Goal: Task Accomplishment & Management: Complete application form

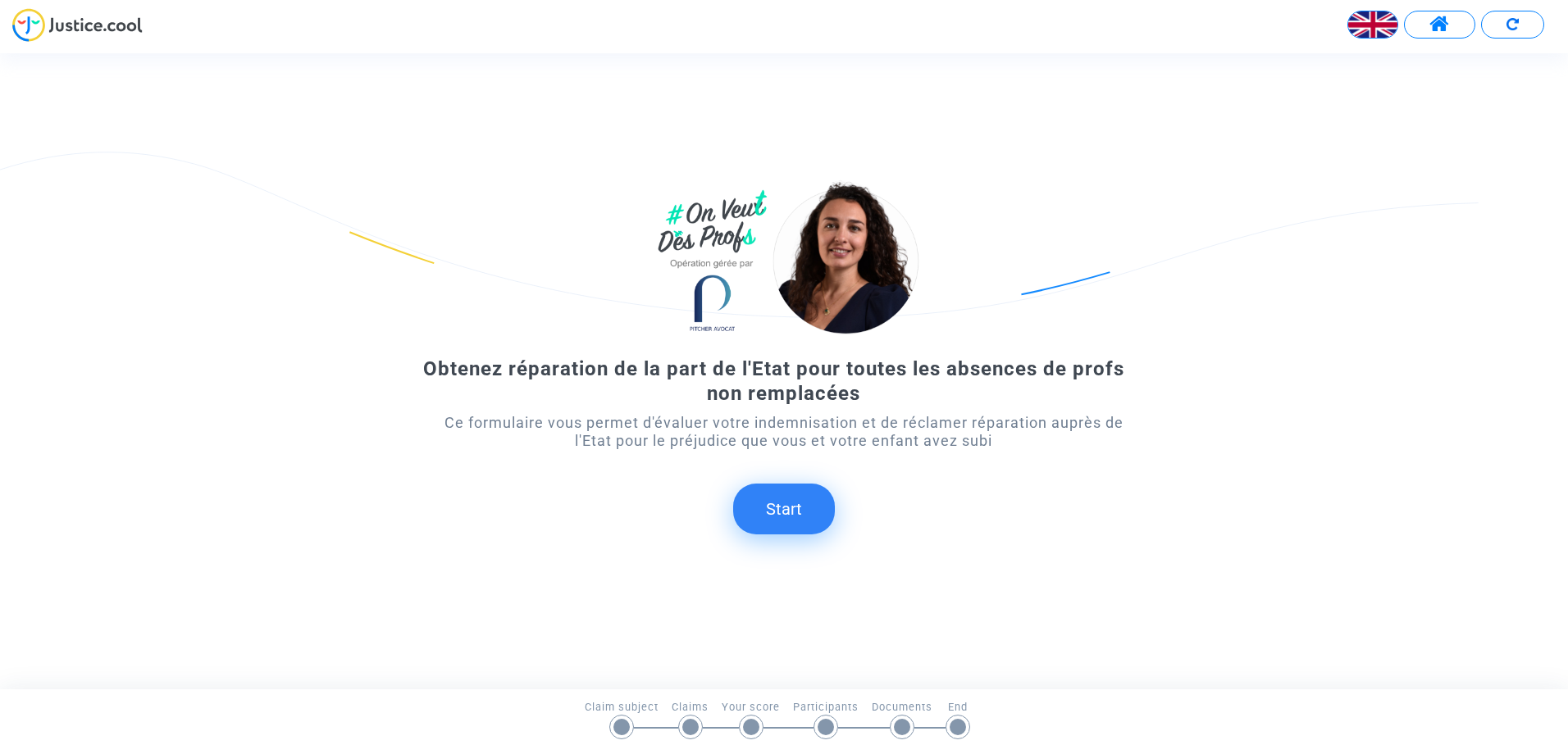
click at [783, 524] on button "Start" at bounding box center [784, 509] width 101 height 51
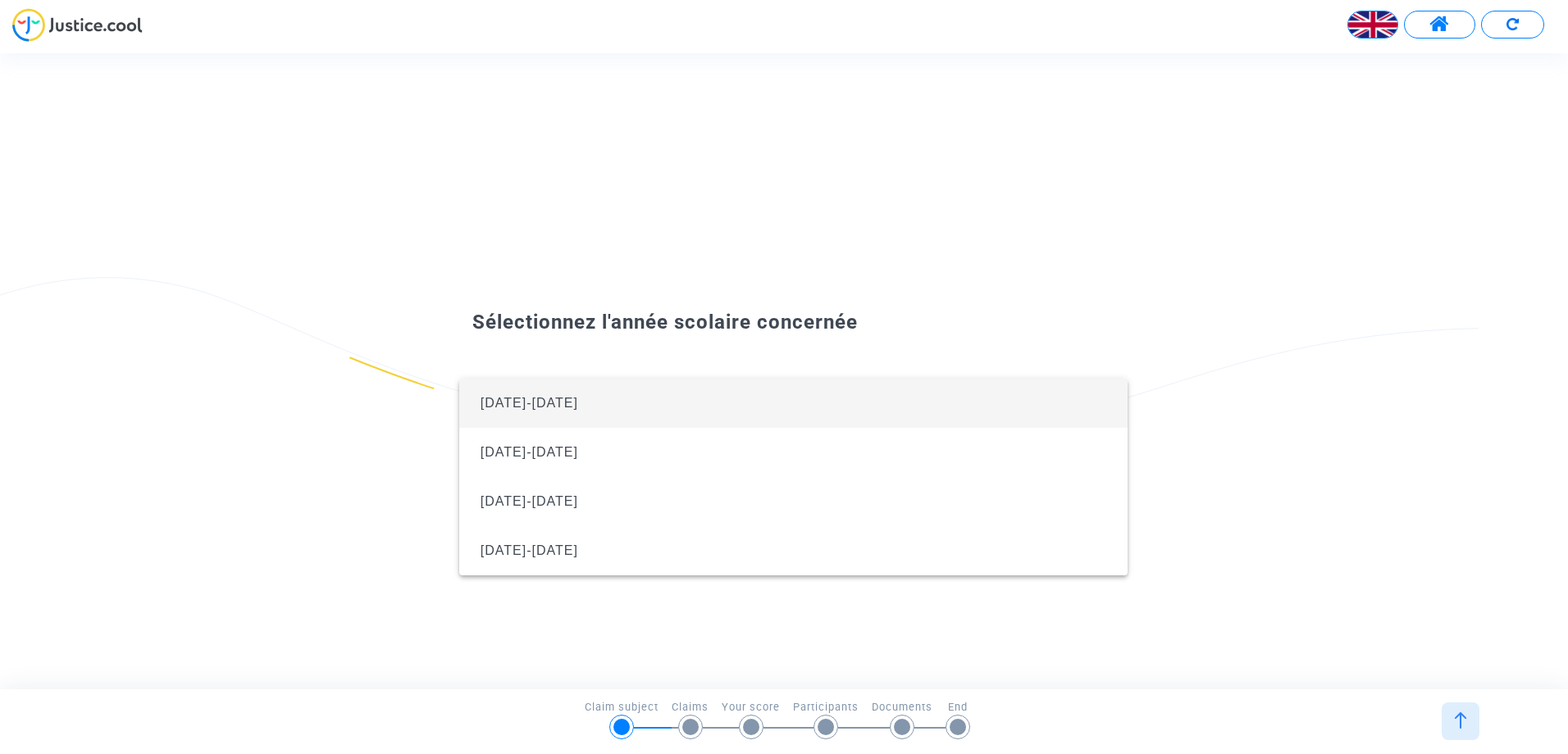
click at [525, 404] on span "2024-2025" at bounding box center [529, 403] width 98 height 14
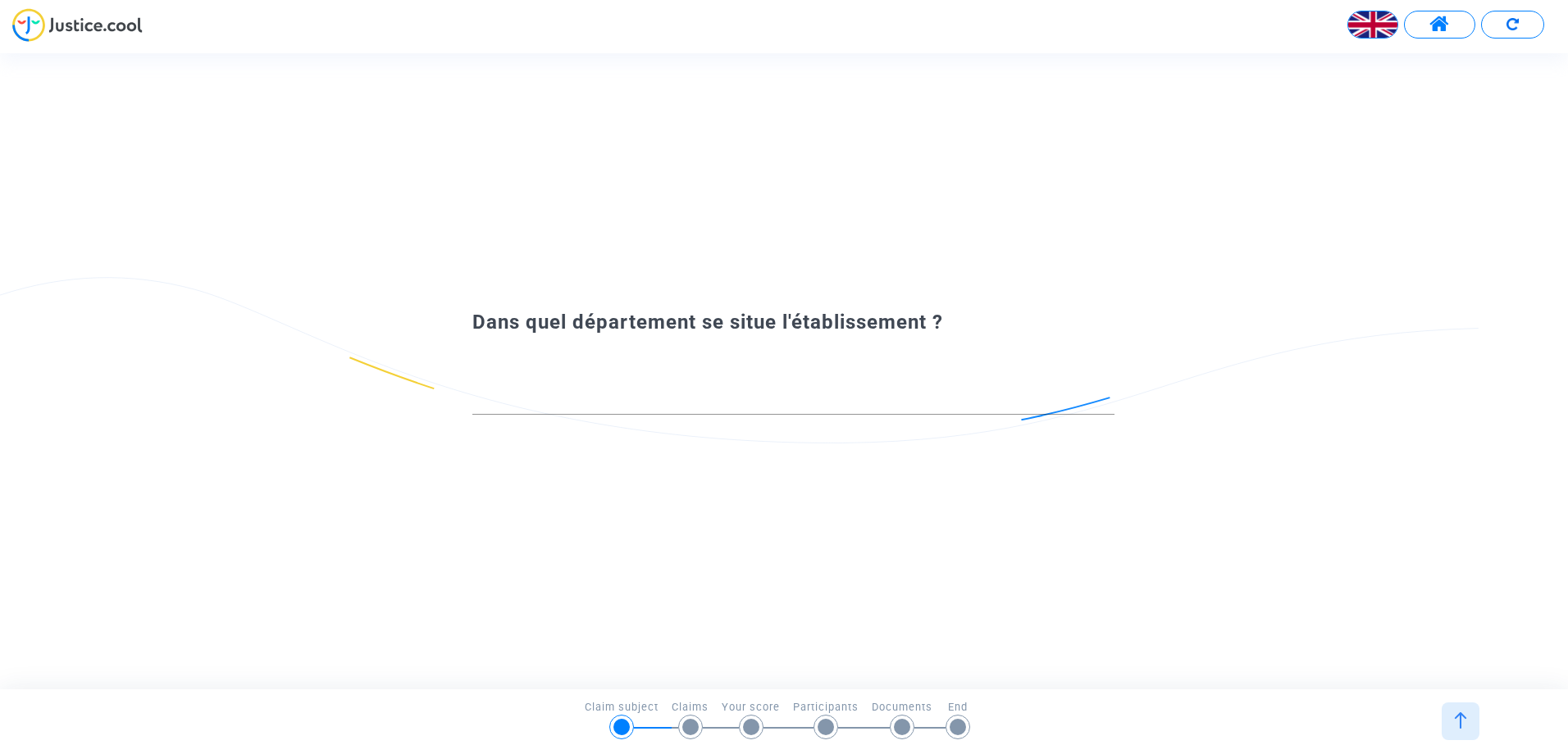
click at [632, 384] on div at bounding box center [794, 394] width 642 height 42
type input "5"
type input "m"
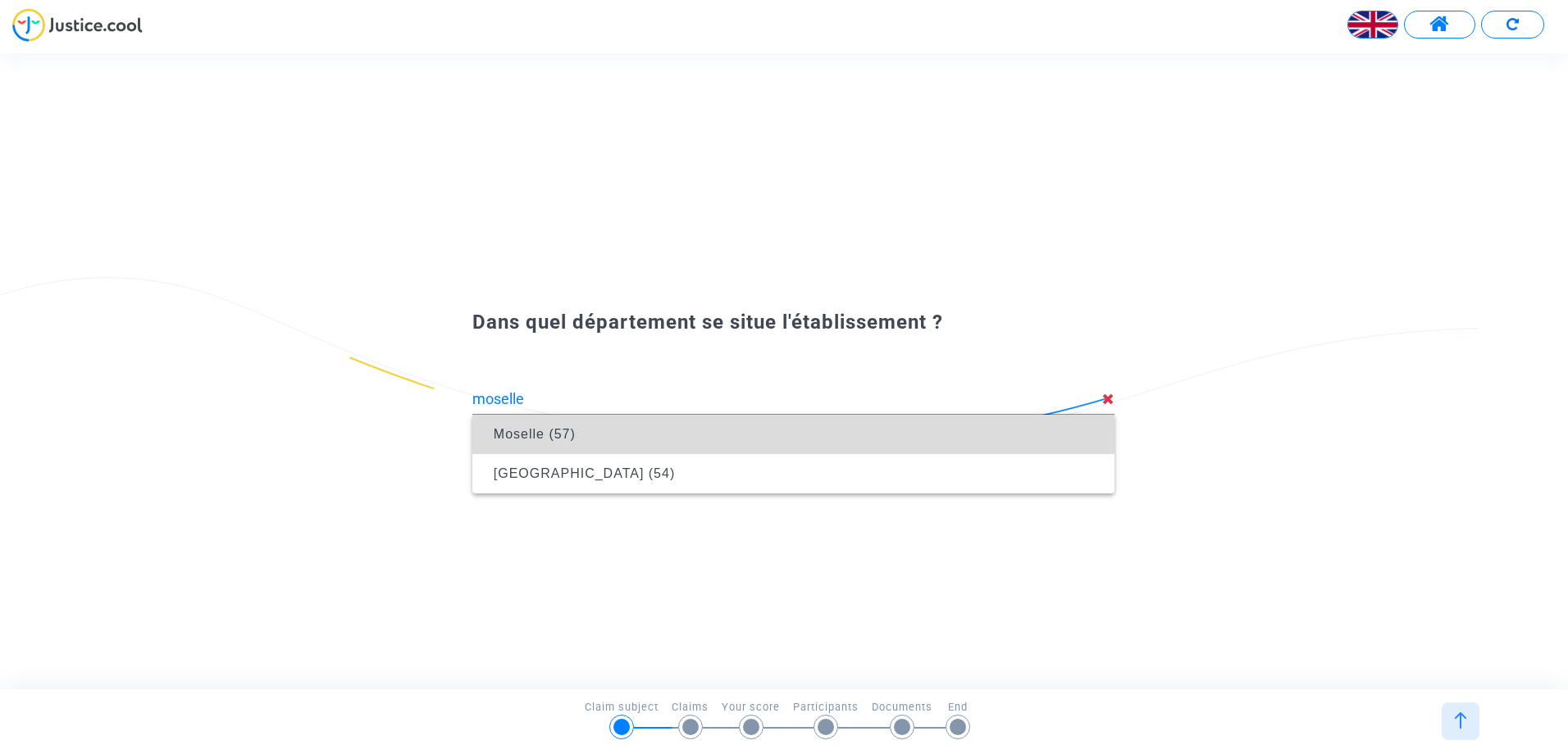
click at [558, 430] on span "Moselle (57)" at bounding box center [535, 433] width 82 height 14
type input "Moselle (57)"
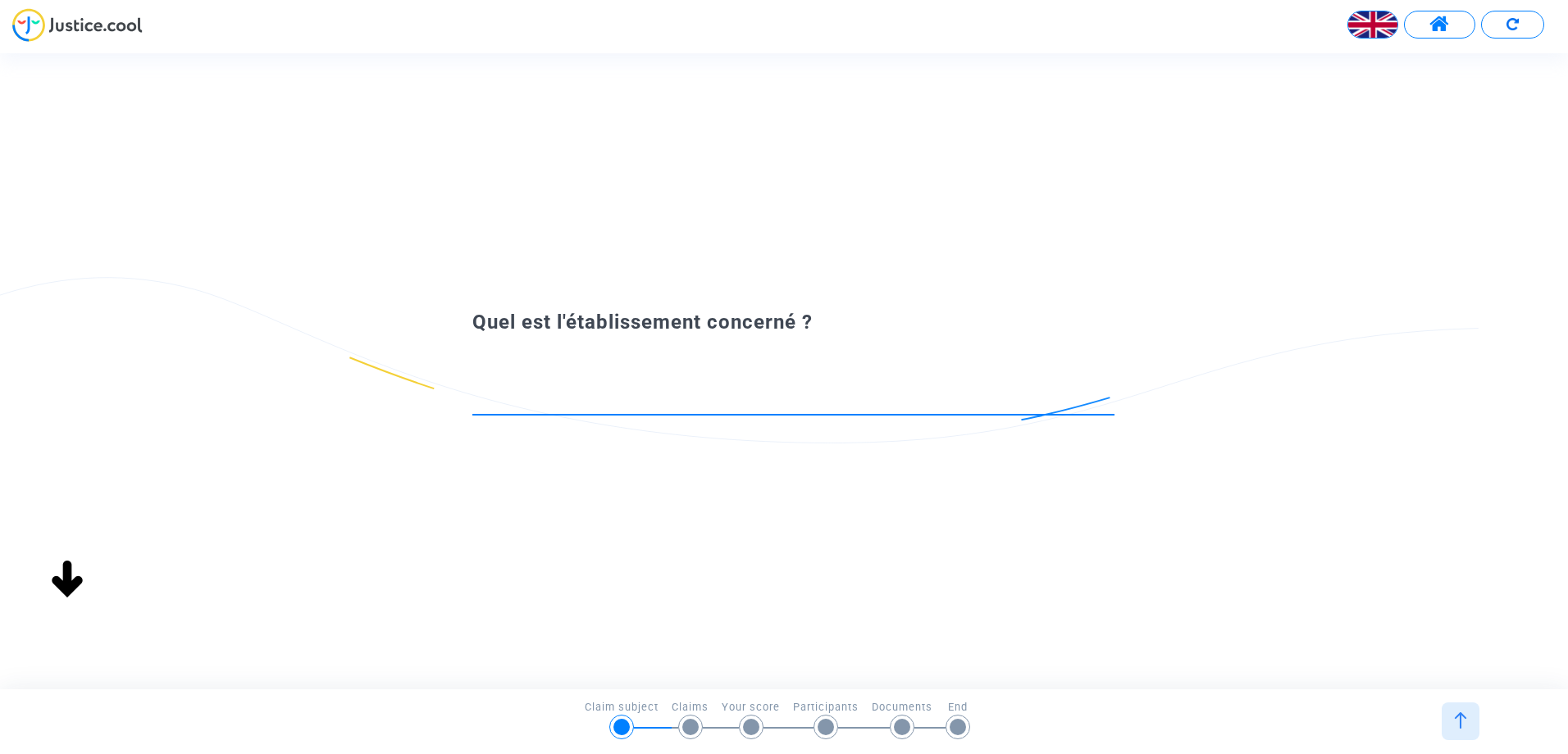
click at [525, 394] on input at bounding box center [794, 399] width 642 height 16
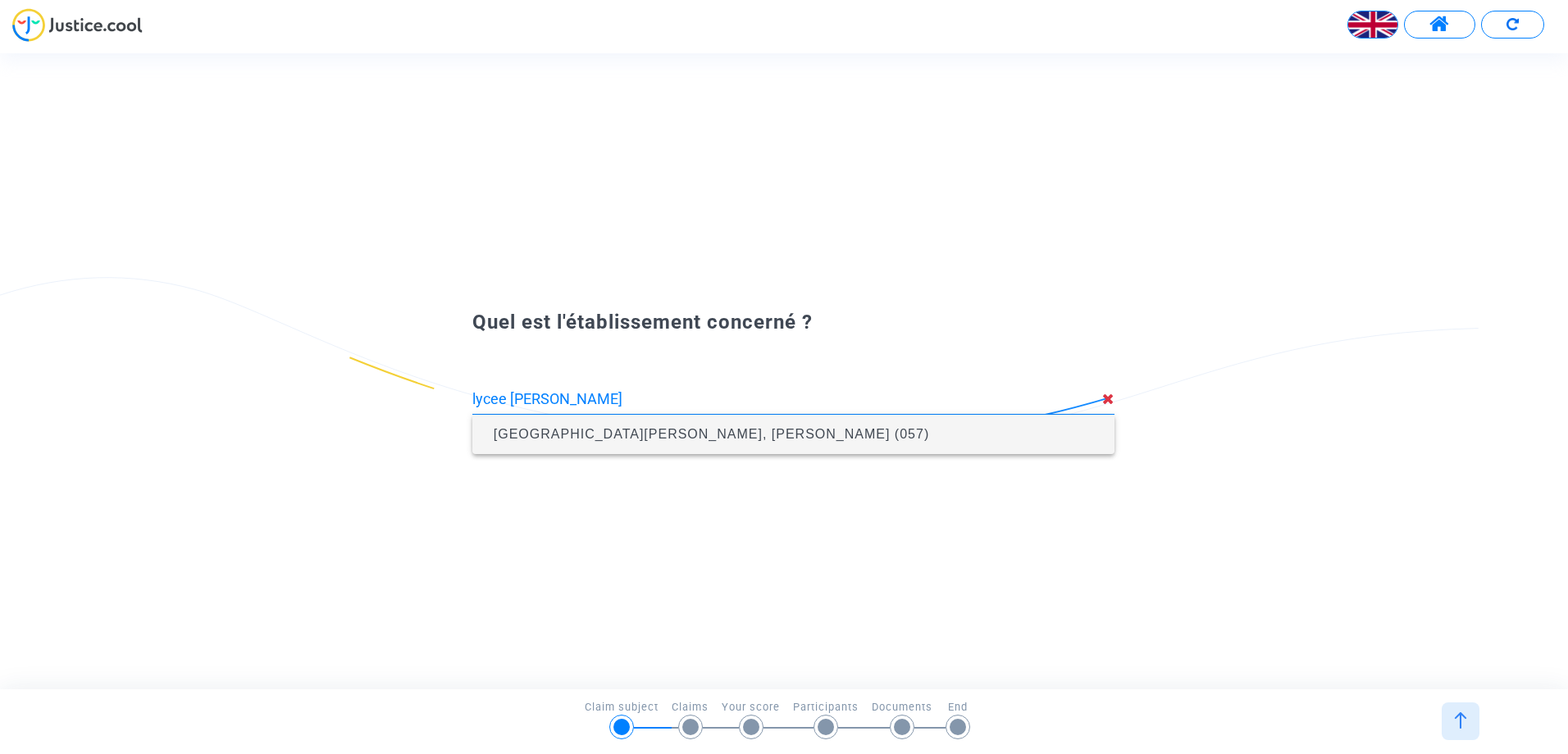
click at [592, 432] on span "Lycée général Hélène Boucher, Thionville (057)" at bounding box center [711, 433] width 436 height 14
type input "Lycée général Hélène Boucher, Thionville (057)"
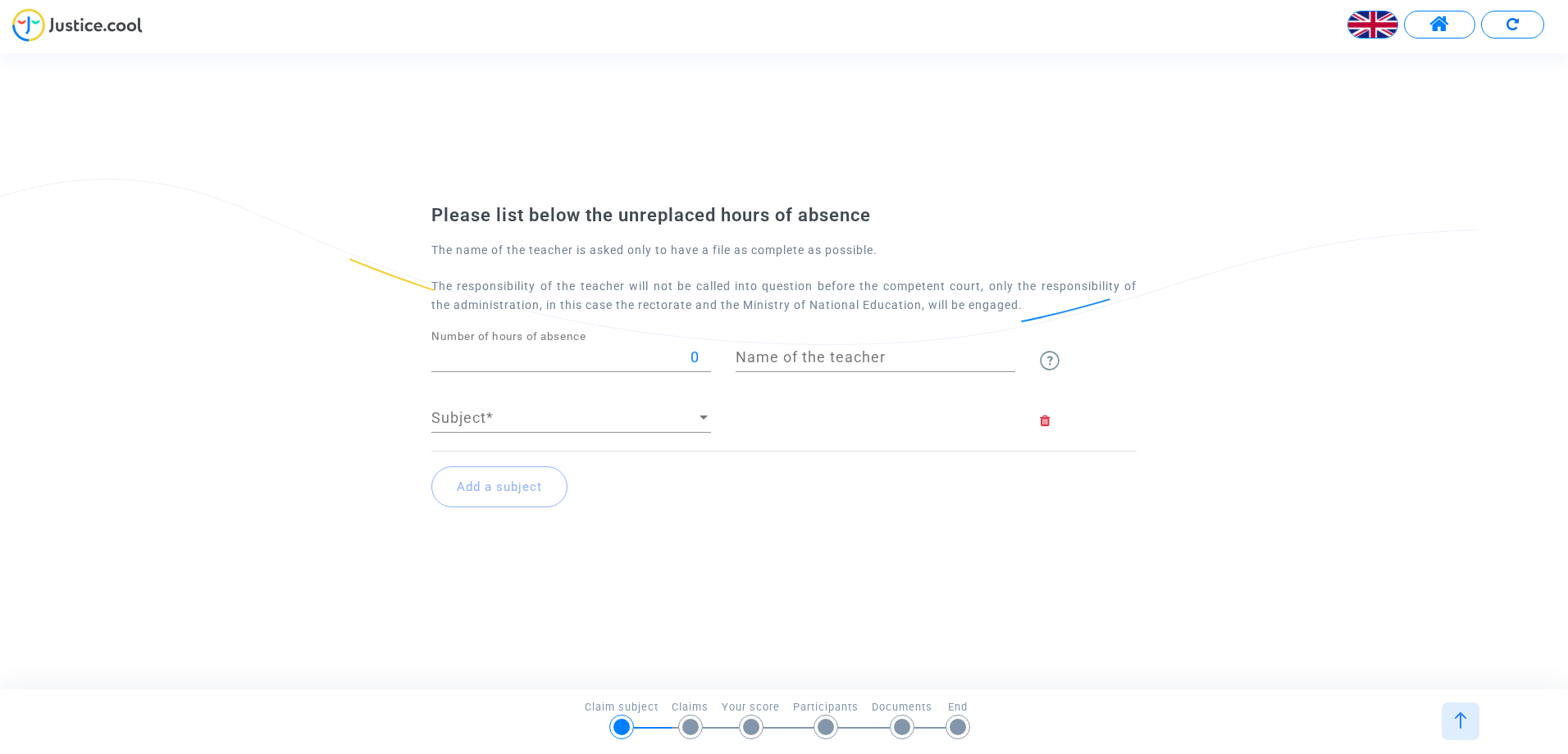
click at [840, 356] on input "Name of the teacher" at bounding box center [876, 357] width 280 height 16
type input "merriaux"
click at [507, 356] on input "0" at bounding box center [571, 357] width 280 height 16
click at [703, 351] on input "16" at bounding box center [571, 357] width 280 height 16
click at [703, 351] on input "38" at bounding box center [571, 357] width 280 height 16
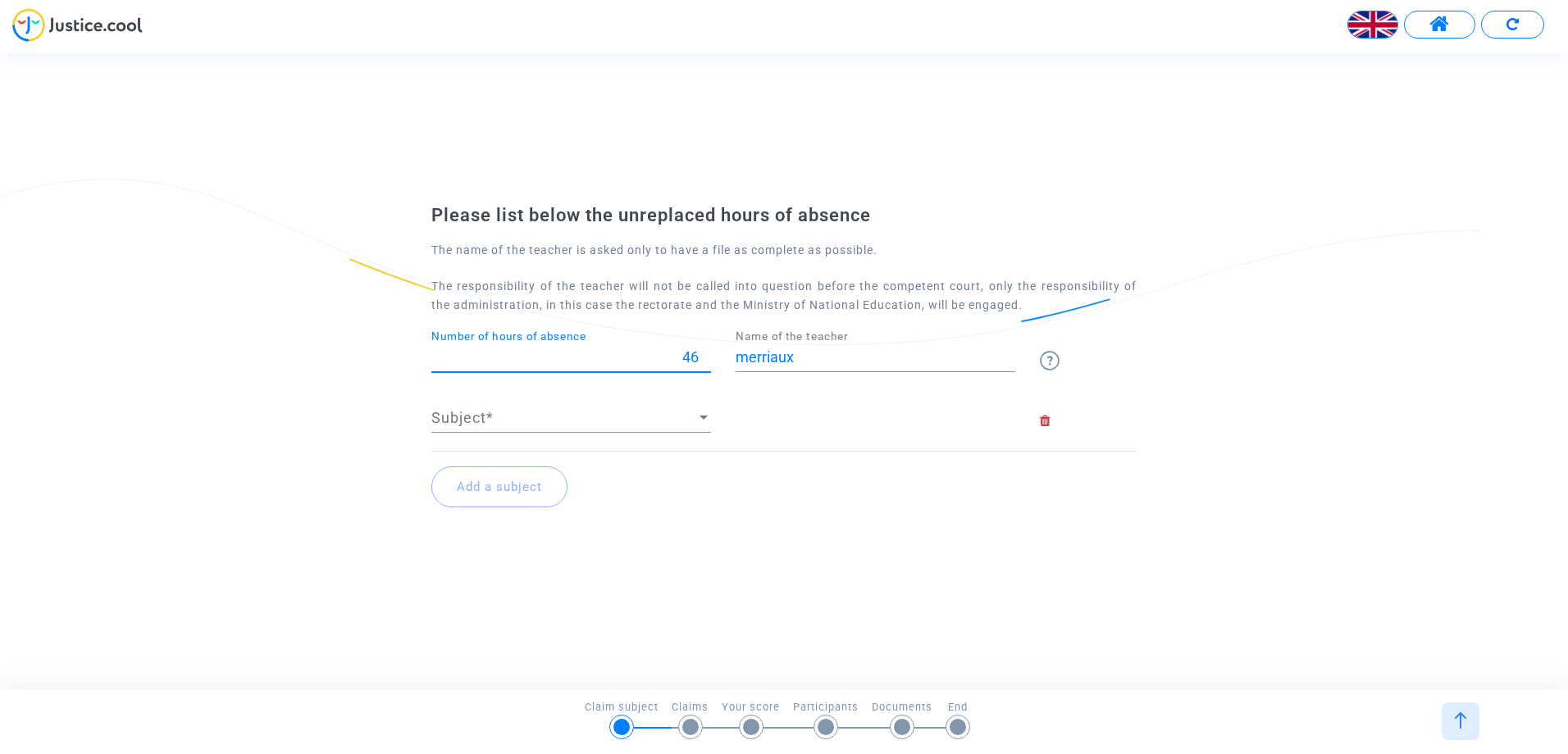
click at [703, 351] on input "46" at bounding box center [571, 357] width 280 height 16
click at [703, 351] on input "59" at bounding box center [571, 357] width 280 height 16
click at [706, 351] on input "69" at bounding box center [571, 357] width 280 height 16
click at [706, 351] on input "70" at bounding box center [571, 357] width 280 height 16
click at [706, 351] on input "71" at bounding box center [571, 357] width 280 height 16
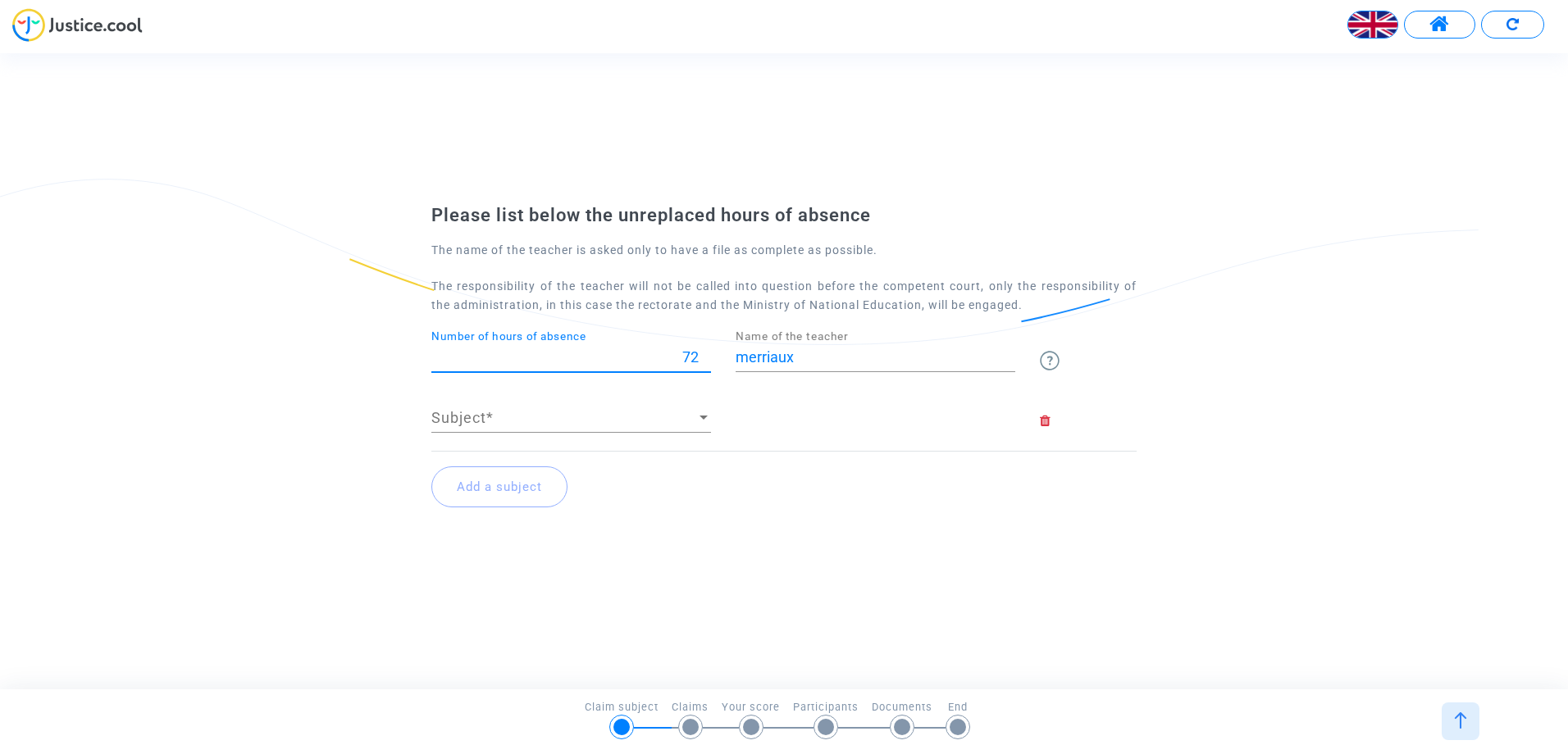
click at [706, 351] on input "72" at bounding box center [571, 357] width 280 height 16
click at [706, 351] on input "73" at bounding box center [571, 357] width 280 height 16
click at [706, 351] on input "74" at bounding box center [571, 357] width 280 height 16
click at [706, 351] on input "75" at bounding box center [571, 357] width 280 height 16
click at [706, 351] on input "76" at bounding box center [571, 357] width 280 height 16
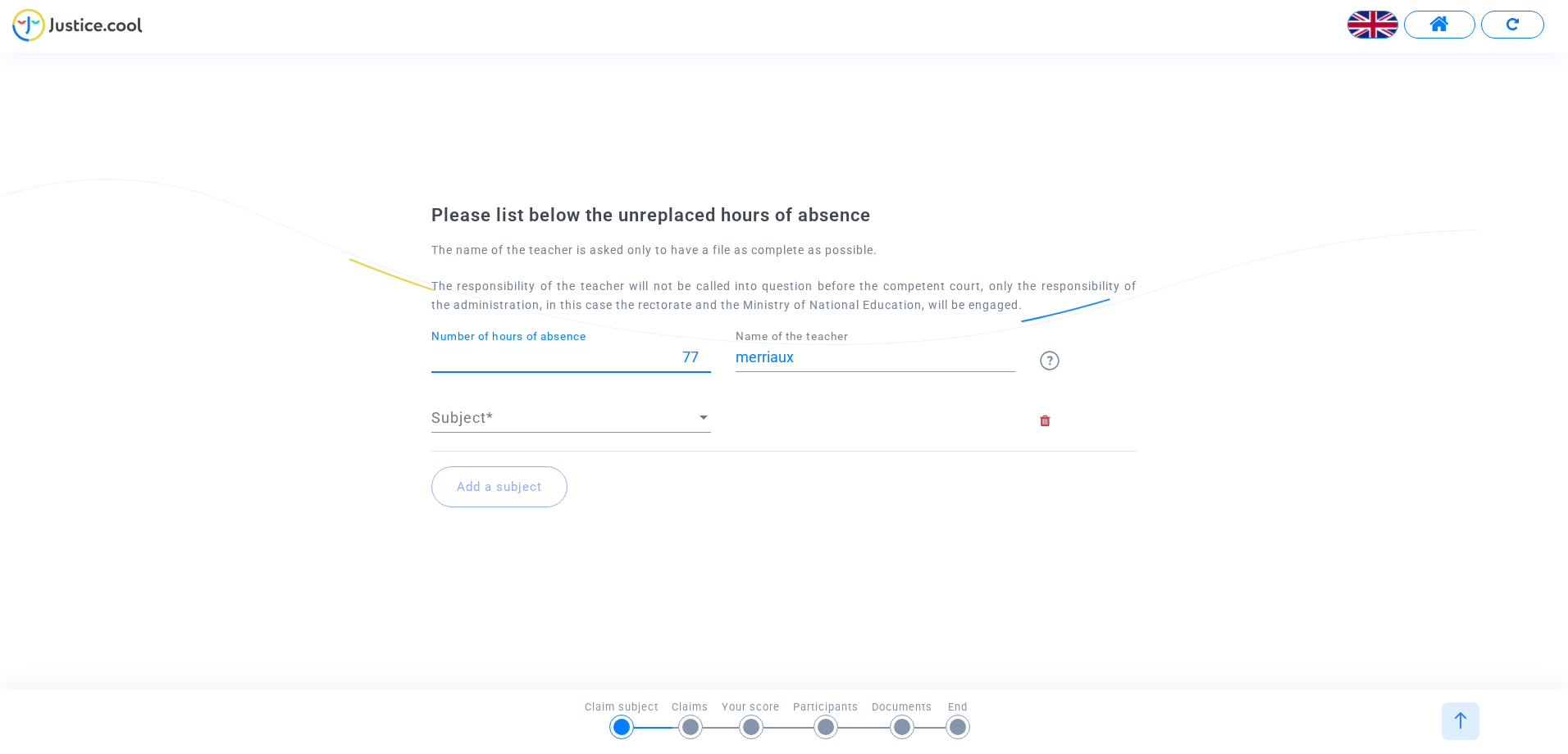
click at [706, 351] on input "77" at bounding box center [571, 357] width 280 height 16
click at [706, 351] on input "78" at bounding box center [571, 357] width 280 height 16
click at [706, 351] on input "79" at bounding box center [571, 357] width 280 height 16
type input "80"
click at [706, 351] on input "80" at bounding box center [571, 357] width 280 height 16
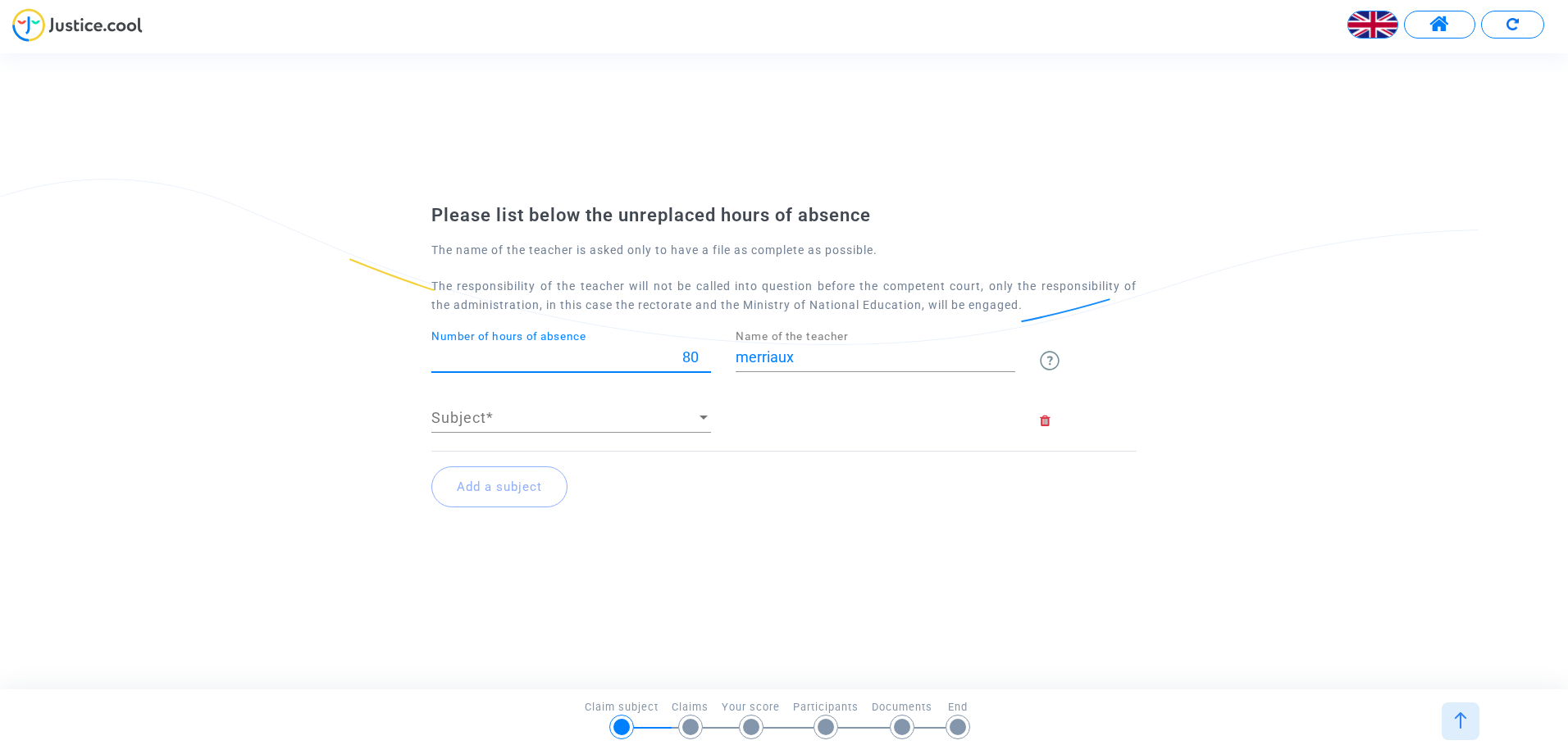
click at [705, 419] on div at bounding box center [704, 417] width 9 height 4
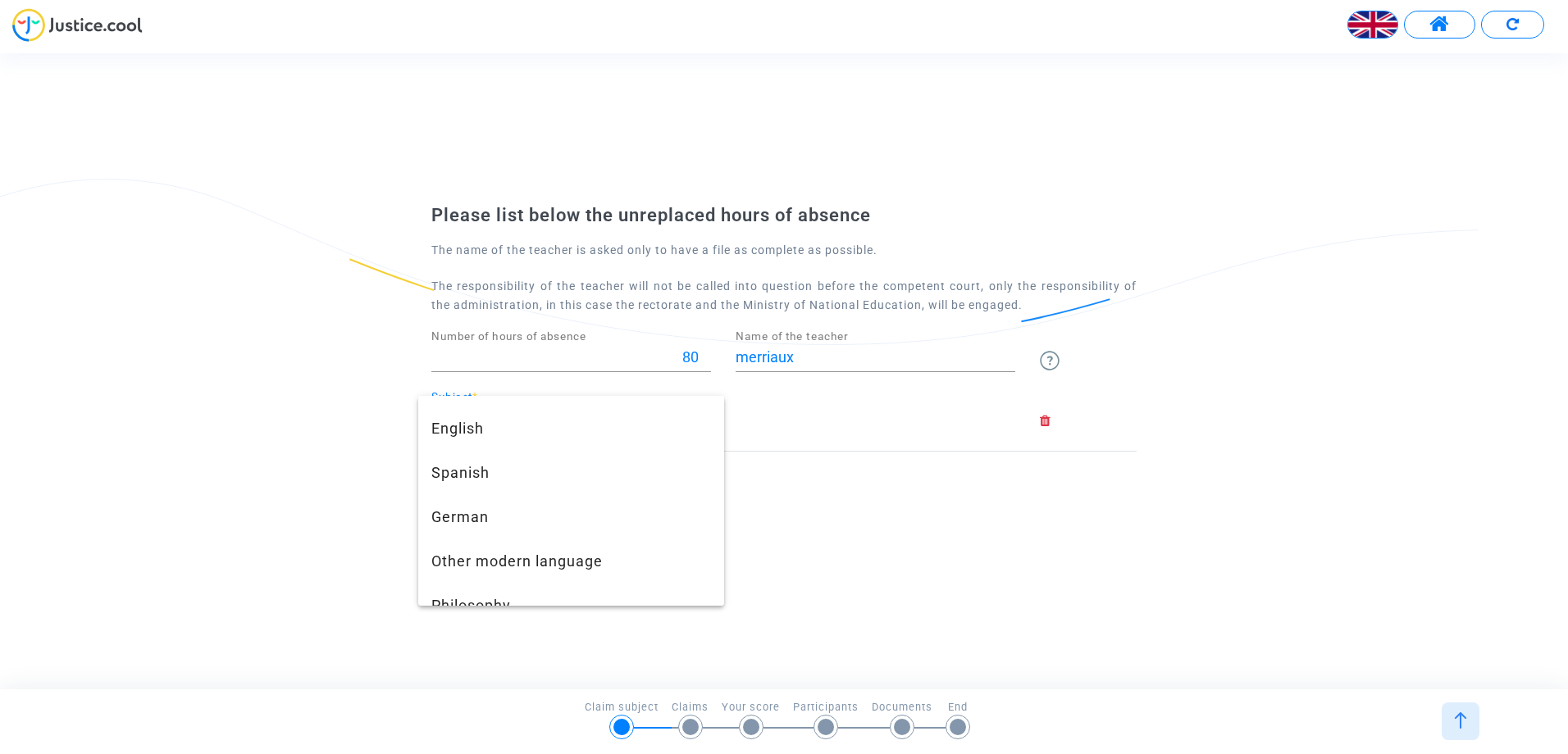
scroll to position [492, 0]
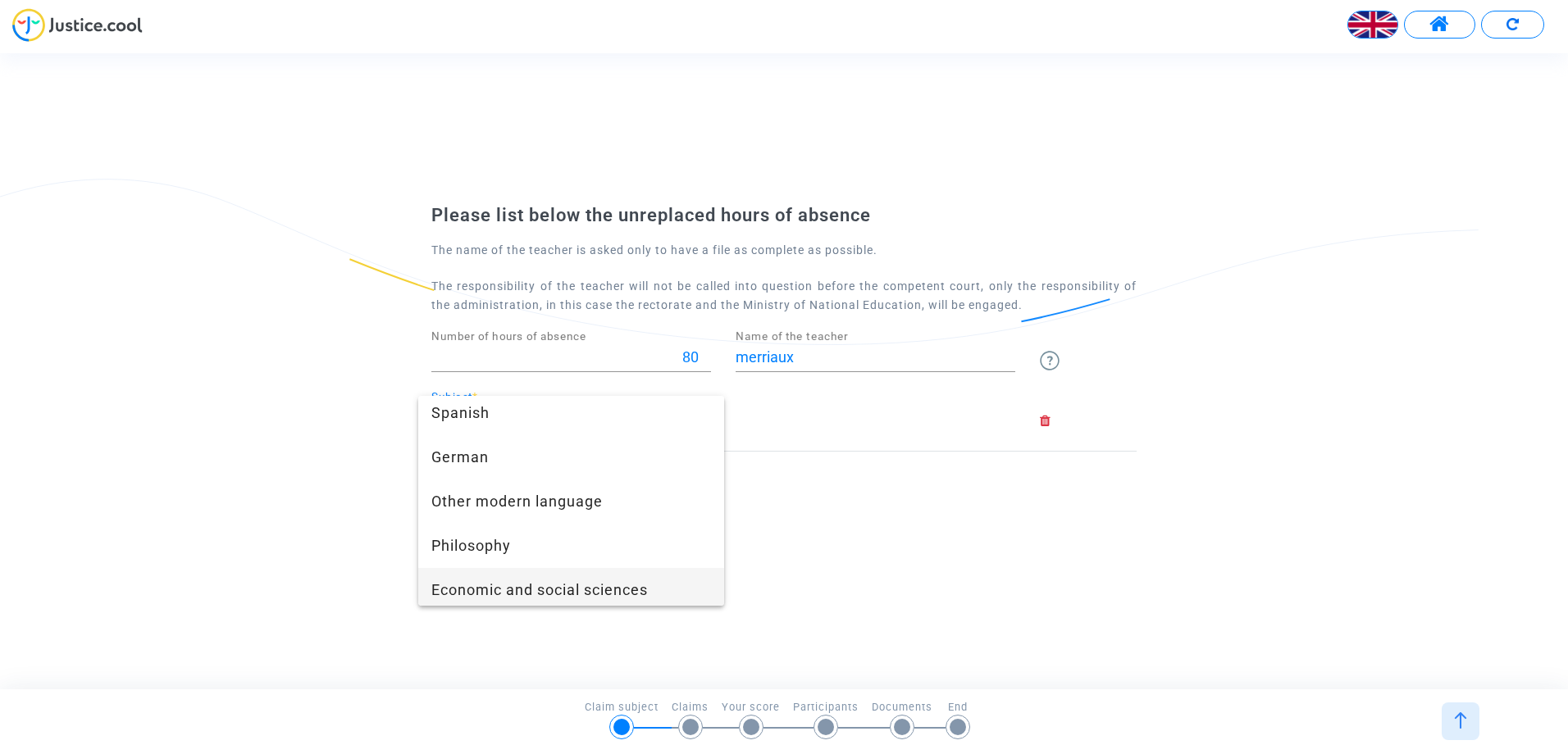
click at [548, 590] on span "Economic and social sciences" at bounding box center [571, 590] width 280 height 44
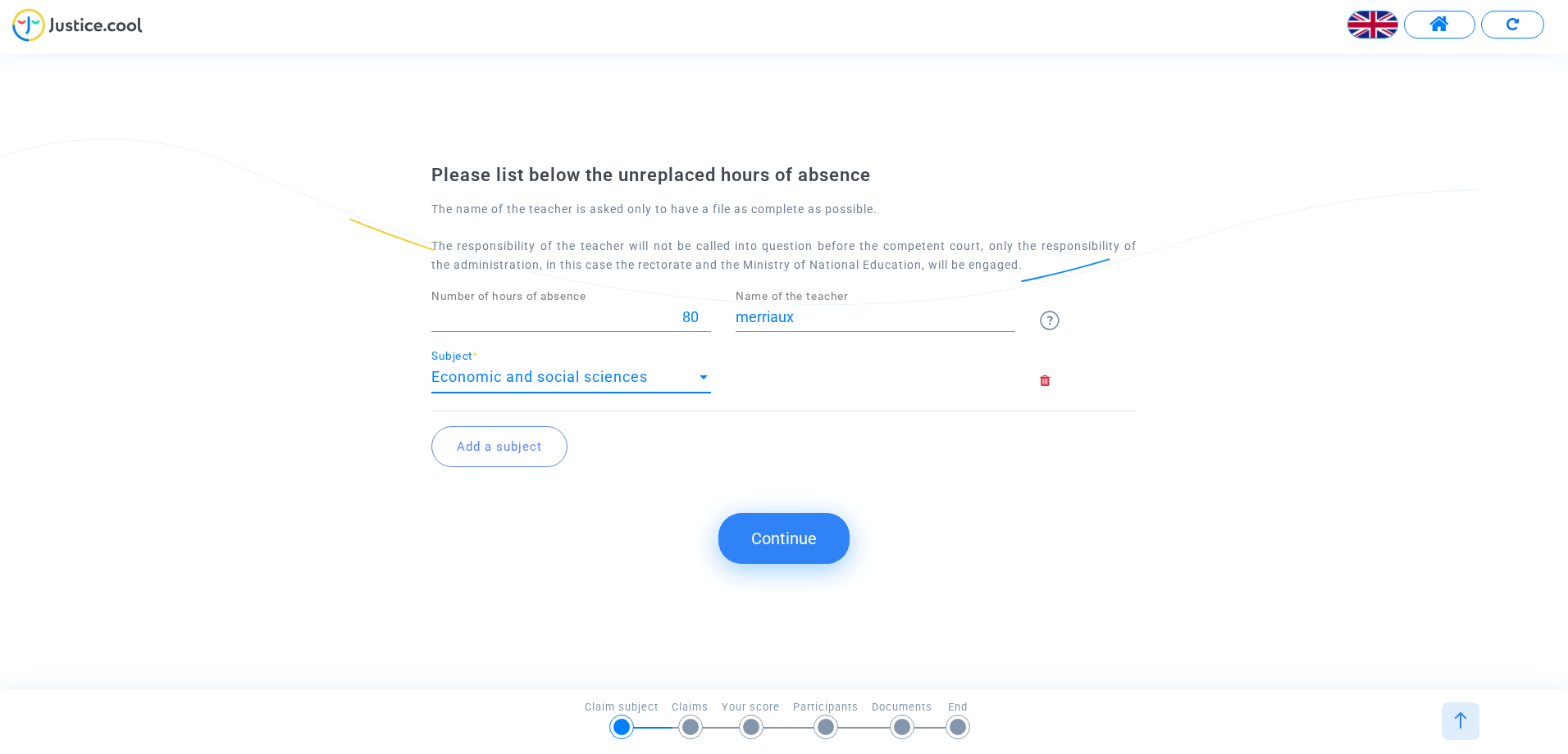
scroll to position [499, 0]
click at [540, 455] on button "Add a subject" at bounding box center [500, 447] width 136 height 41
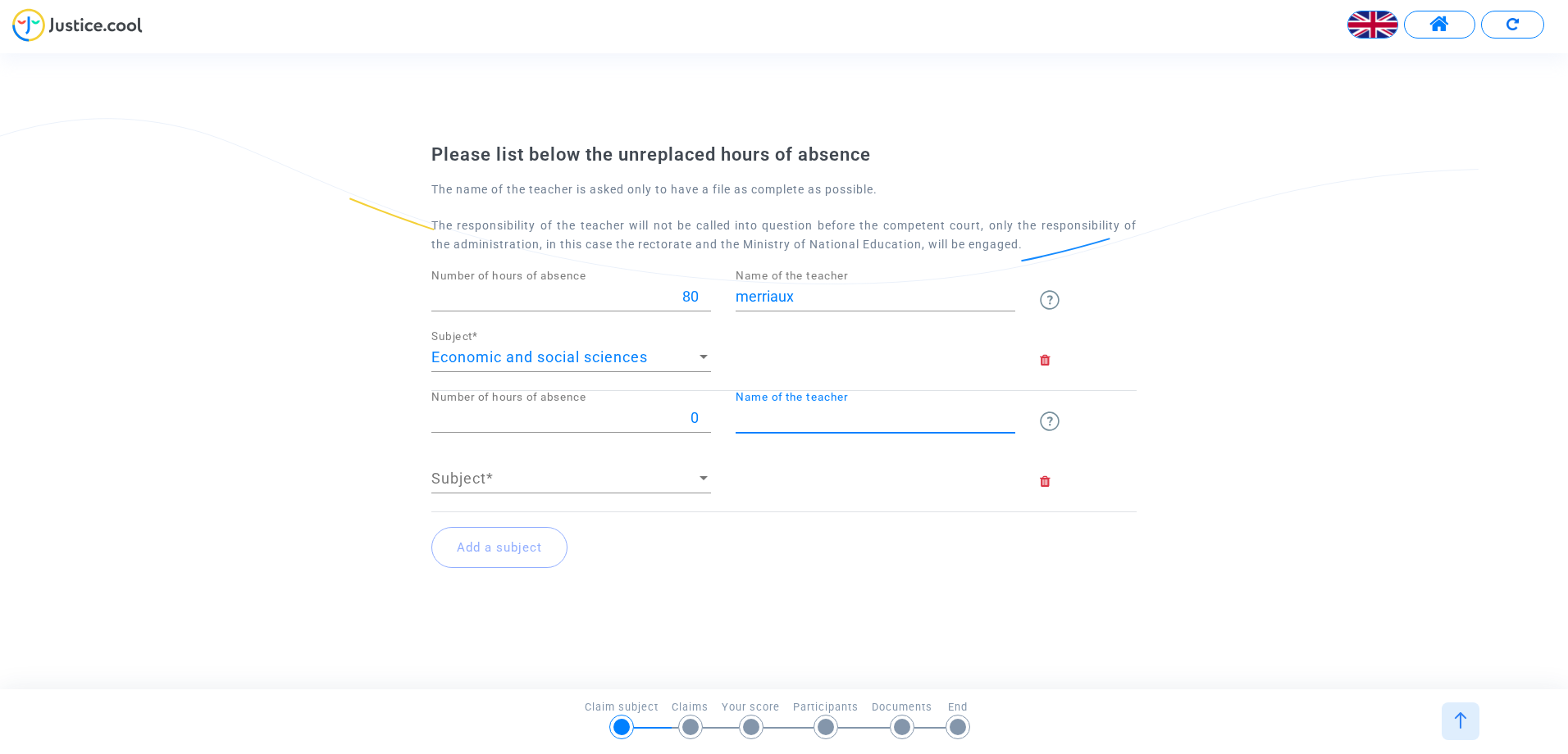
click at [941, 418] on input "Name of the teacher" at bounding box center [876, 417] width 280 height 16
click at [703, 477] on div at bounding box center [704, 478] width 9 height 4
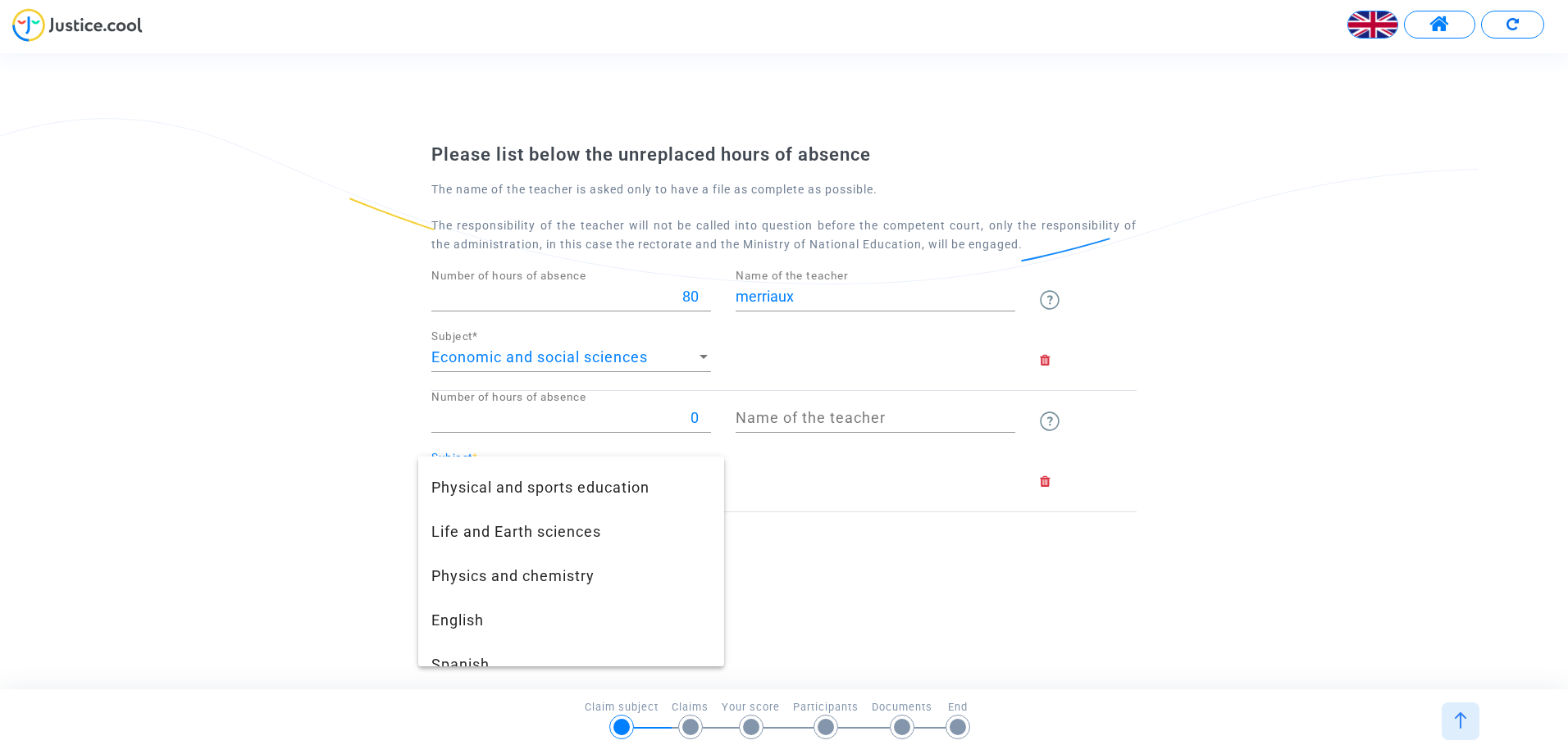
scroll to position [328, 0]
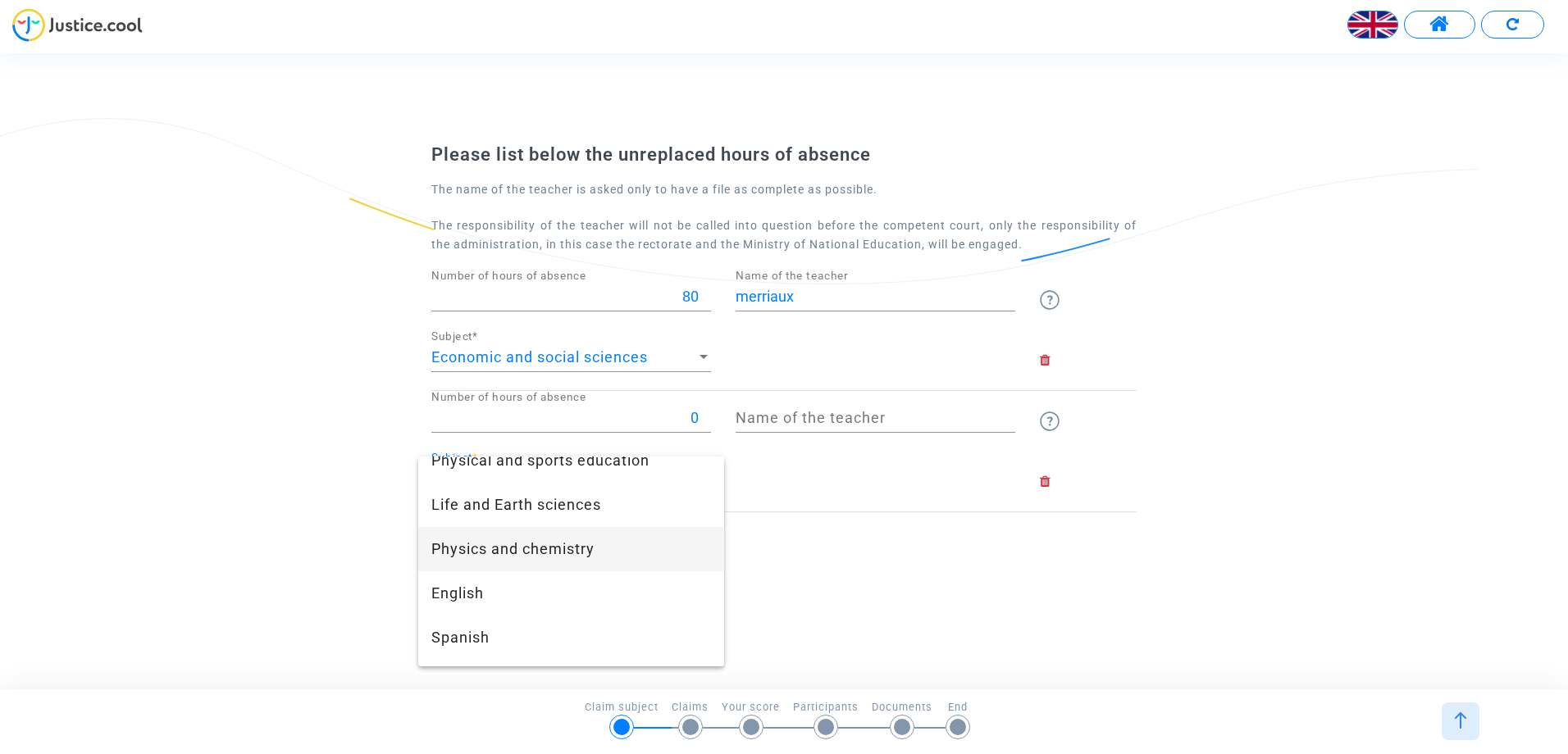
click at [571, 553] on span "Physics and chemistry" at bounding box center [571, 549] width 280 height 44
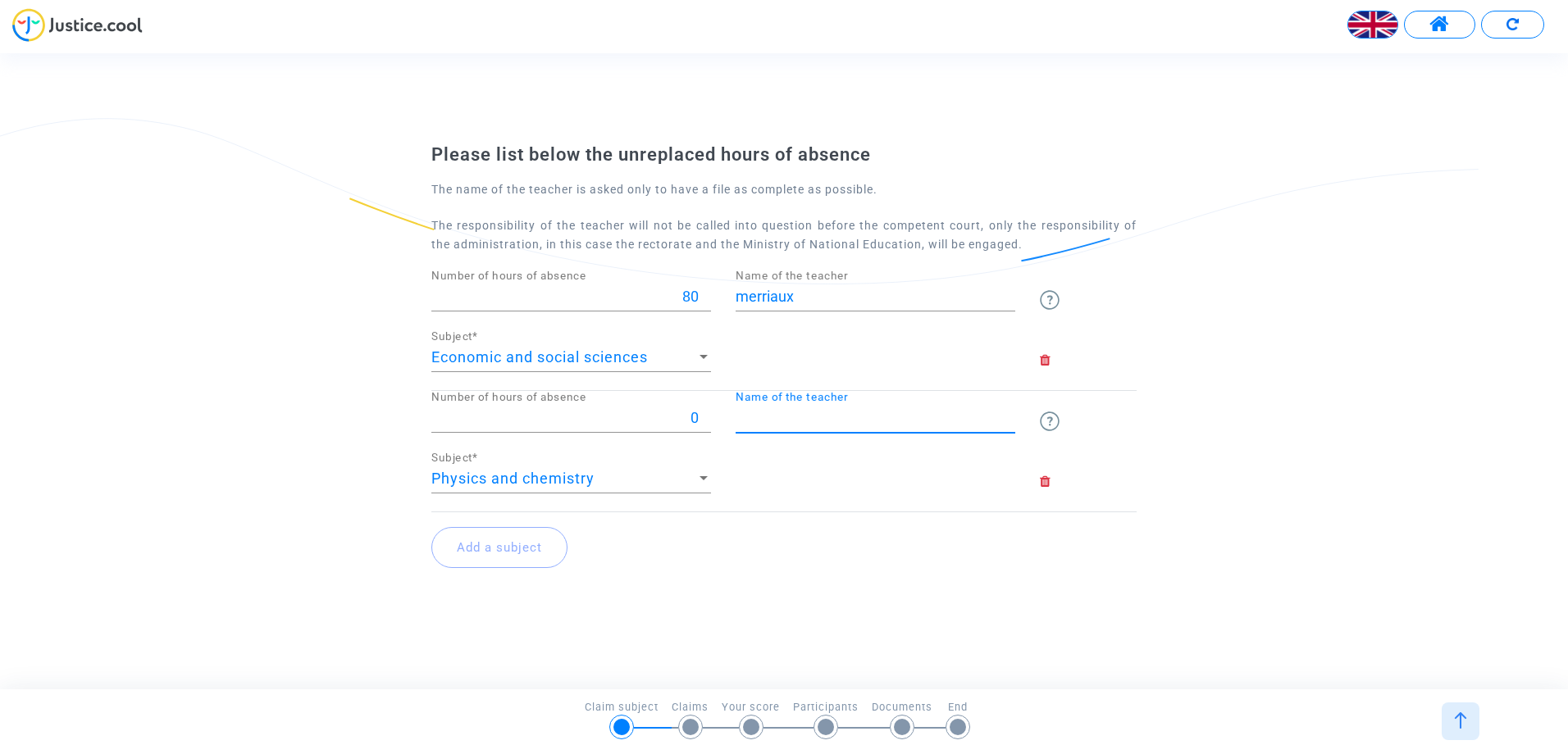
click at [943, 415] on input "Name of the teacher" at bounding box center [876, 417] width 280 height 16
type input "BERSWEILER"
click at [806, 295] on input "merriaux" at bounding box center [876, 297] width 280 height 16
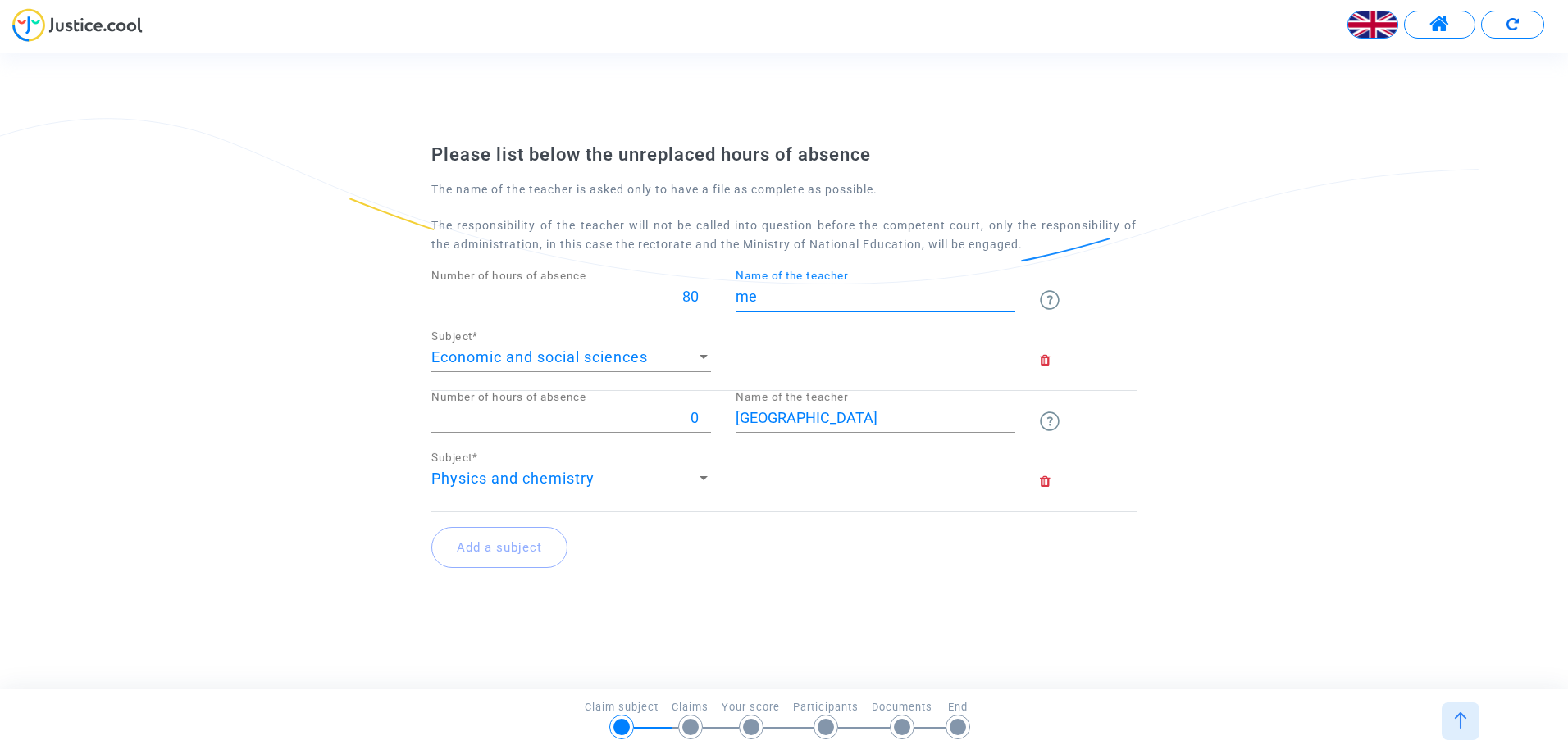
type input "m"
type input "MERRIAUX"
click at [705, 481] on div at bounding box center [704, 478] width 14 height 16
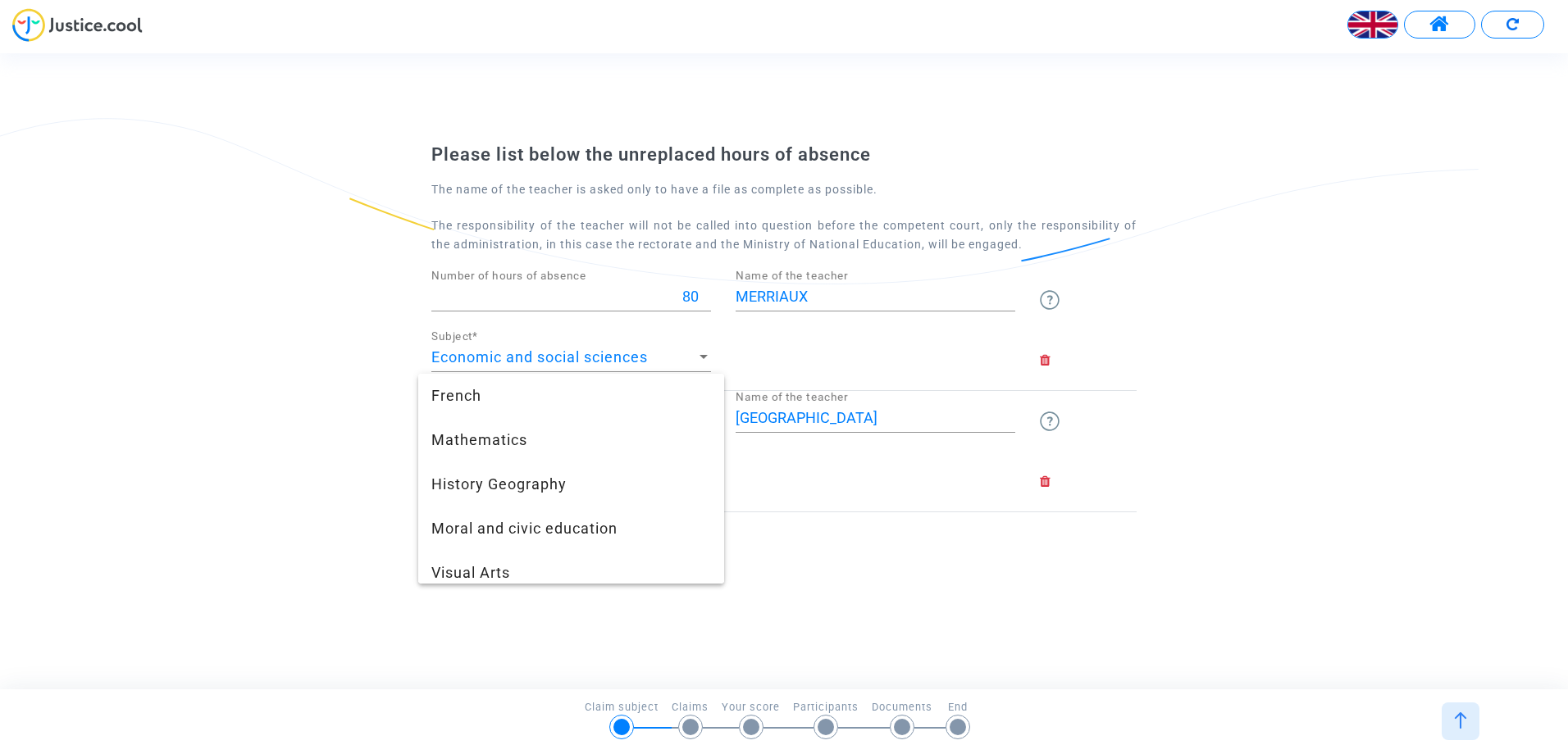
scroll to position [316, 0]
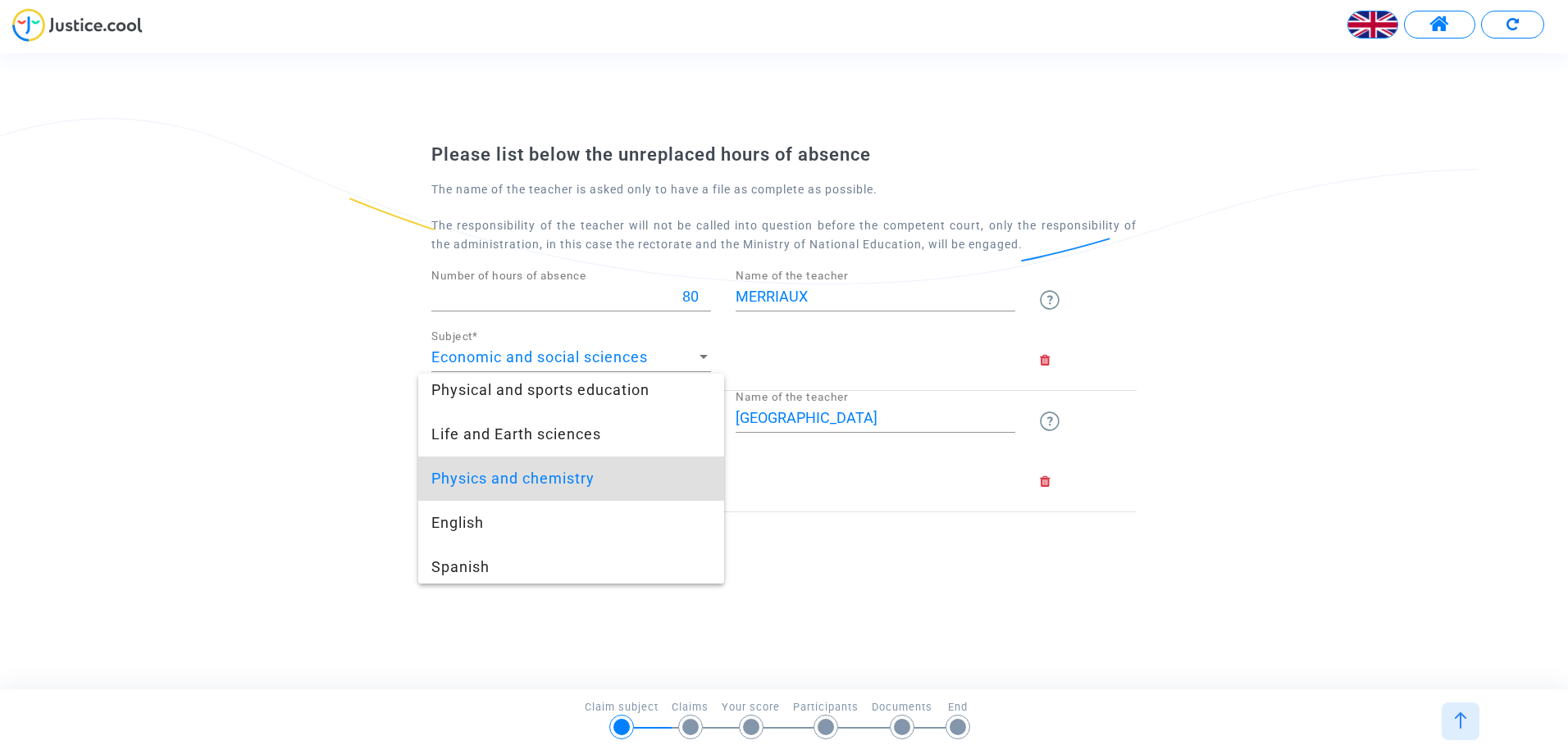
click at [821, 498] on div at bounding box center [784, 377] width 1568 height 754
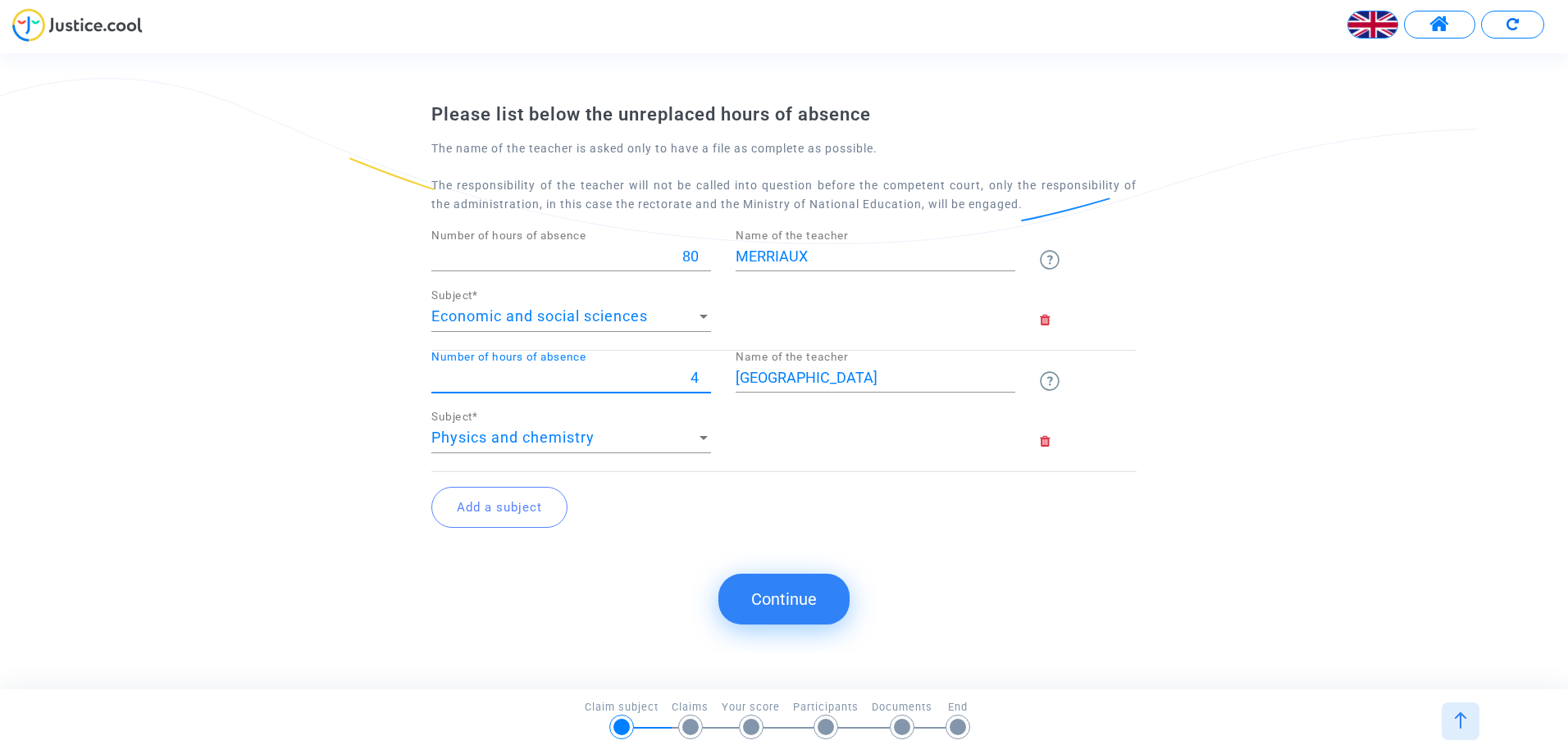
click at [703, 387] on input "4" at bounding box center [571, 377] width 280 height 16
click at [706, 378] on input "5" at bounding box center [571, 377] width 280 height 16
click at [706, 378] on input "6" at bounding box center [571, 377] width 280 height 16
click at [706, 378] on input "7" at bounding box center [571, 377] width 280 height 16
click at [706, 378] on input "8" at bounding box center [571, 377] width 280 height 16
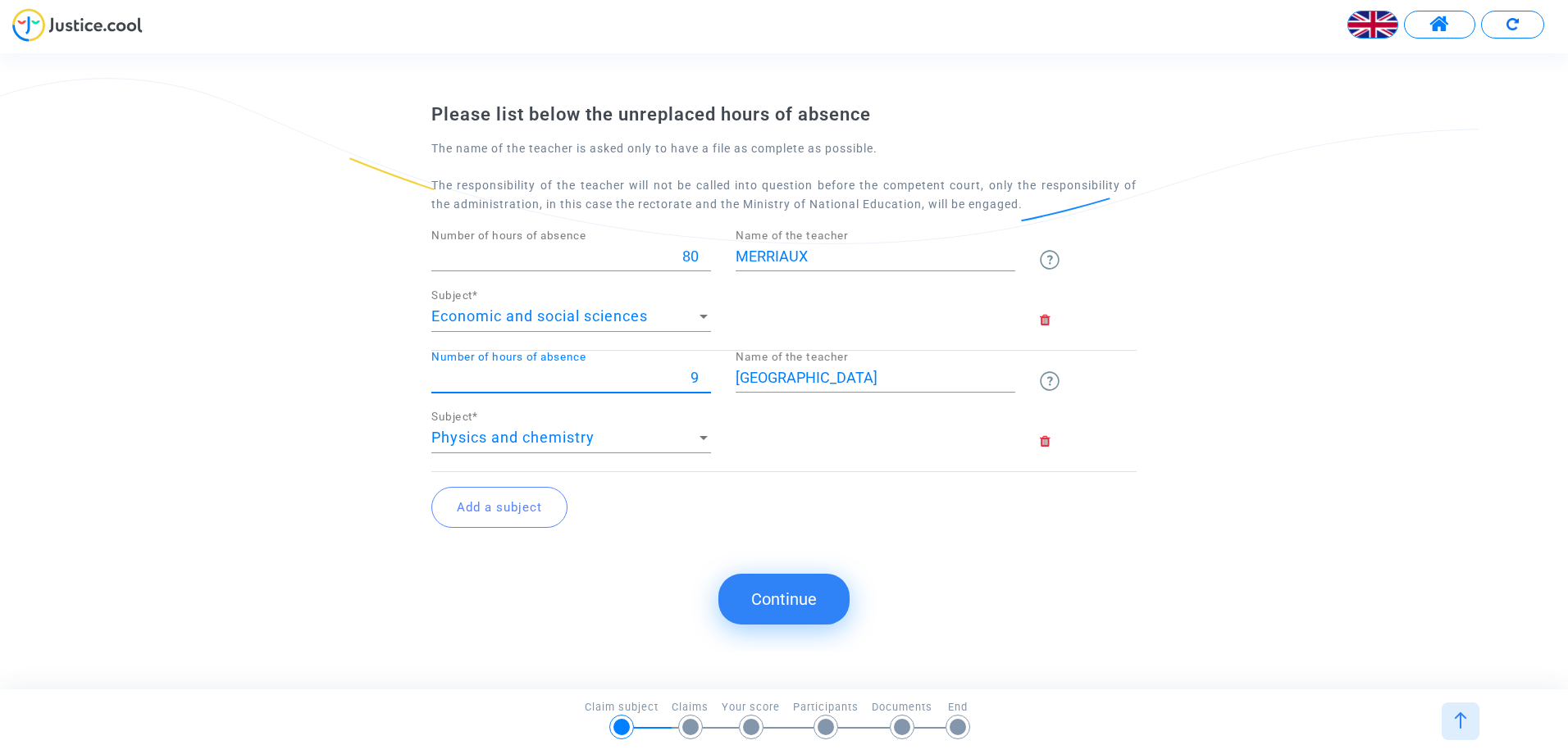
click at [706, 378] on input "9" at bounding box center [571, 377] width 280 height 16
click at [706, 378] on input "10" at bounding box center [571, 377] width 280 height 16
click at [706, 378] on input "11" at bounding box center [571, 377] width 280 height 16
click at [706, 378] on input "12" at bounding box center [571, 377] width 280 height 16
click at [706, 378] on input "13" at bounding box center [571, 377] width 280 height 16
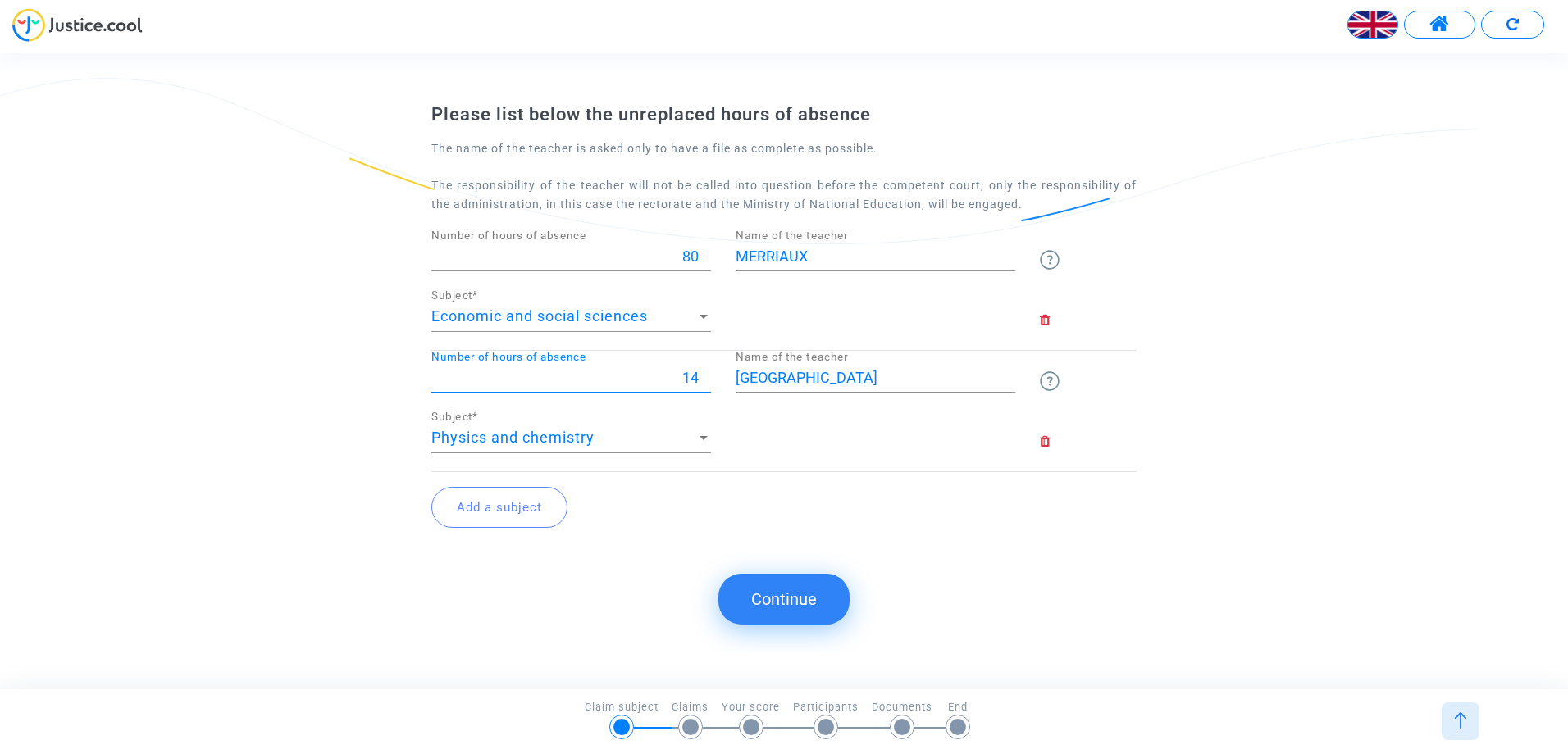
click at [706, 378] on input "14" at bounding box center [571, 377] width 280 height 16
click at [704, 378] on input "15" at bounding box center [571, 377] width 280 height 16
click at [703, 377] on input "16" at bounding box center [571, 377] width 280 height 16
click at [703, 377] on input "17" at bounding box center [571, 377] width 280 height 16
click at [703, 376] on input "18" at bounding box center [571, 377] width 280 height 16
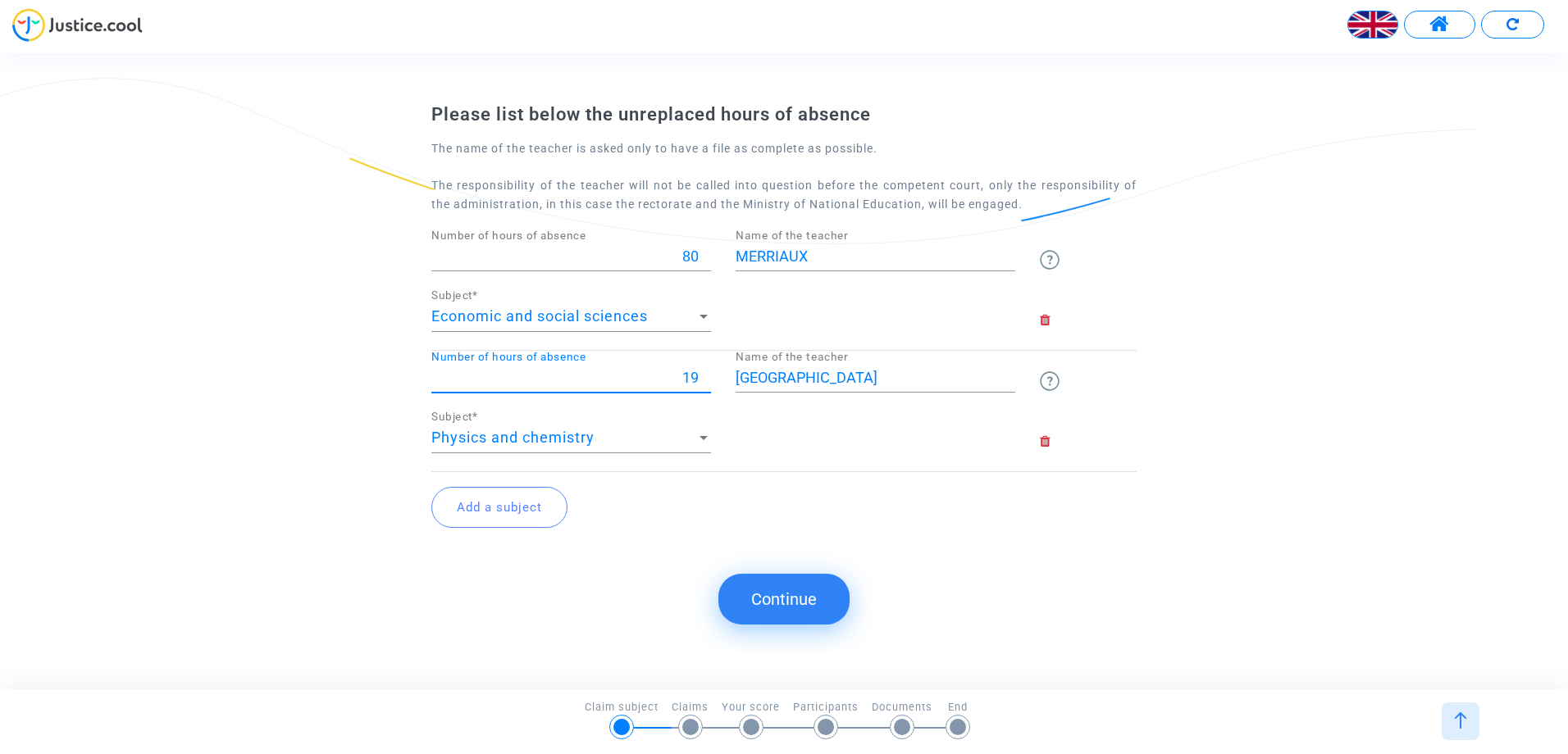
click at [703, 376] on input "19" at bounding box center [571, 377] width 280 height 16
click at [703, 376] on input "20" at bounding box center [571, 377] width 280 height 16
click at [703, 376] on input "21" at bounding box center [571, 377] width 280 height 16
click at [703, 376] on input "22" at bounding box center [571, 377] width 280 height 16
click at [703, 376] on input "23" at bounding box center [571, 377] width 280 height 16
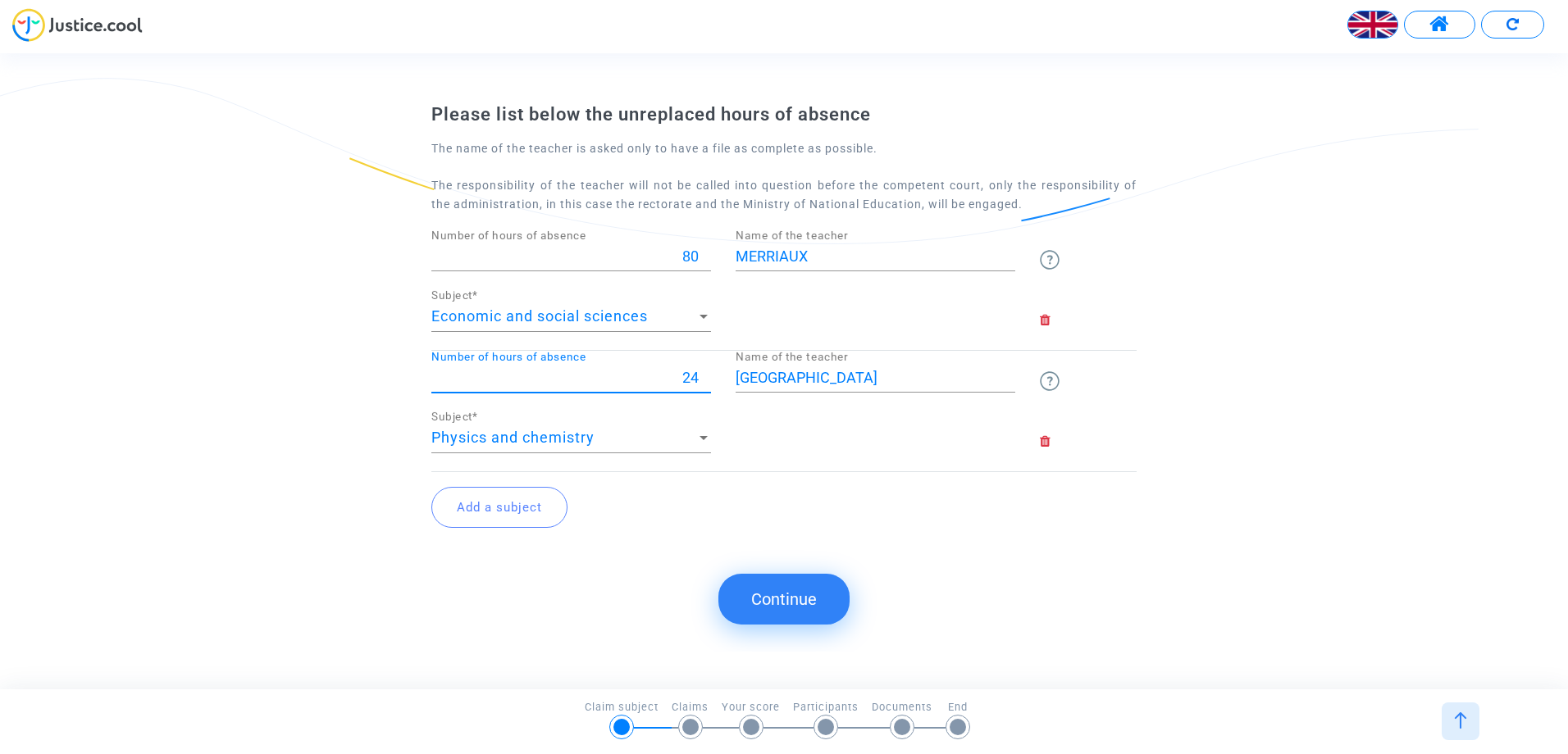
click at [703, 376] on input "24" at bounding box center [571, 377] width 280 height 16
type input "25"
click at [703, 376] on input "25" at bounding box center [571, 377] width 280 height 16
click at [759, 589] on button "Continue" at bounding box center [784, 599] width 131 height 51
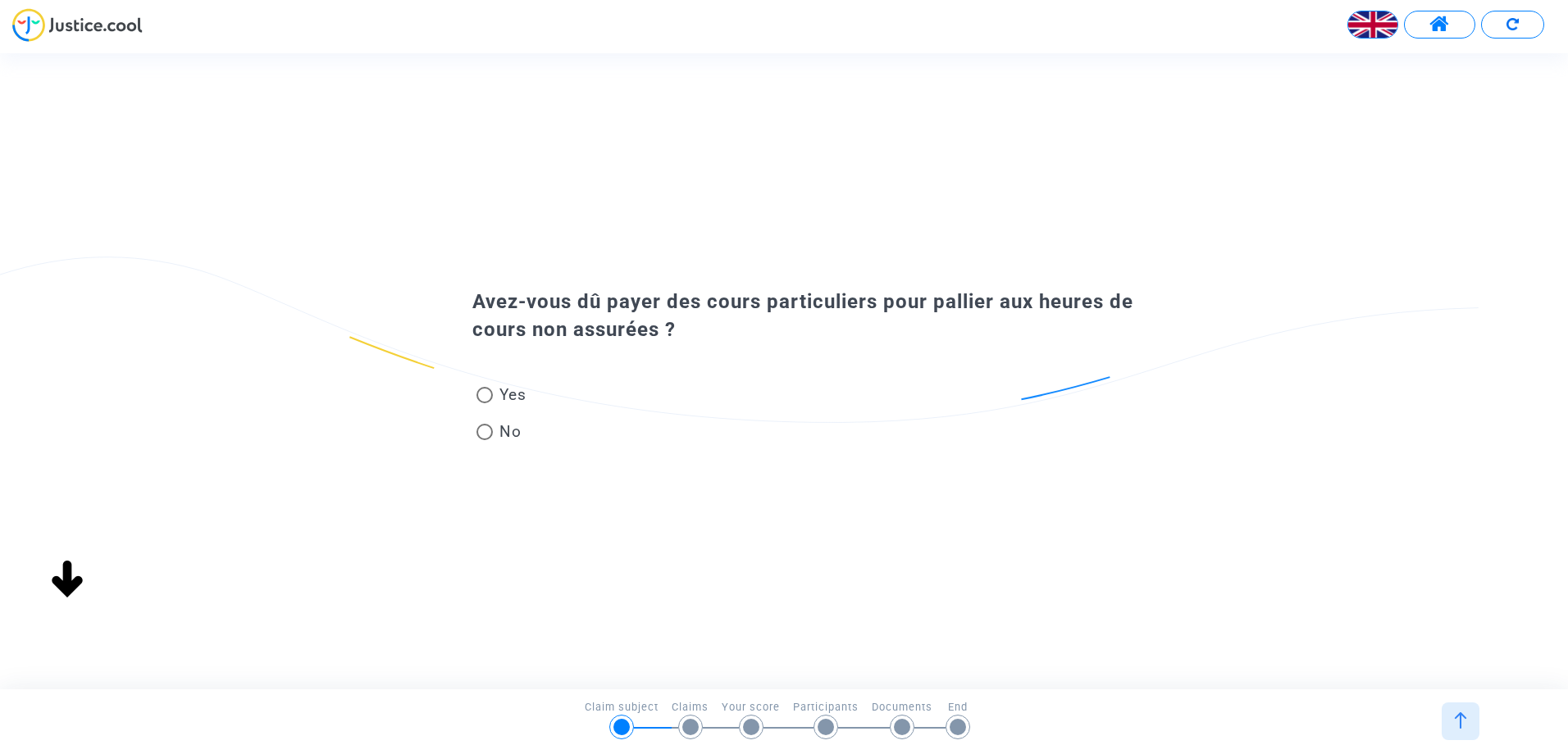
click at [486, 396] on span at bounding box center [484, 394] width 16 height 16
click at [484, 404] on input "Yes" at bounding box center [484, 404] width 1 height 1
radio input "true"
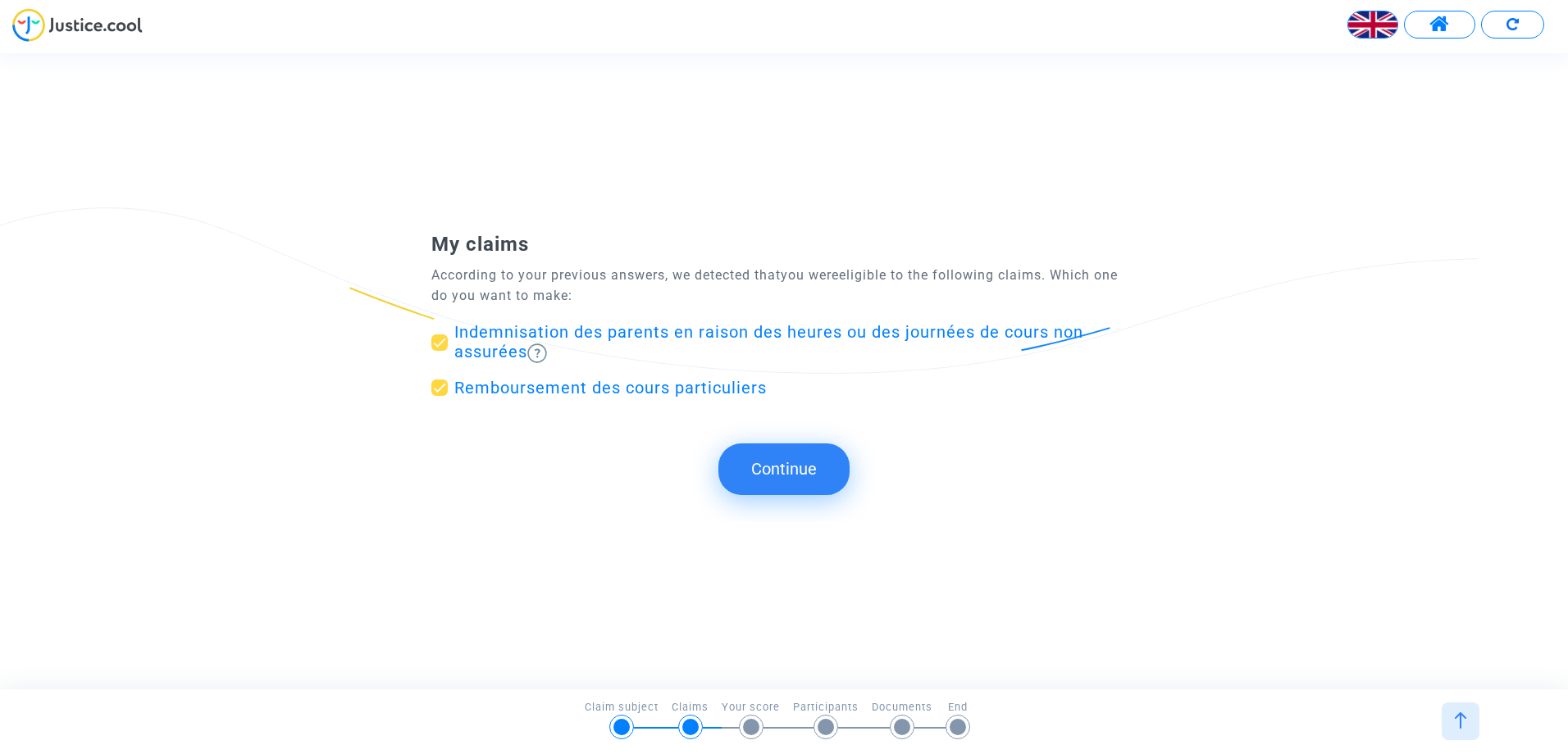
click at [779, 464] on button "Continue" at bounding box center [784, 469] width 131 height 51
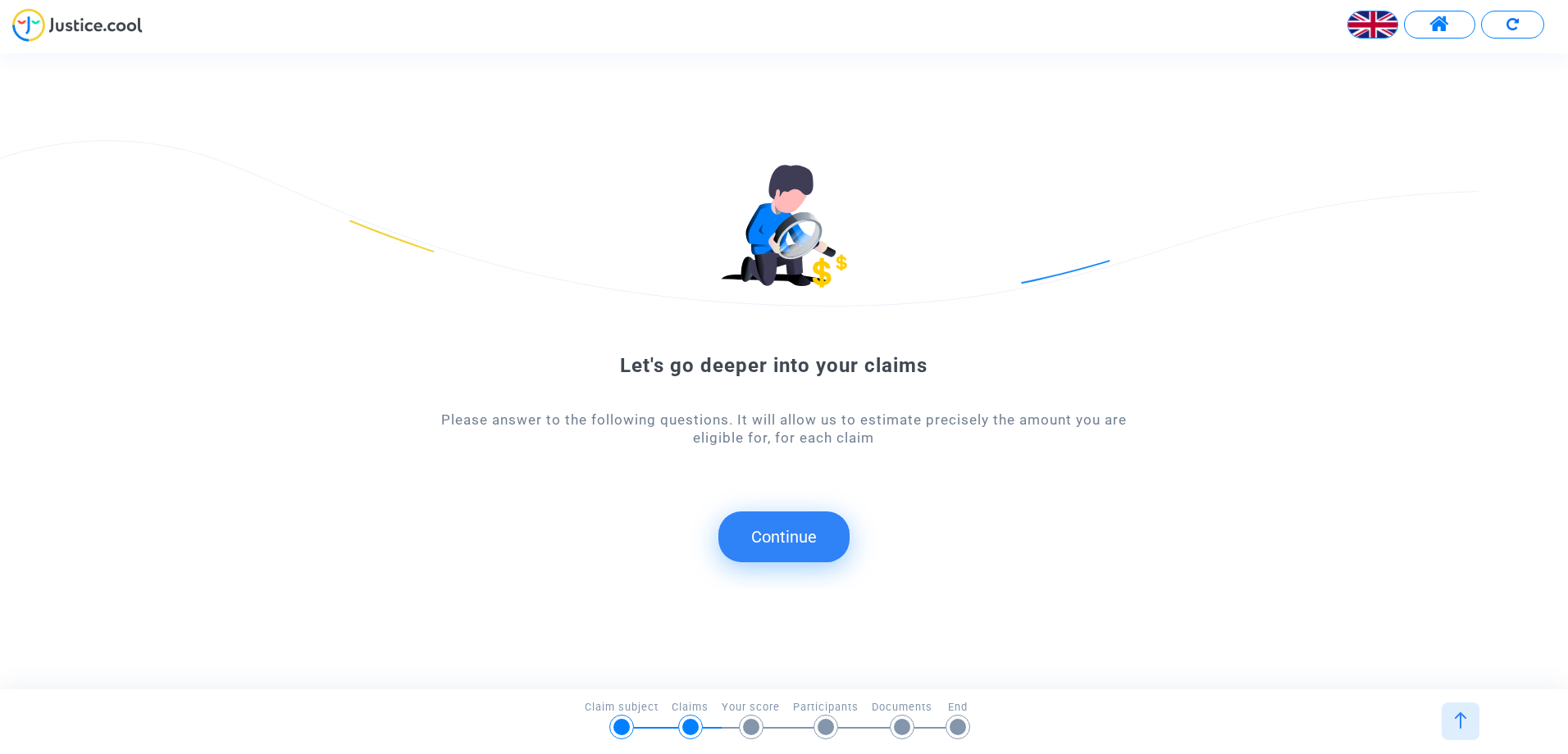
click at [809, 541] on button "Continue" at bounding box center [784, 537] width 131 height 51
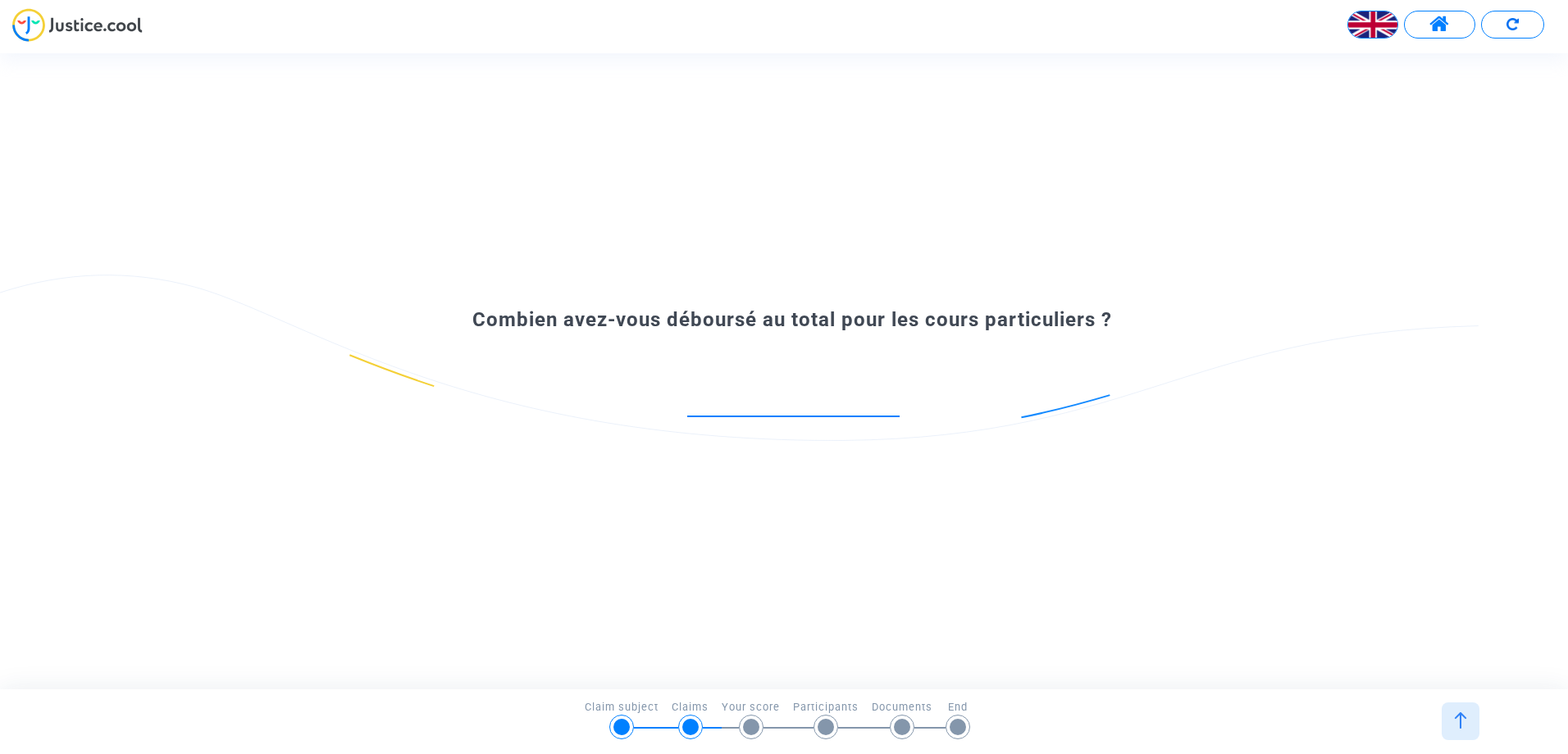
click at [723, 404] on input "number" at bounding box center [794, 398] width 213 height 22
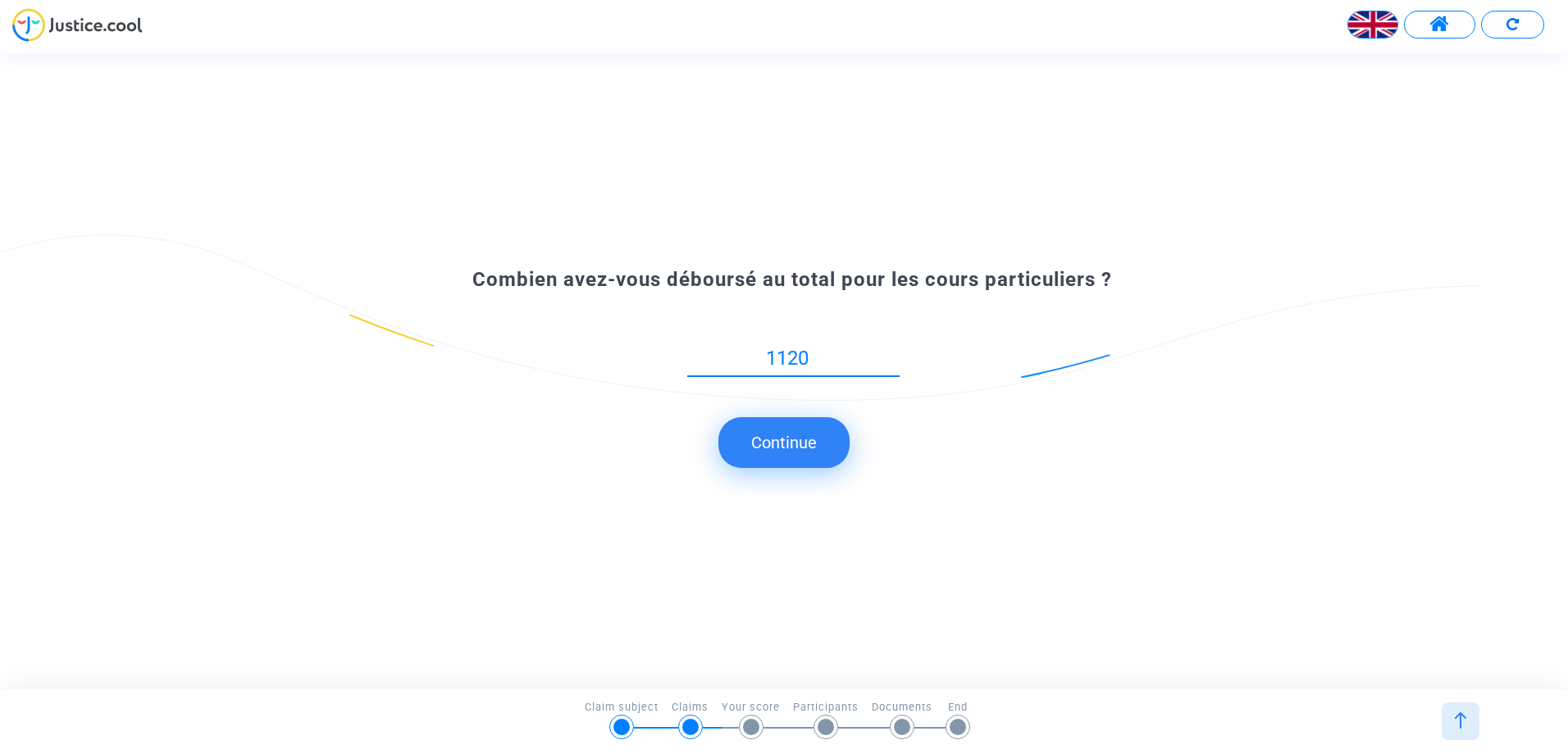
type input "1120"
click at [762, 453] on button "Continue" at bounding box center [784, 442] width 131 height 51
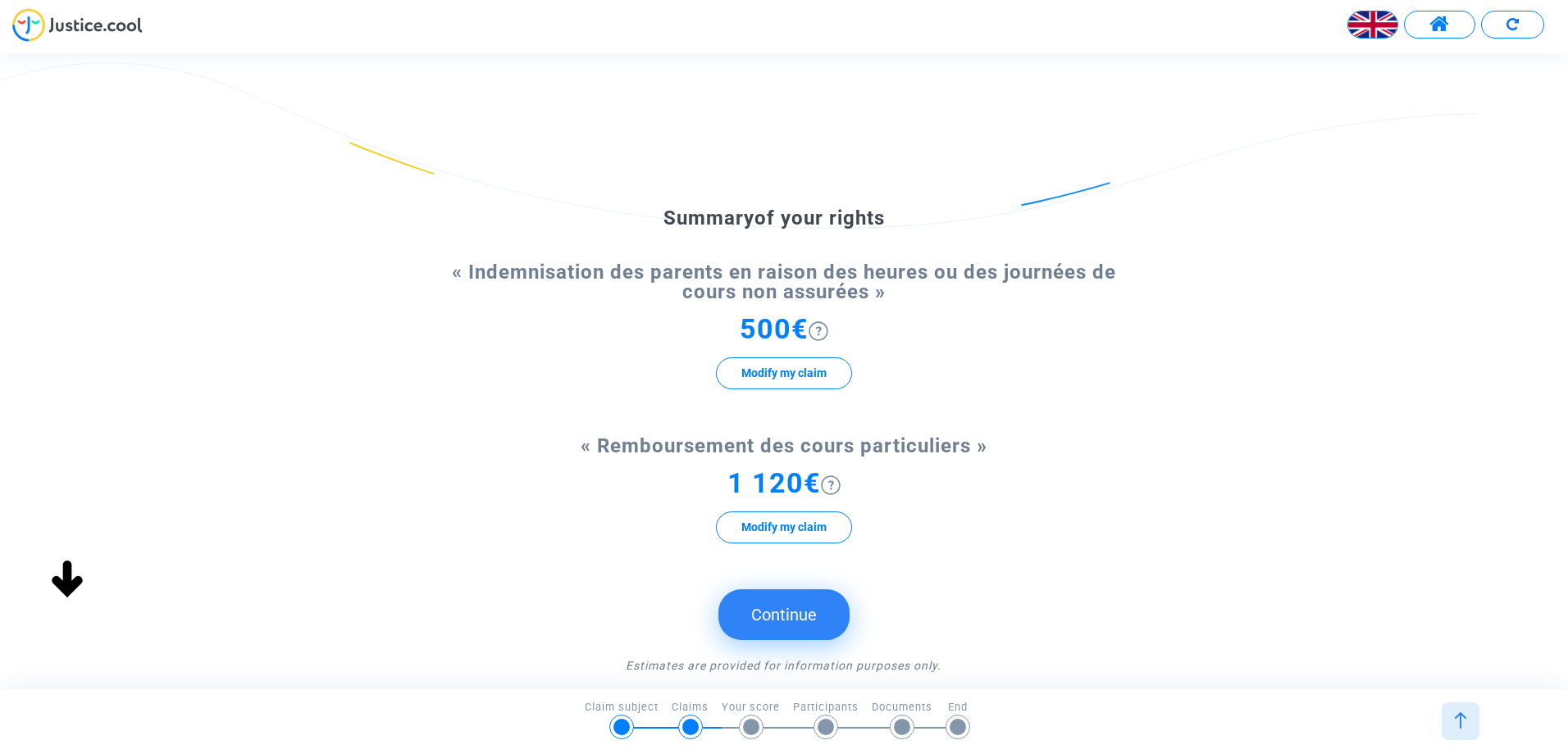
scroll to position [82, 0]
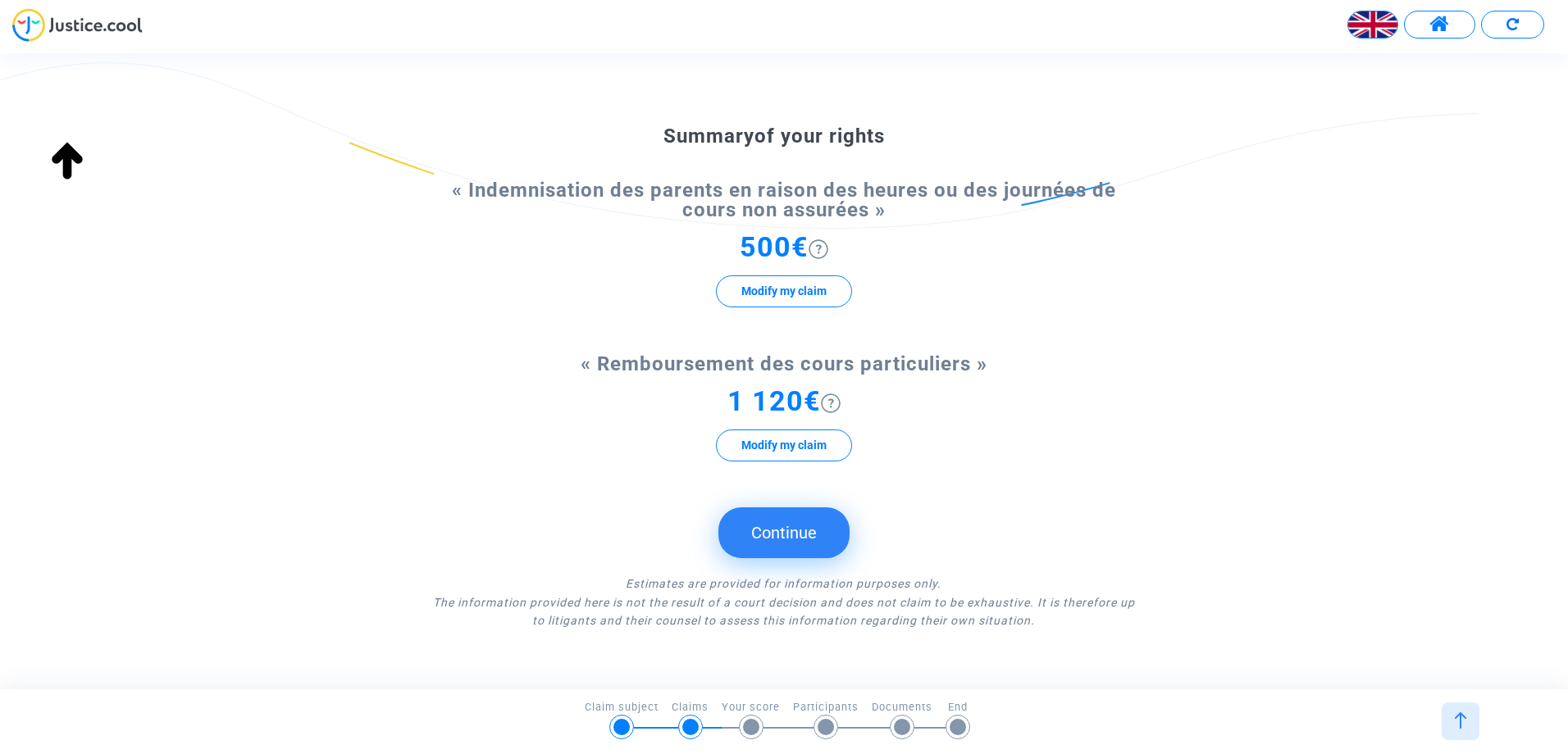
click at [813, 531] on button "Continue" at bounding box center [784, 532] width 131 height 51
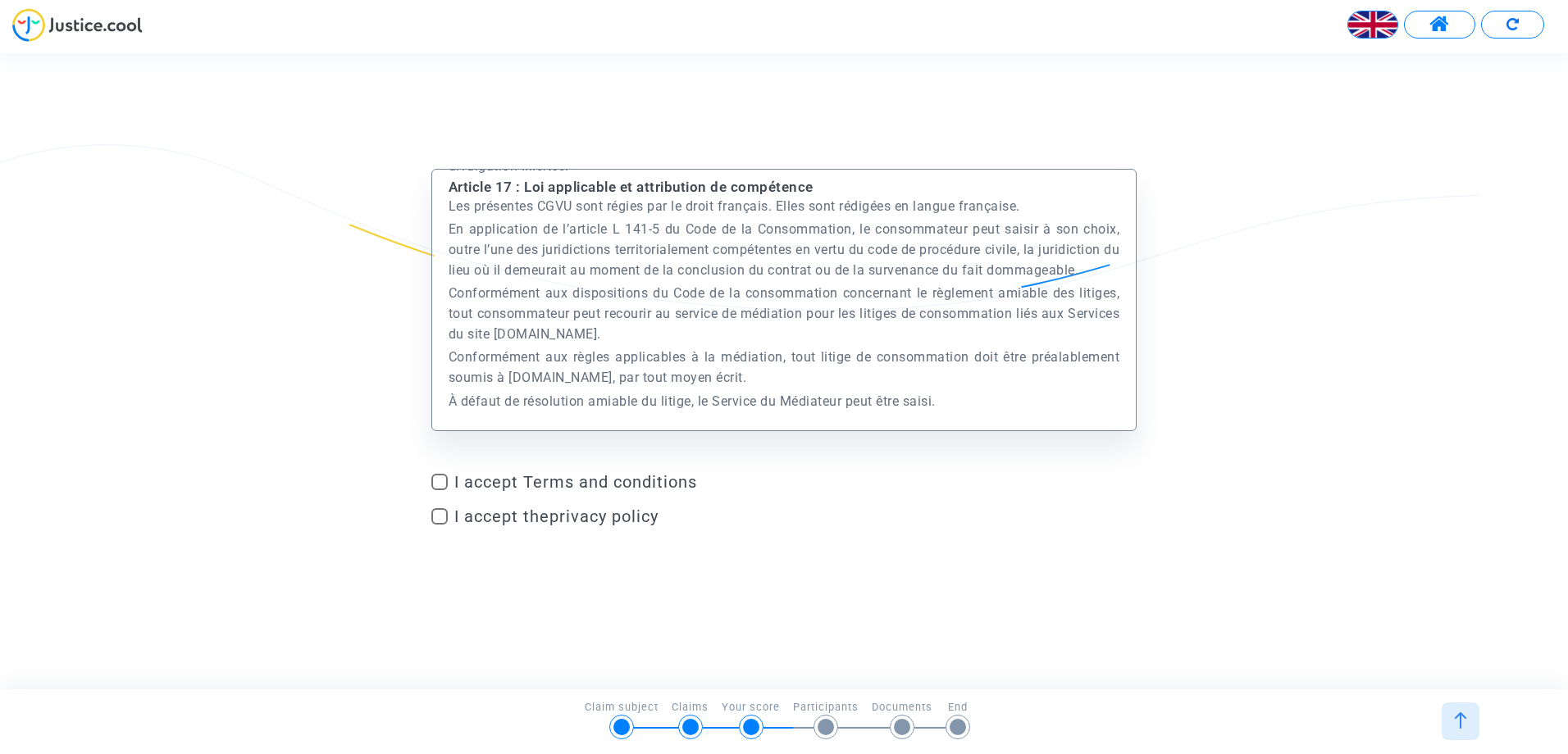
scroll to position [26428, 0]
click at [443, 483] on span at bounding box center [439, 481] width 16 height 16
click at [439, 490] on input "I accept Terms and conditions" at bounding box center [438, 490] width 1 height 1
checkbox input "true"
click at [440, 517] on span at bounding box center [439, 516] width 16 height 16
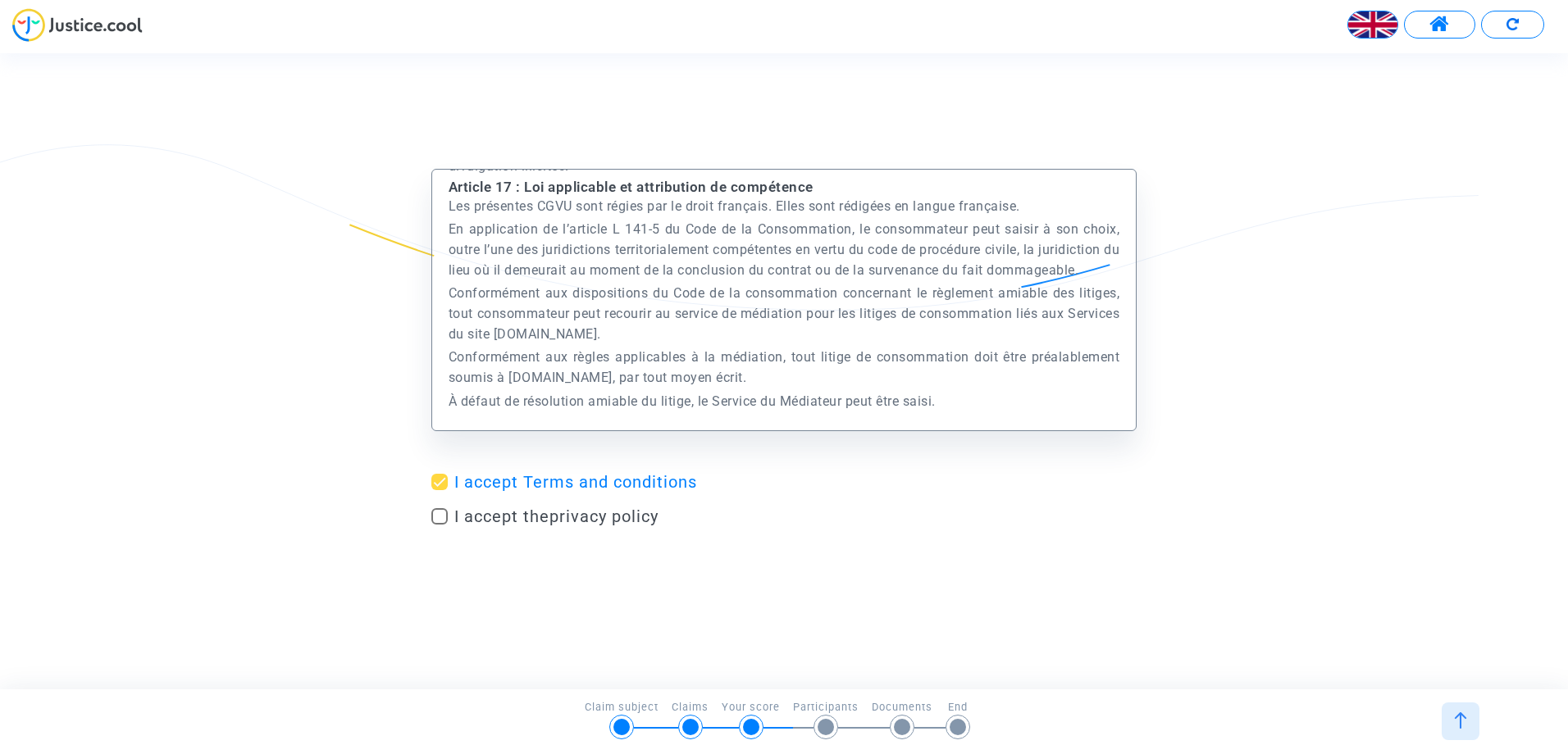
click at [439, 524] on input "I accept the privacy policy" at bounding box center [438, 524] width 1 height 1
checkbox input "true"
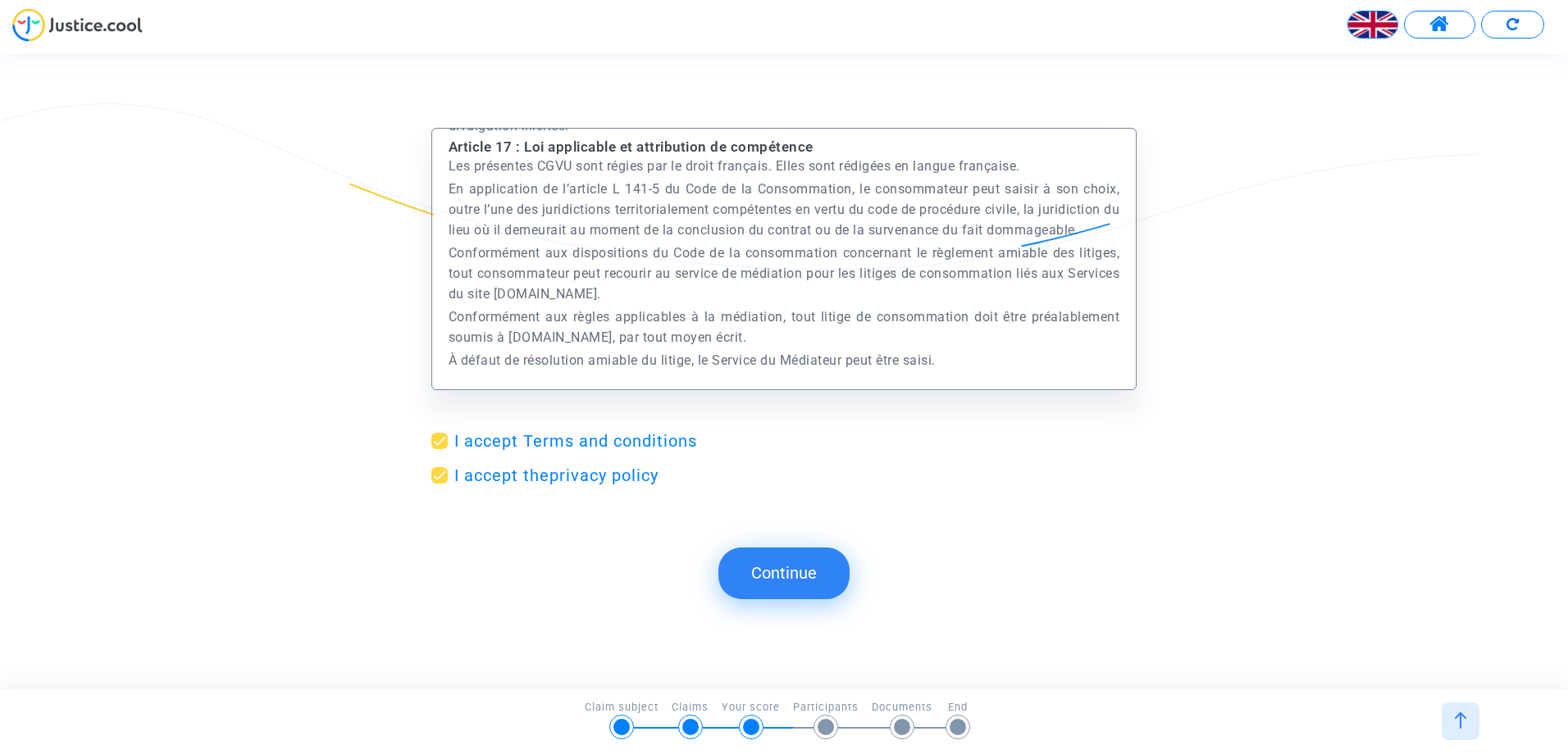
click at [771, 570] on button "Continue" at bounding box center [784, 572] width 131 height 51
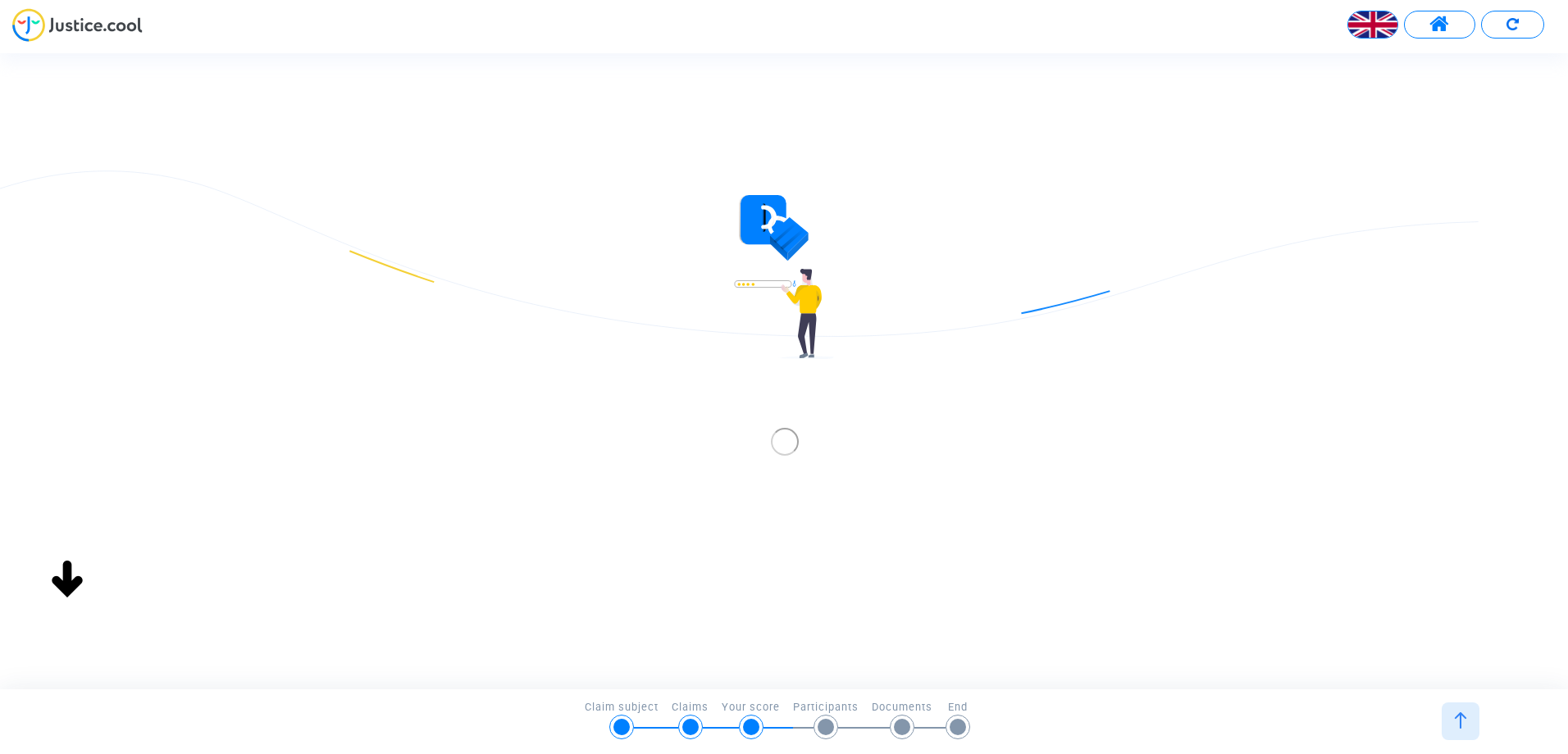
scroll to position [0, 0]
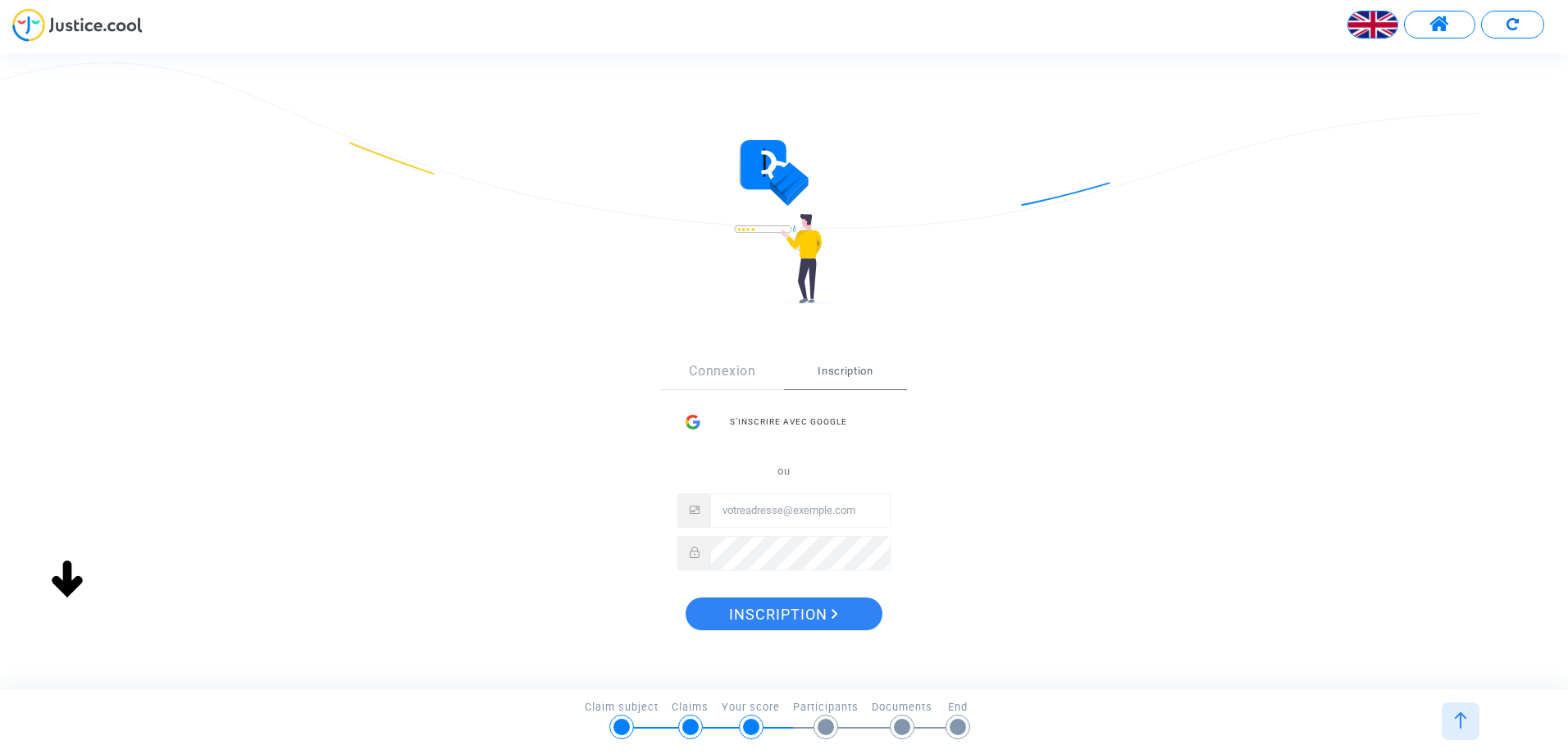
click at [753, 511] on input "Email" at bounding box center [800, 511] width 179 height 33
type input "ISA.DACAMPO@GMAIL.COM"
click at [800, 610] on span "Inscription" at bounding box center [784, 615] width 109 height 34
click at [820, 610] on span "Inscription" at bounding box center [784, 615] width 109 height 34
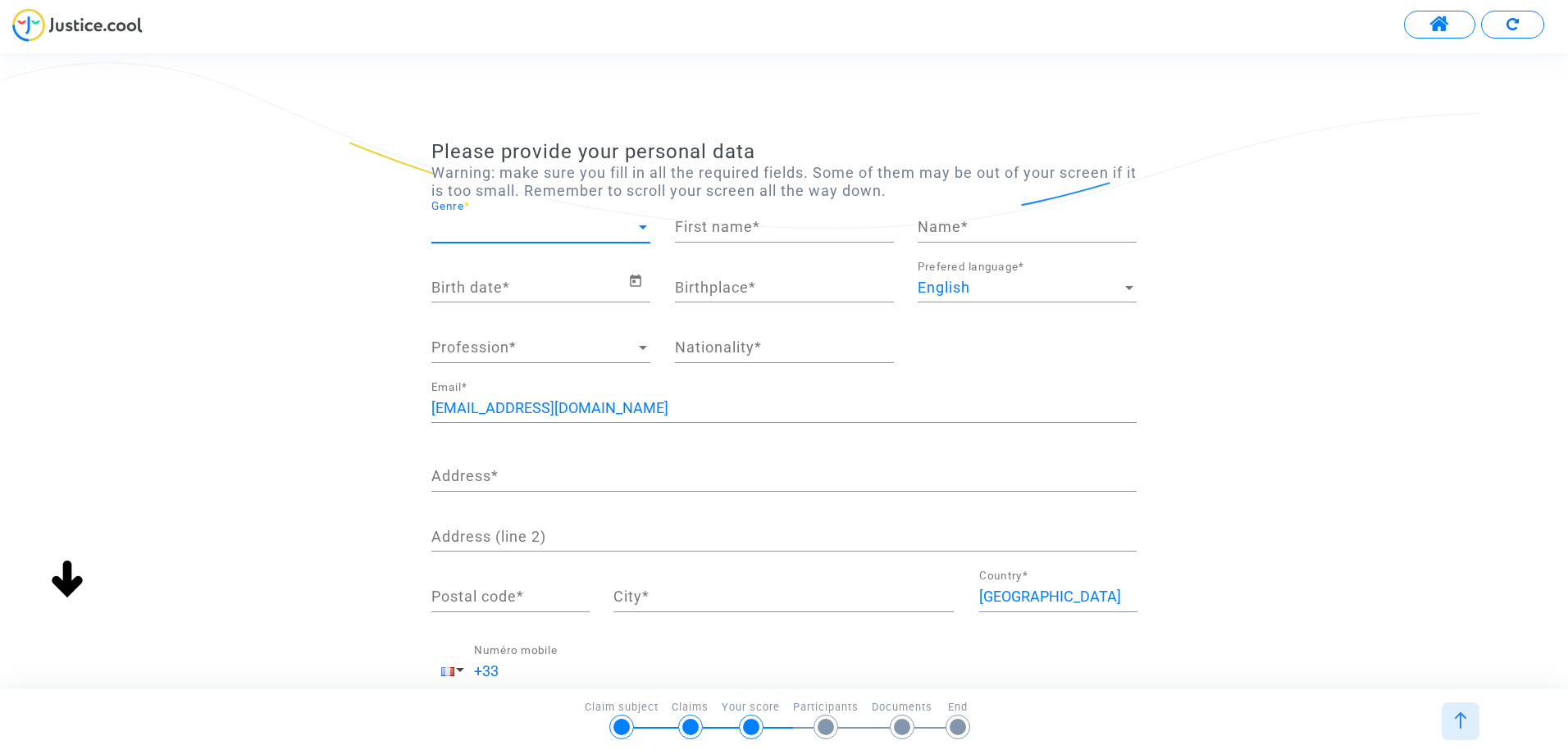
click at [639, 230] on div at bounding box center [643, 228] width 9 height 4
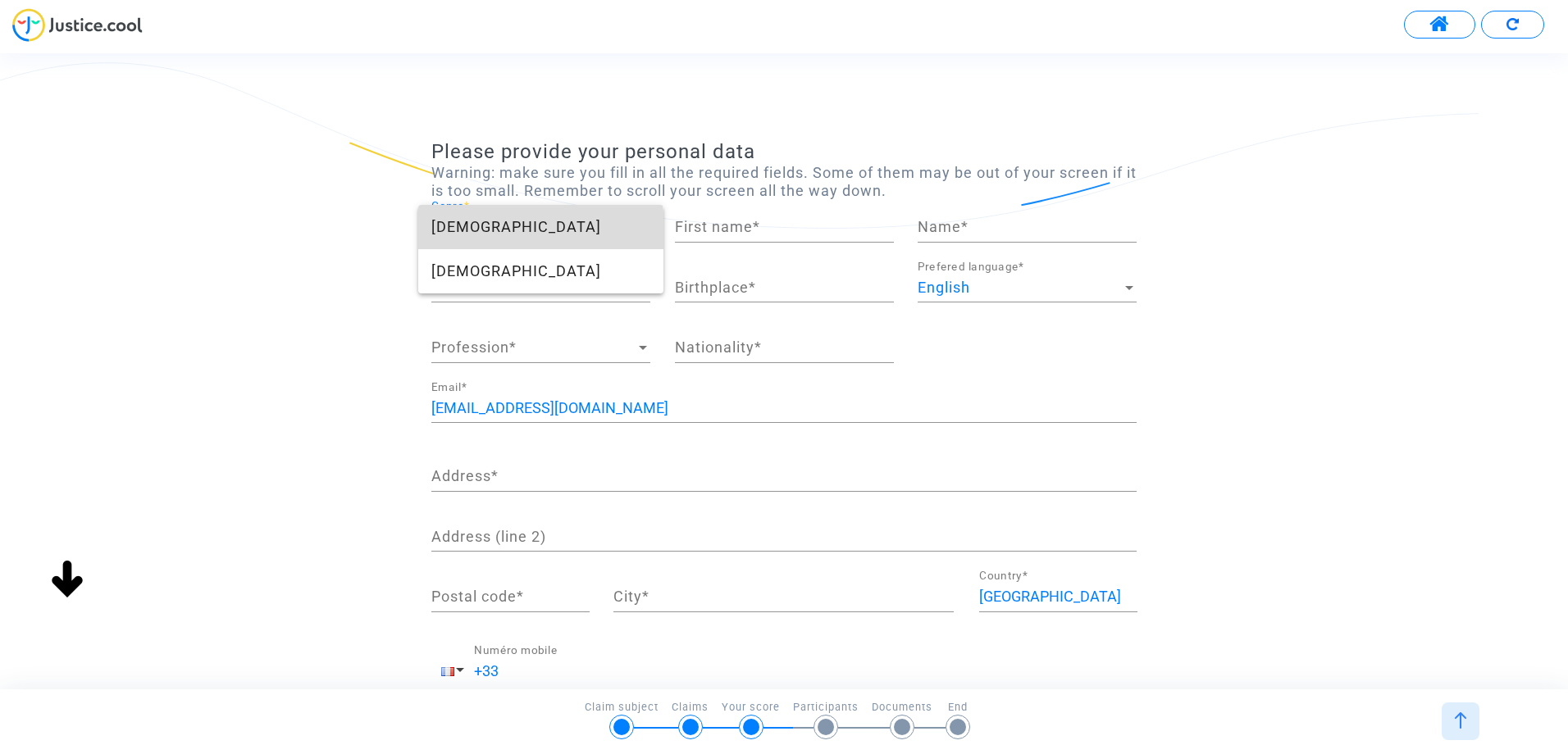
click at [447, 232] on span "[DEMOGRAPHIC_DATA]" at bounding box center [541, 227] width 219 height 44
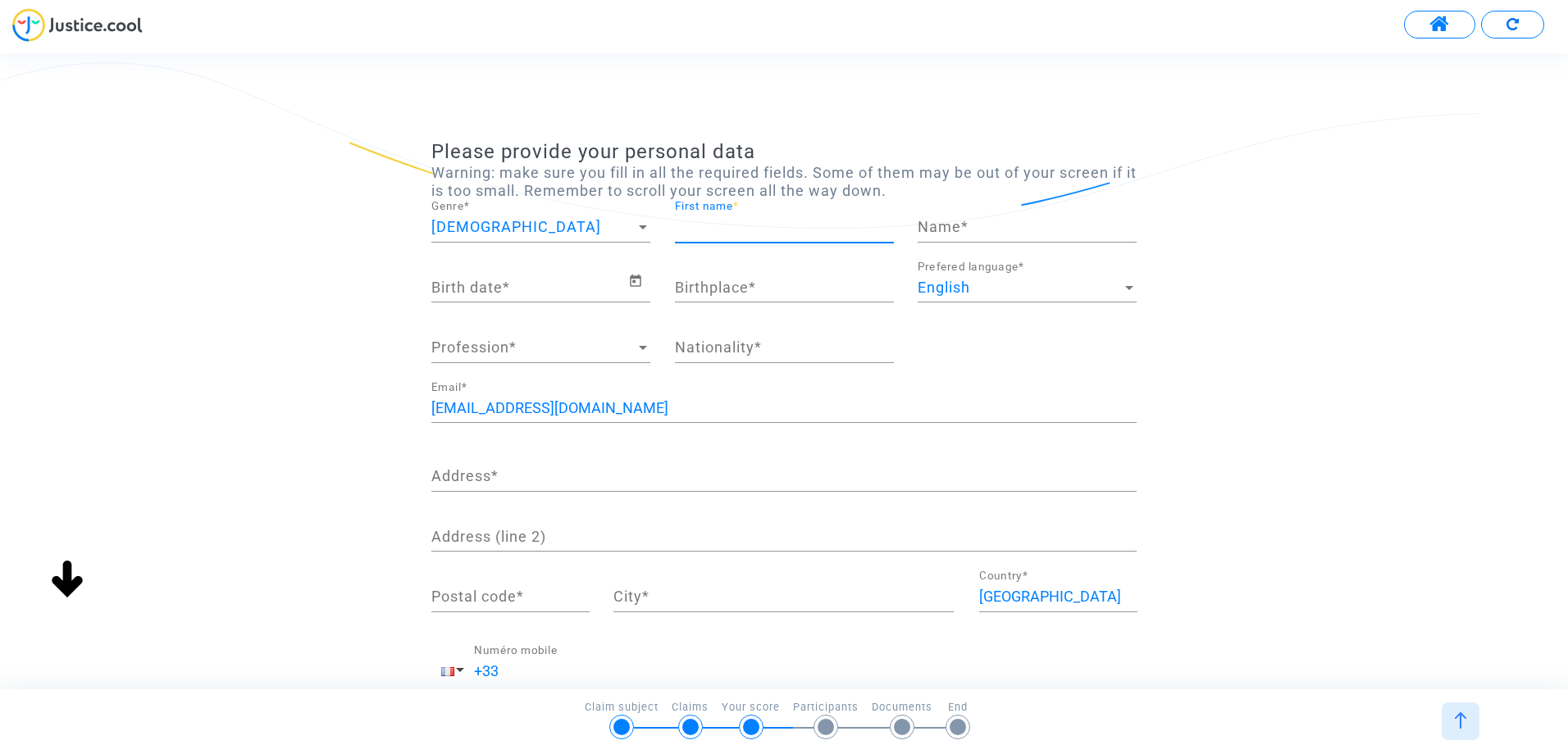
click at [760, 227] on input "First name *" at bounding box center [784, 227] width 219 height 16
type input "ISABELLER"
click at [940, 224] on input "Name *" at bounding box center [1027, 227] width 219 height 16
type input "DA CAMPO-LARMUSIAUX"
click at [469, 282] on input "Birth date *" at bounding box center [530, 287] width 197 height 16
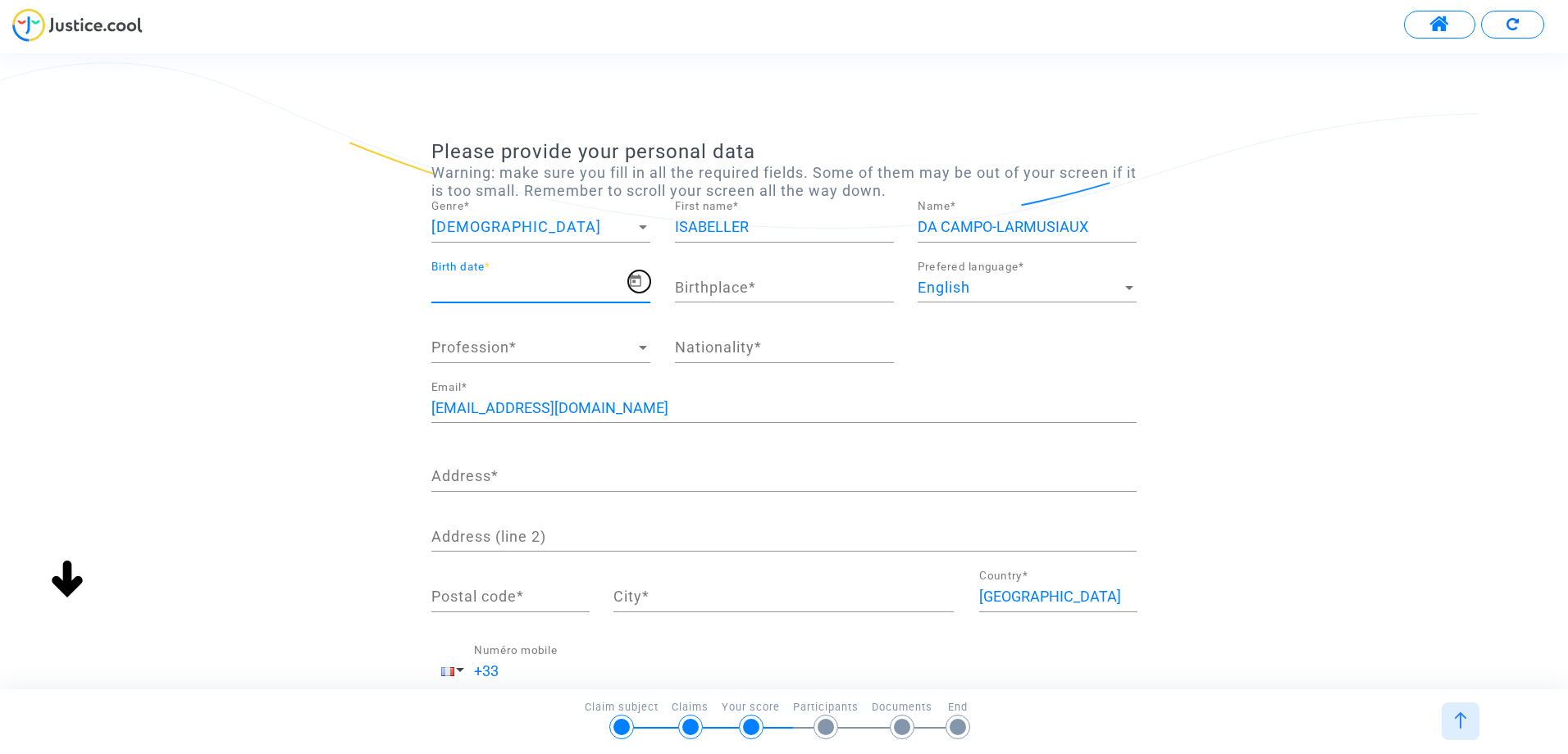
click at [633, 285] on icon "Open calendar" at bounding box center [635, 281] width 14 height 20
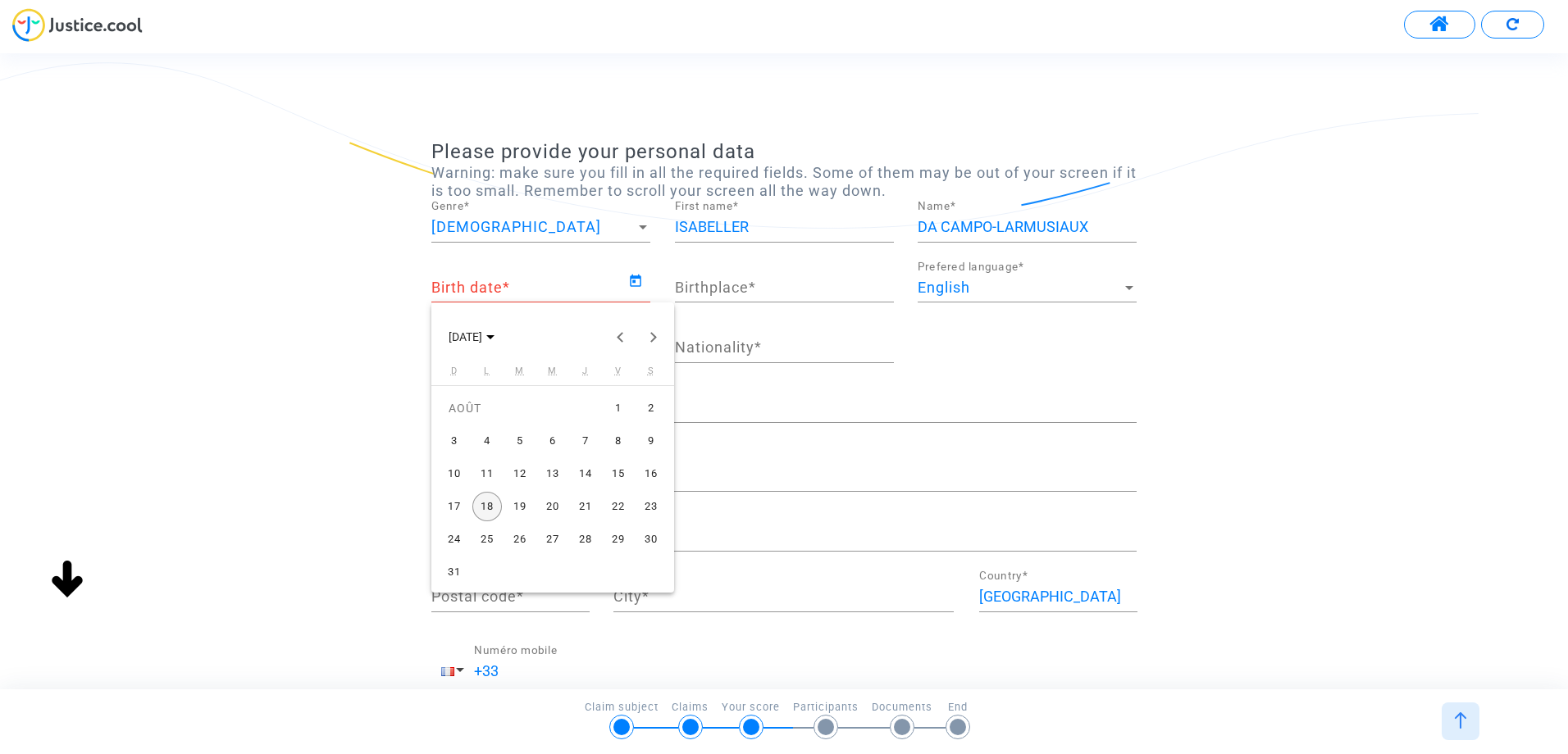
click at [593, 506] on div "21" at bounding box center [585, 506] width 30 height 30
type input "[DATE]"
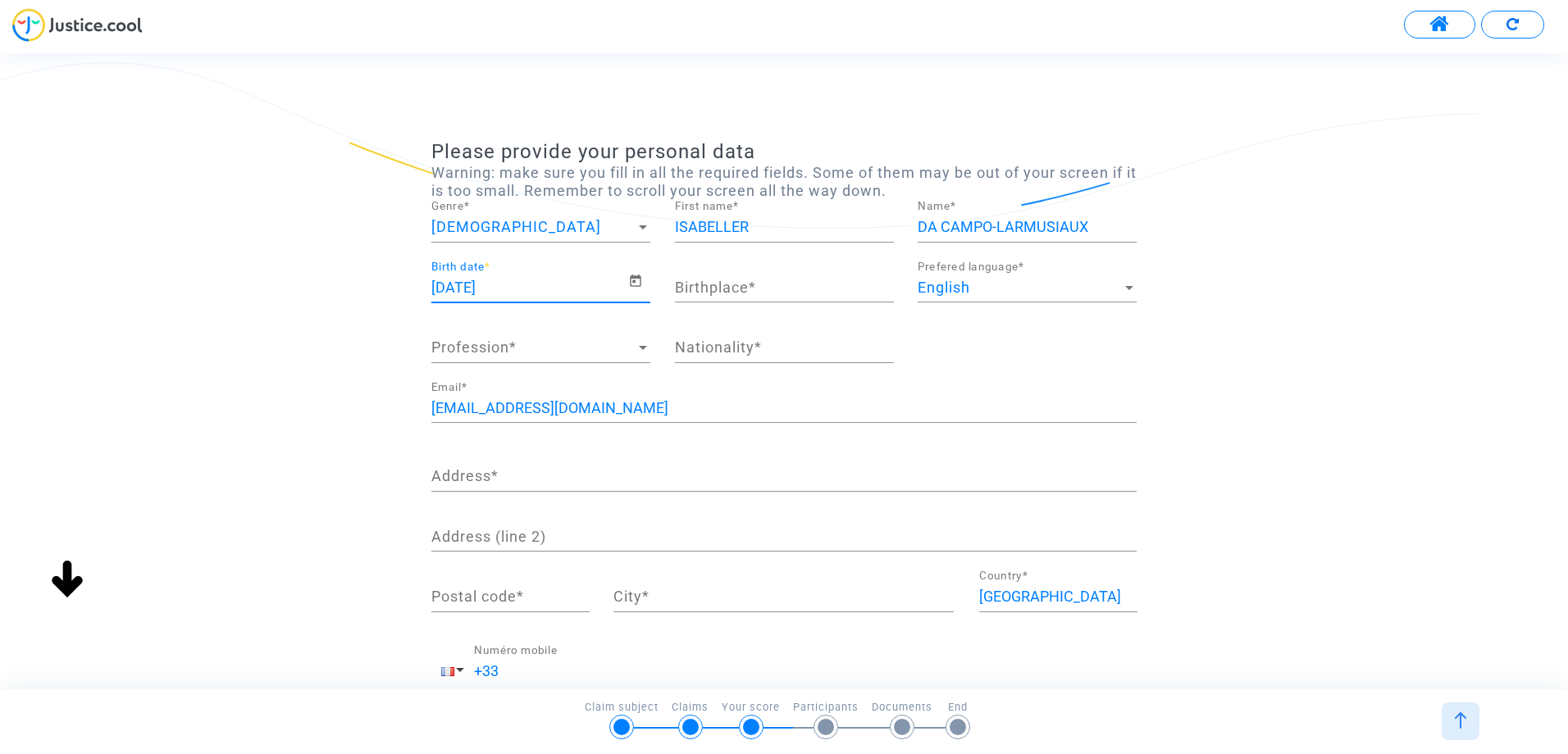
click at [510, 283] on input "[DATE]" at bounding box center [530, 287] width 197 height 16
click at [509, 288] on input "[DATE]" at bounding box center [530, 287] width 197 height 16
click at [635, 280] on icon "Open calendar" at bounding box center [636, 280] width 11 height 12
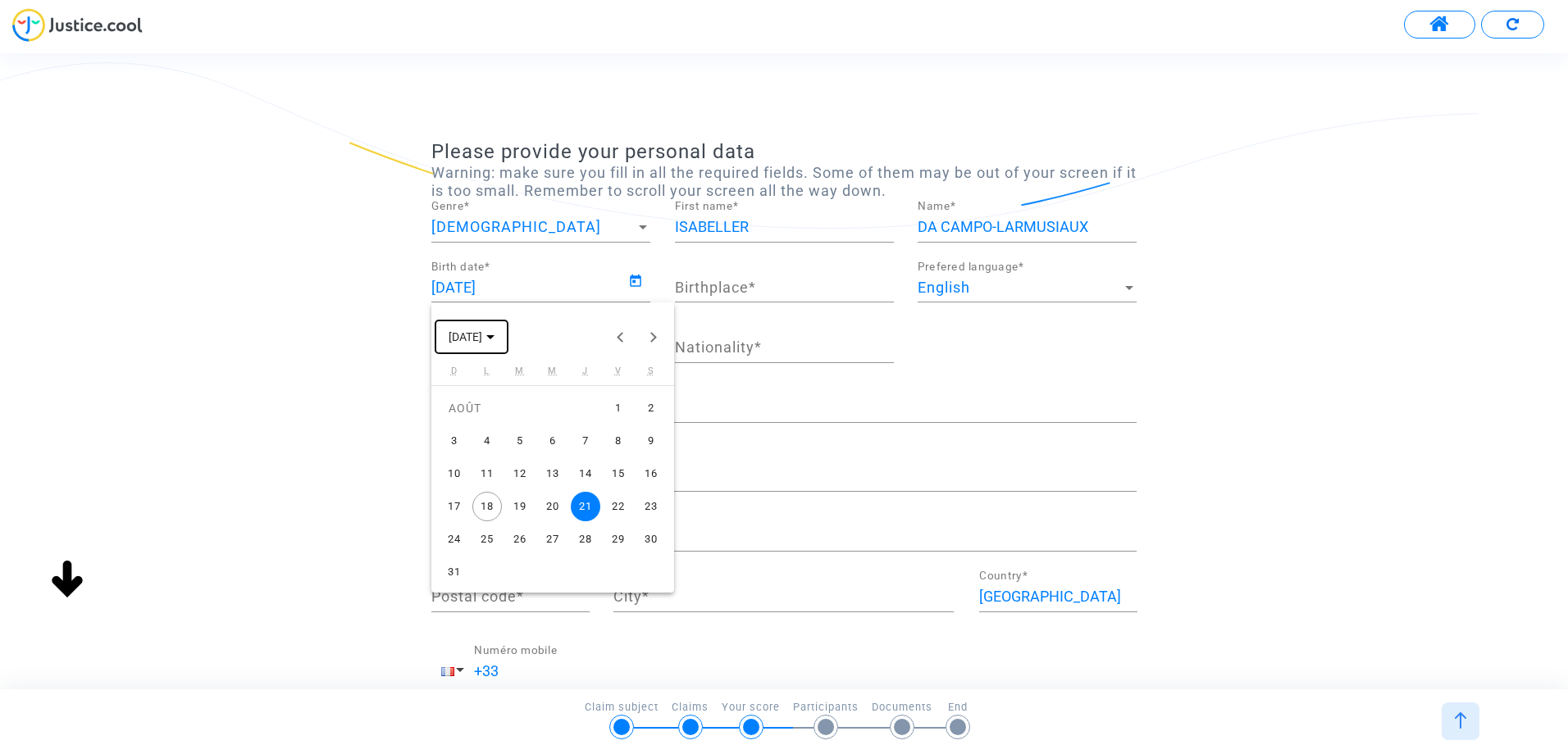
click at [495, 337] on polygon "Choose month and year" at bounding box center [490, 337] width 9 height 4
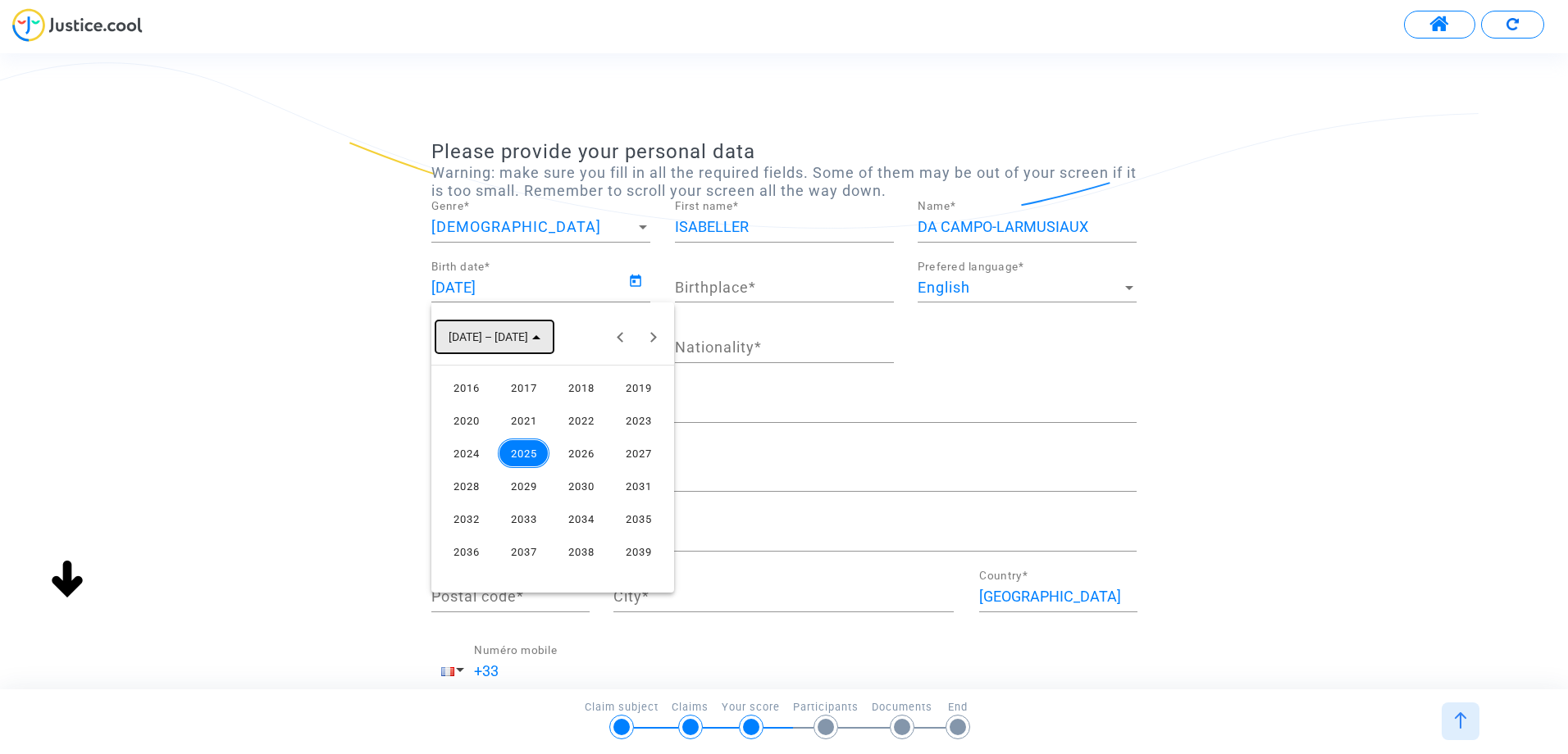
click at [522, 340] on span "[DATE] – [DATE]" at bounding box center [495, 336] width 92 height 13
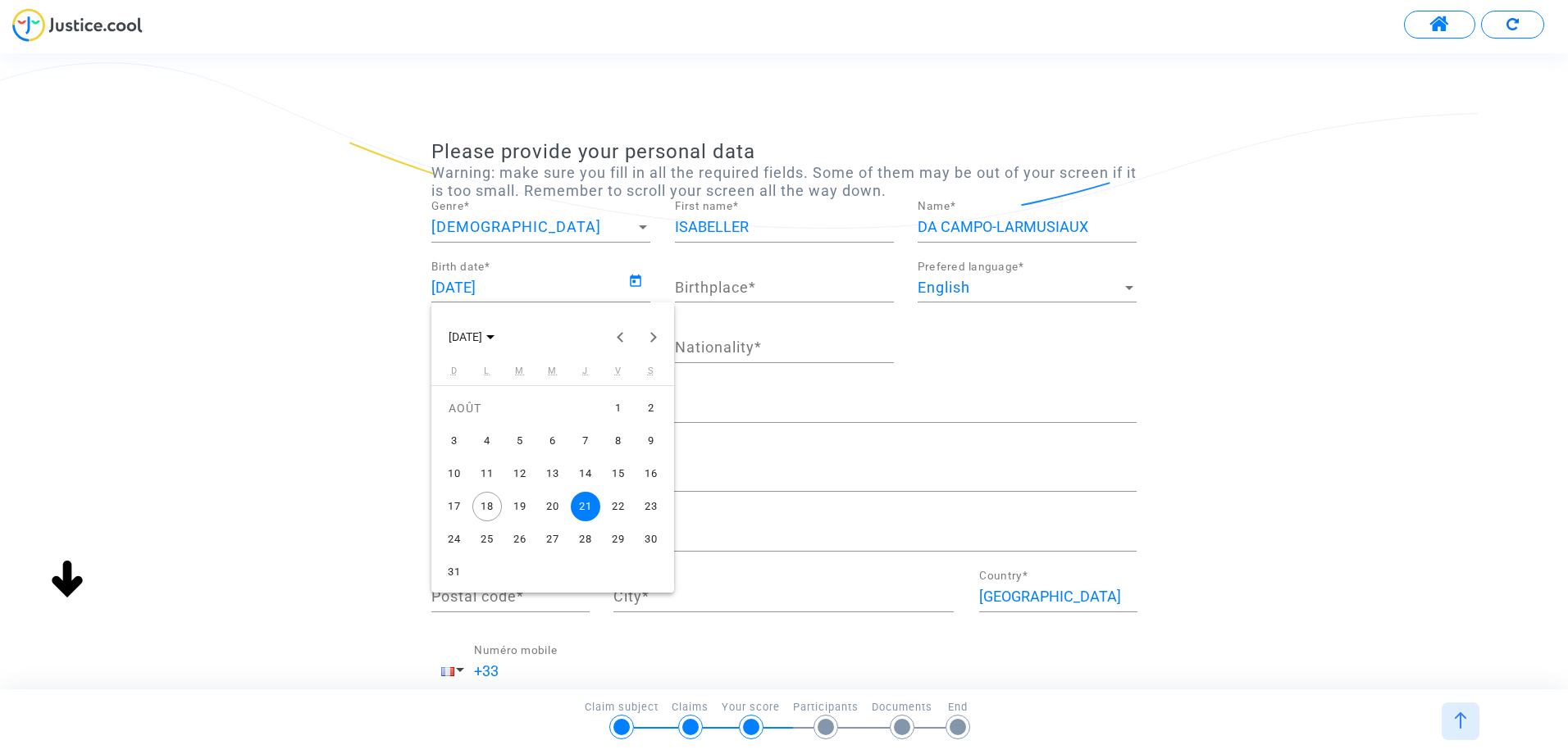
click at [576, 506] on div "21" at bounding box center [585, 506] width 30 height 30
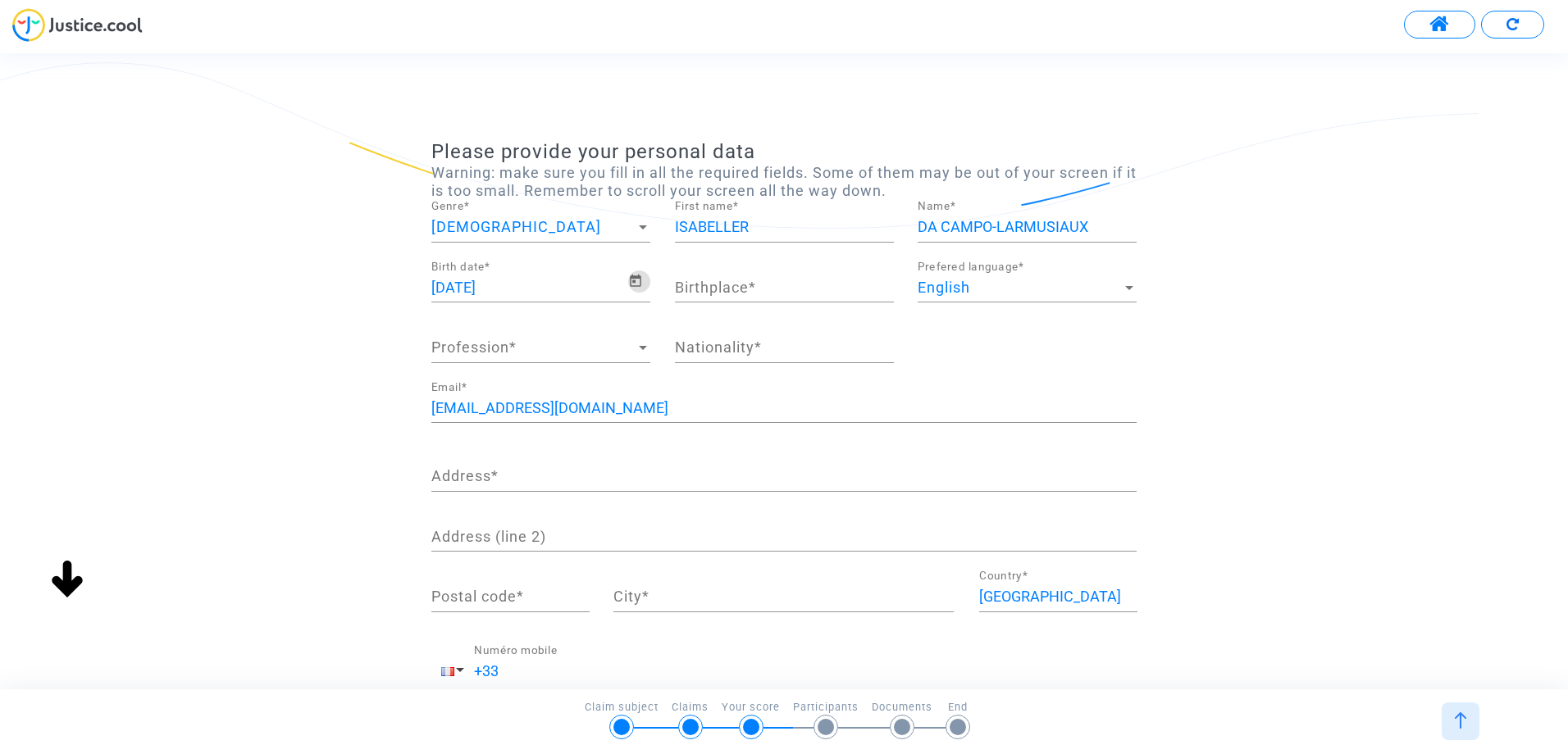
click at [519, 281] on input "[DATE]" at bounding box center [530, 287] width 197 height 16
click at [502, 283] on input "[DATE]" at bounding box center [530, 287] width 197 height 16
click at [638, 282] on icon "Open calendar" at bounding box center [635, 281] width 14 height 20
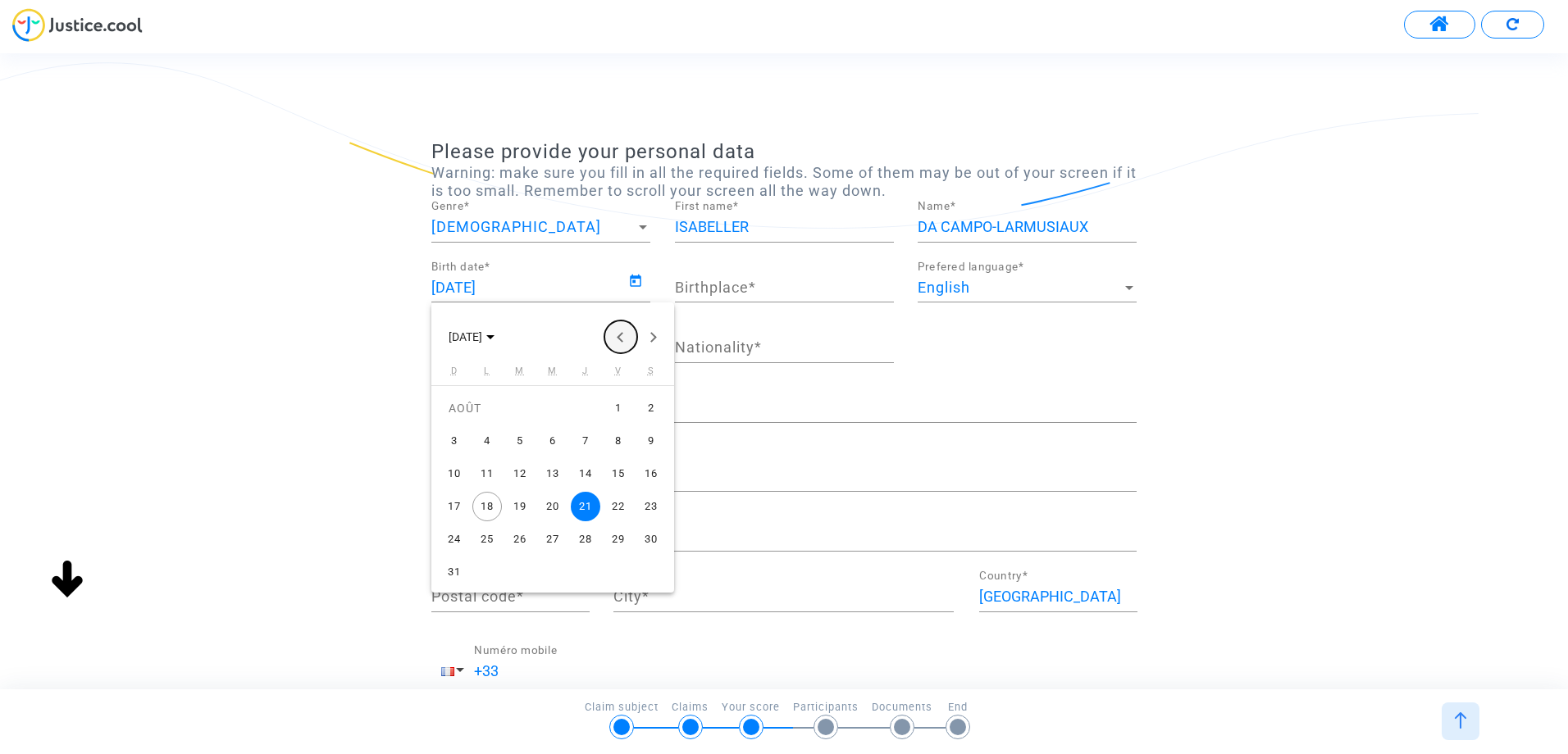
click at [616, 340] on button "Previous month" at bounding box center [621, 337] width 33 height 33
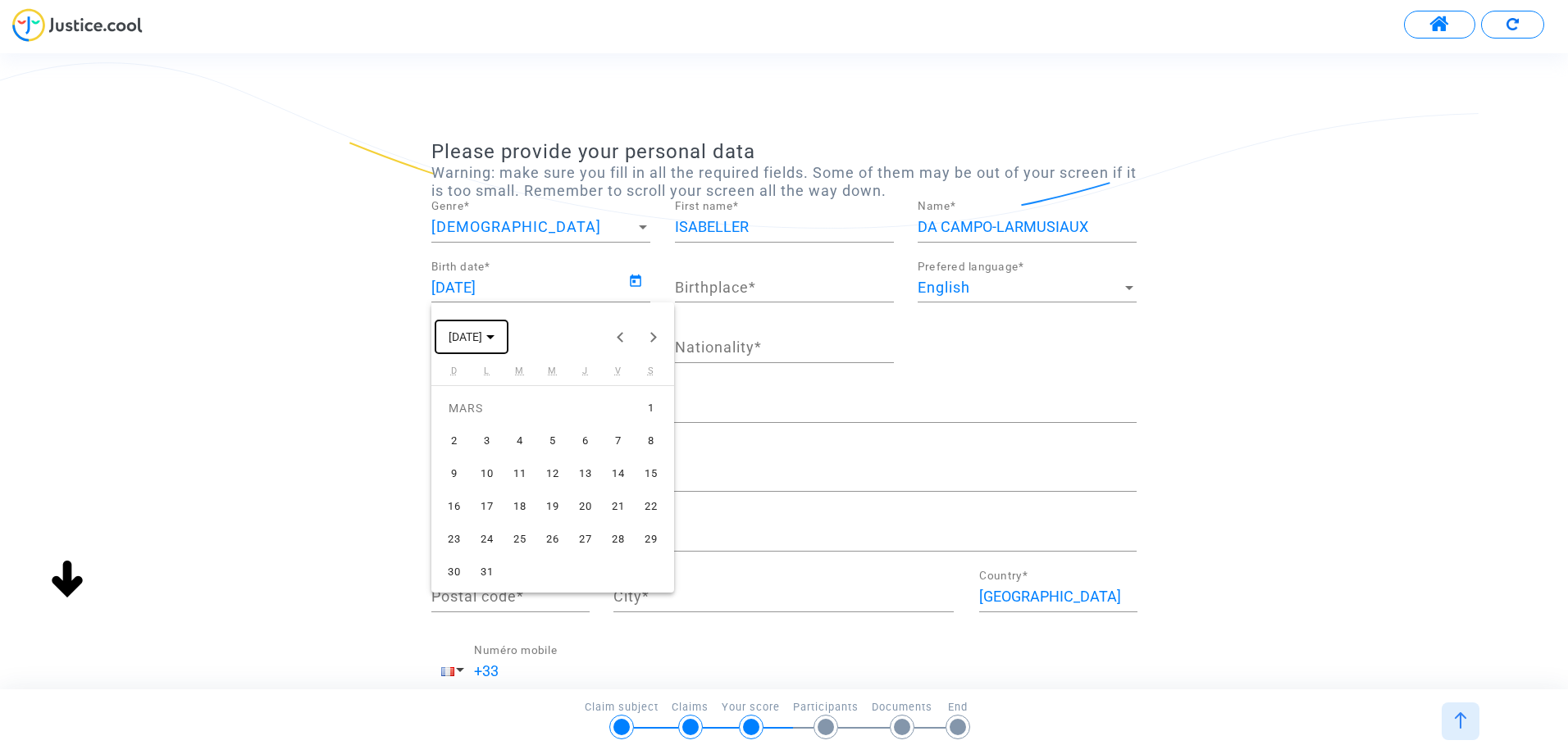
click at [495, 335] on polygon "Choose month and year" at bounding box center [490, 337] width 9 height 4
click at [529, 390] on div "2017" at bounding box center [524, 388] width 52 height 30
click at [482, 338] on polygon "Choose date" at bounding box center [482, 337] width 9 height 4
click at [495, 337] on icon "Choose month and year" at bounding box center [490, 337] width 9 height 4
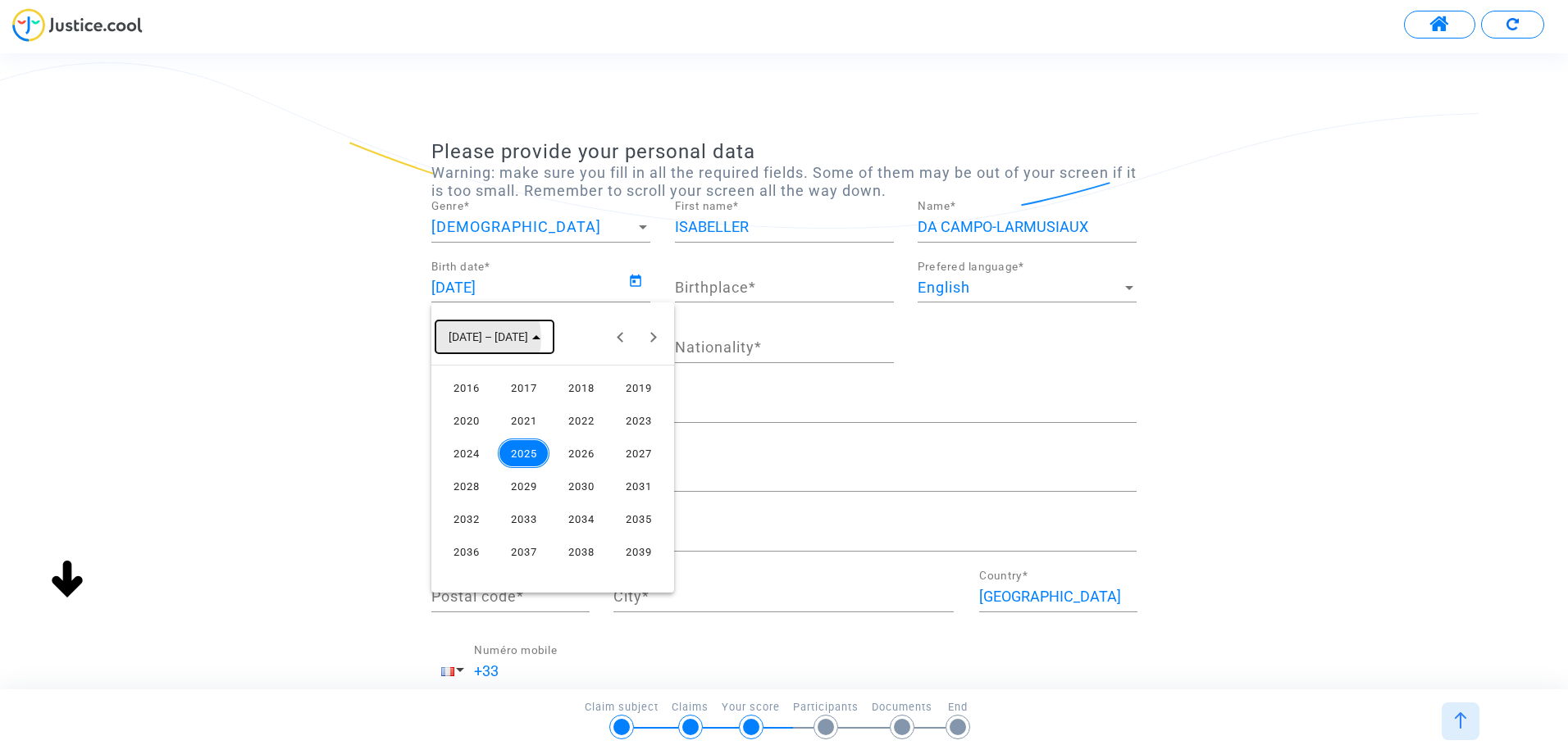
click at [468, 339] on span "[DATE] – [DATE]" at bounding box center [488, 338] width 79 height 13
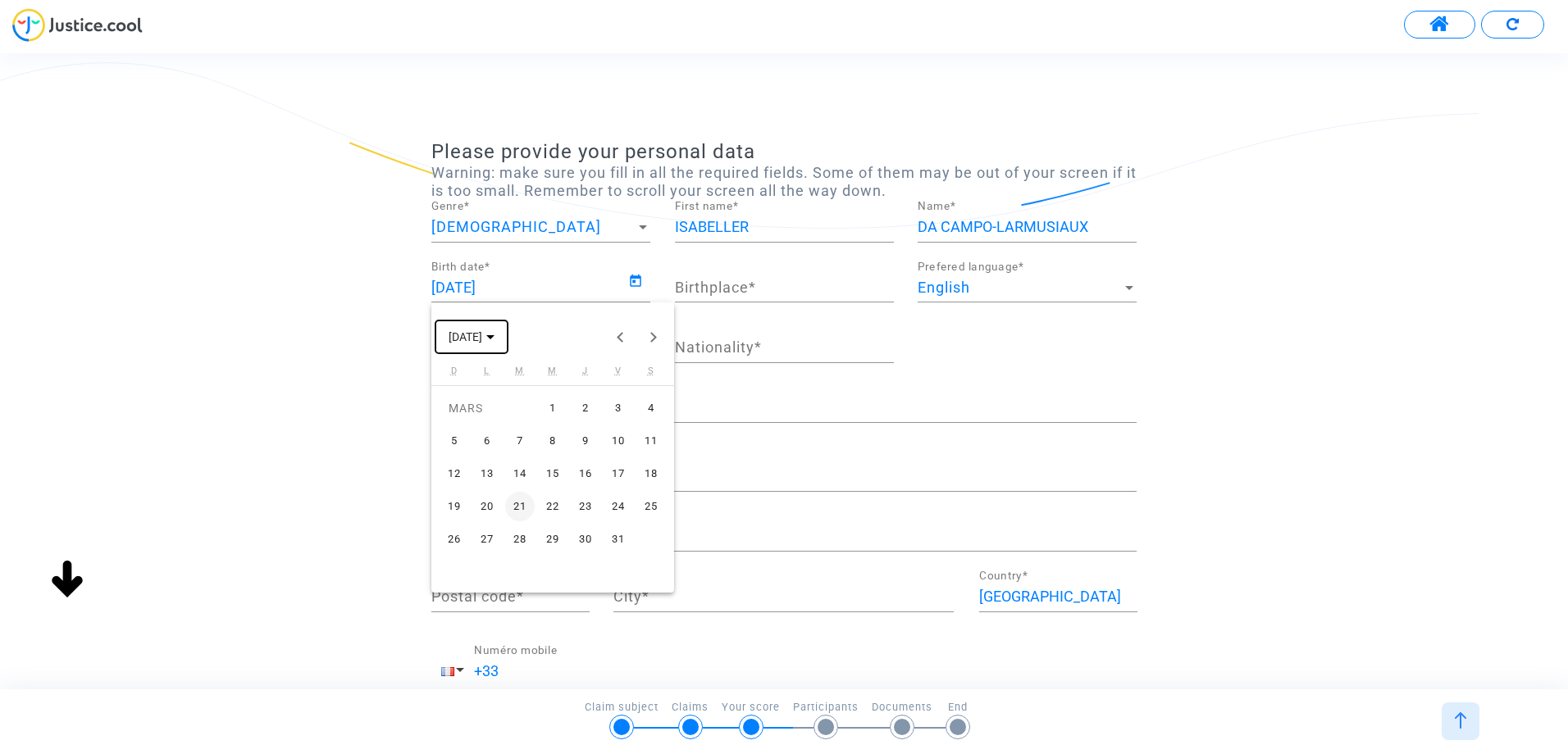
click at [468, 339] on span "[DATE]" at bounding box center [465, 338] width 34 height 13
click at [493, 336] on span "[DATE] – [DATE]" at bounding box center [488, 338] width 79 height 13
click at [482, 336] on span "[DATE]" at bounding box center [465, 338] width 34 height 13
click at [541, 282] on div at bounding box center [784, 377] width 1568 height 754
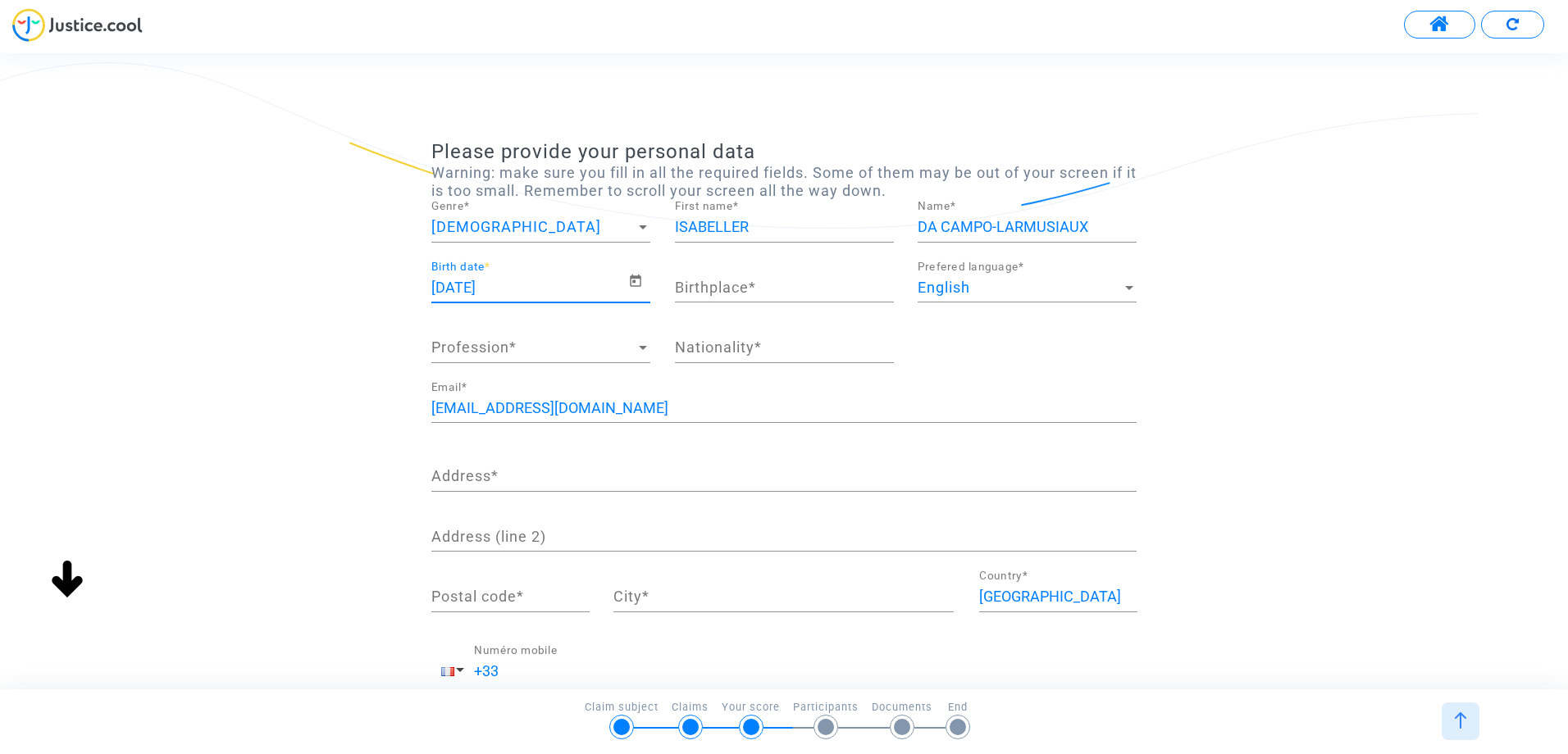
click at [525, 282] on input "[DATE]" at bounding box center [530, 287] width 197 height 16
click at [481, 284] on input "[DATE]" at bounding box center [530, 287] width 197 height 16
click at [639, 281] on icon "Open calendar" at bounding box center [635, 281] width 14 height 20
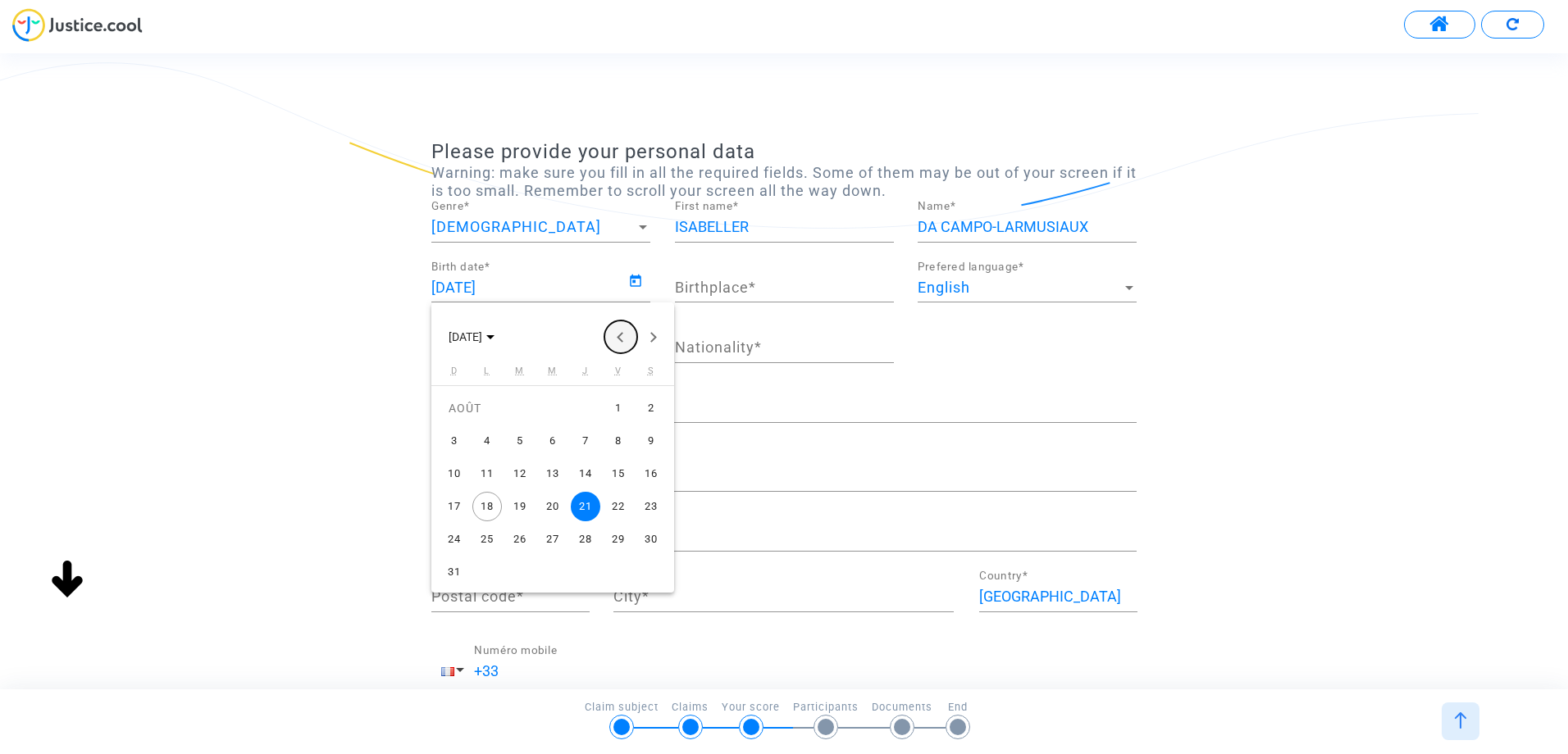
click at [620, 332] on button "Previous month" at bounding box center [621, 337] width 33 height 33
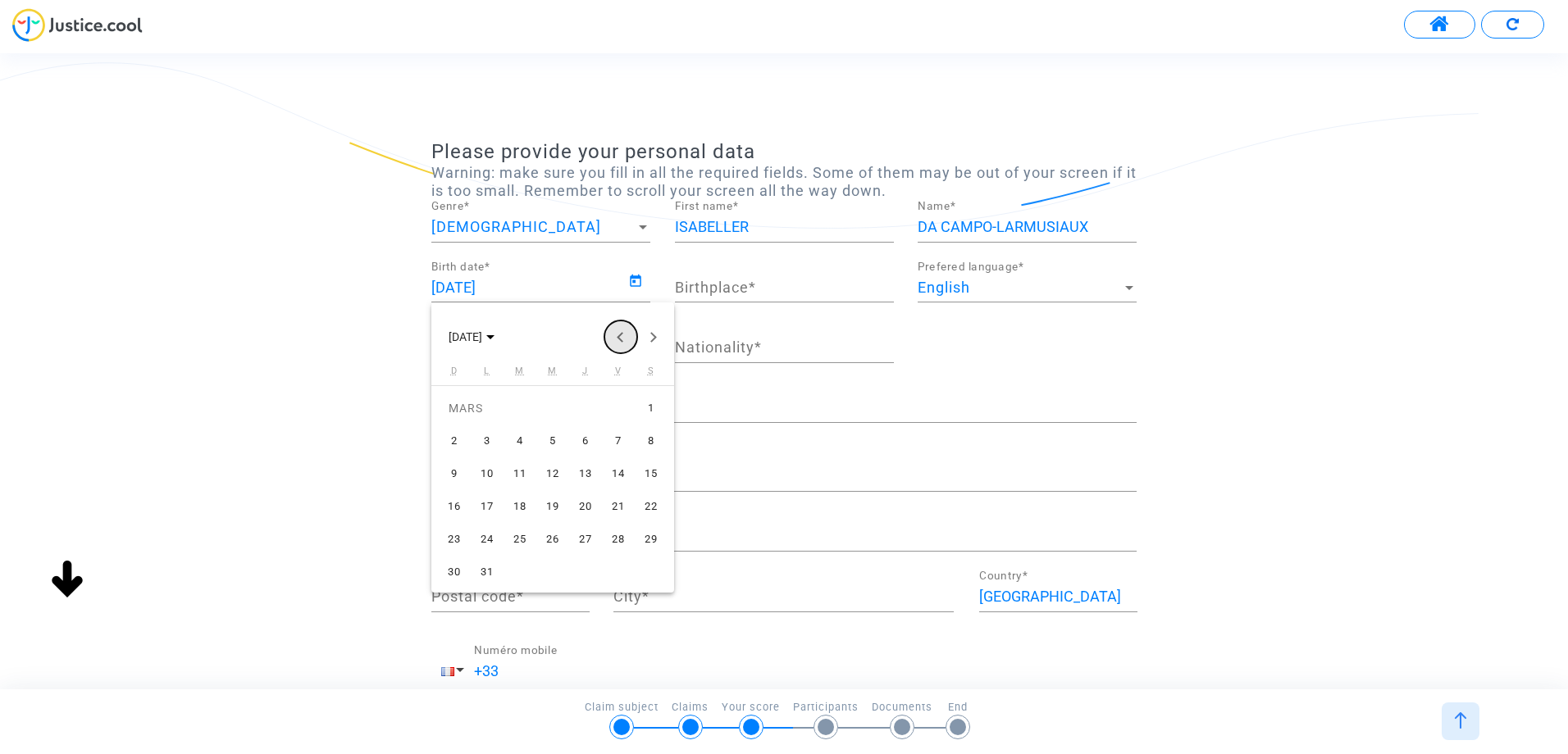
click at [620, 332] on button "Previous month" at bounding box center [621, 337] width 33 height 33
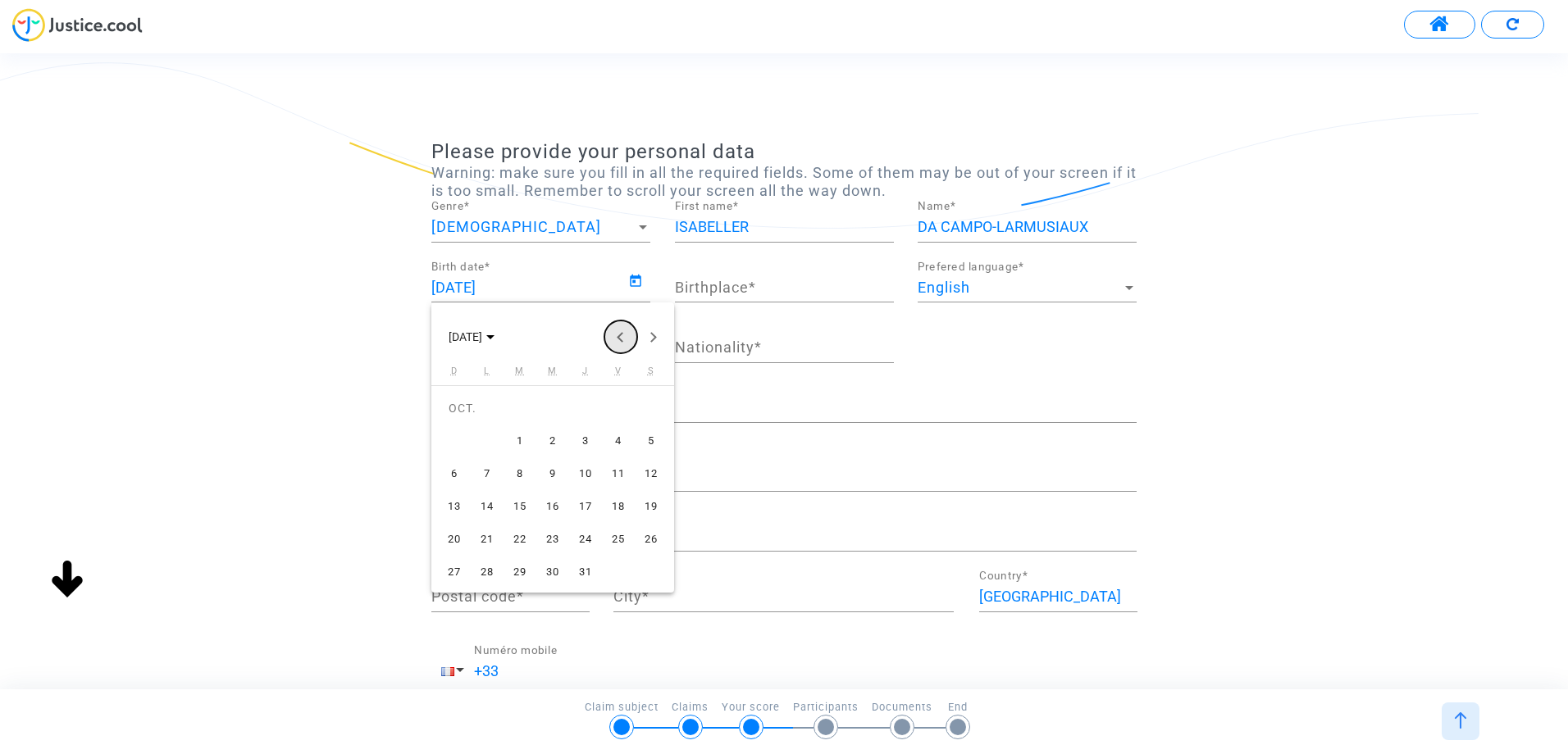
click at [620, 332] on button "Previous month" at bounding box center [621, 337] width 33 height 33
click at [621, 335] on button "Previous month" at bounding box center [621, 337] width 33 height 33
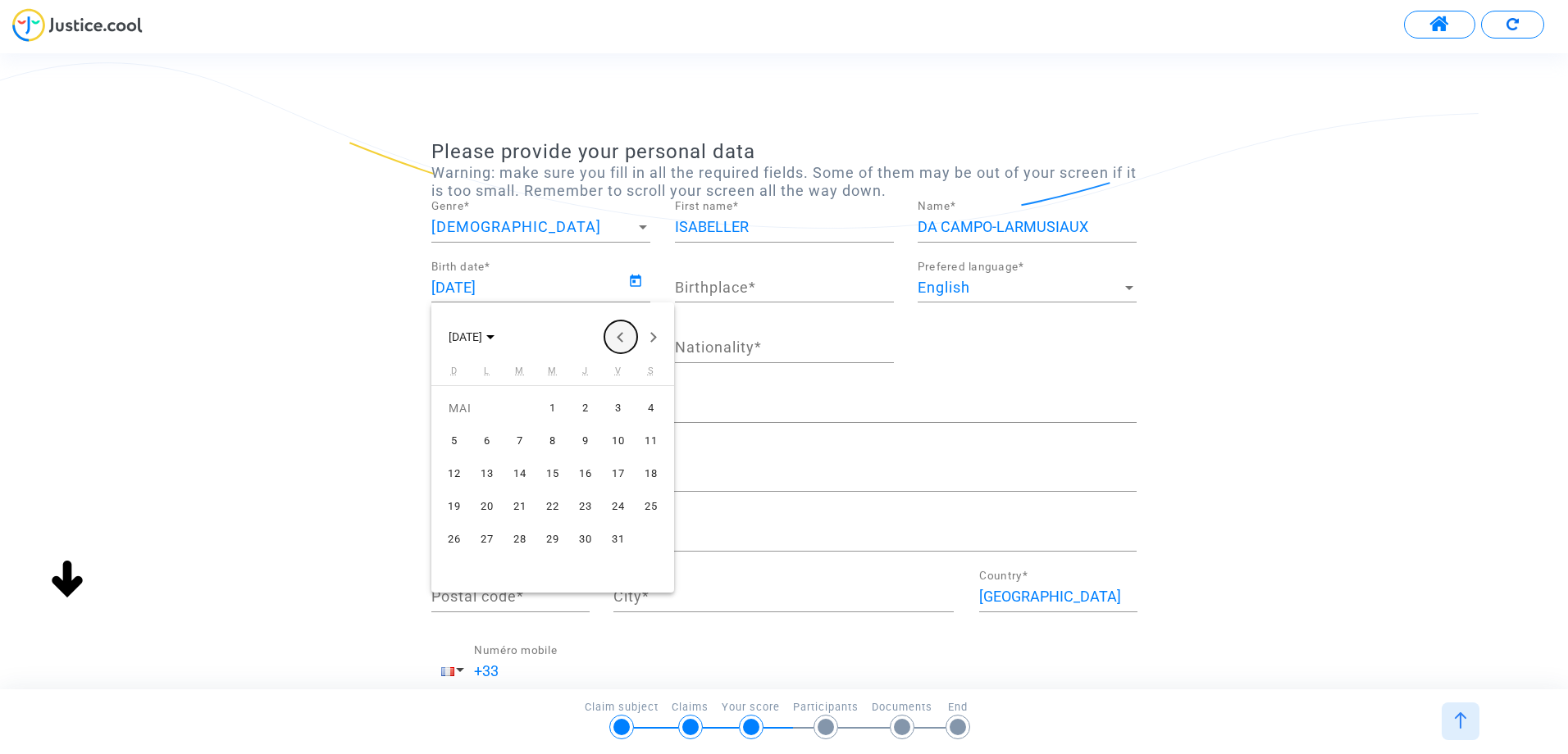
click at [621, 335] on button "Previous month" at bounding box center [621, 337] width 33 height 33
click at [622, 339] on button "Previous month" at bounding box center [621, 337] width 33 height 33
drag, startPoint x: 520, startPoint y: 277, endPoint x: 377, endPoint y: 284, distance: 143.2
click at [376, 284] on div at bounding box center [784, 377] width 1568 height 754
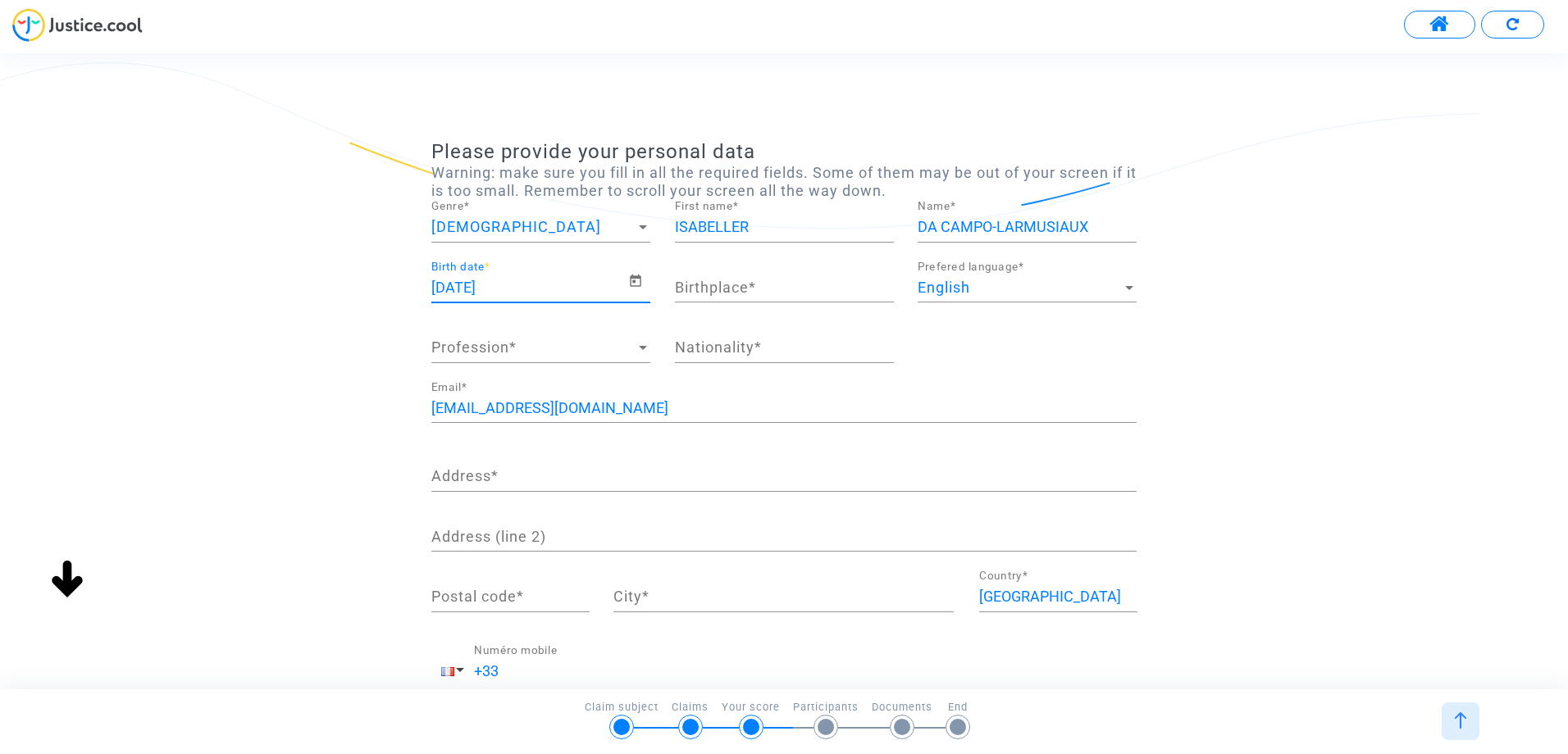
click at [519, 282] on input "[DATE]" at bounding box center [530, 287] width 197 height 16
click at [636, 283] on icon "Open calendar" at bounding box center [635, 281] width 14 height 20
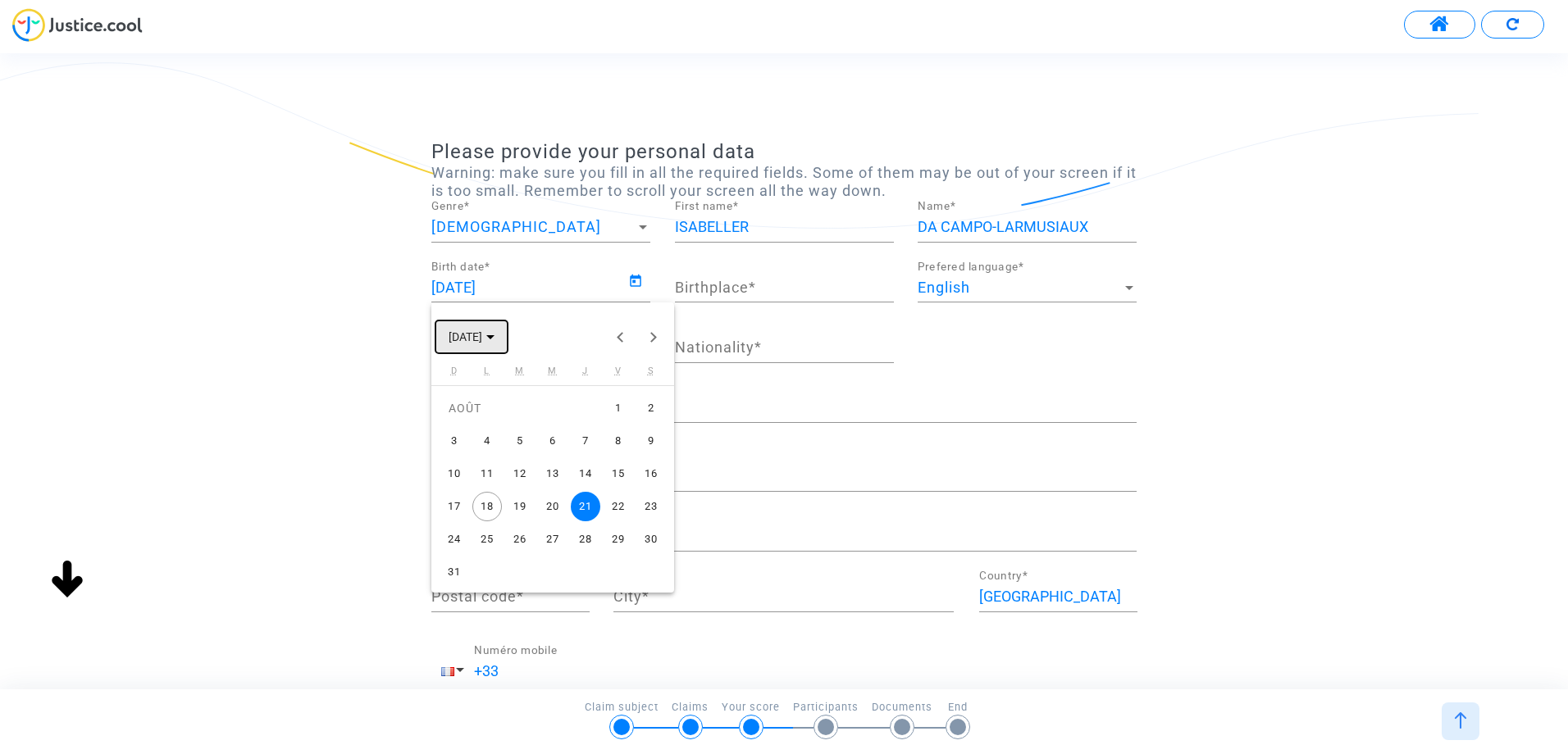
click at [495, 335] on polygon "Choose month and year" at bounding box center [490, 337] width 9 height 4
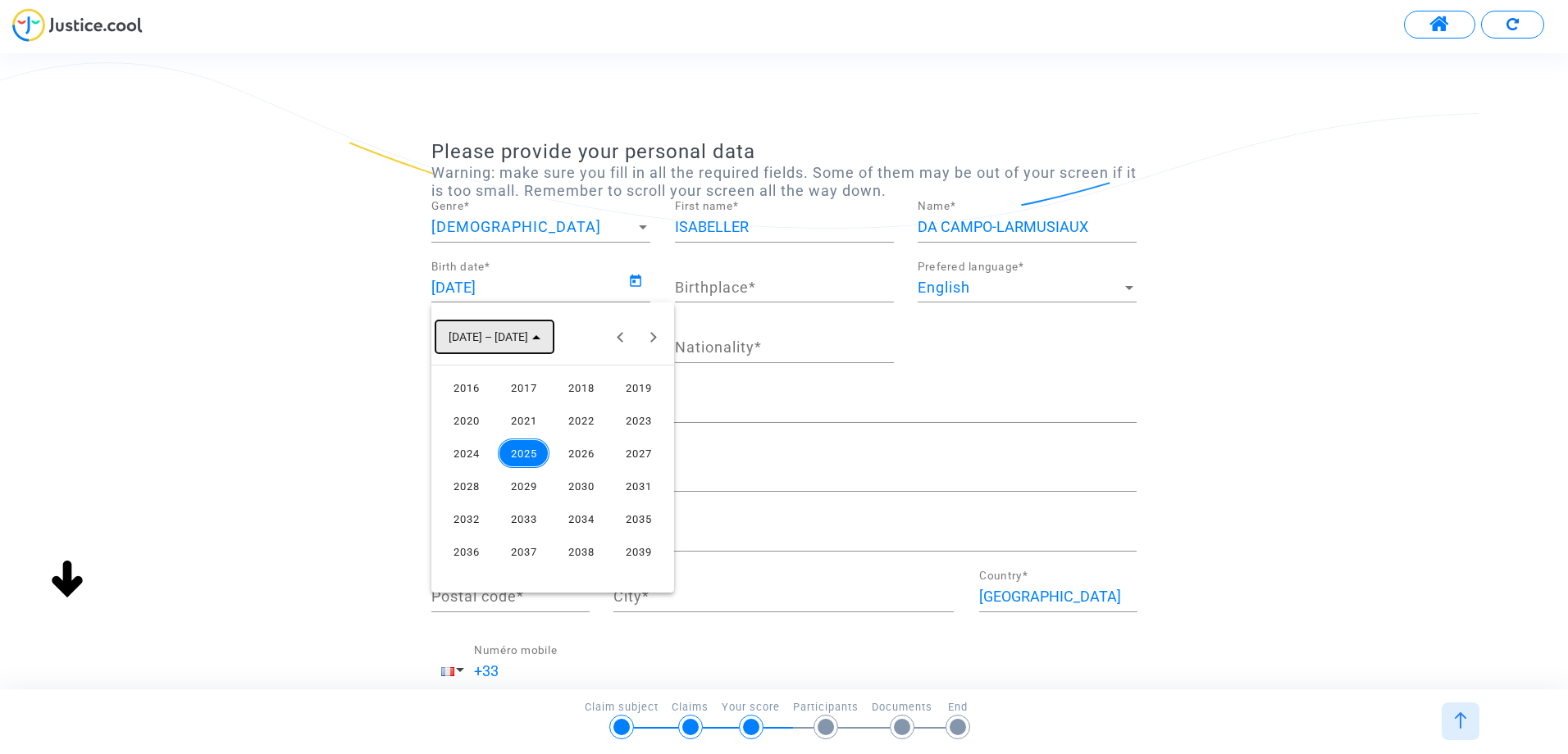
click at [516, 335] on span "[DATE] – [DATE]" at bounding box center [495, 336] width 92 height 13
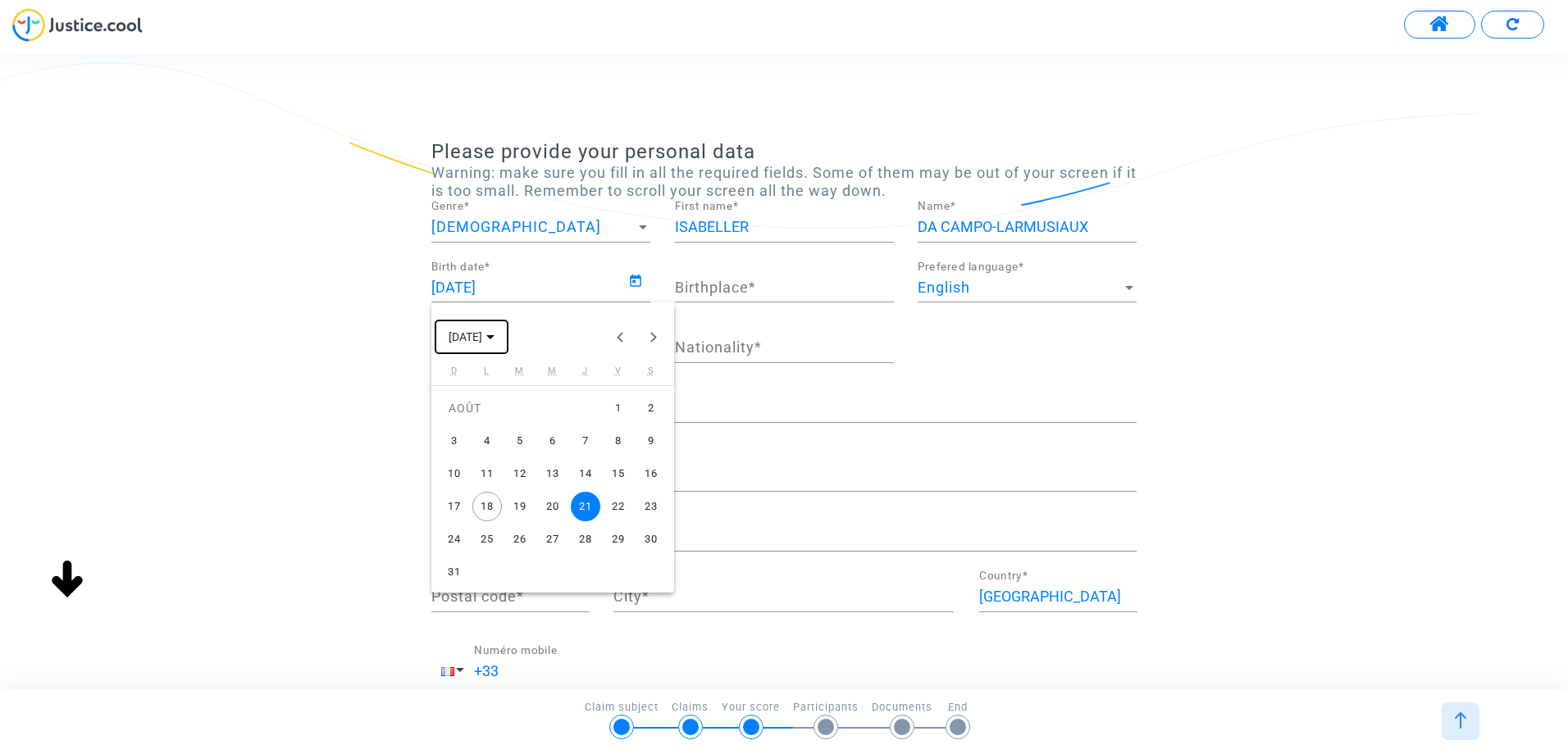
click at [495, 335] on polygon "Choose month and year" at bounding box center [490, 337] width 9 height 4
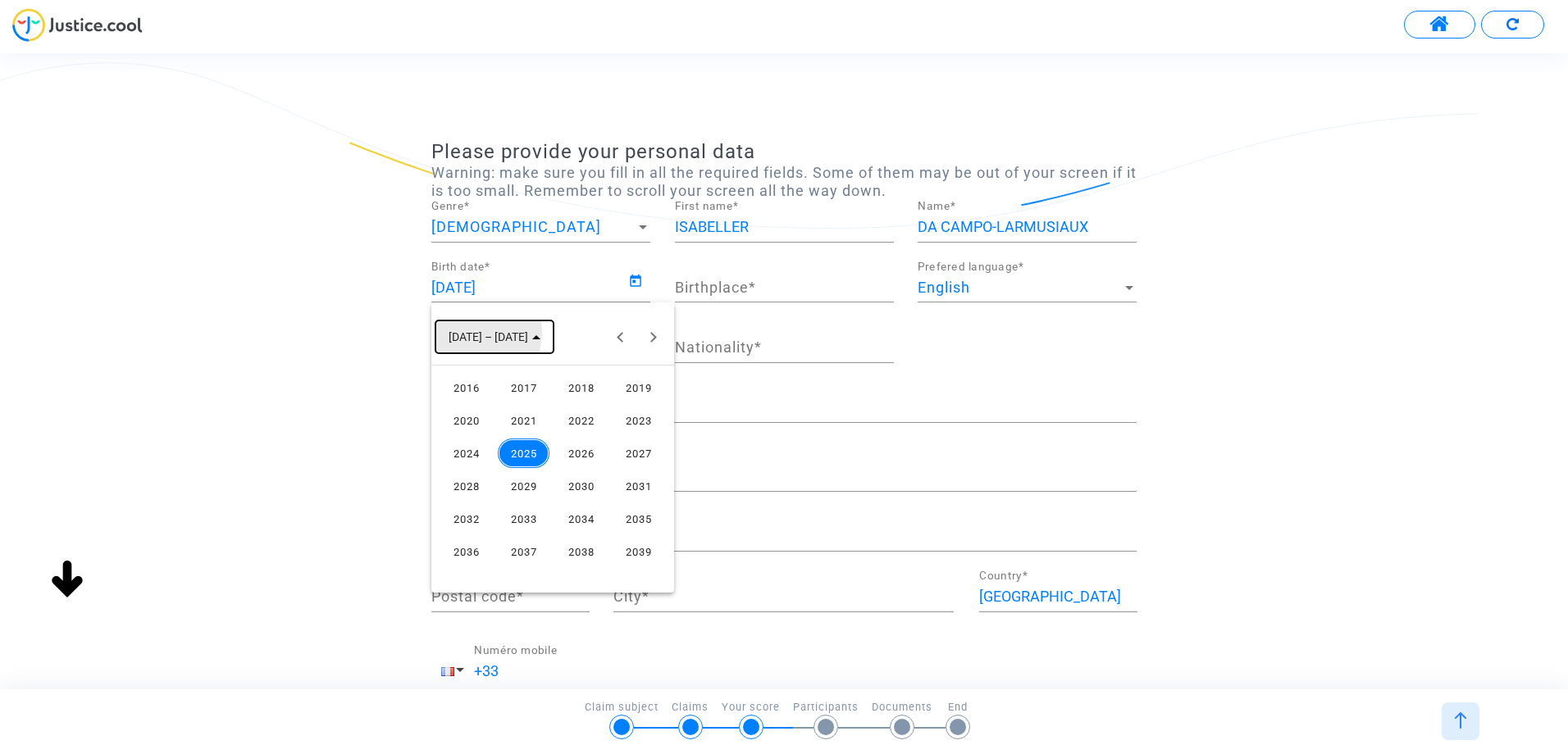
click at [470, 332] on span "[DATE] – [DATE]" at bounding box center [488, 338] width 79 height 13
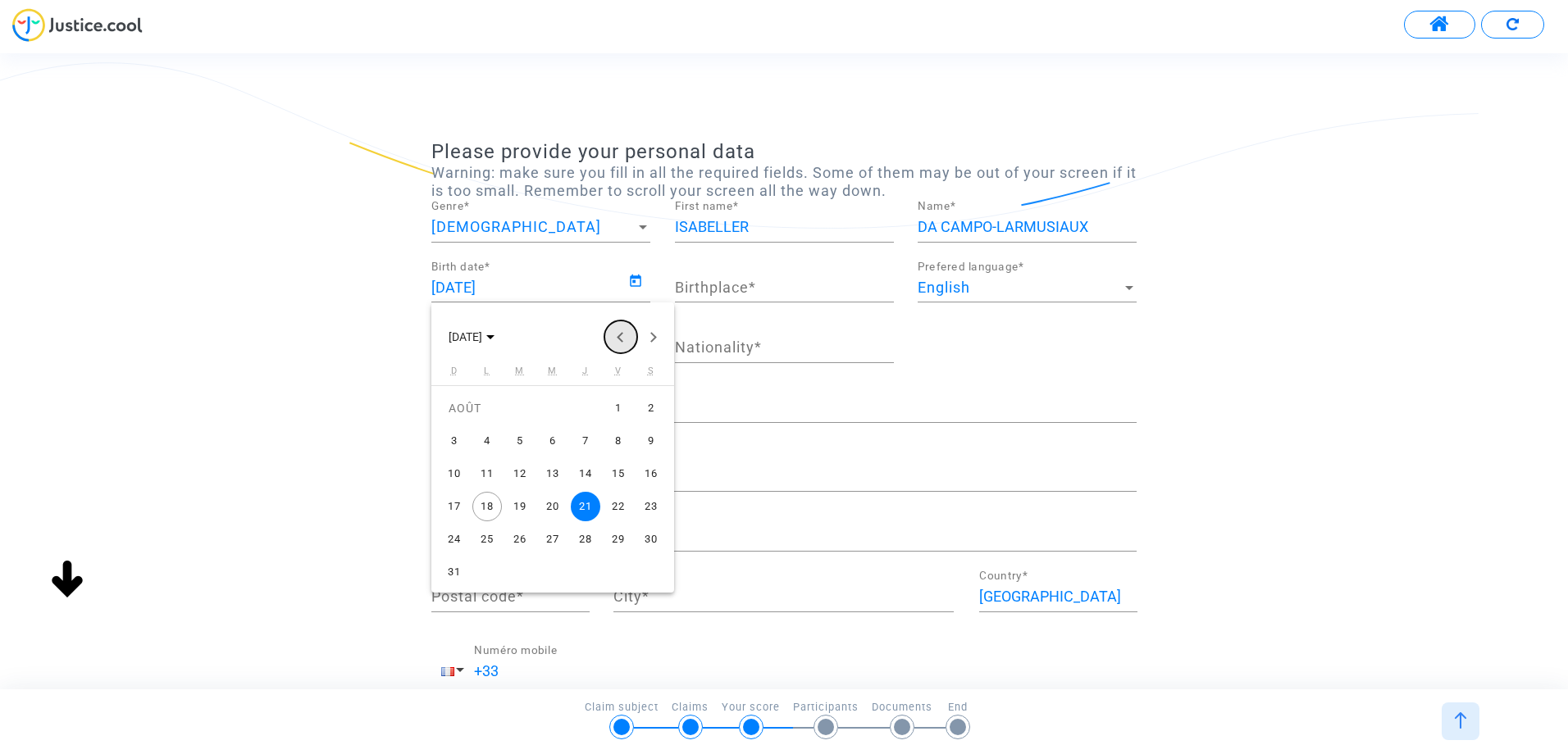
click at [622, 338] on button "Previous month" at bounding box center [621, 337] width 33 height 33
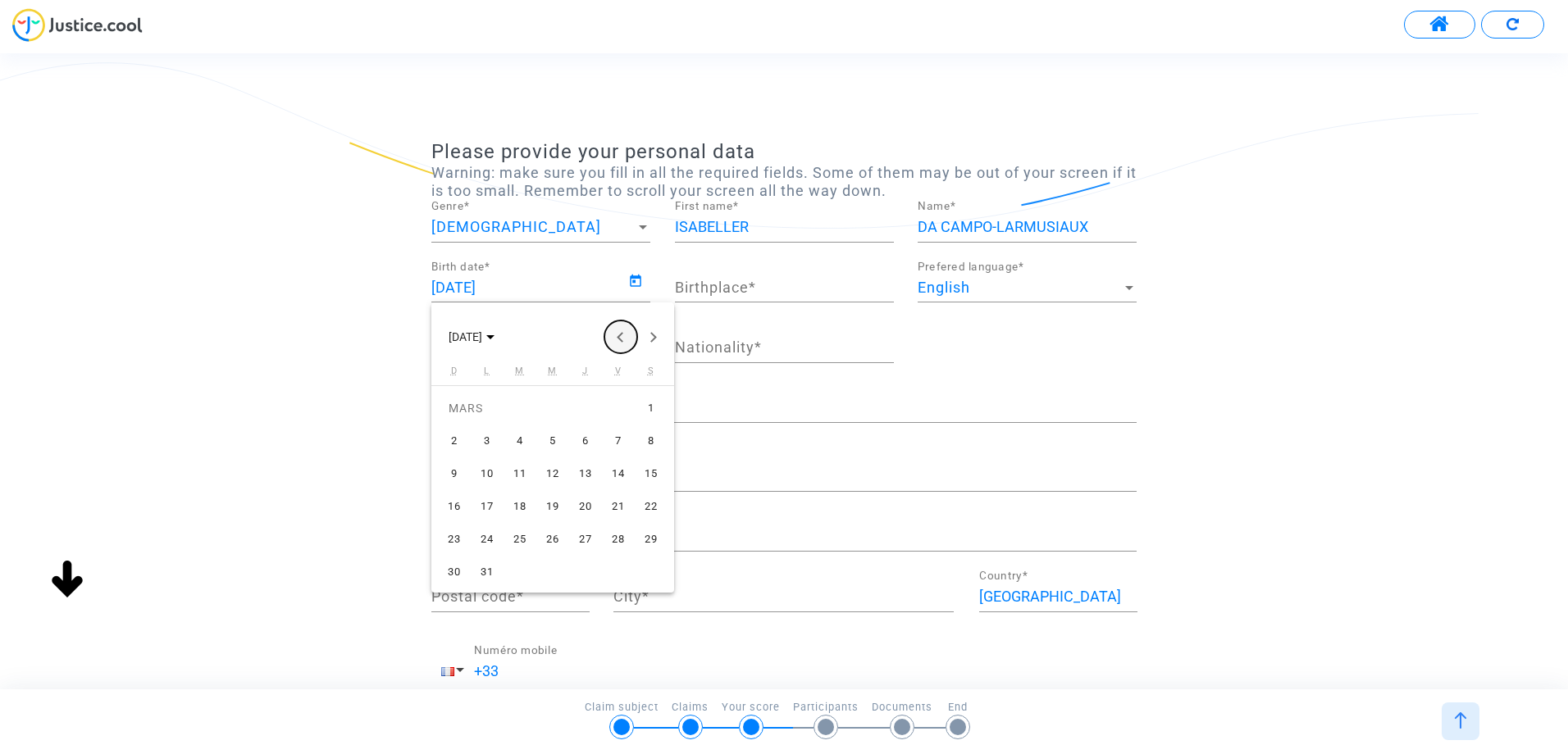
click at [622, 338] on button "Previous month" at bounding box center [621, 337] width 33 height 33
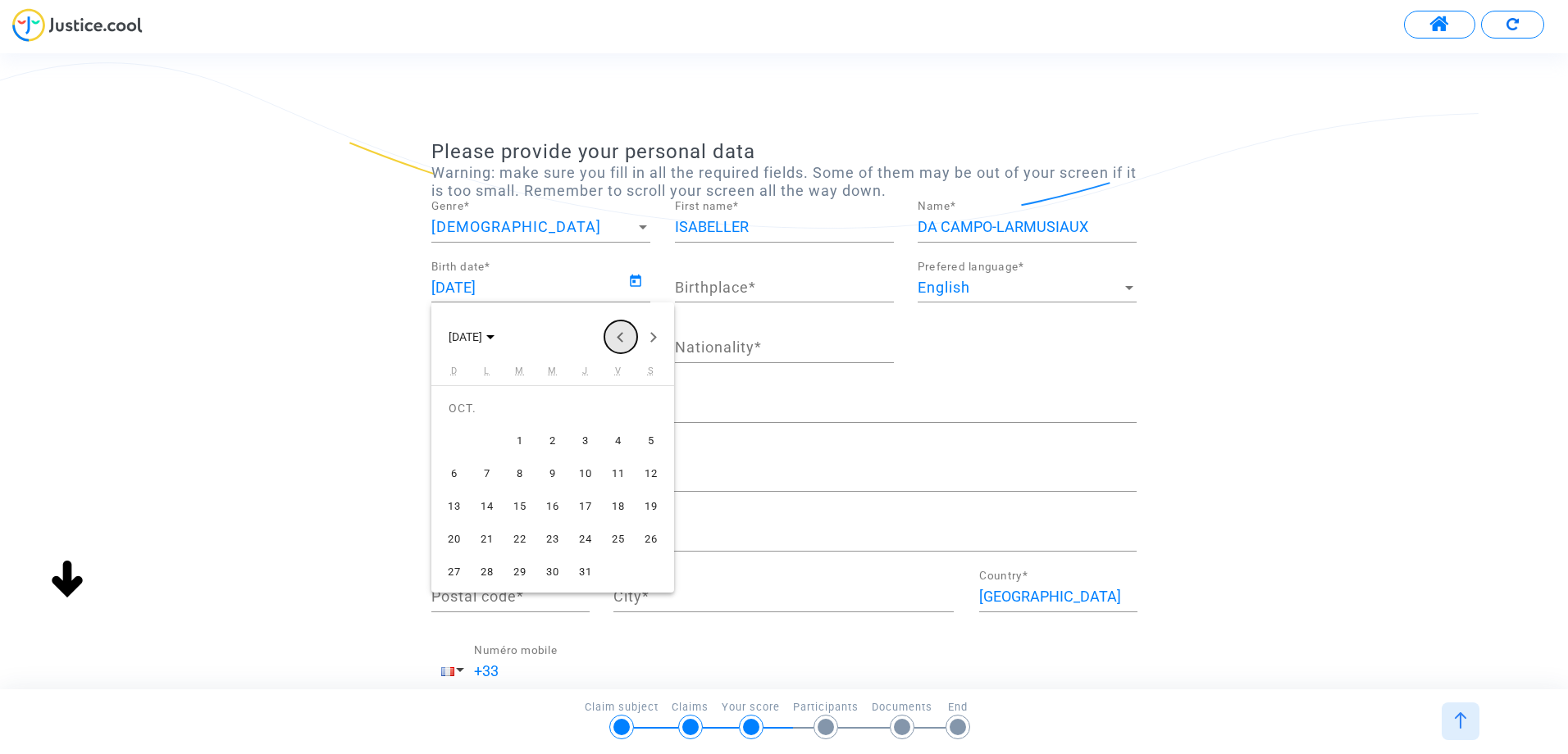
click at [622, 338] on button "Previous month" at bounding box center [621, 337] width 33 height 33
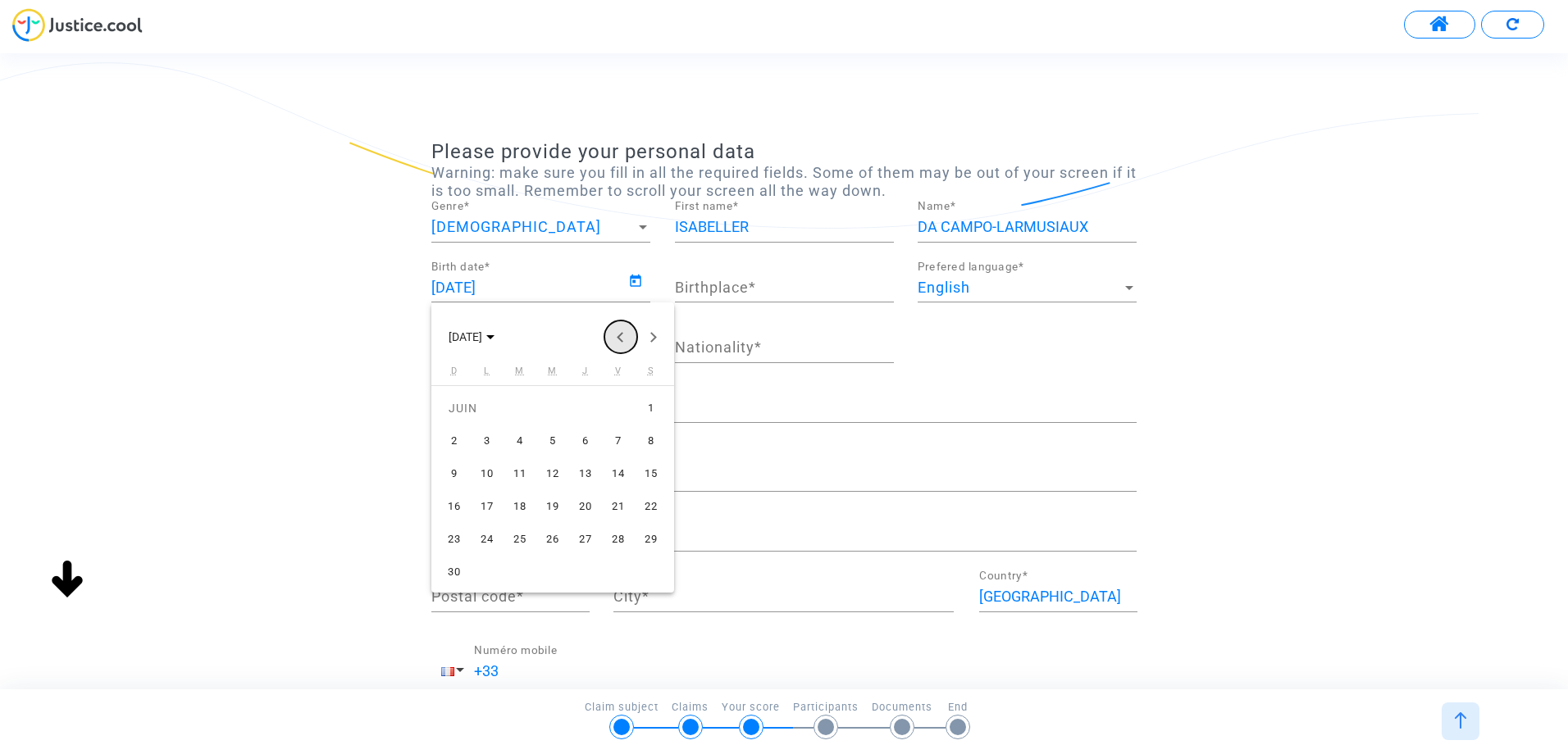
click at [622, 338] on button "Previous month" at bounding box center [621, 337] width 33 height 33
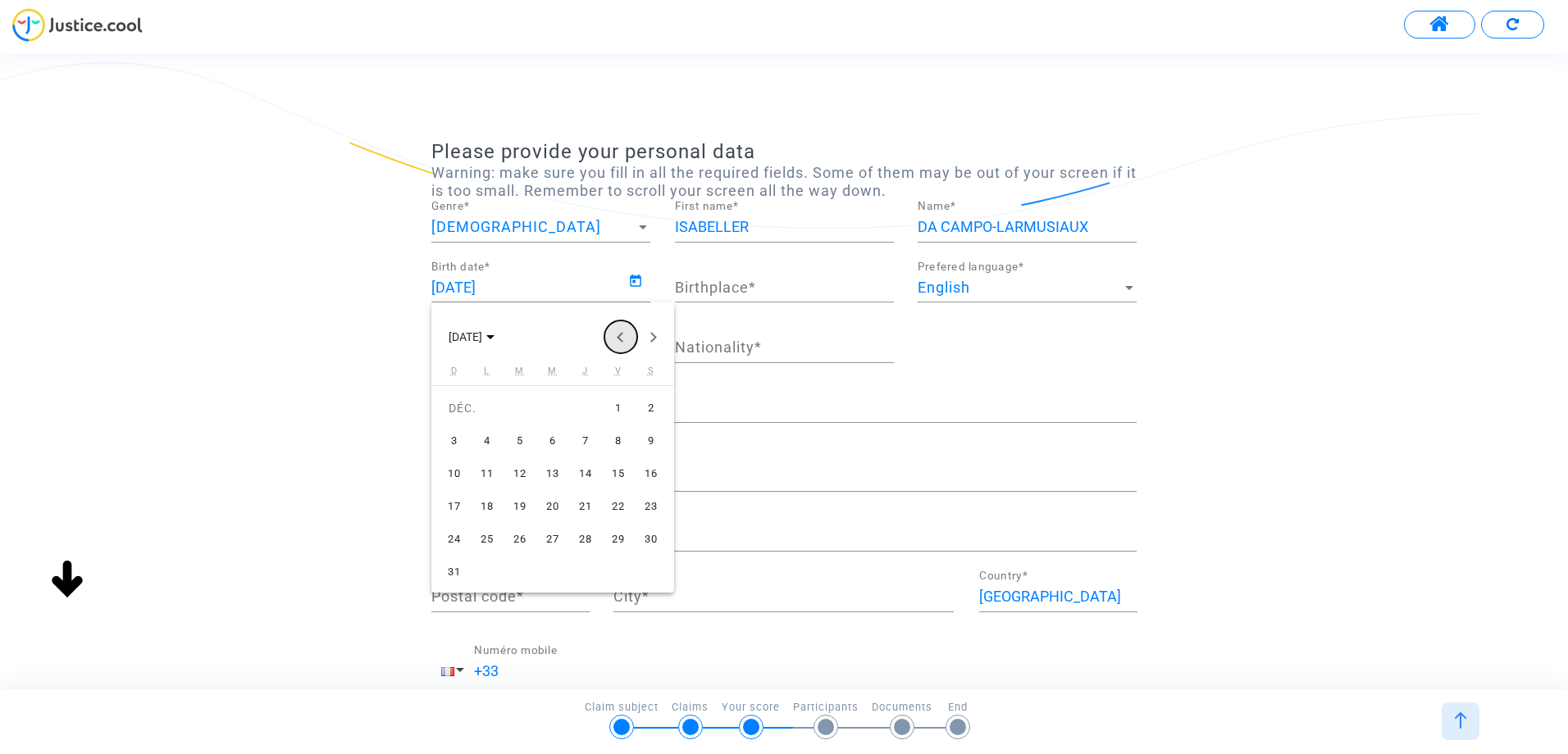
click at [622, 338] on button "Previous month" at bounding box center [621, 337] width 33 height 33
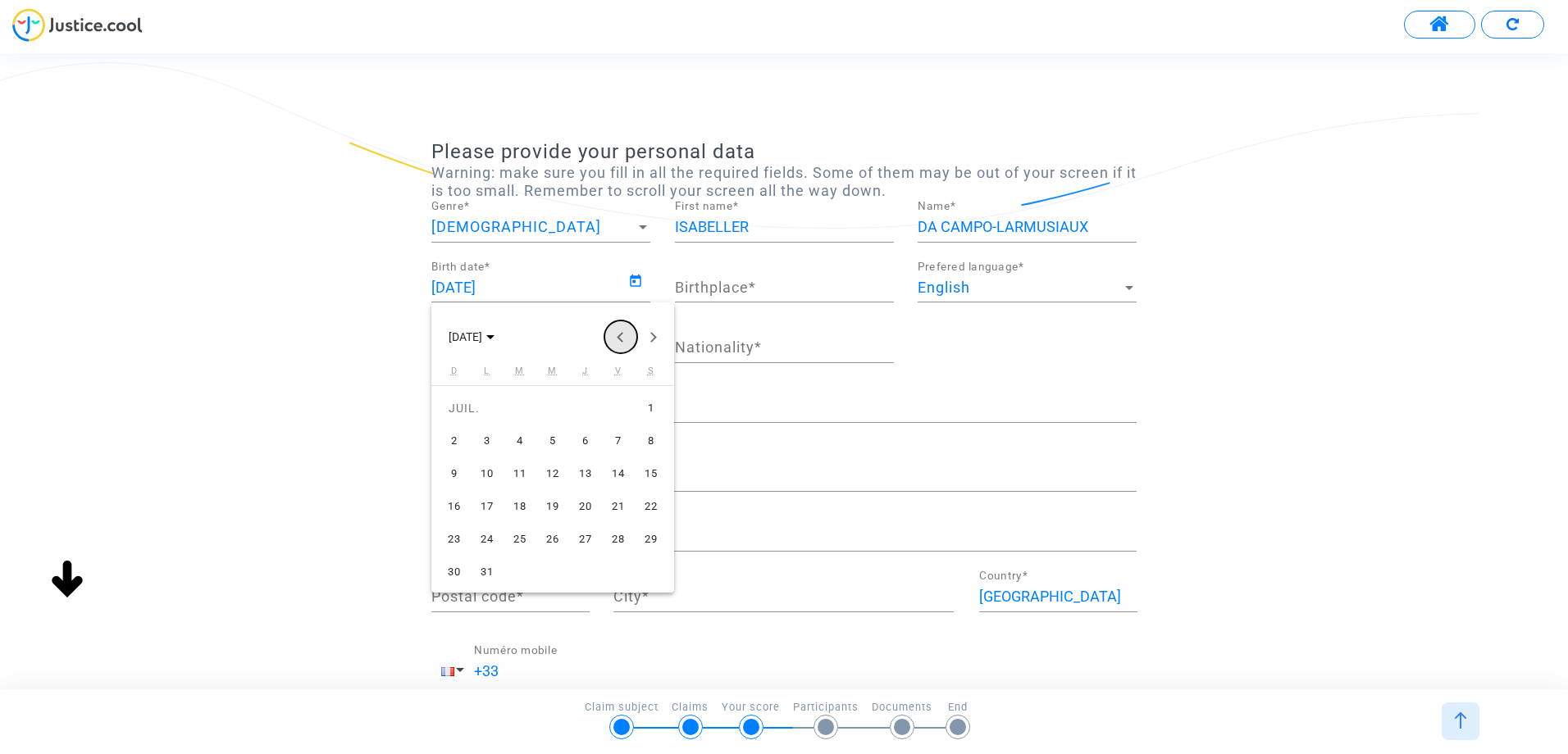
click at [616, 334] on button "Previous month" at bounding box center [621, 337] width 33 height 33
click at [638, 281] on div at bounding box center [784, 377] width 1568 height 754
click at [638, 281] on icon "Open calendar" at bounding box center [635, 281] width 14 height 20
click at [582, 508] on div "21" at bounding box center [585, 506] width 30 height 30
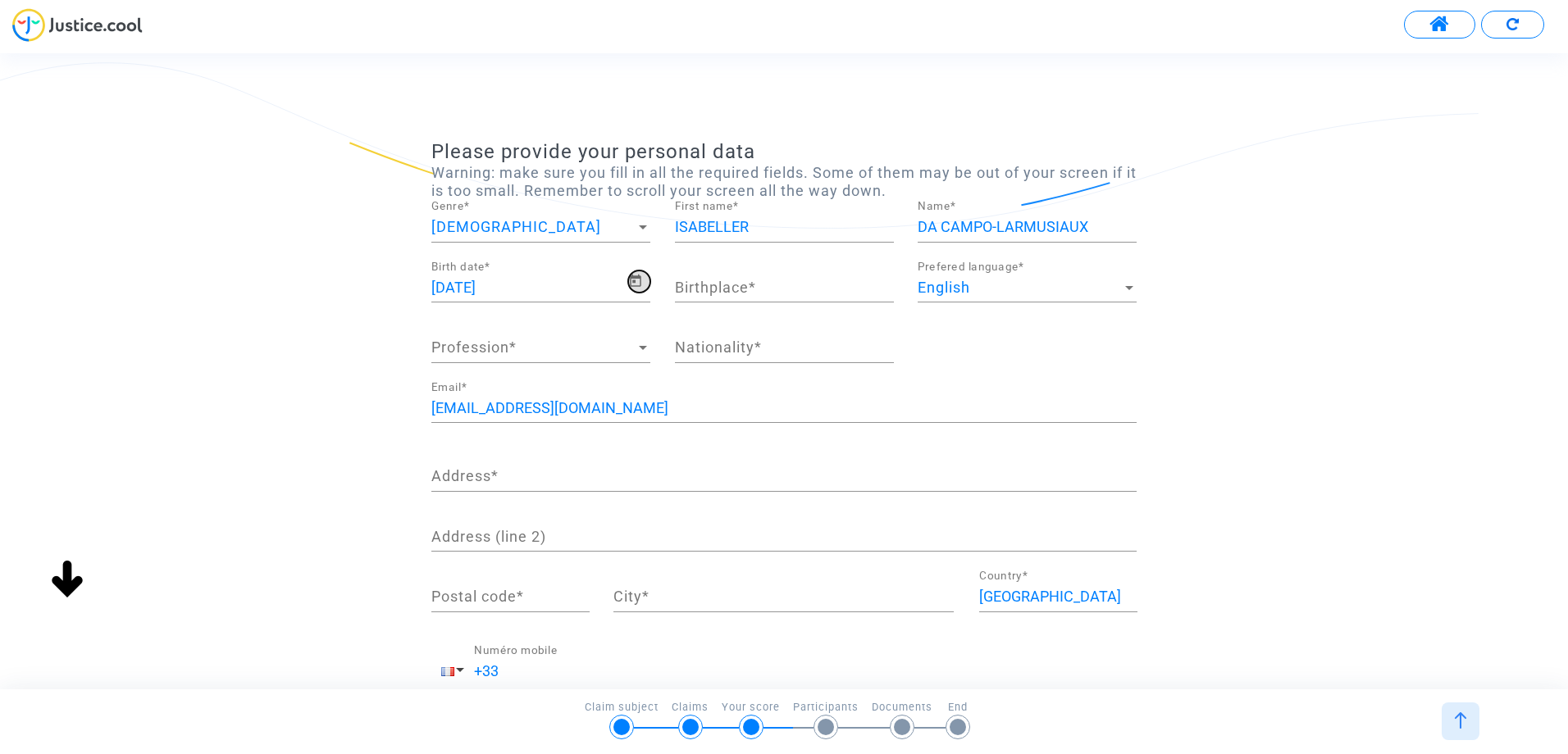
click at [638, 283] on icon "Open calendar" at bounding box center [635, 281] width 14 height 20
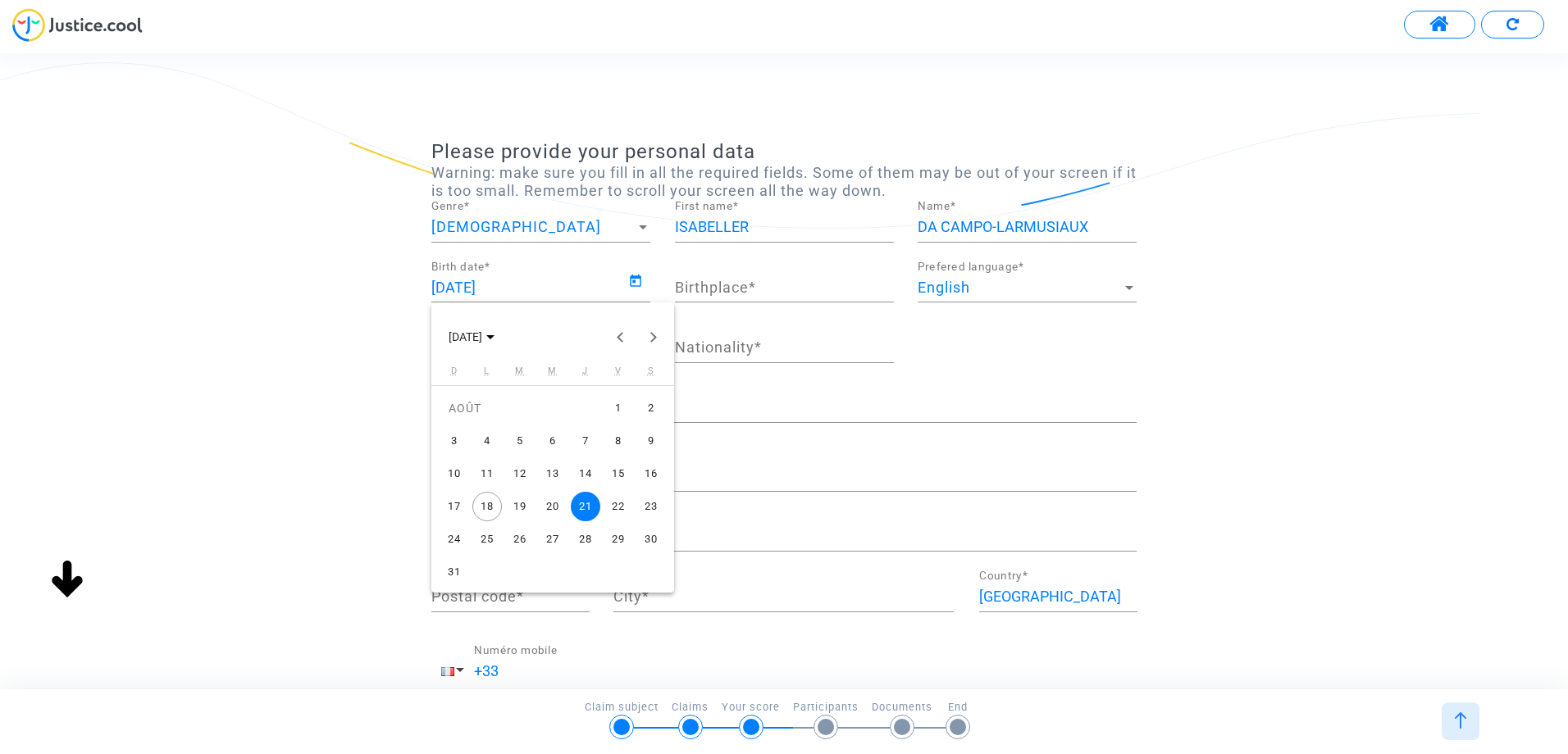
click at [588, 509] on div "21" at bounding box center [585, 506] width 30 height 30
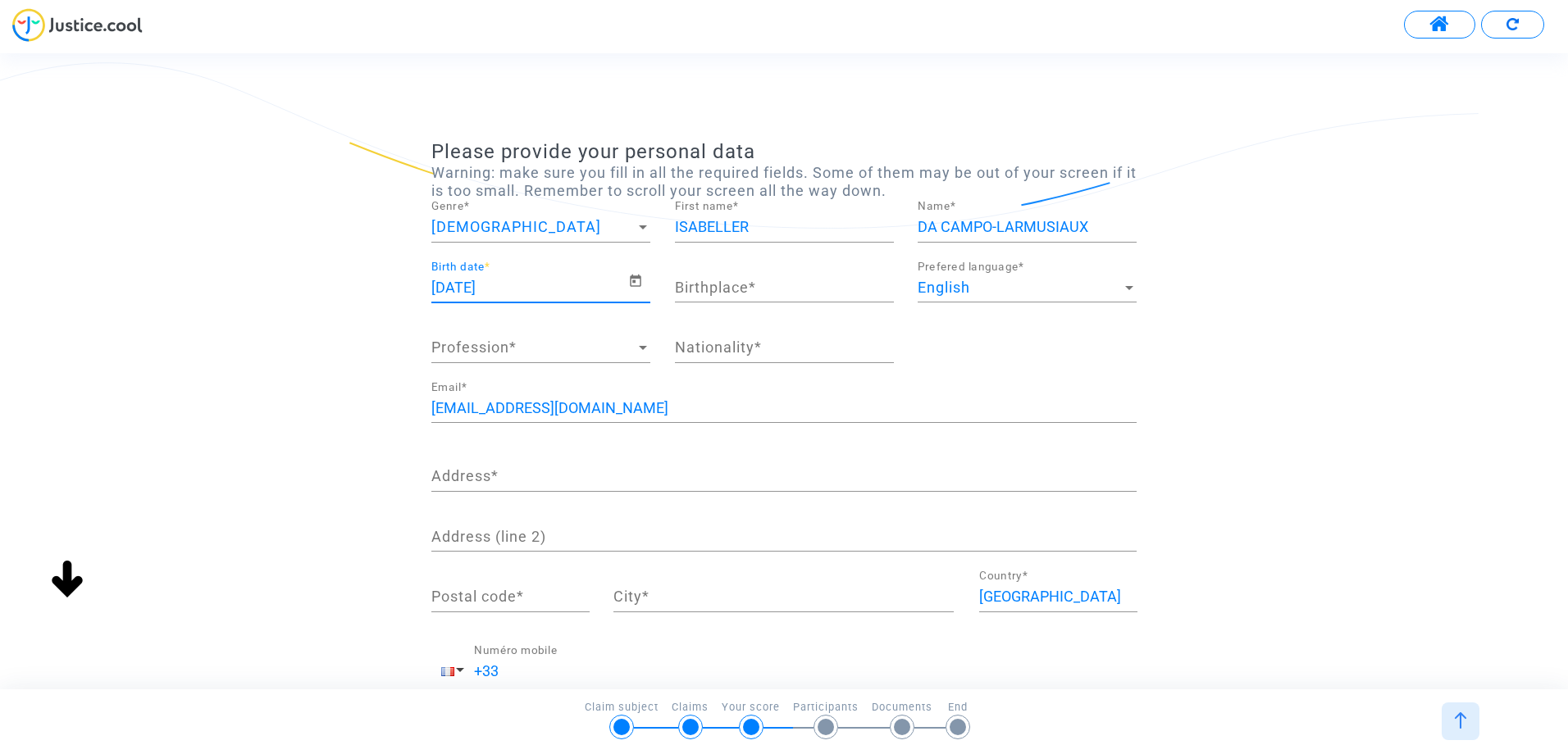
click at [520, 287] on input "[DATE]" at bounding box center [530, 287] width 197 height 16
click at [729, 289] on input "Birthplace *" at bounding box center [784, 287] width 219 height 16
type input "VILLERUPT/[GEOGRAPHIC_DATA]"
click at [1131, 286] on div at bounding box center [1130, 288] width 9 height 4
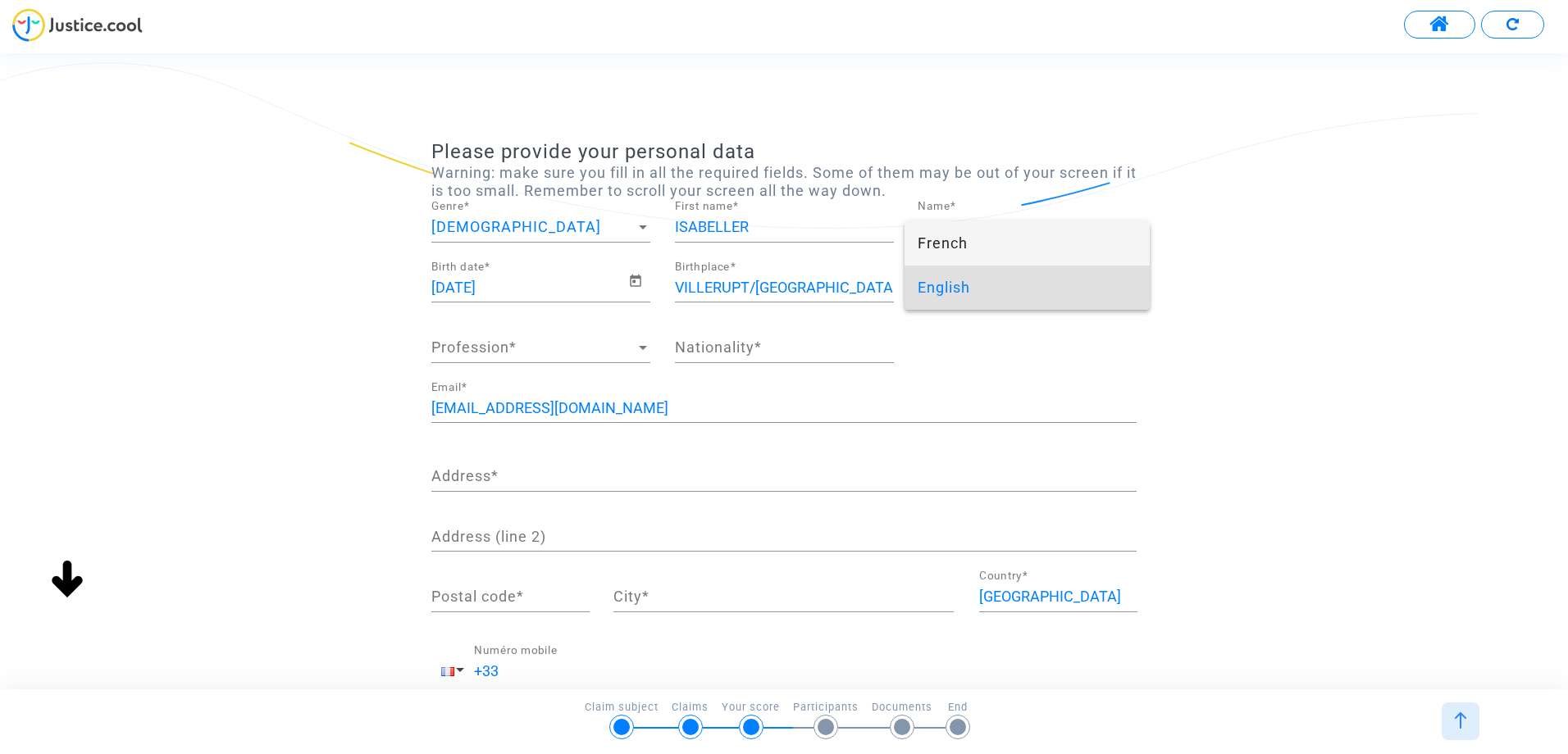
click at [948, 243] on span "French" at bounding box center [1027, 243] width 219 height 44
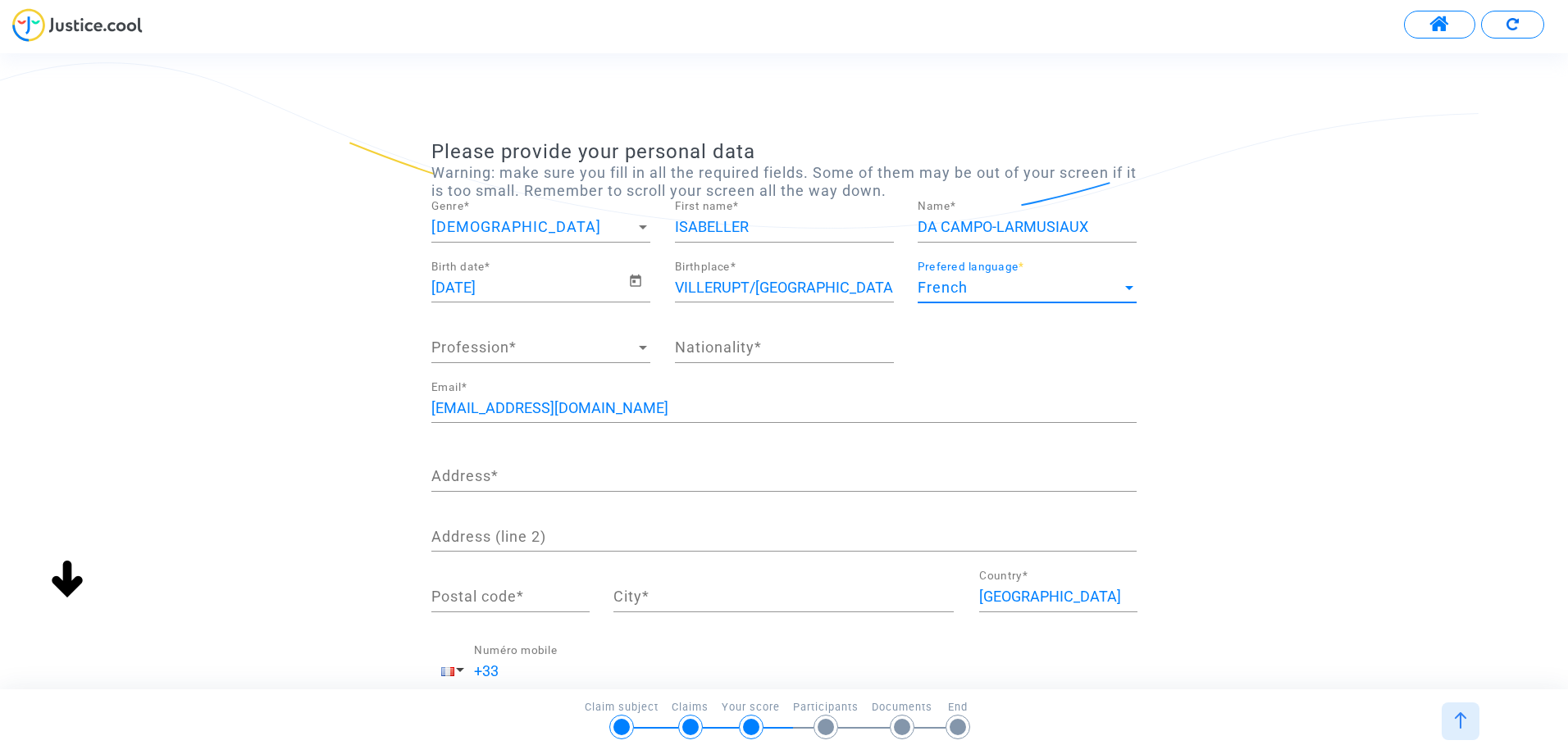
click at [759, 349] on input "Nationality *" at bounding box center [784, 347] width 219 height 16
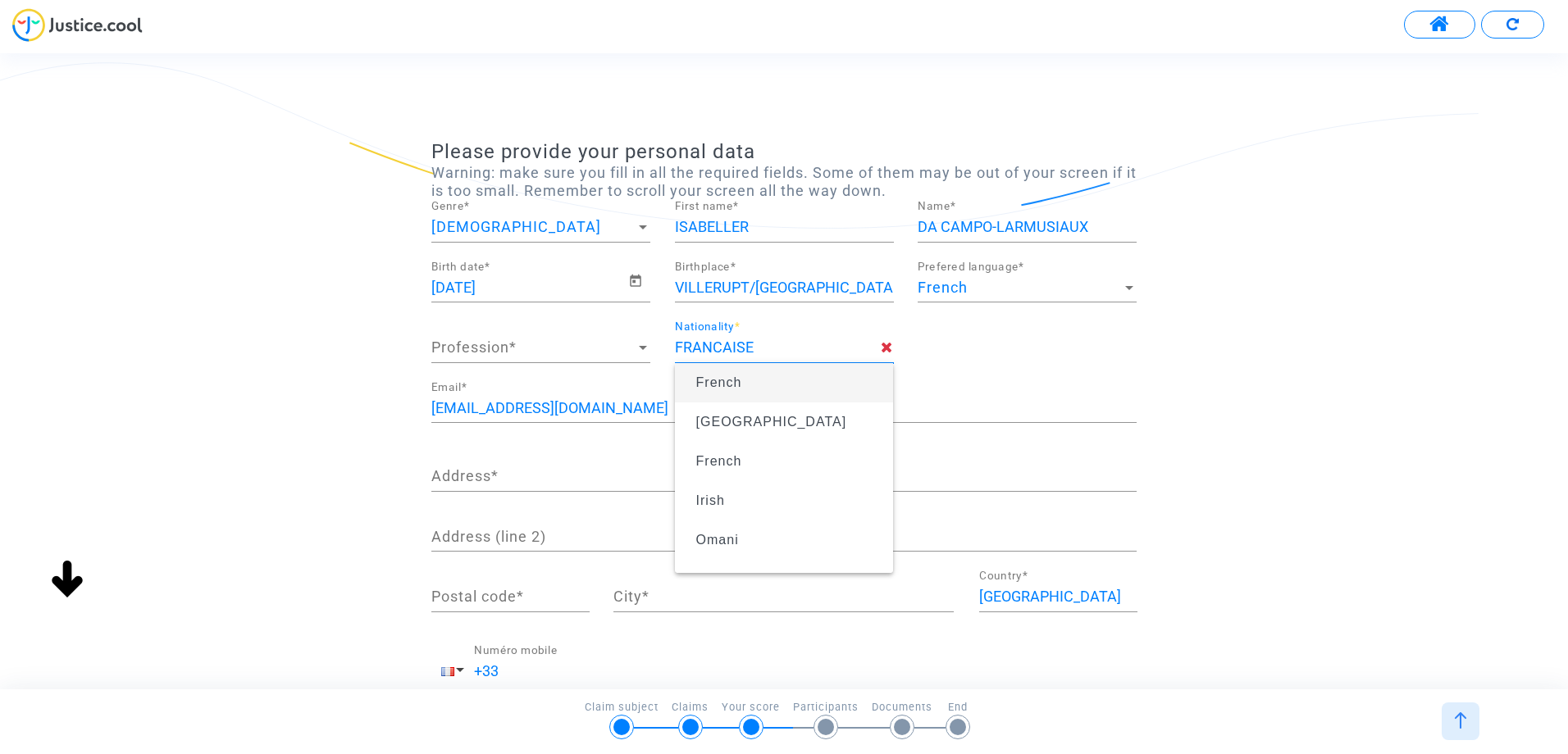
click at [709, 386] on span "French" at bounding box center [720, 382] width 46 height 14
type input "French"
click at [512, 348] on span "Profession" at bounding box center [533, 347] width 204 height 16
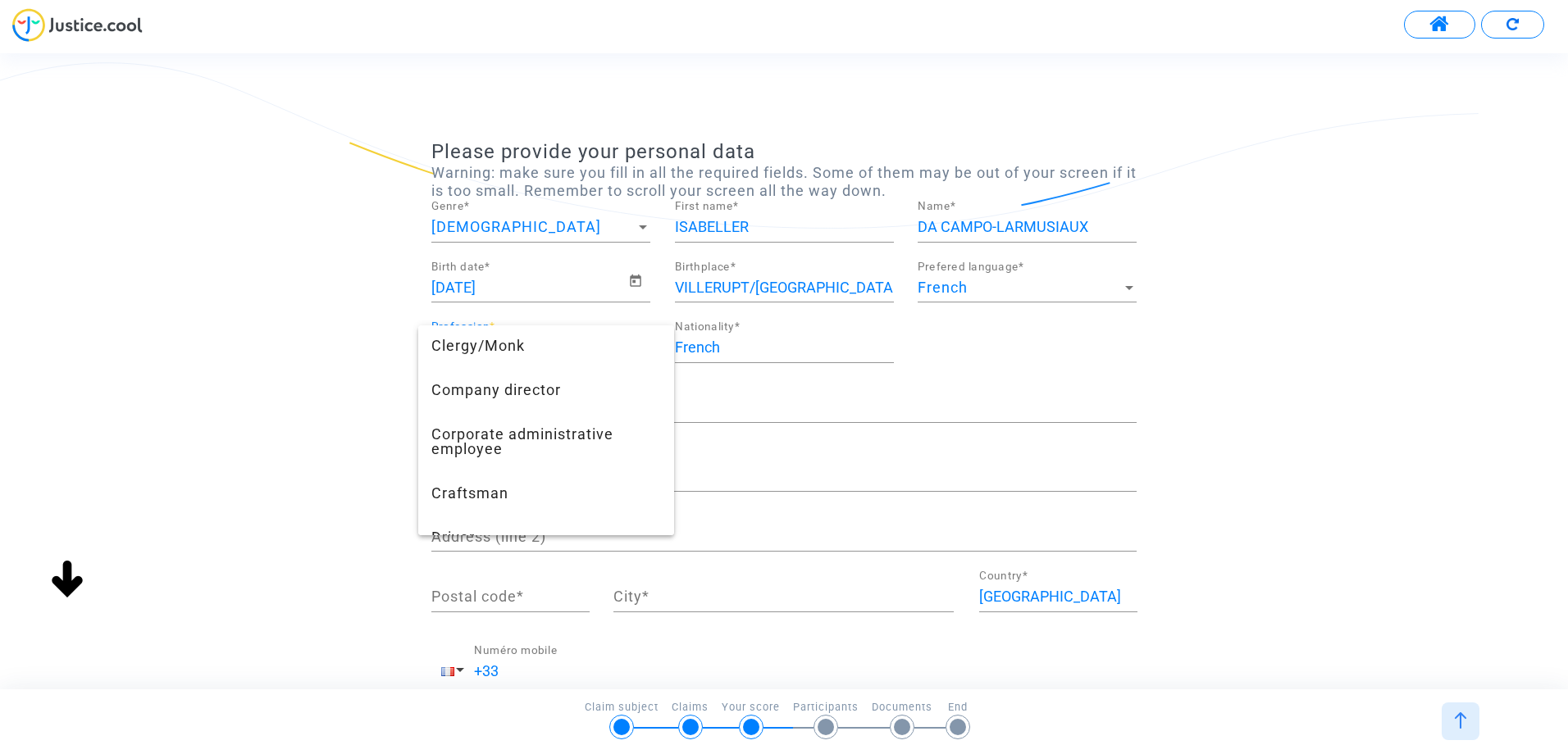
scroll to position [82, 0]
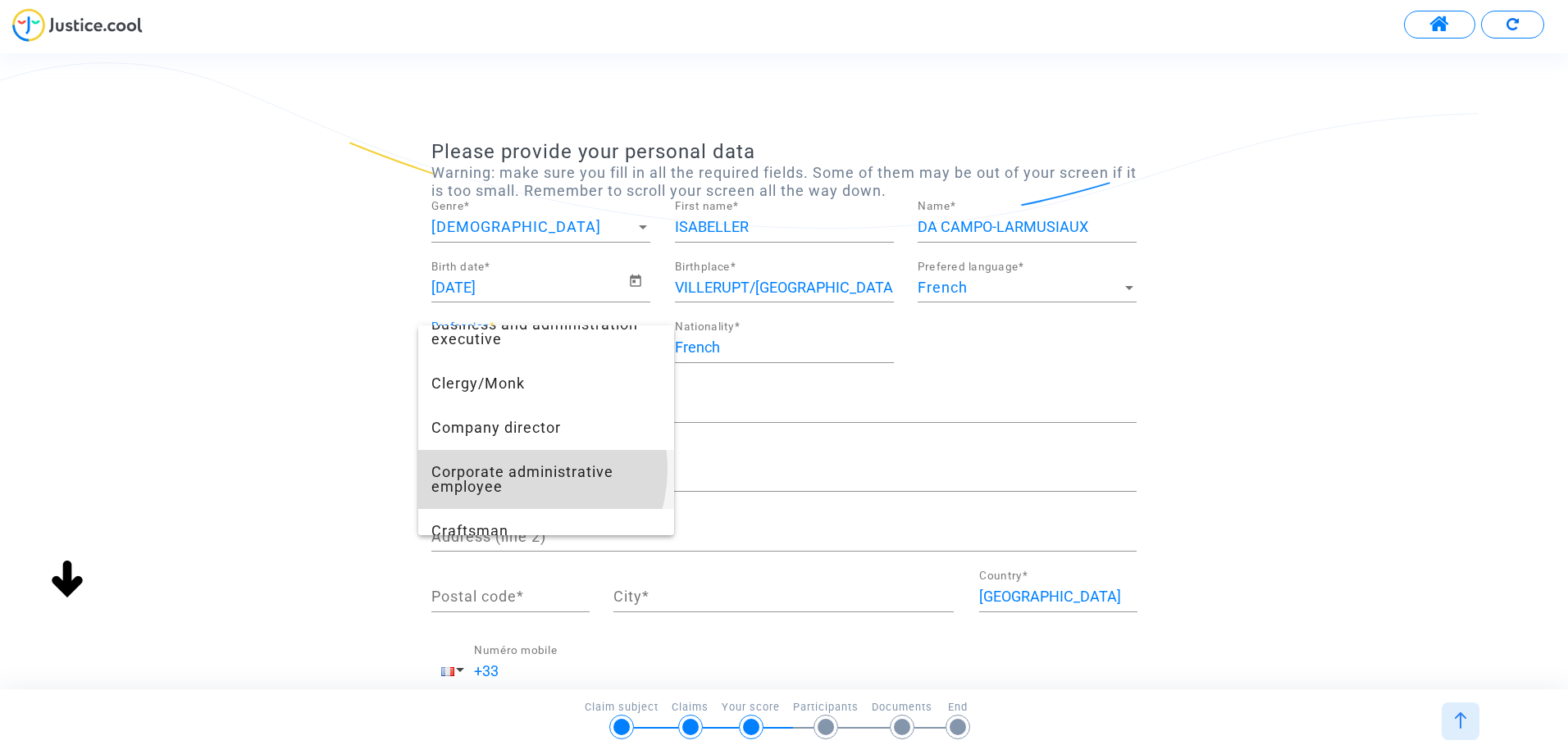
click at [525, 470] on span "Corporate administrative employee" at bounding box center [547, 479] width 230 height 59
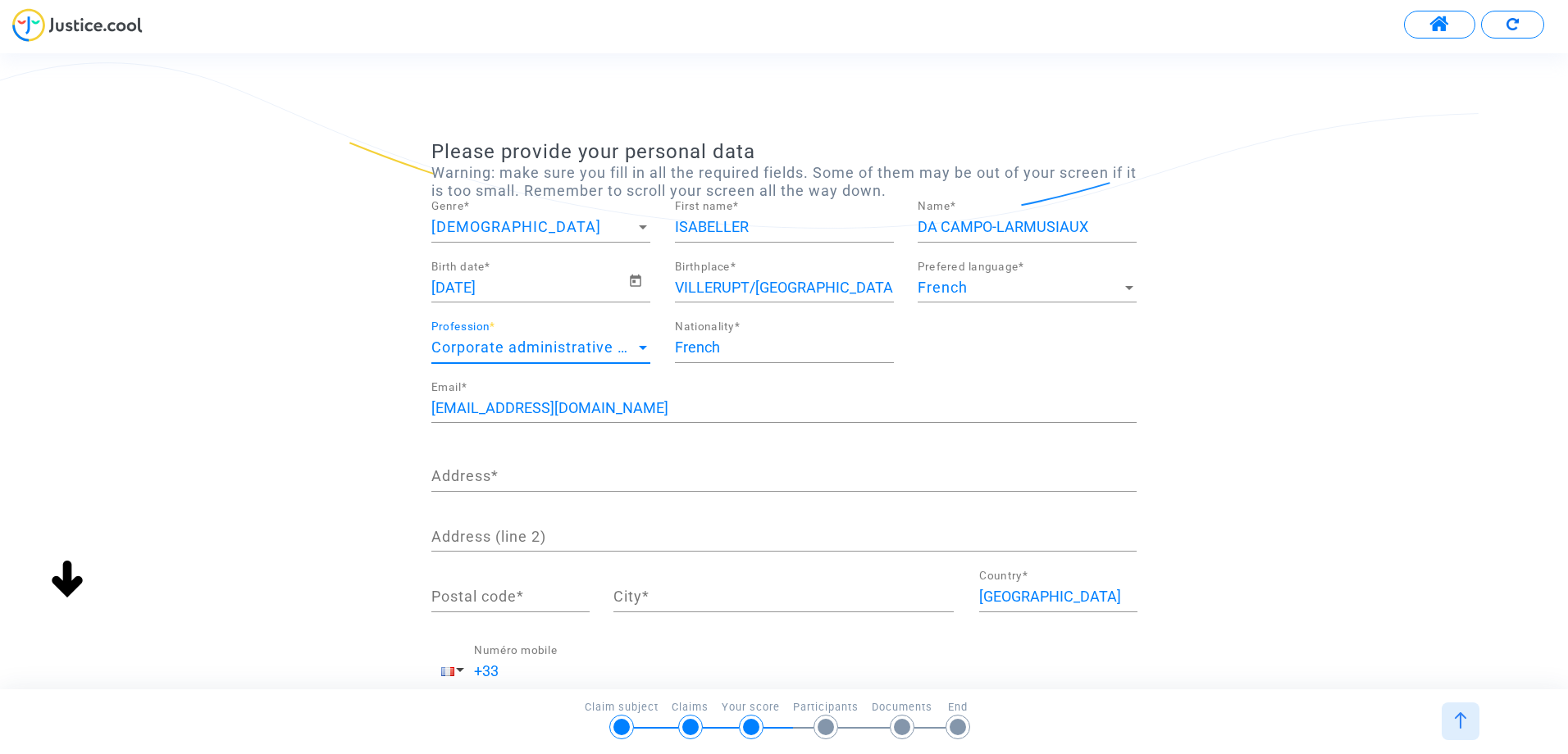
click at [502, 478] on input "Address *" at bounding box center [784, 476] width 706 height 16
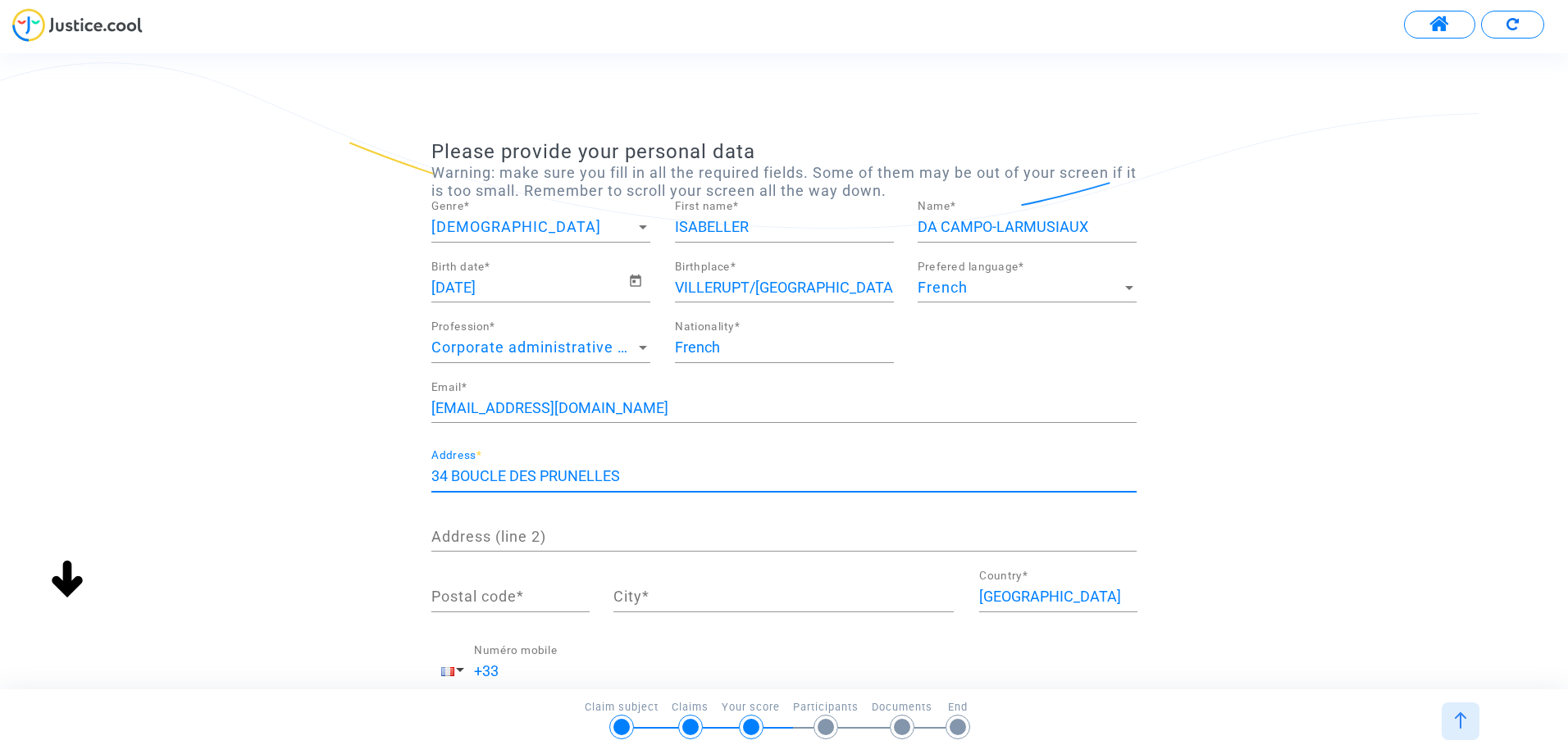
type input "34 BOUCLE DES PRUNELLES"
click at [522, 600] on input "Postal code *" at bounding box center [510, 596] width 158 height 16
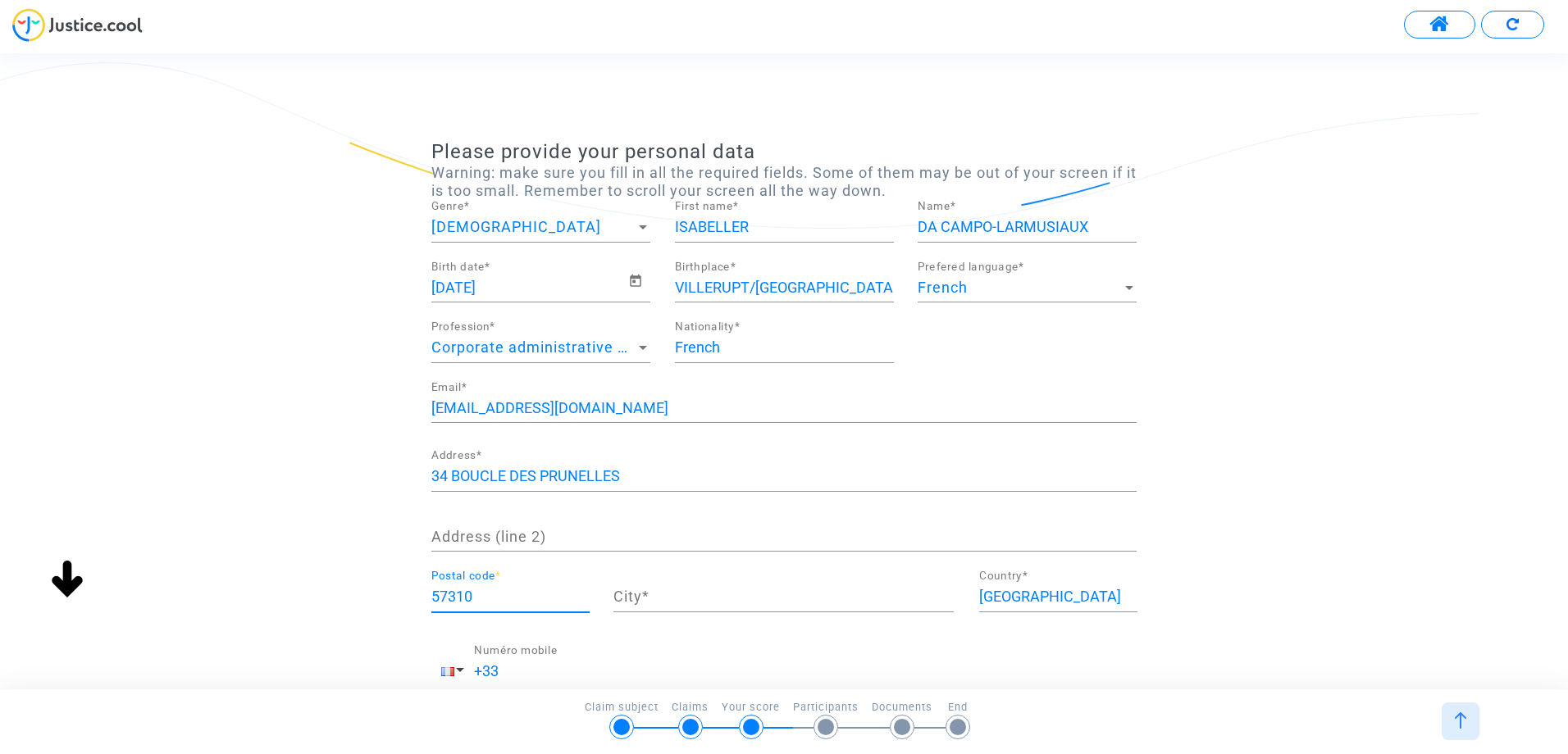
type input "57310"
click at [630, 593] on input "City *" at bounding box center [784, 596] width 341 height 16
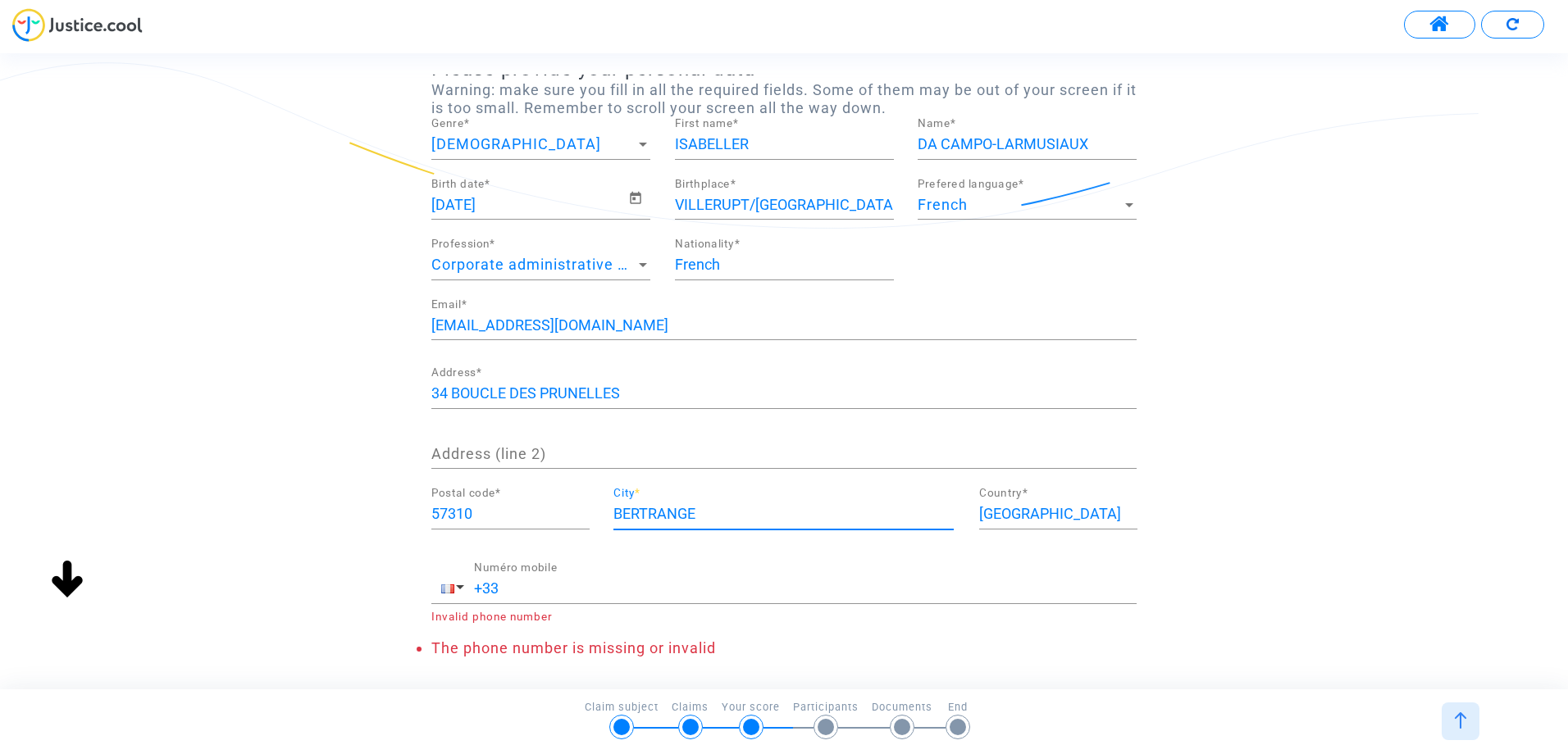
scroll to position [159, 0]
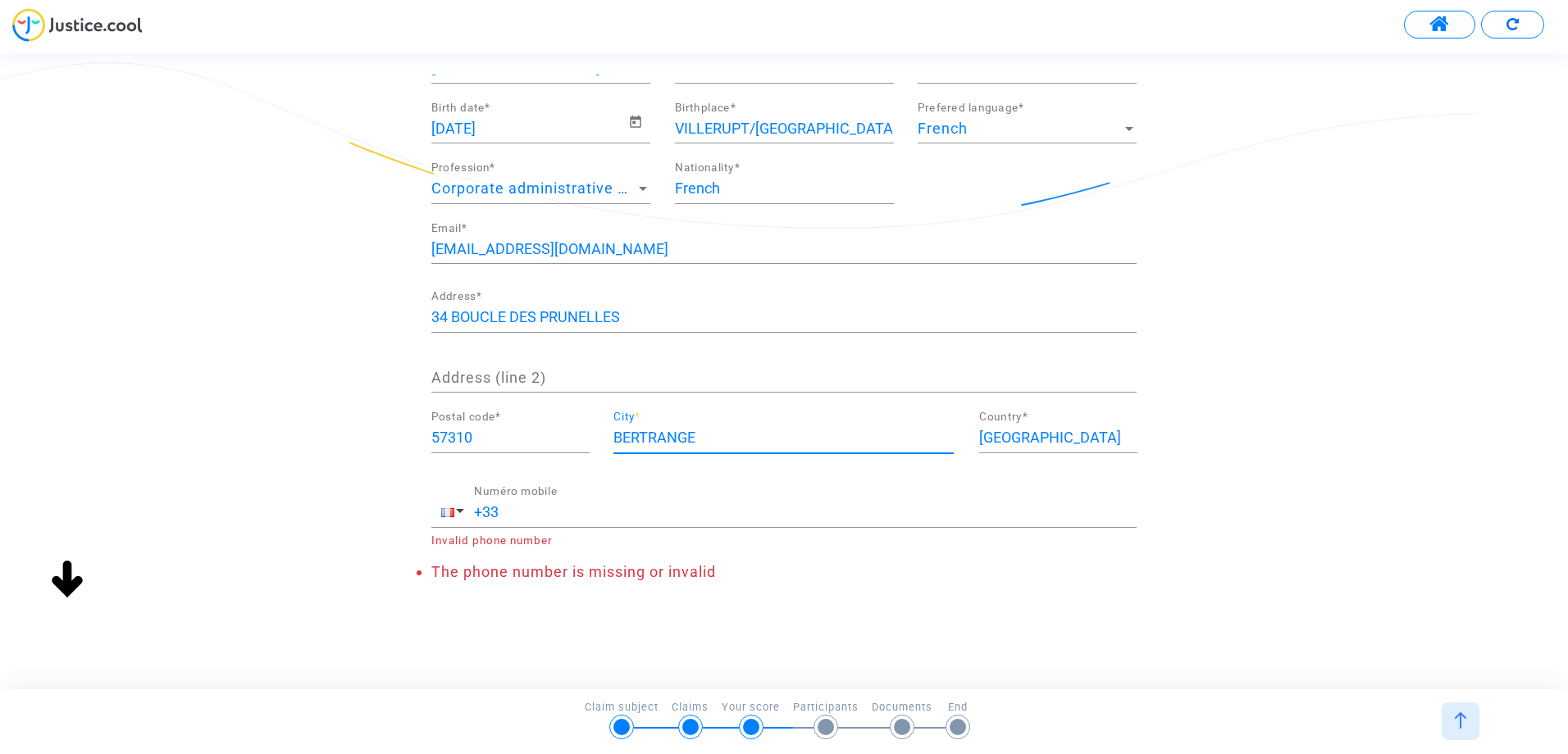
type input "BERTRANGE"
click at [536, 513] on input "+33" at bounding box center [805, 512] width 662 height 16
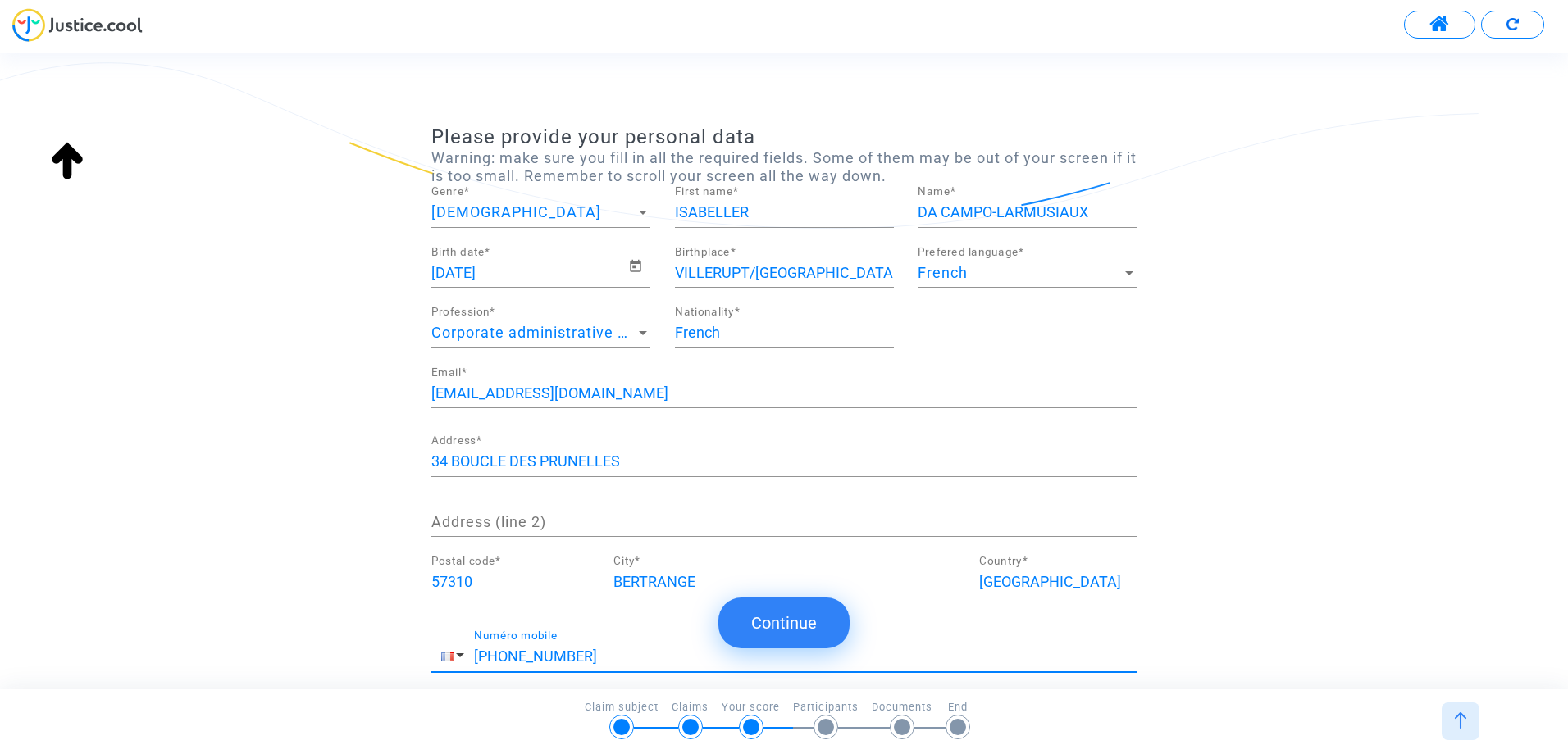
scroll to position [0, 0]
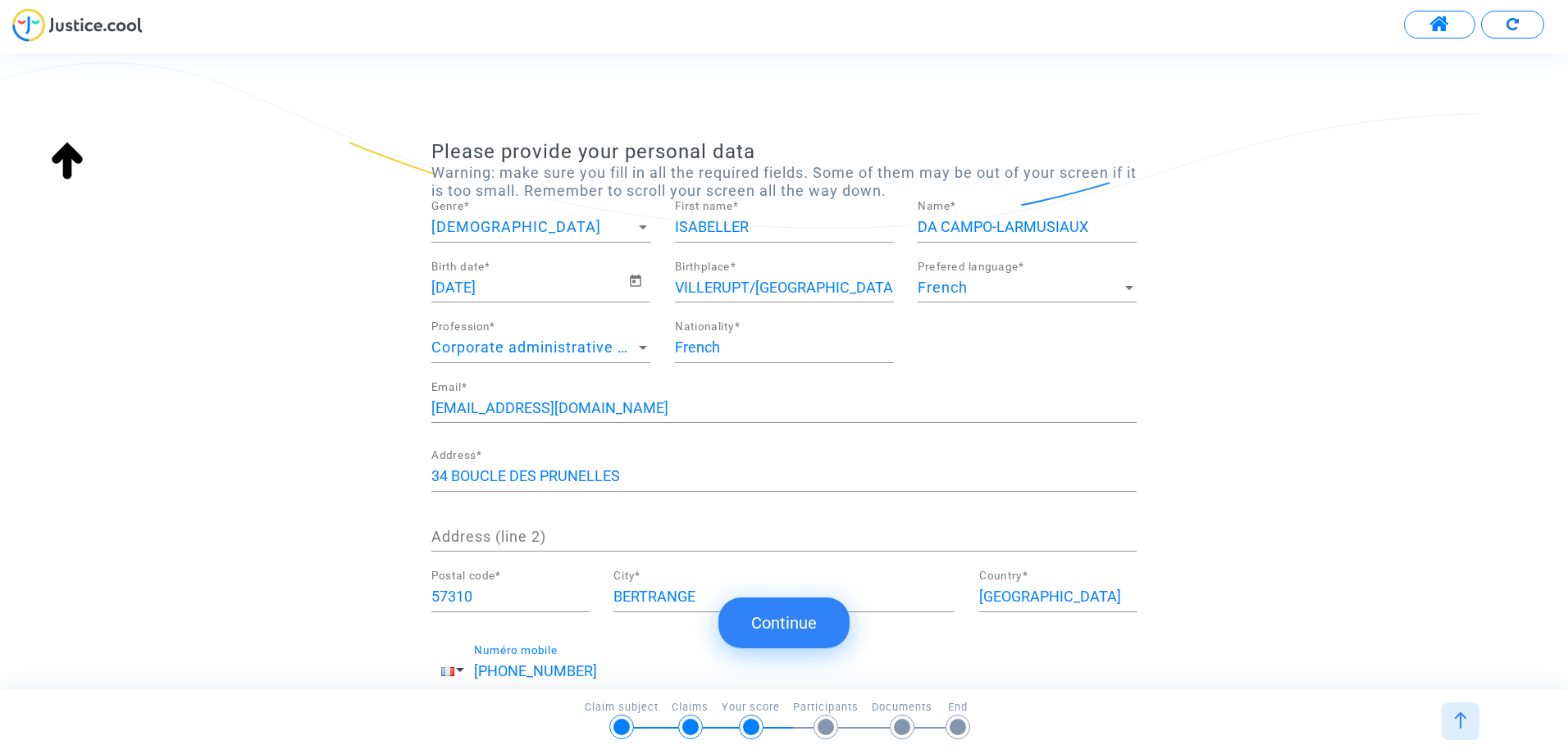
type input "[PHONE_NUMBER]"
click at [633, 277] on icon "Open calendar" at bounding box center [636, 280] width 11 height 12
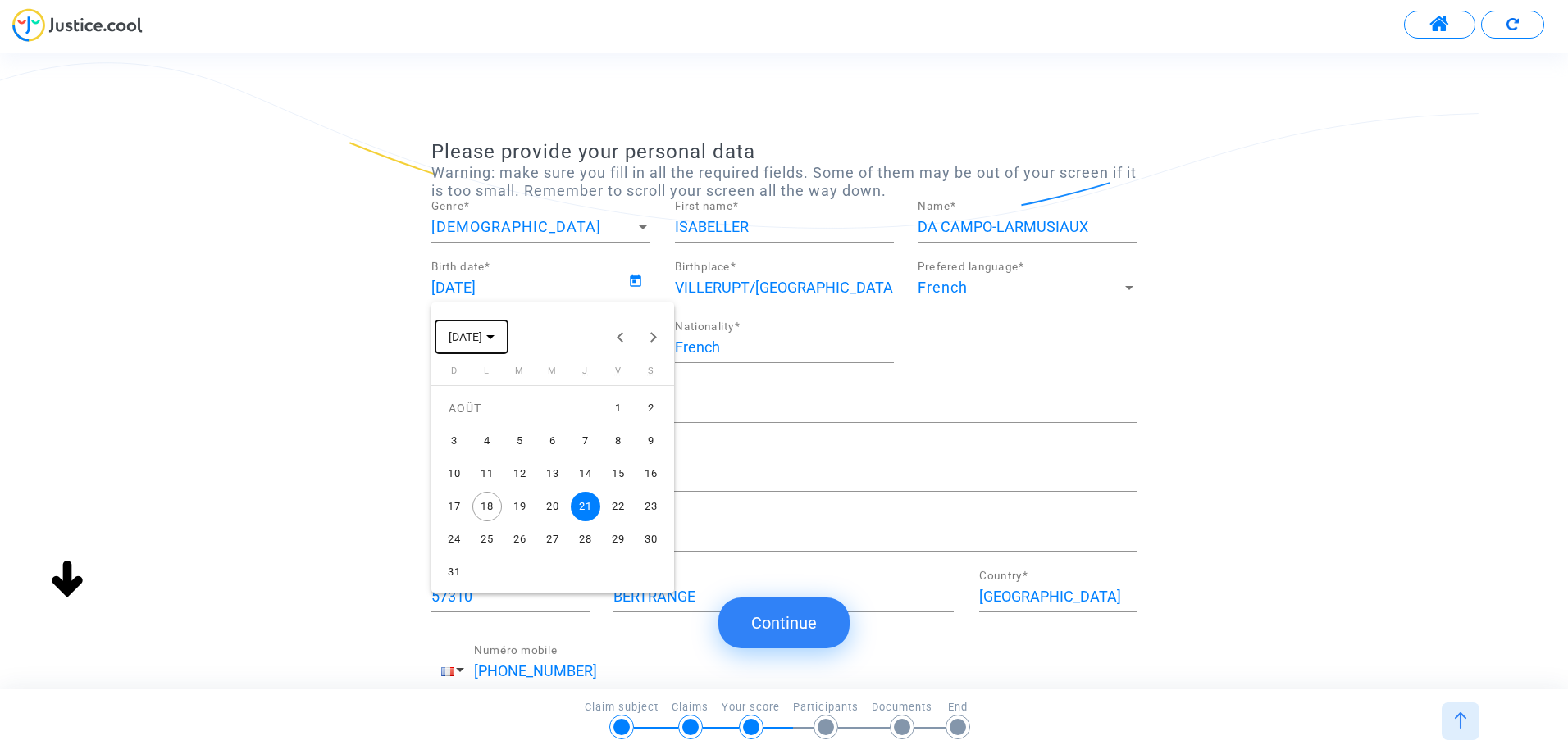
click at [495, 336] on polygon "Choose month and year" at bounding box center [490, 337] width 9 height 4
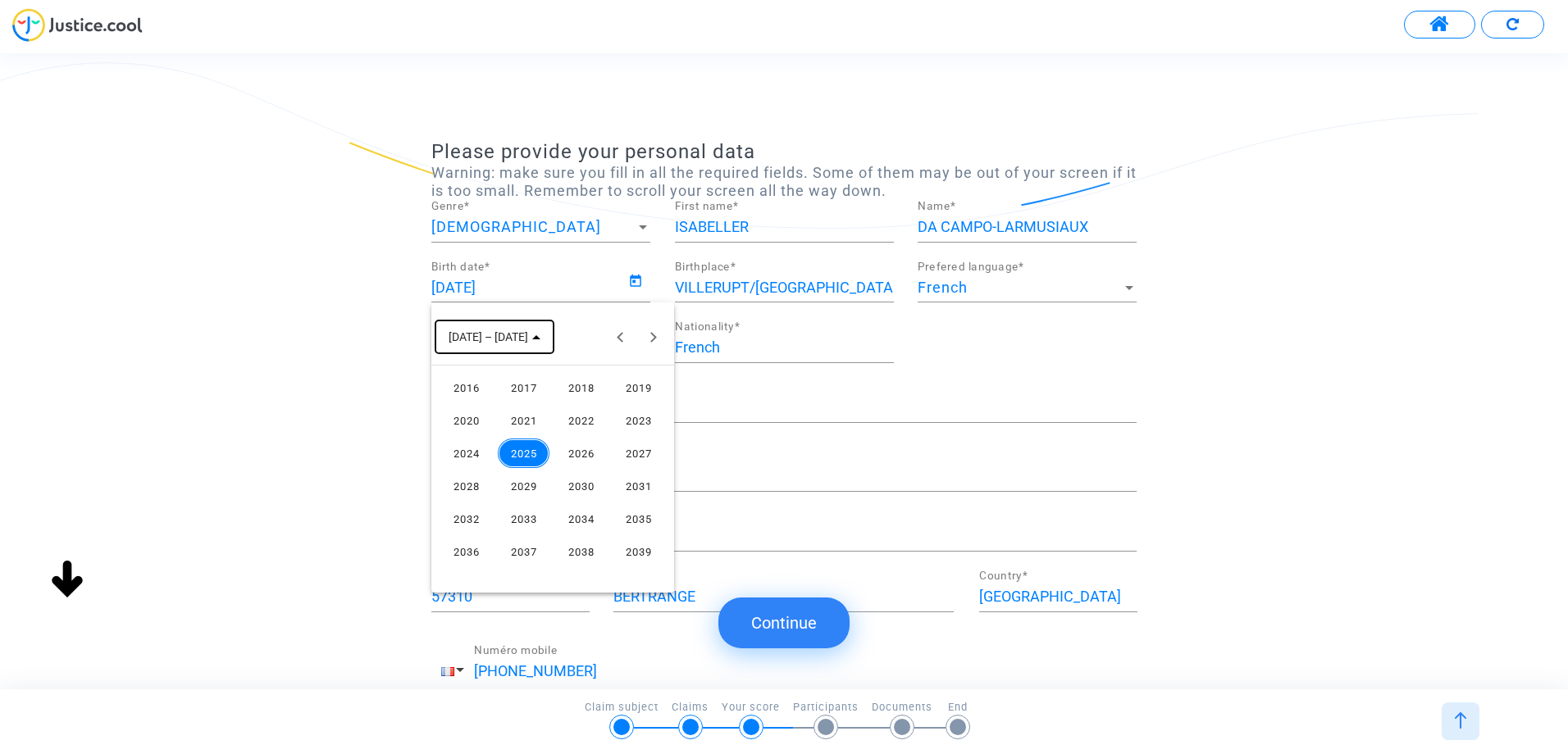
click at [506, 336] on span "[DATE] – [DATE]" at bounding box center [488, 338] width 79 height 13
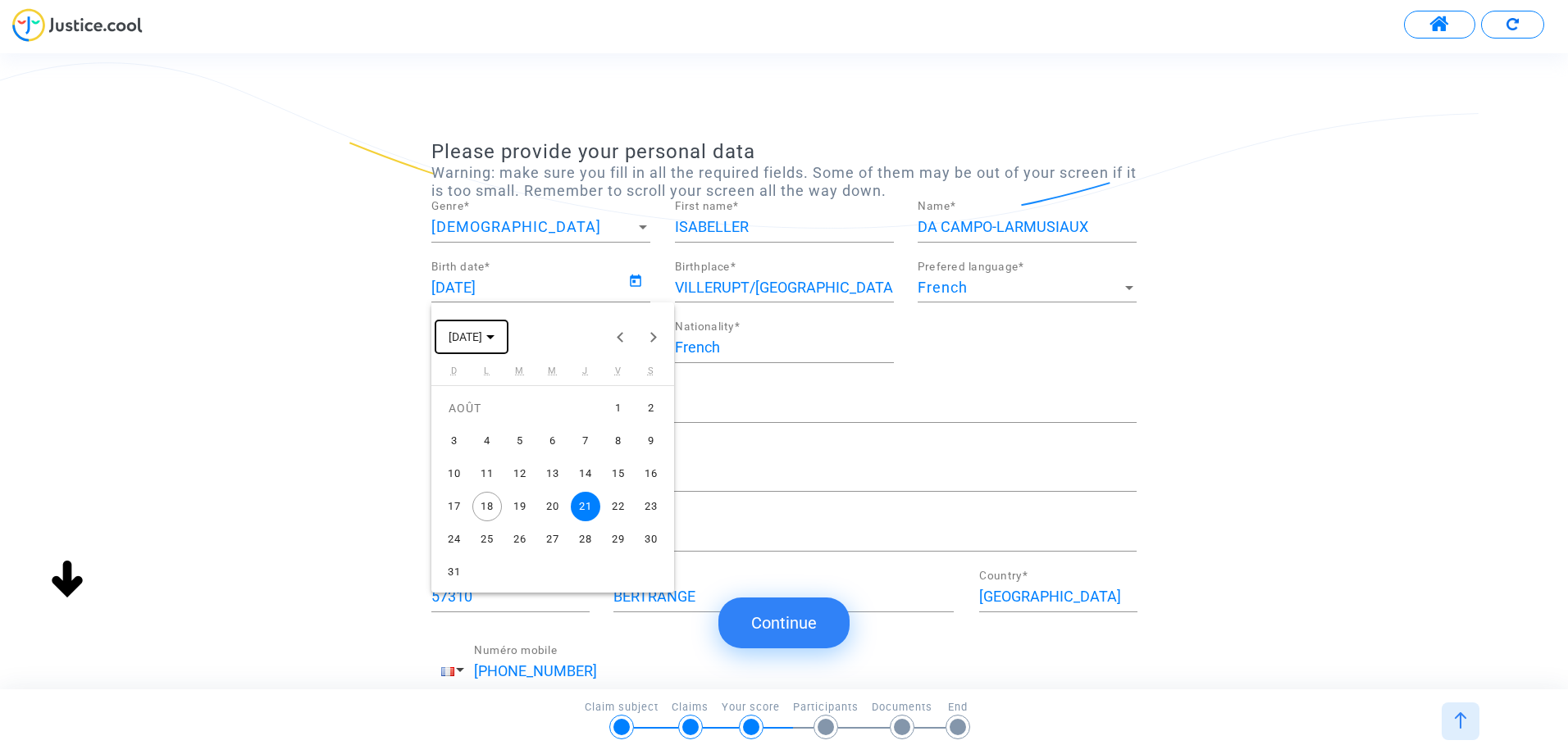
click at [507, 336] on button "[DATE]" at bounding box center [471, 337] width 72 height 33
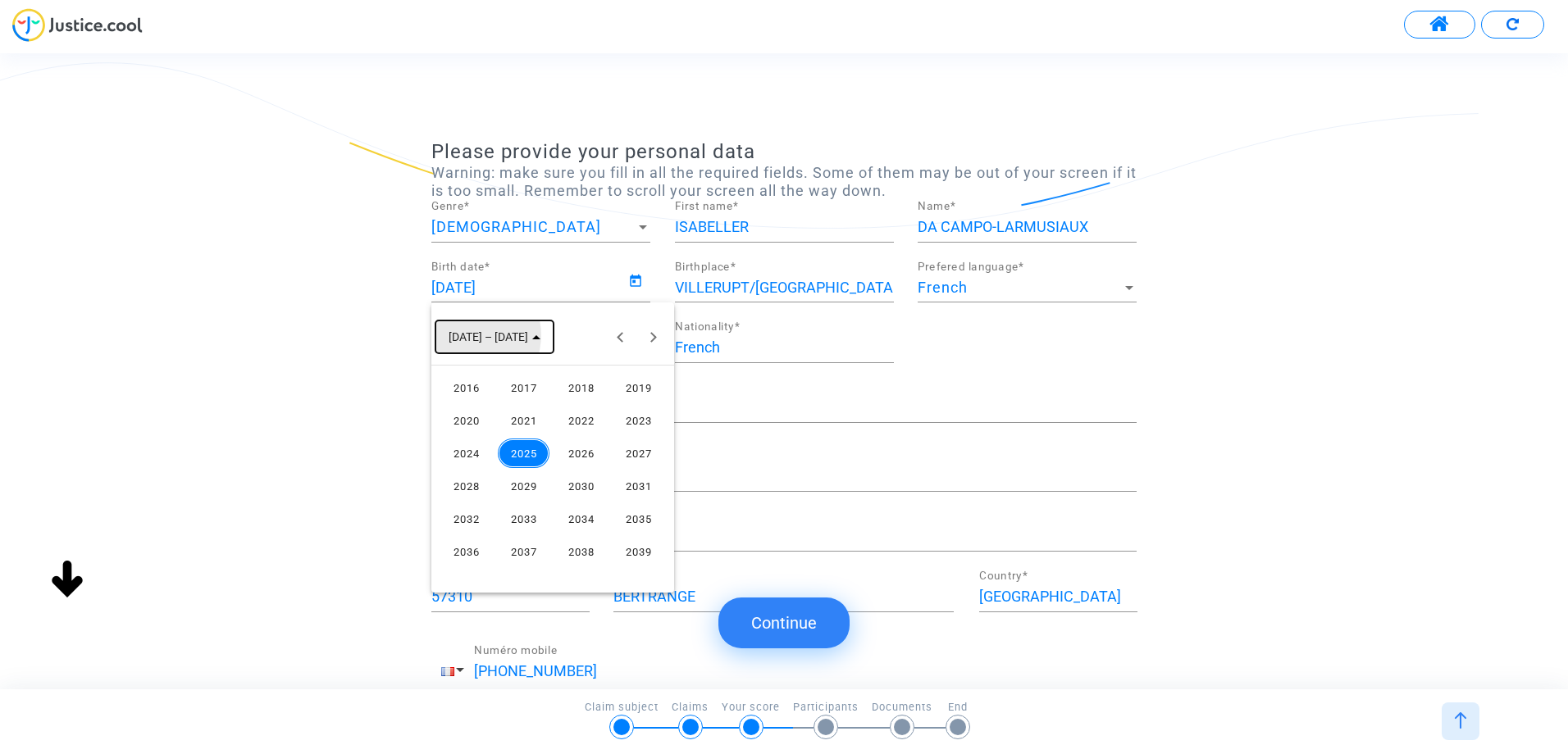
click at [471, 335] on span "[DATE] – [DATE]" at bounding box center [488, 338] width 79 height 13
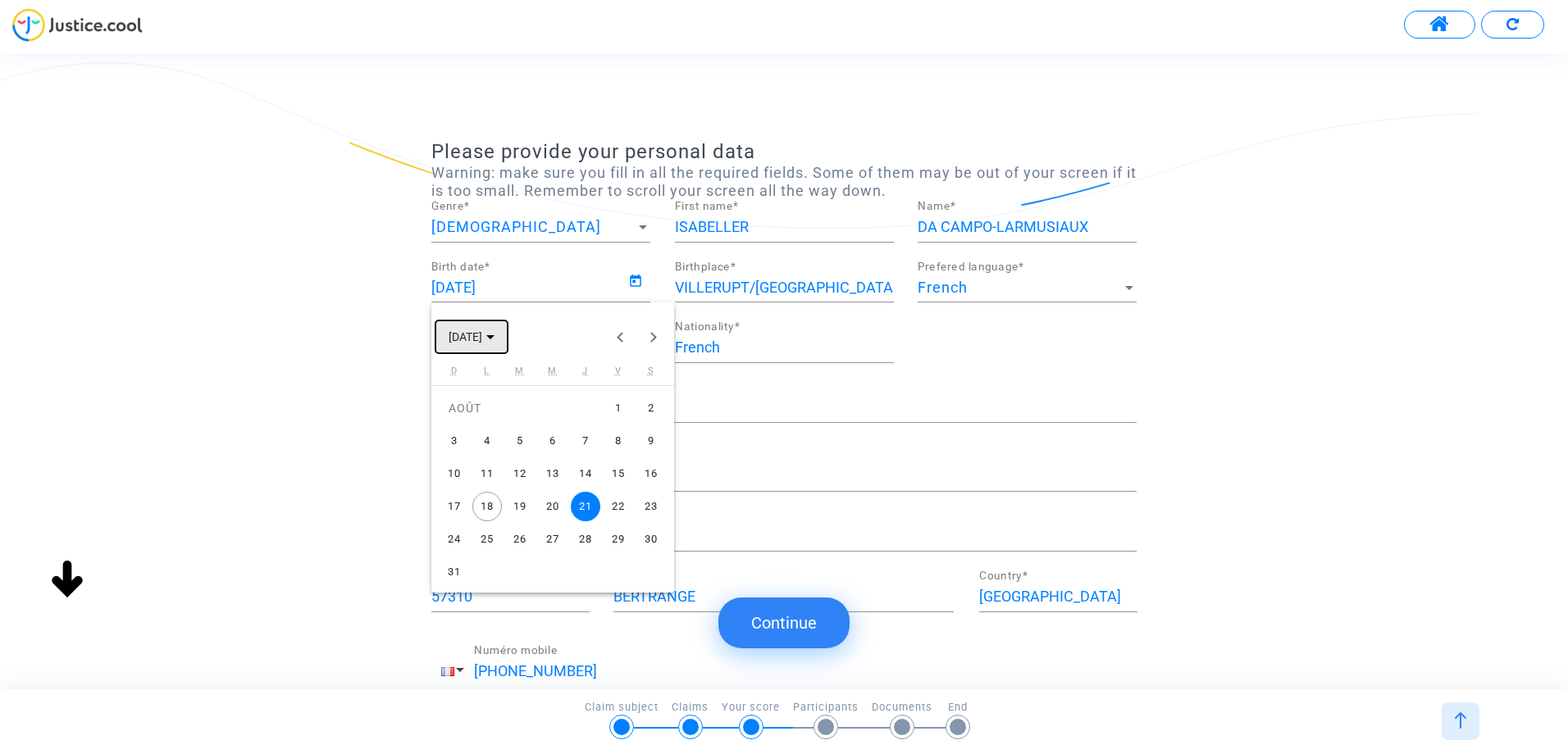
click at [495, 335] on icon "Choose month and year" at bounding box center [490, 337] width 9 height 4
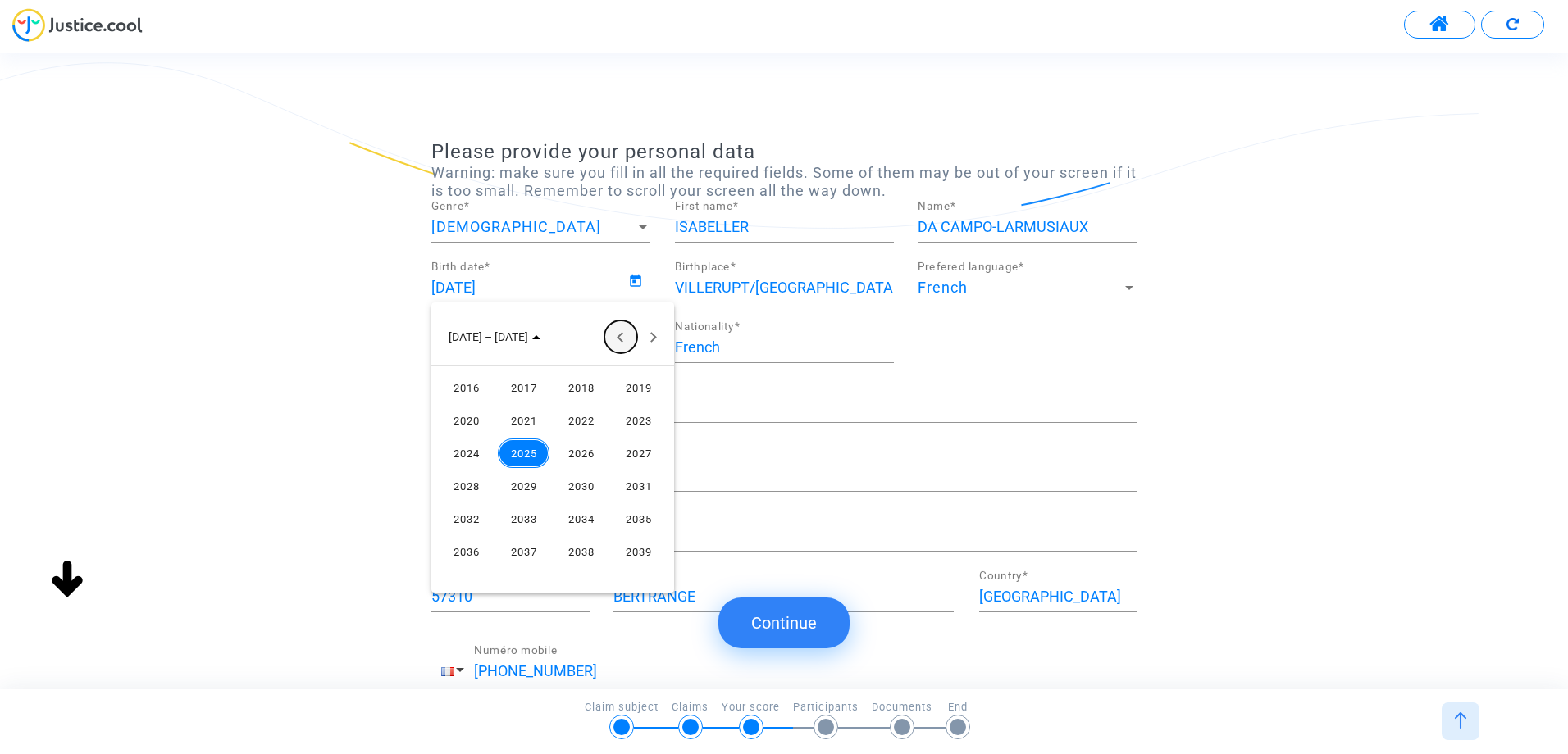
click at [617, 337] on button "Previous 24 years" at bounding box center [621, 337] width 33 height 33
click at [640, 550] on div "1967" at bounding box center [638, 551] width 52 height 30
click at [636, 455] on div "AOÛT" at bounding box center [638, 453] width 52 height 30
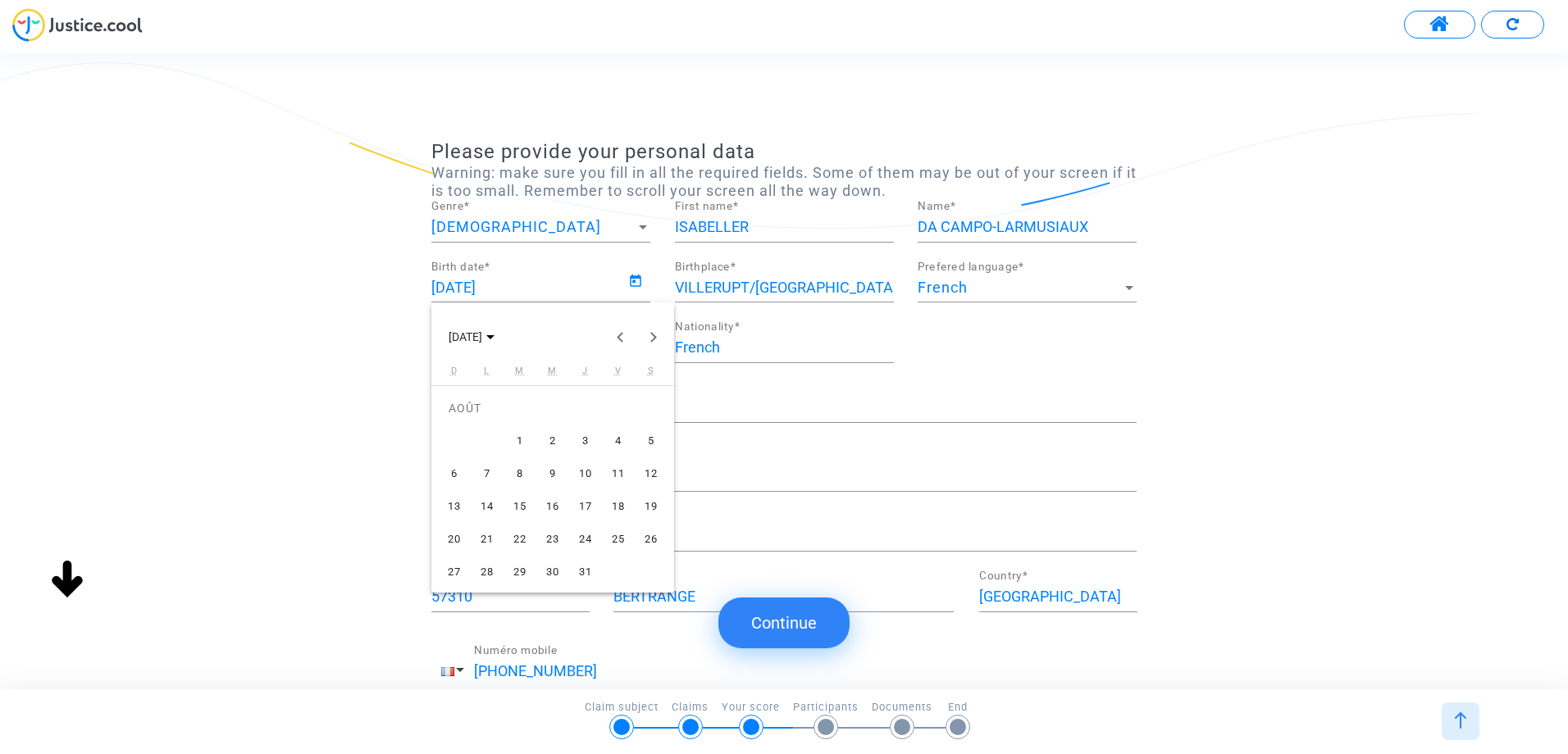
click at [484, 542] on div "21" at bounding box center [487, 539] width 30 height 30
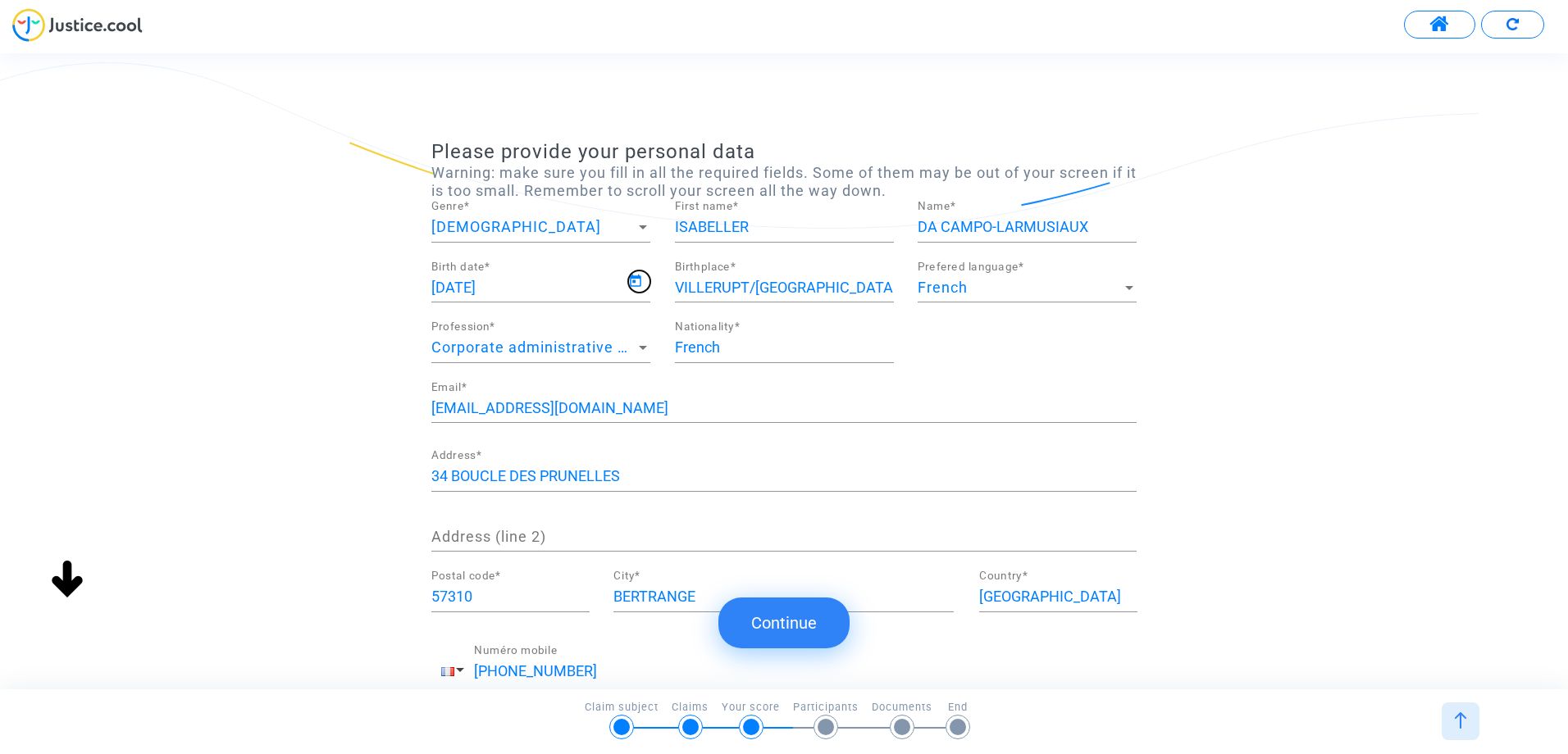
type input "[DATE]"
click at [762, 227] on input "ISABELLER" at bounding box center [784, 227] width 219 height 16
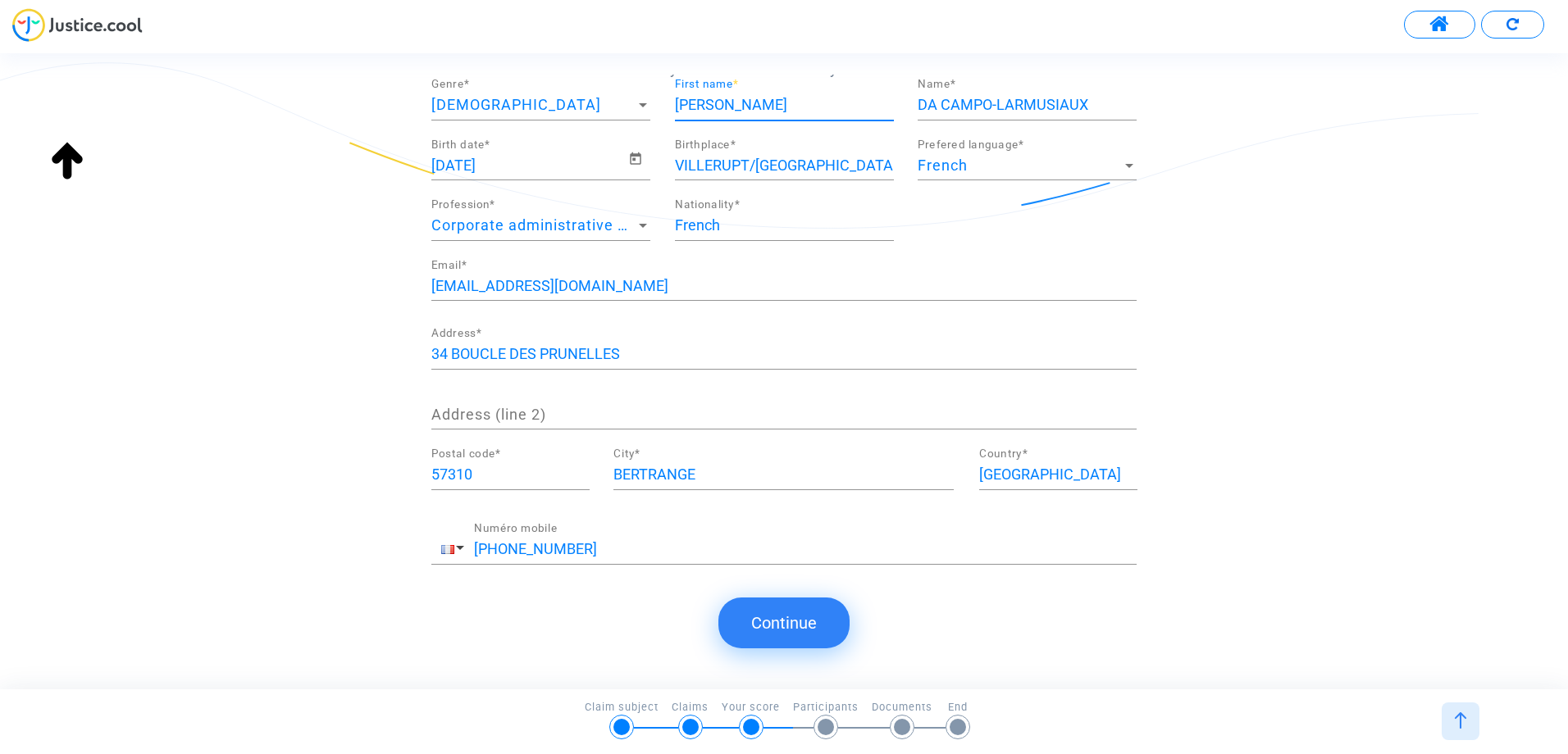
scroll to position [124, 0]
type input "[PERSON_NAME]"
click at [791, 617] on button "Continue" at bounding box center [784, 623] width 131 height 51
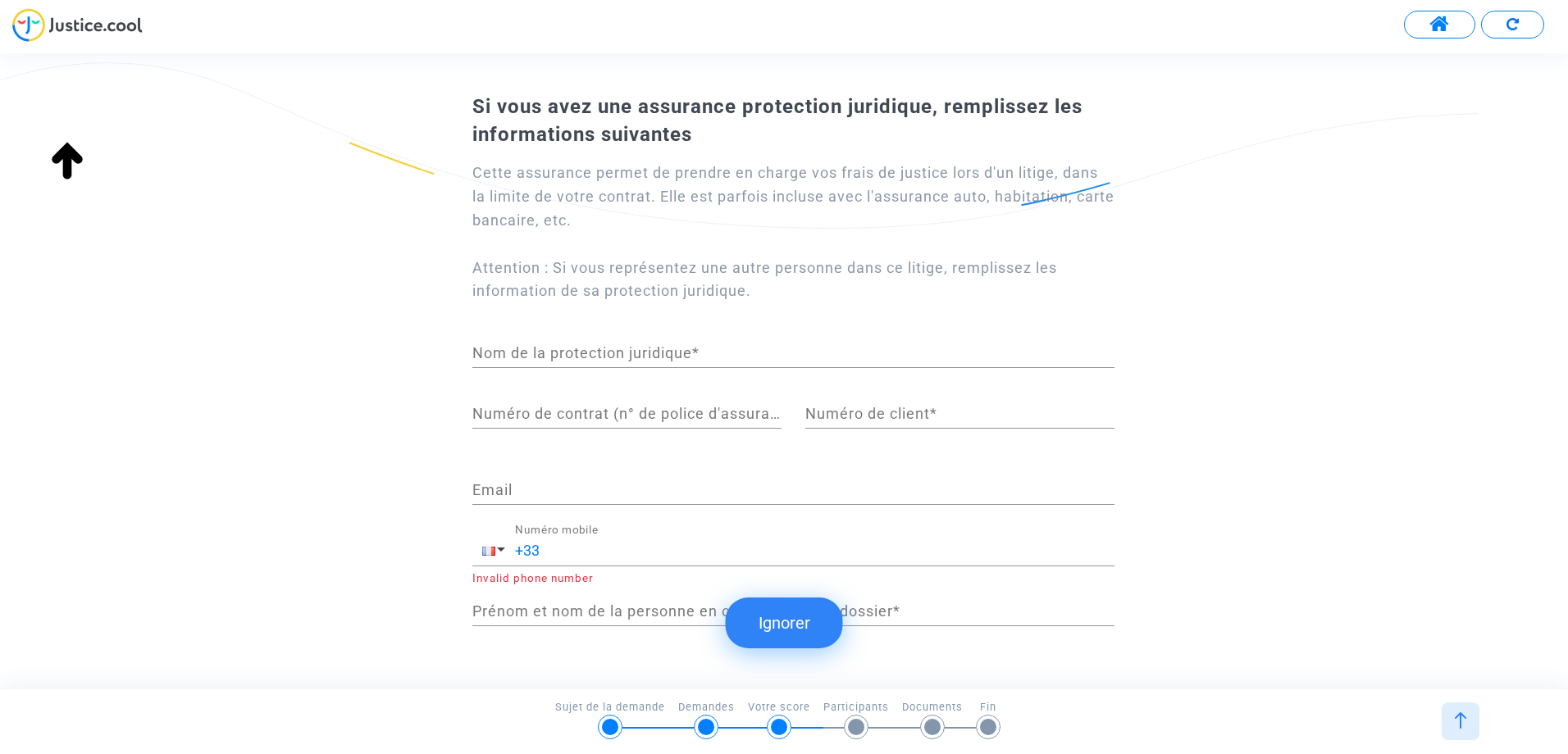
scroll to position [27, 0]
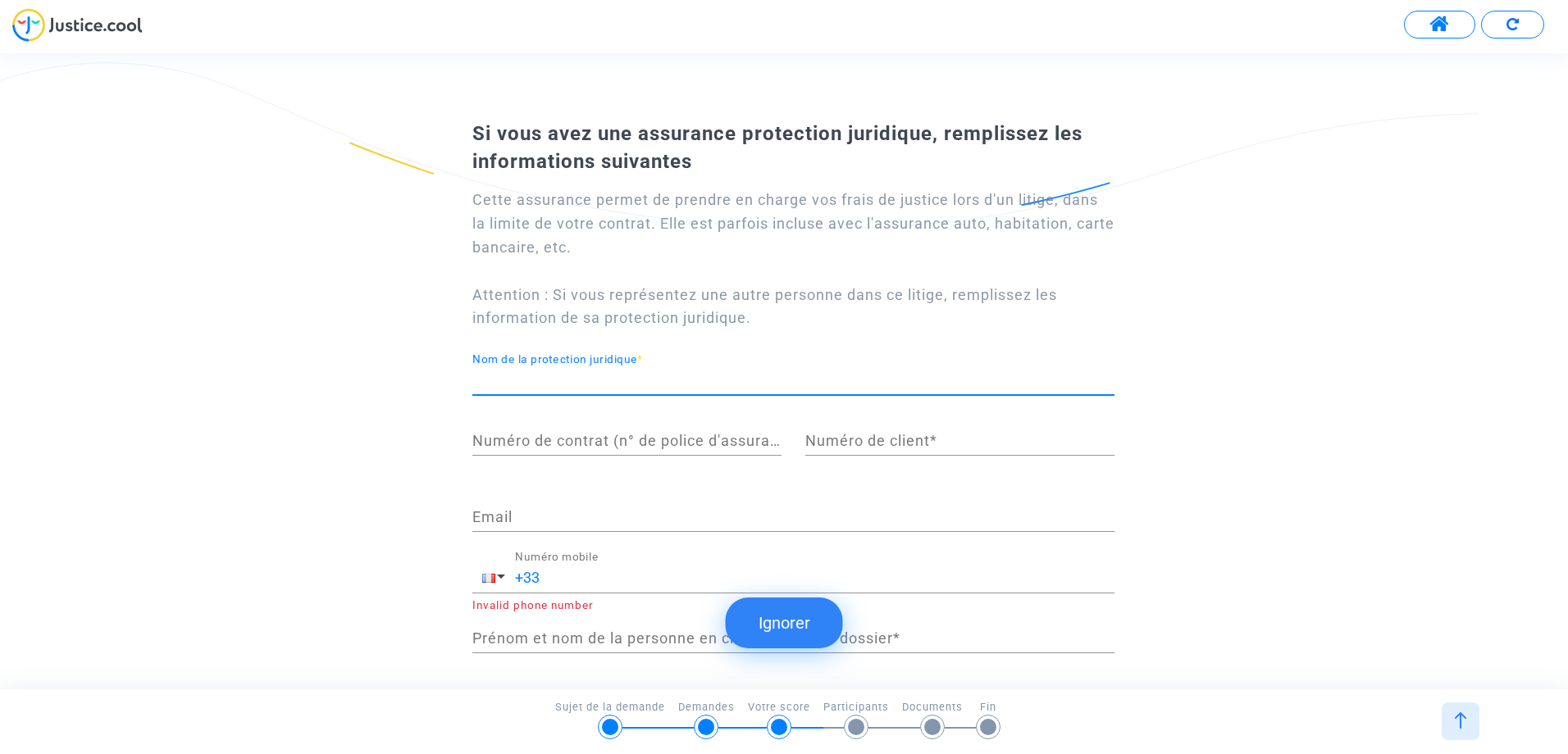
click at [576, 382] on input "Nom de la protection juridique *" at bounding box center [794, 380] width 642 height 16
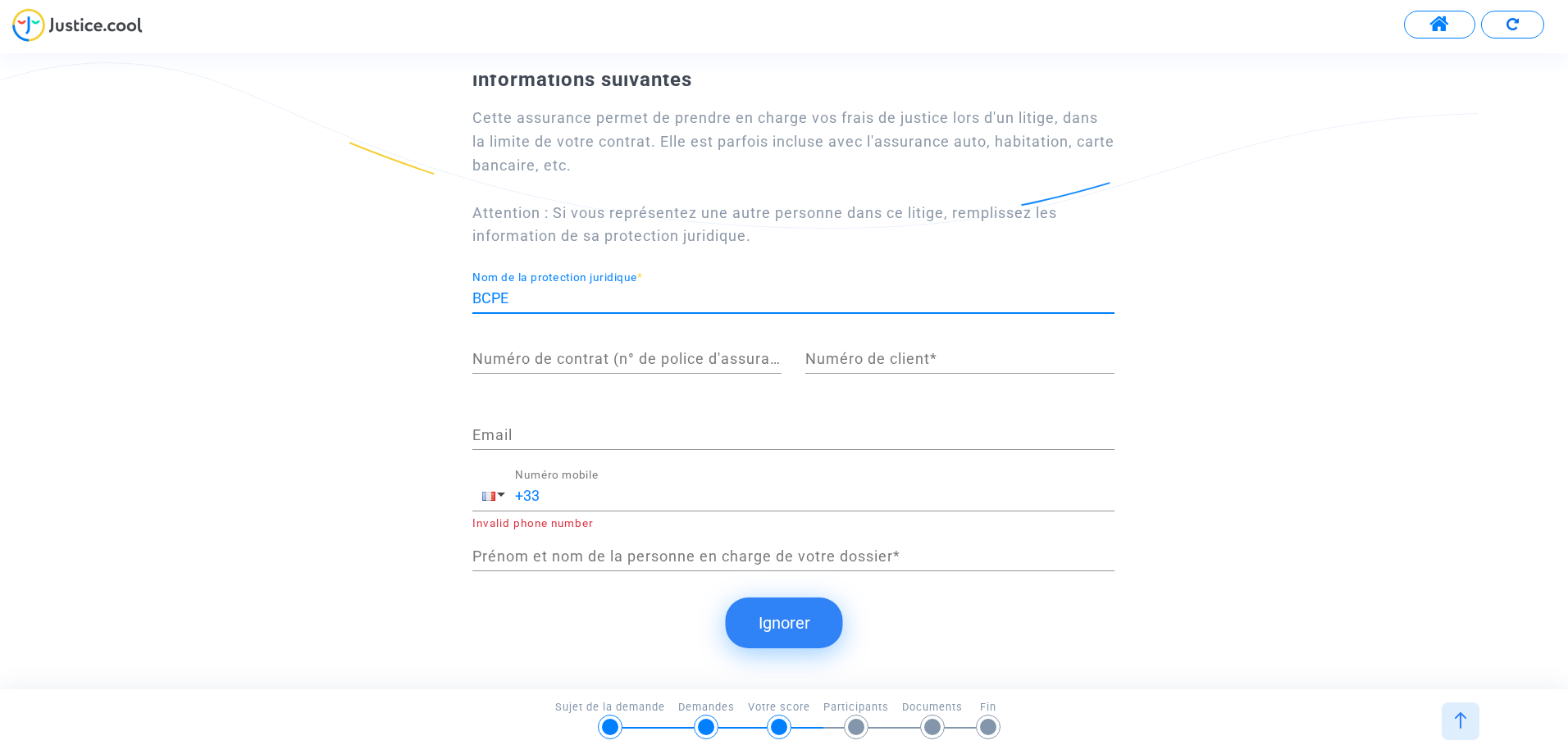
type input "BCPE"
click at [578, 490] on input "+33" at bounding box center [815, 496] width 599 height 16
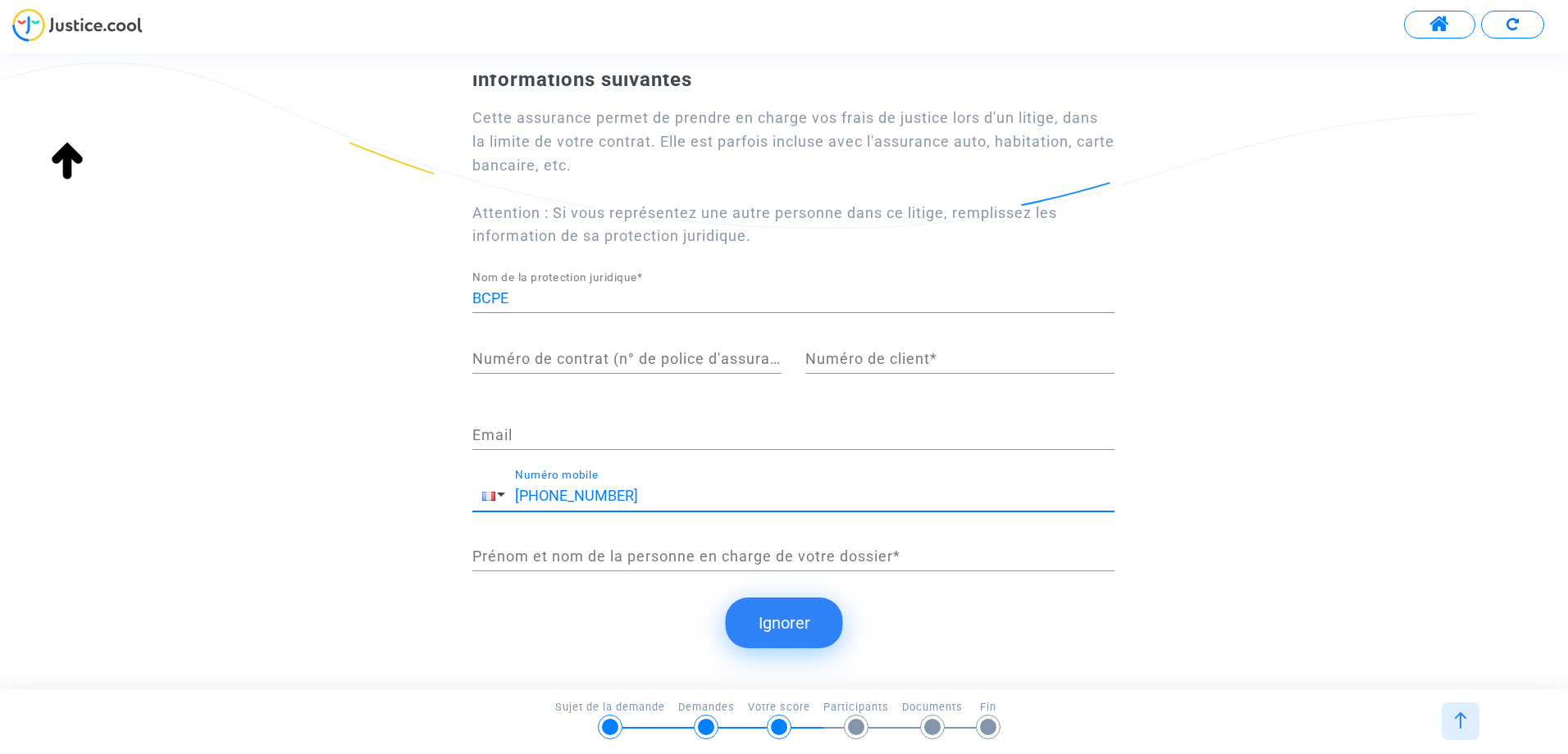
type input "[PHONE_NUMBER]"
click at [797, 621] on button "Ignorer" at bounding box center [784, 623] width 118 height 51
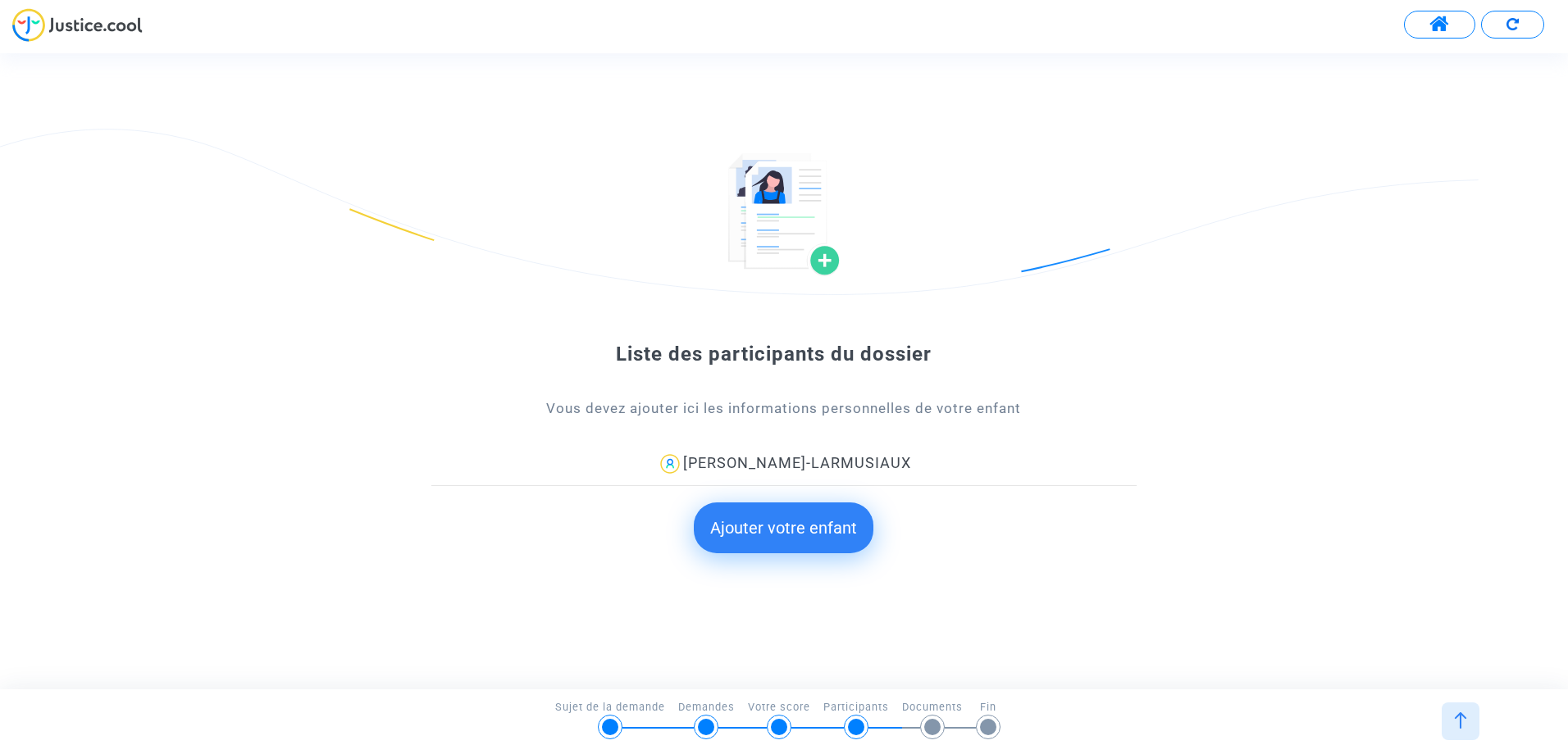
click at [796, 522] on button "Ajouter votre enfant" at bounding box center [784, 527] width 180 height 51
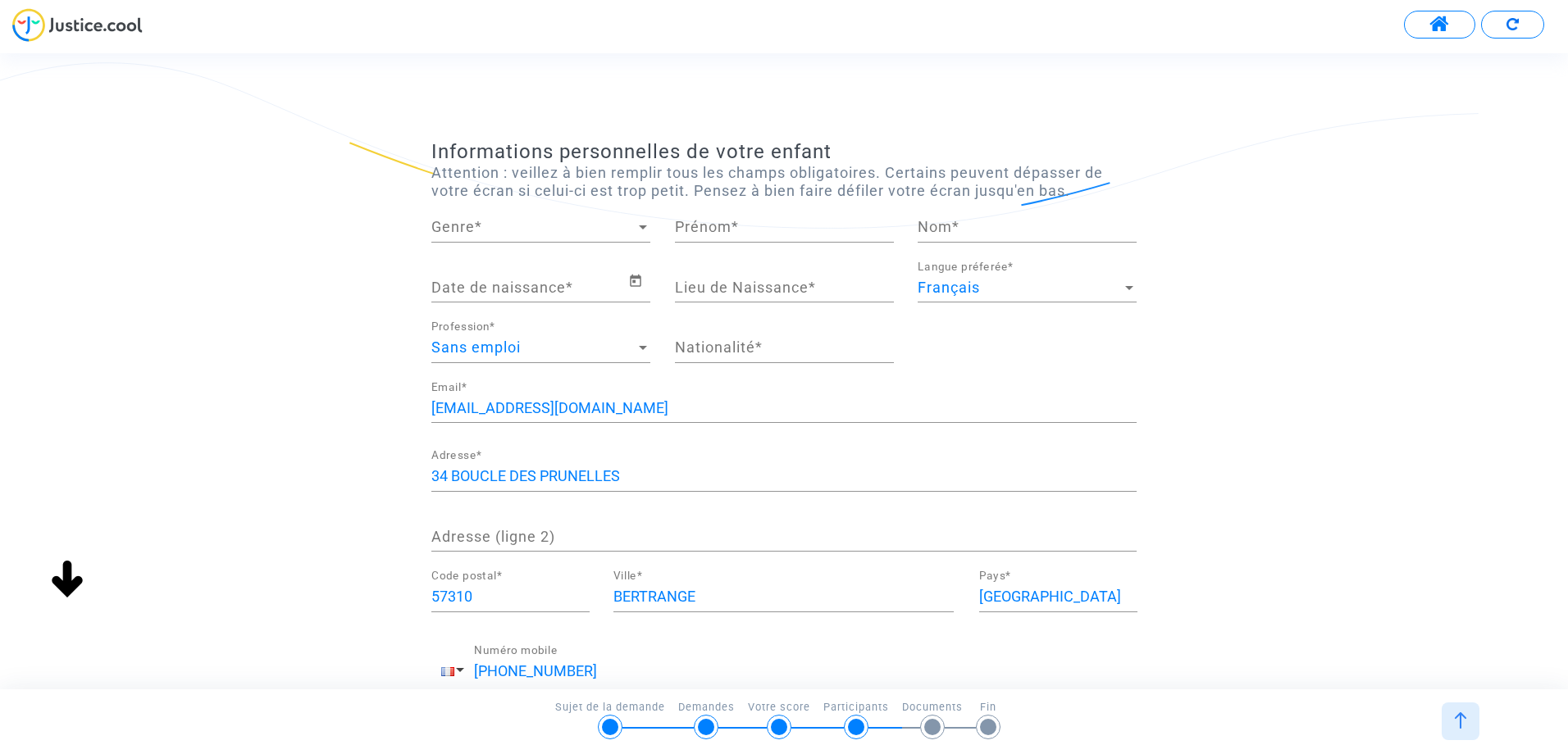
click at [488, 230] on span "Genre" at bounding box center [533, 227] width 204 height 16
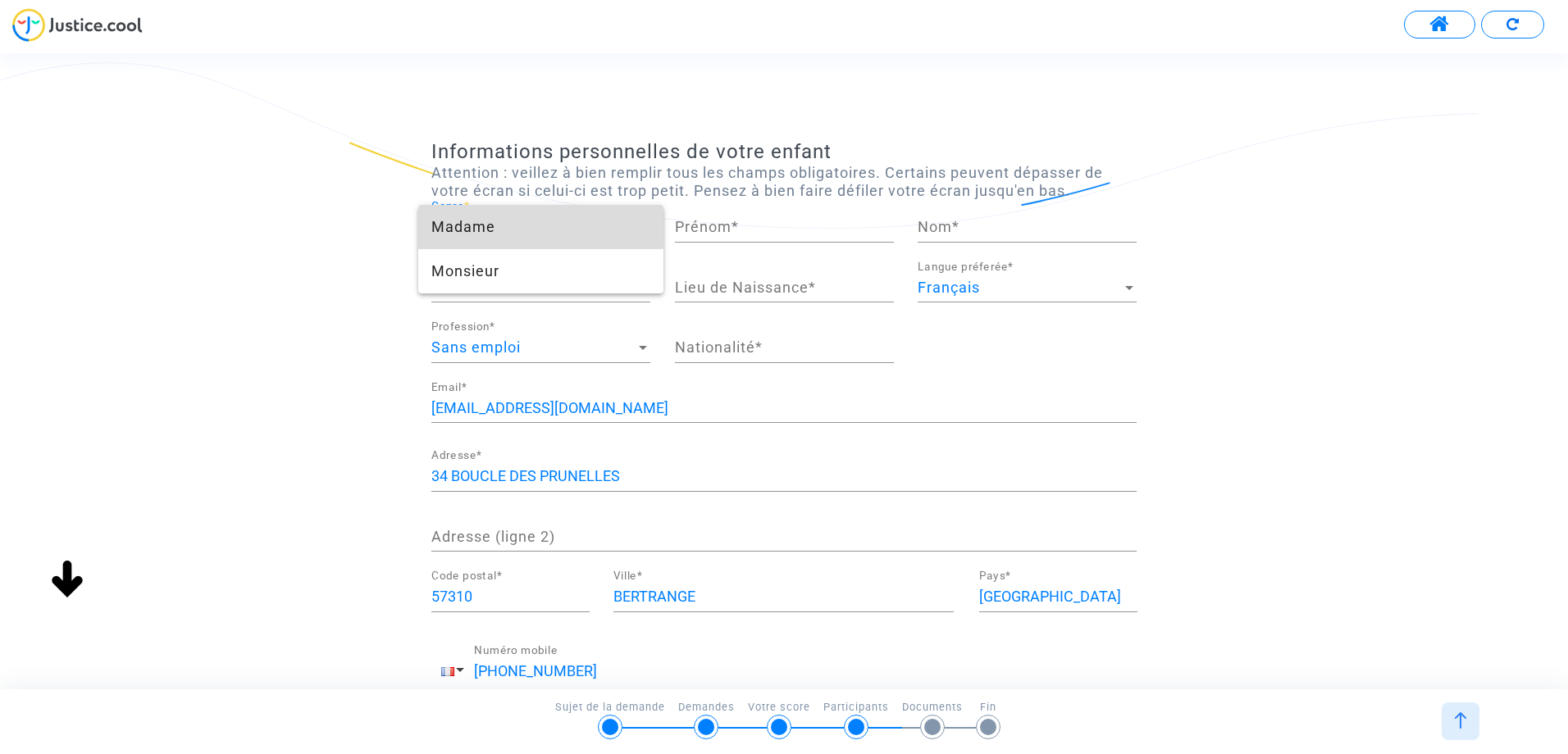
click at [488, 223] on span "Madame" at bounding box center [541, 227] width 219 height 44
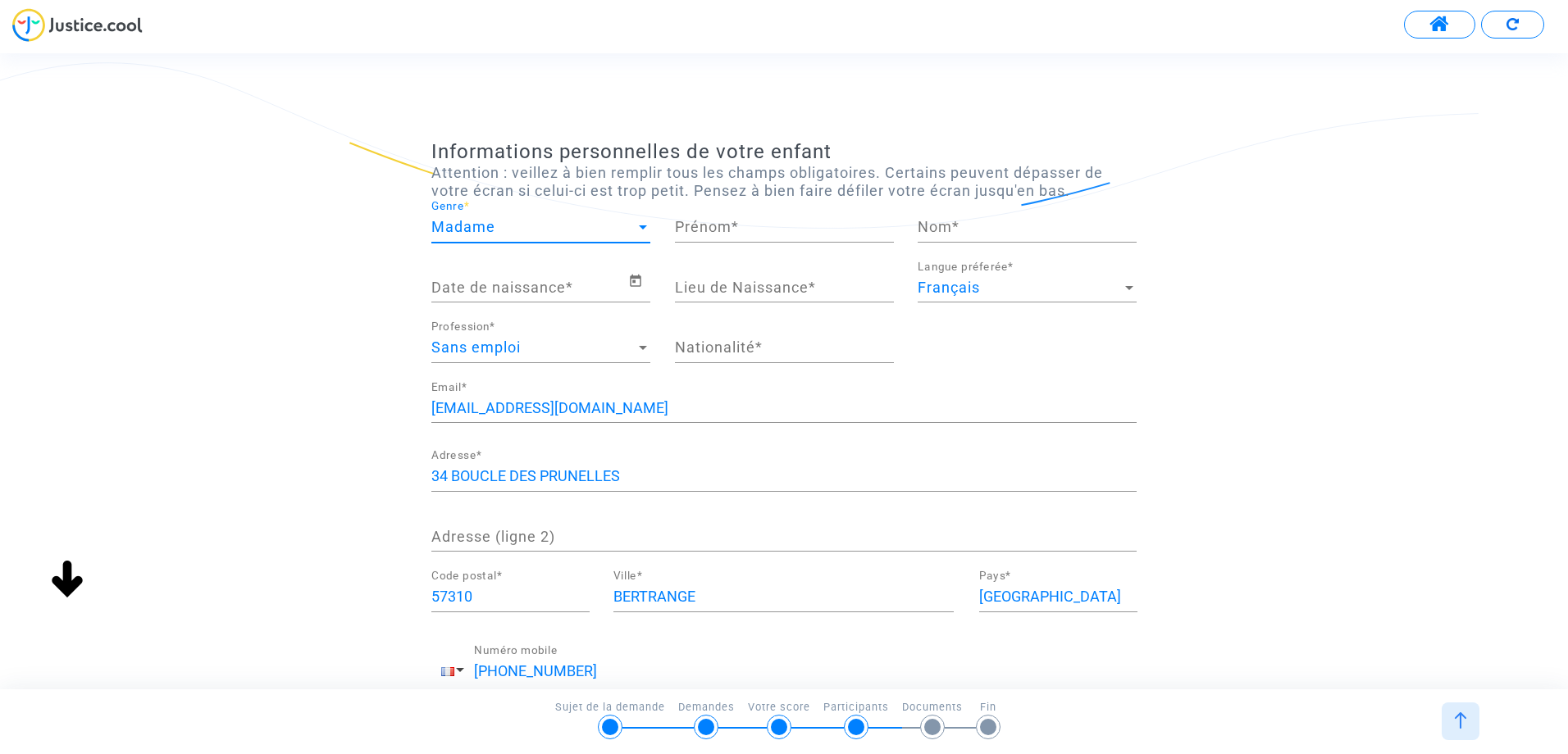
click at [713, 228] on input "Prénom *" at bounding box center [784, 227] width 219 height 16
type input "EMMA"
click at [949, 230] on input "Nom *" at bounding box center [1027, 227] width 219 height 16
type input "LARMUSIAUX"
click at [559, 283] on input "Date de naissance *" at bounding box center [530, 287] width 197 height 16
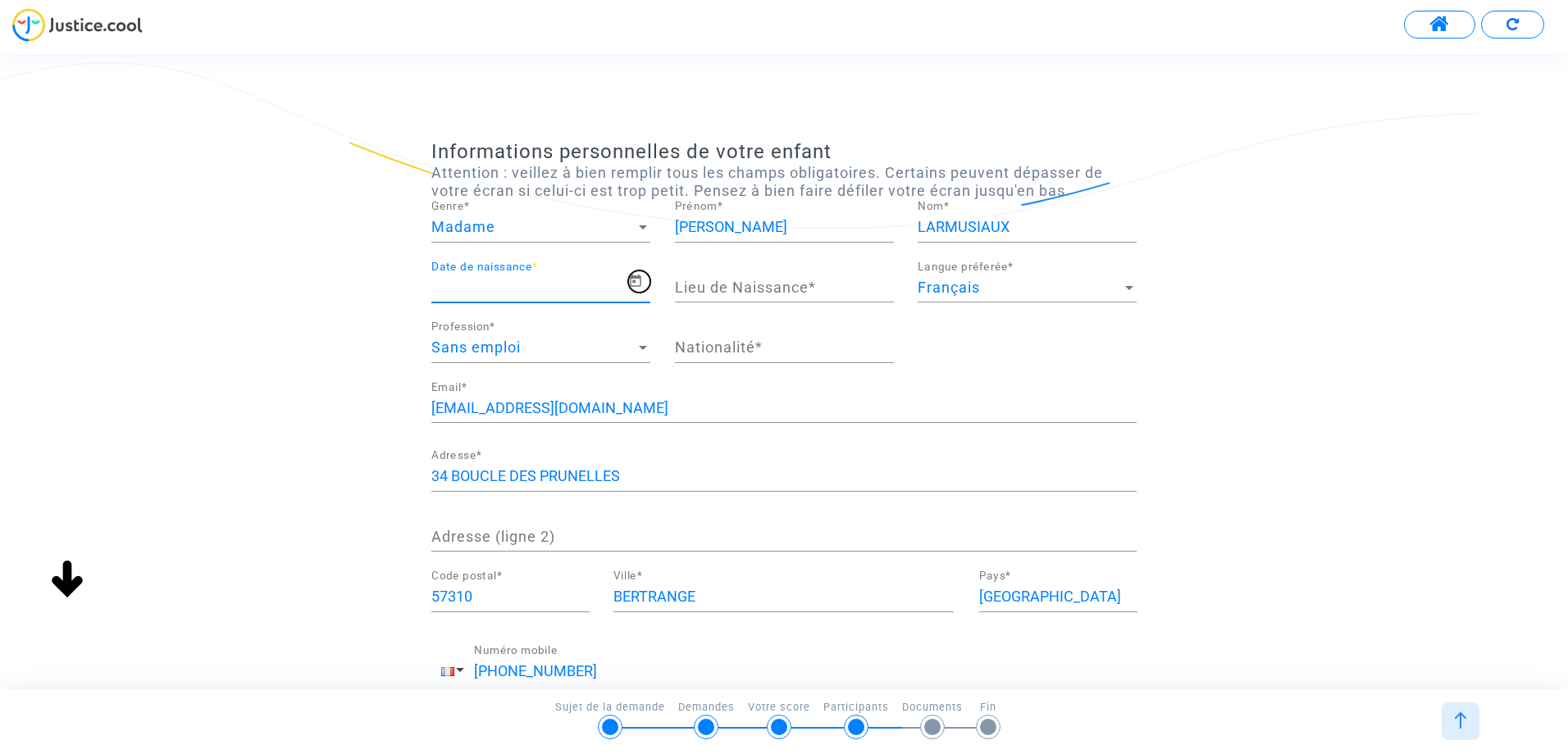
click at [634, 283] on icon "Open calendar" at bounding box center [636, 280] width 11 height 12
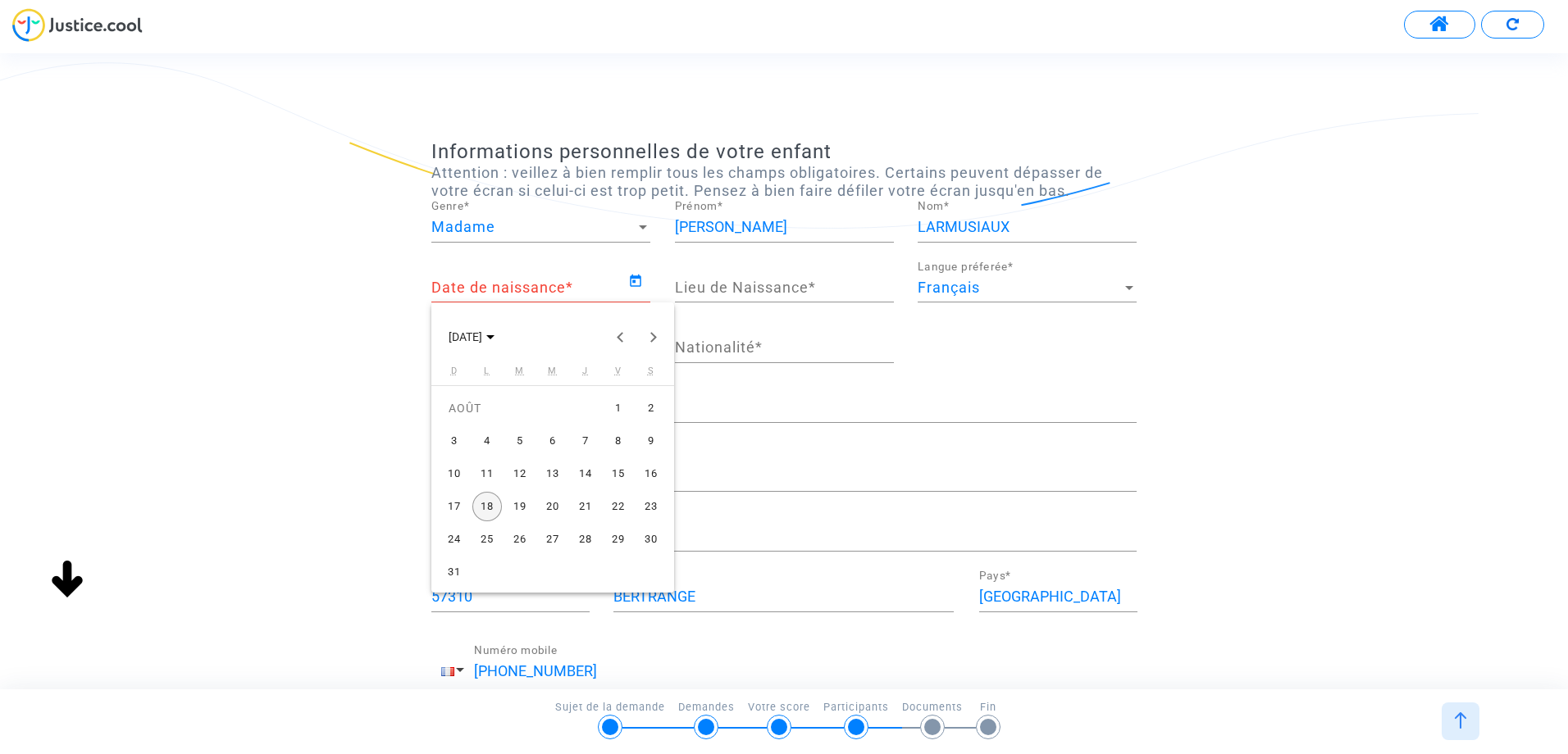
click at [583, 472] on div "14" at bounding box center [585, 474] width 30 height 30
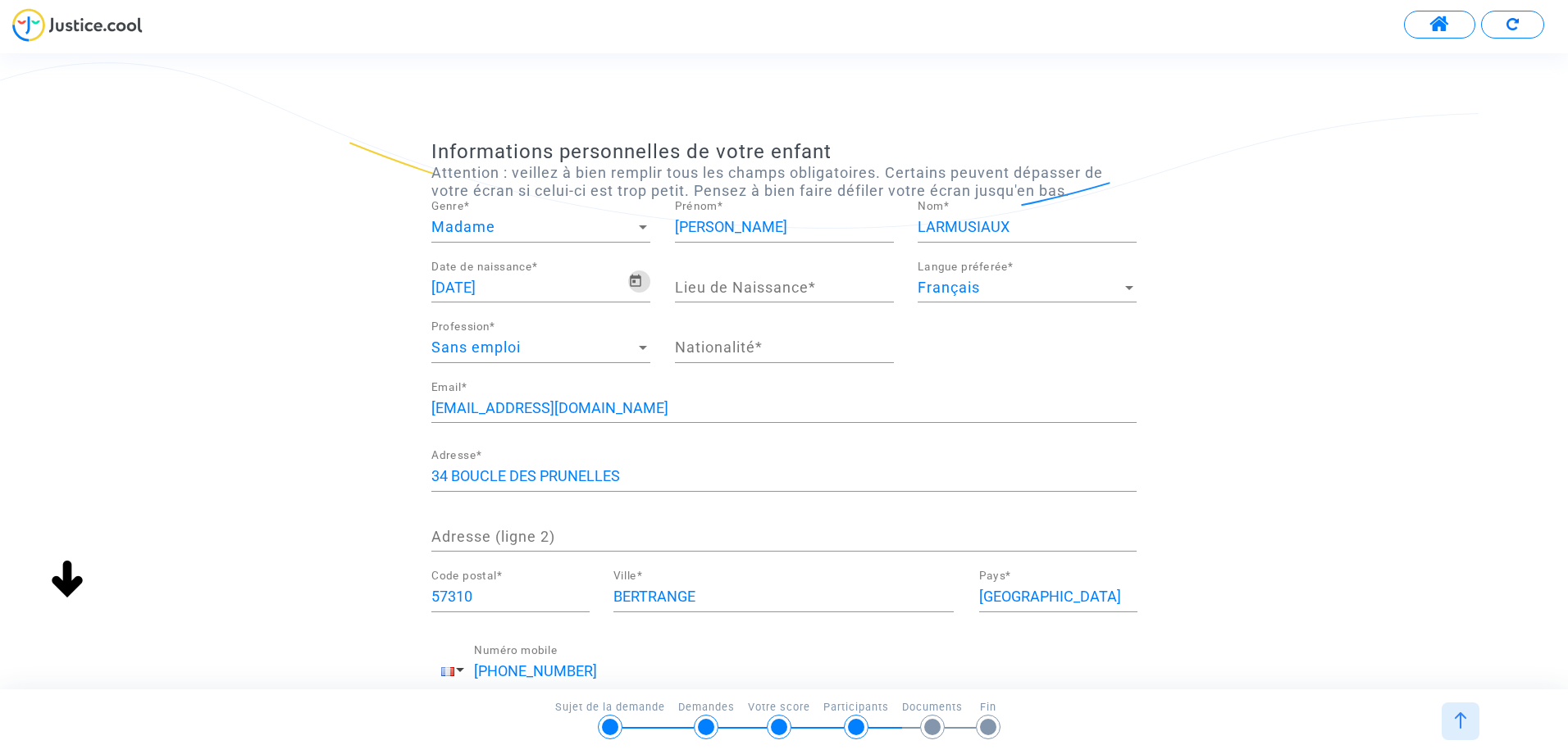
click at [509, 286] on input "14/08/2025" at bounding box center [530, 287] width 197 height 16
click at [634, 283] on icon "Open calendar" at bounding box center [636, 280] width 11 height 12
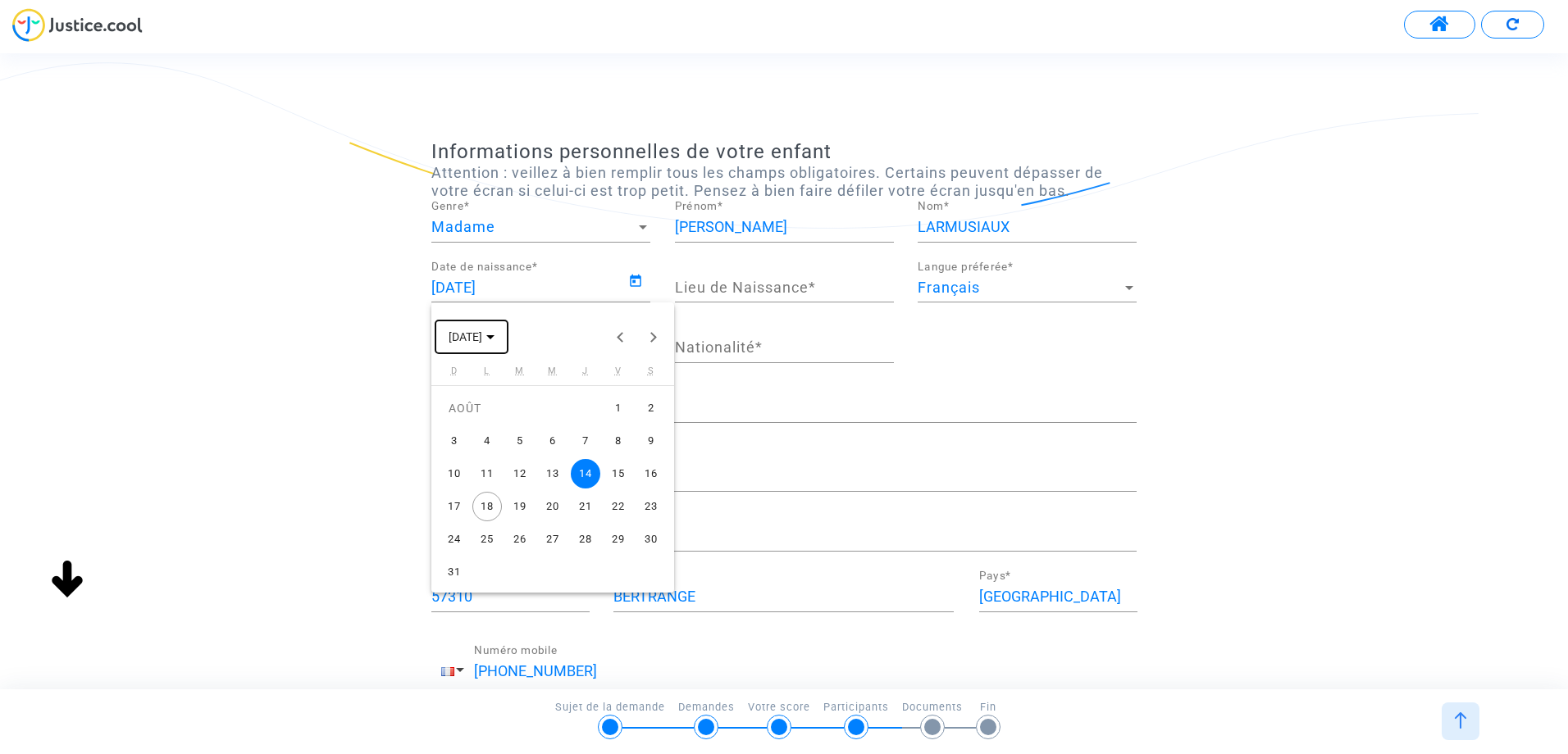
click at [495, 335] on polygon "Choose month and year" at bounding box center [490, 337] width 9 height 4
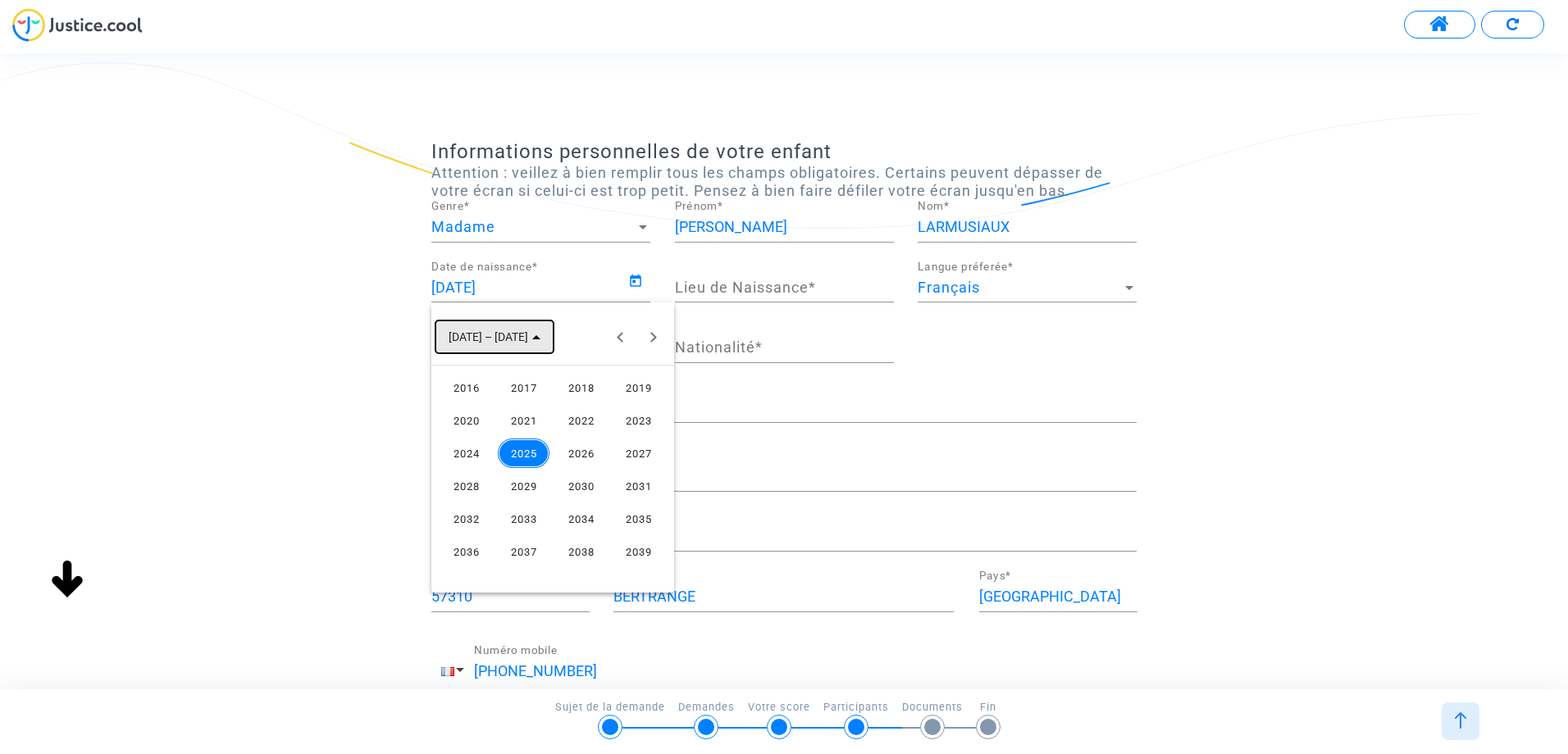
click at [504, 335] on span "[DATE] – [DATE]" at bounding box center [488, 338] width 79 height 13
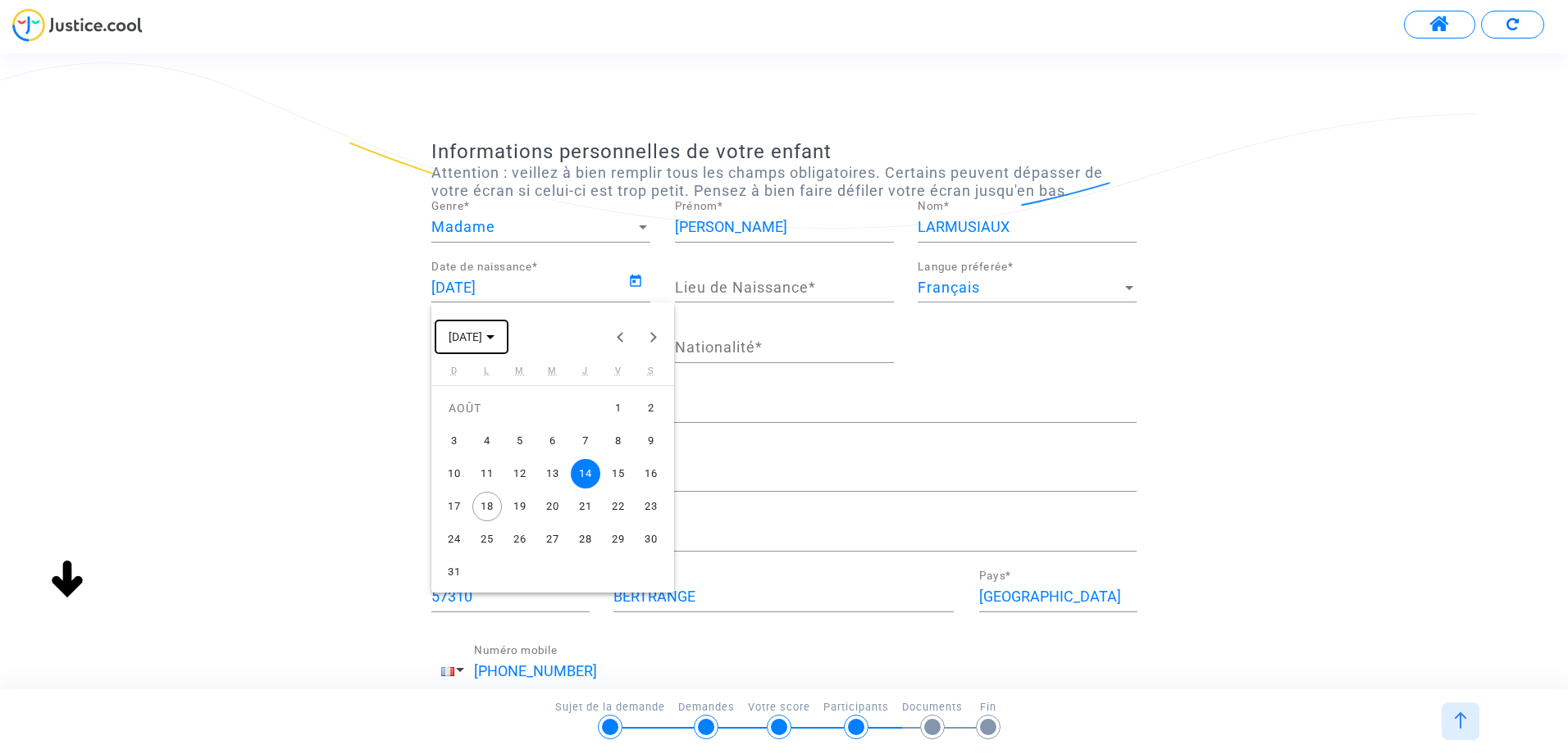
click at [495, 333] on span "[DATE]" at bounding box center [472, 336] width 46 height 13
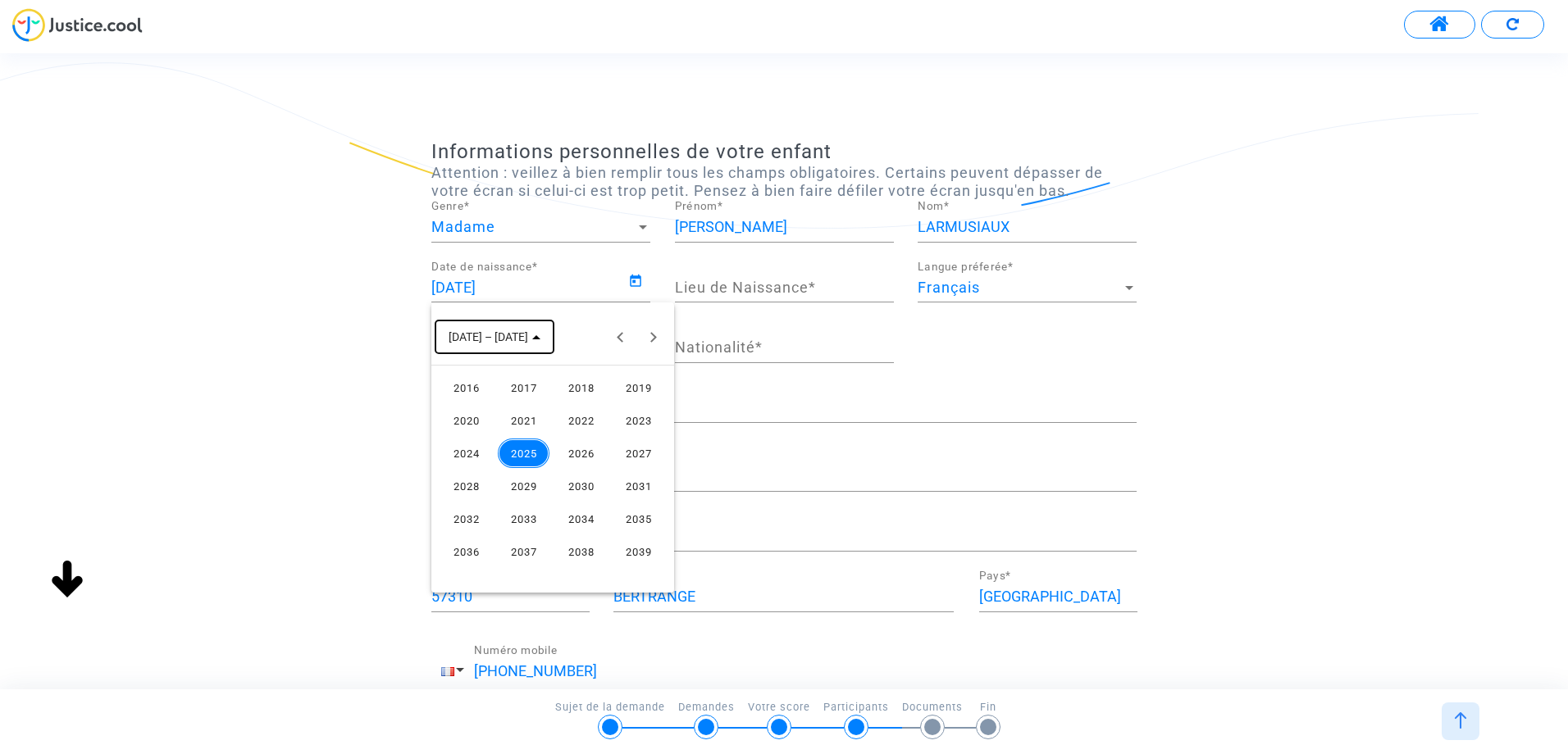
click at [455, 334] on span "[DATE] – [DATE]" at bounding box center [488, 338] width 79 height 13
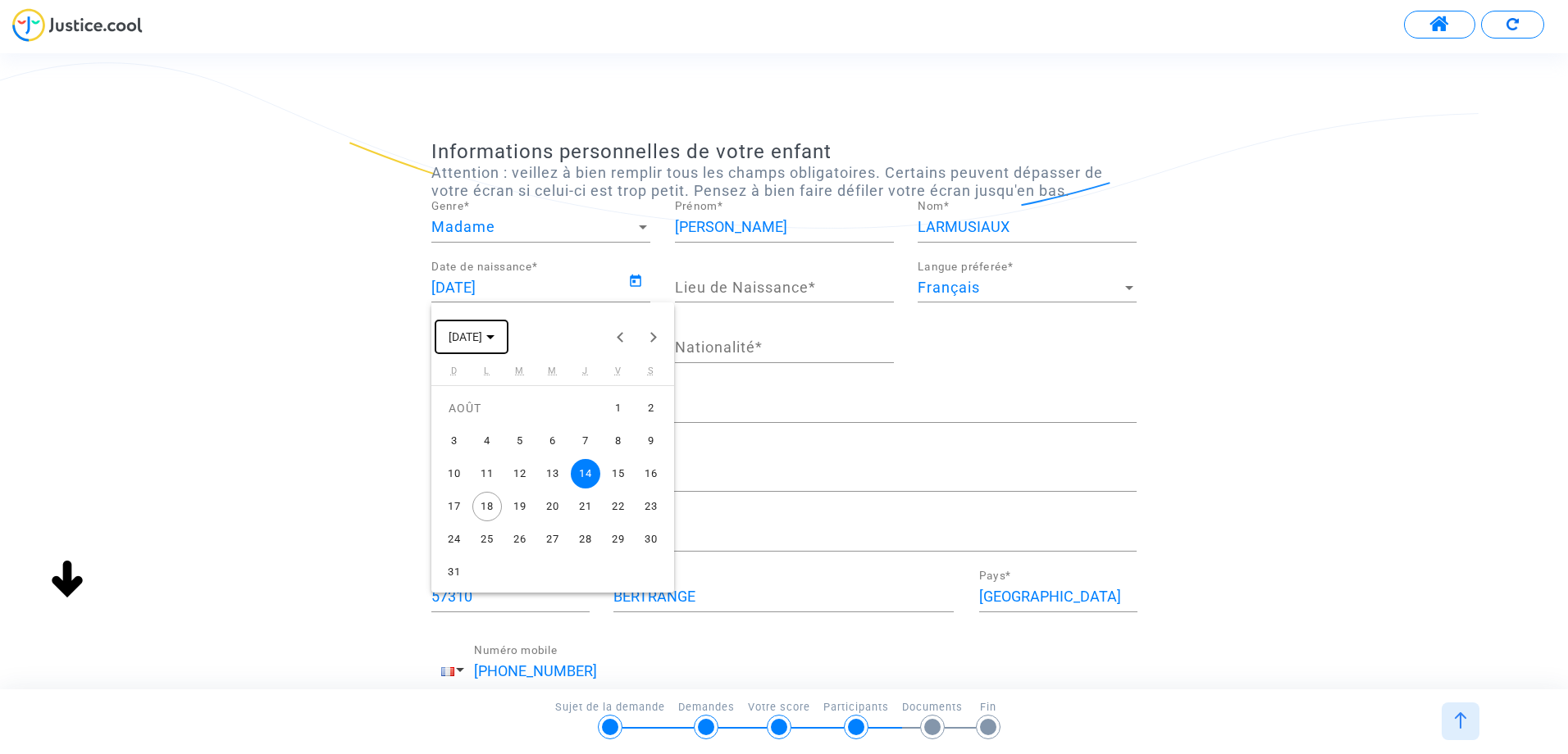
click at [495, 335] on icon "Choose month and year" at bounding box center [490, 337] width 9 height 4
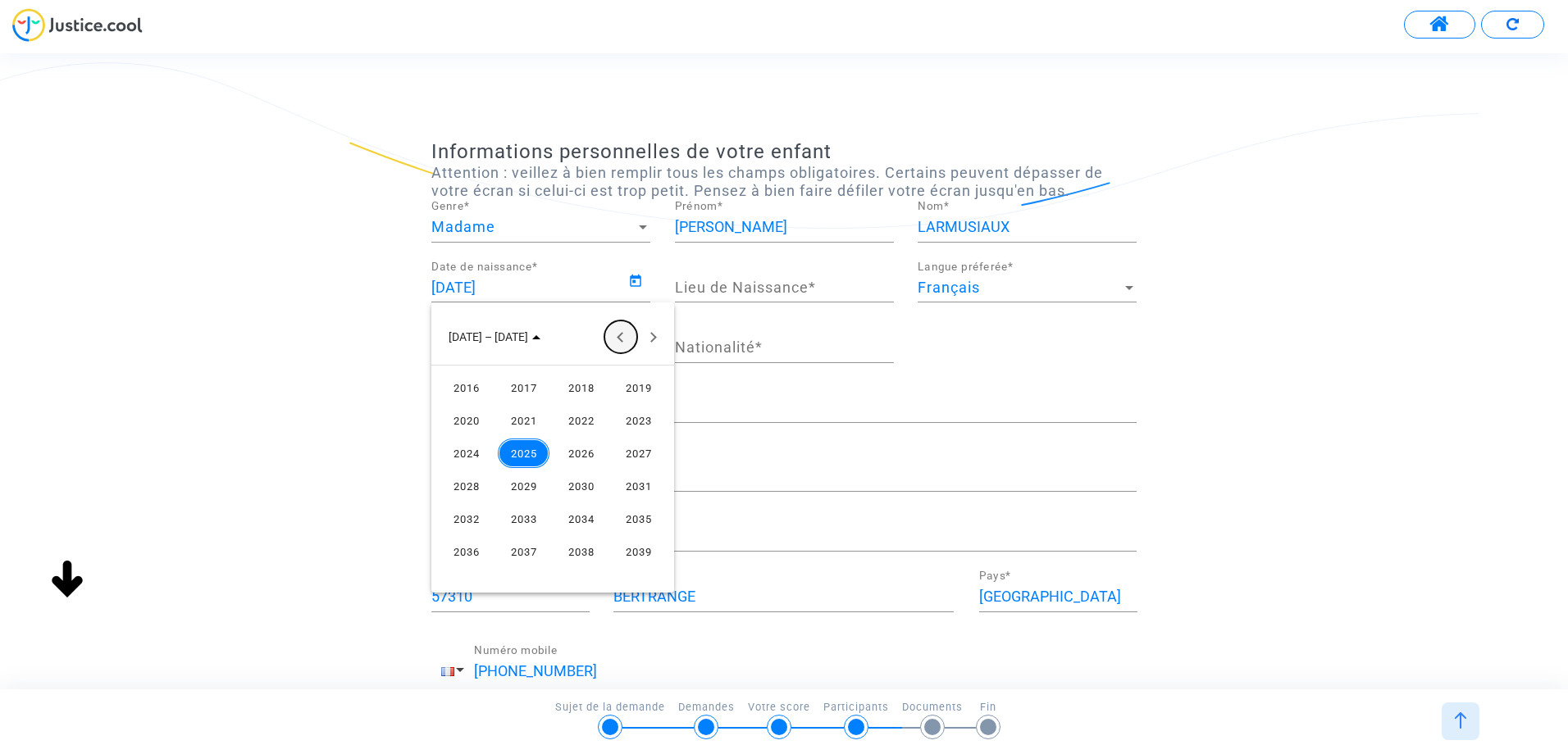
click at [622, 338] on button "Previous 24 years" at bounding box center [621, 337] width 33 height 33
click at [634, 487] on div "2007" at bounding box center [638, 486] width 52 height 30
click at [638, 454] on div "AOÛT" at bounding box center [638, 453] width 52 height 30
click at [525, 478] on div "14" at bounding box center [520, 474] width 30 height 30
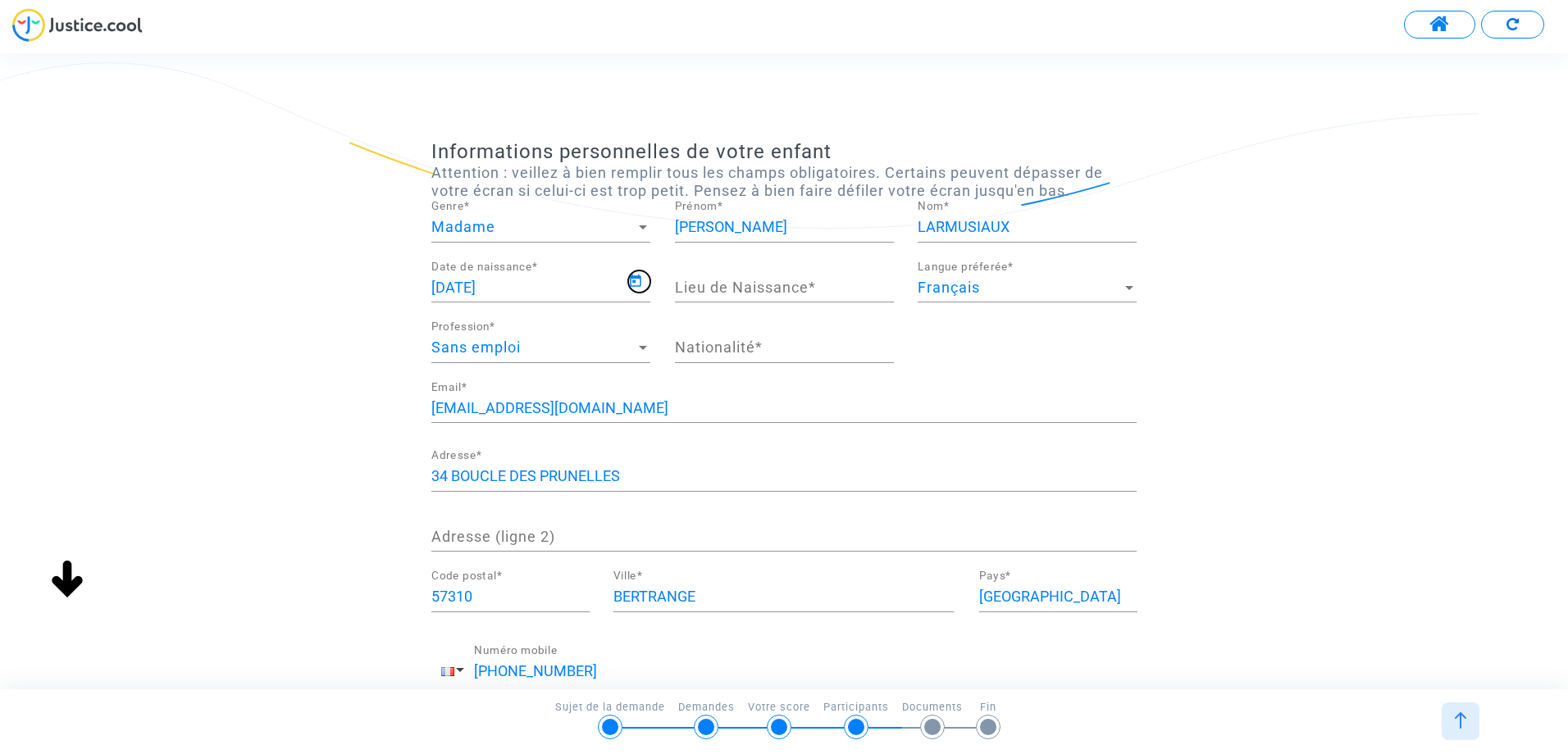
type input "14/08/2007"
click at [773, 290] on input "Lieu de Naissance *" at bounding box center [784, 287] width 219 height 16
type input "THIONVILLE"
click at [735, 350] on input "Nationalité *" at bounding box center [784, 347] width 219 height 16
type input "G"
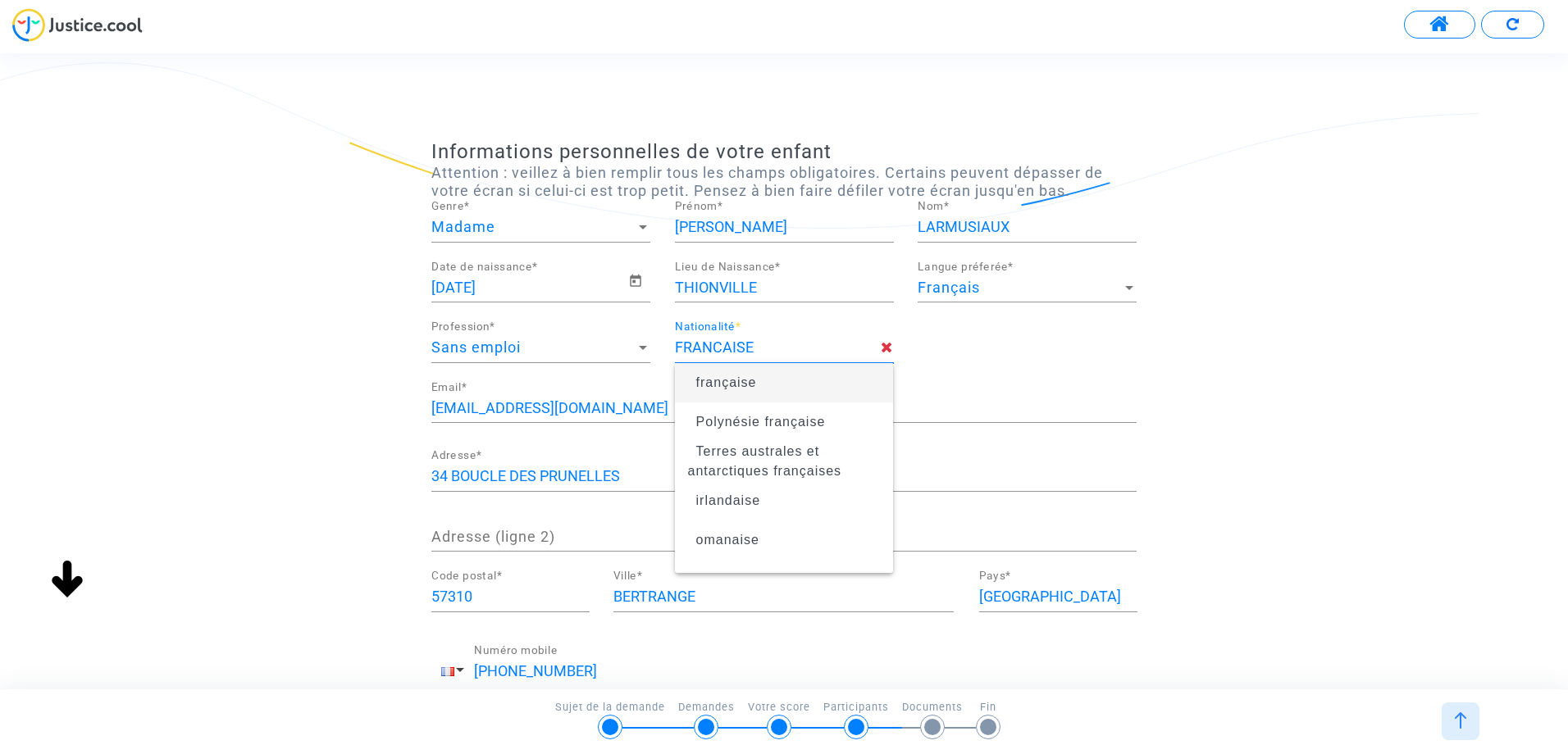
click at [715, 384] on span "française" at bounding box center [727, 382] width 60 height 14
type input "française"
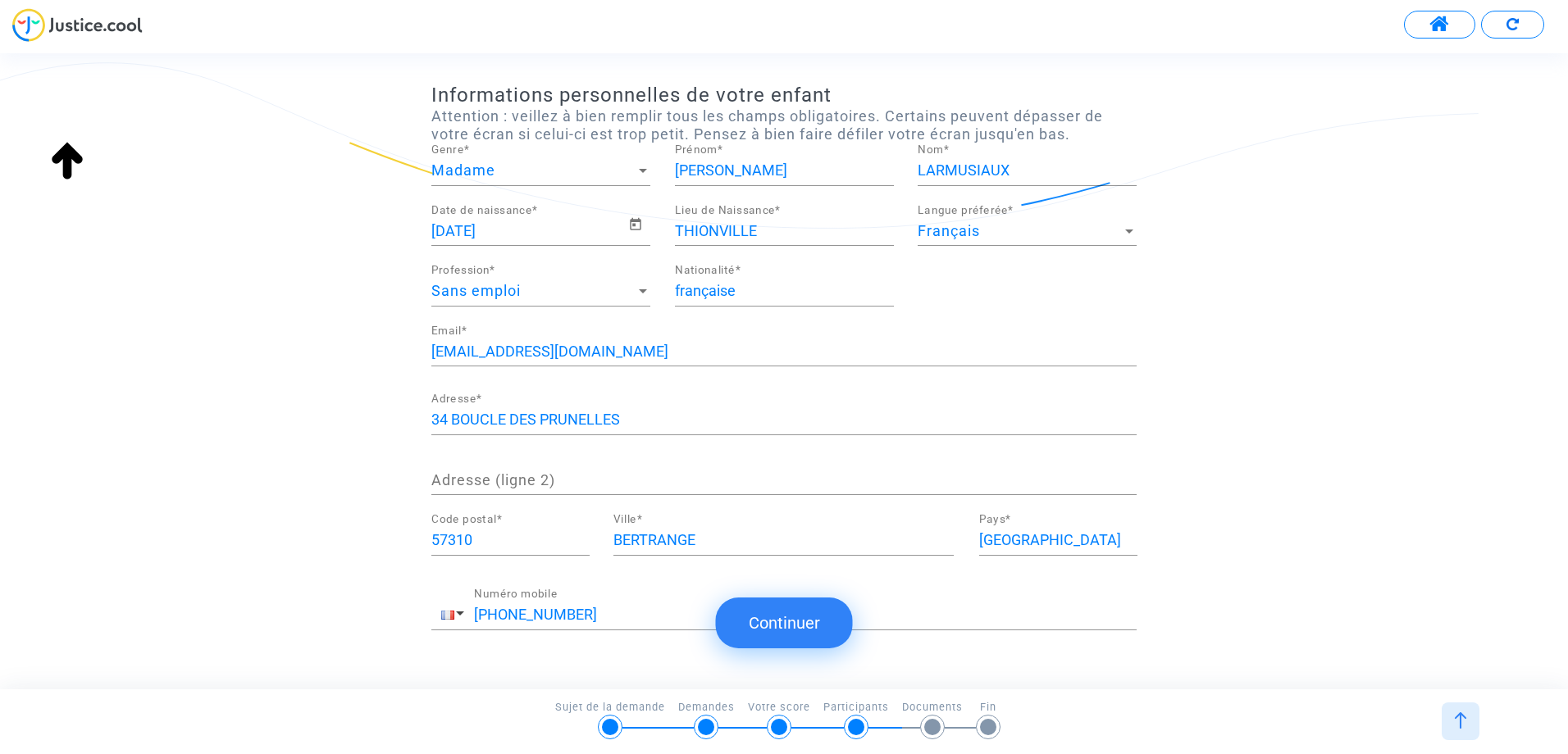
scroll to position [124, 0]
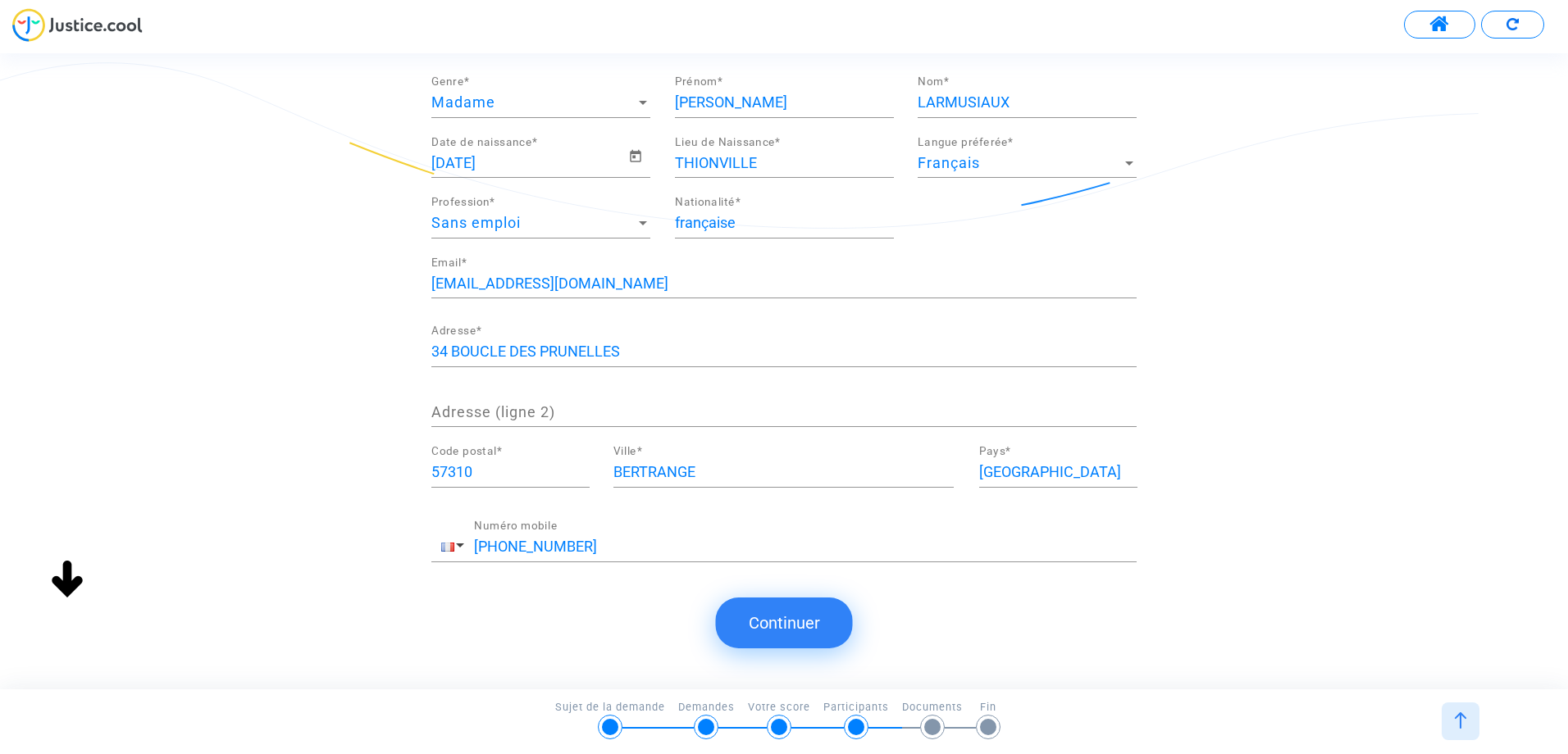
click at [771, 622] on button "Continuer" at bounding box center [784, 623] width 137 height 51
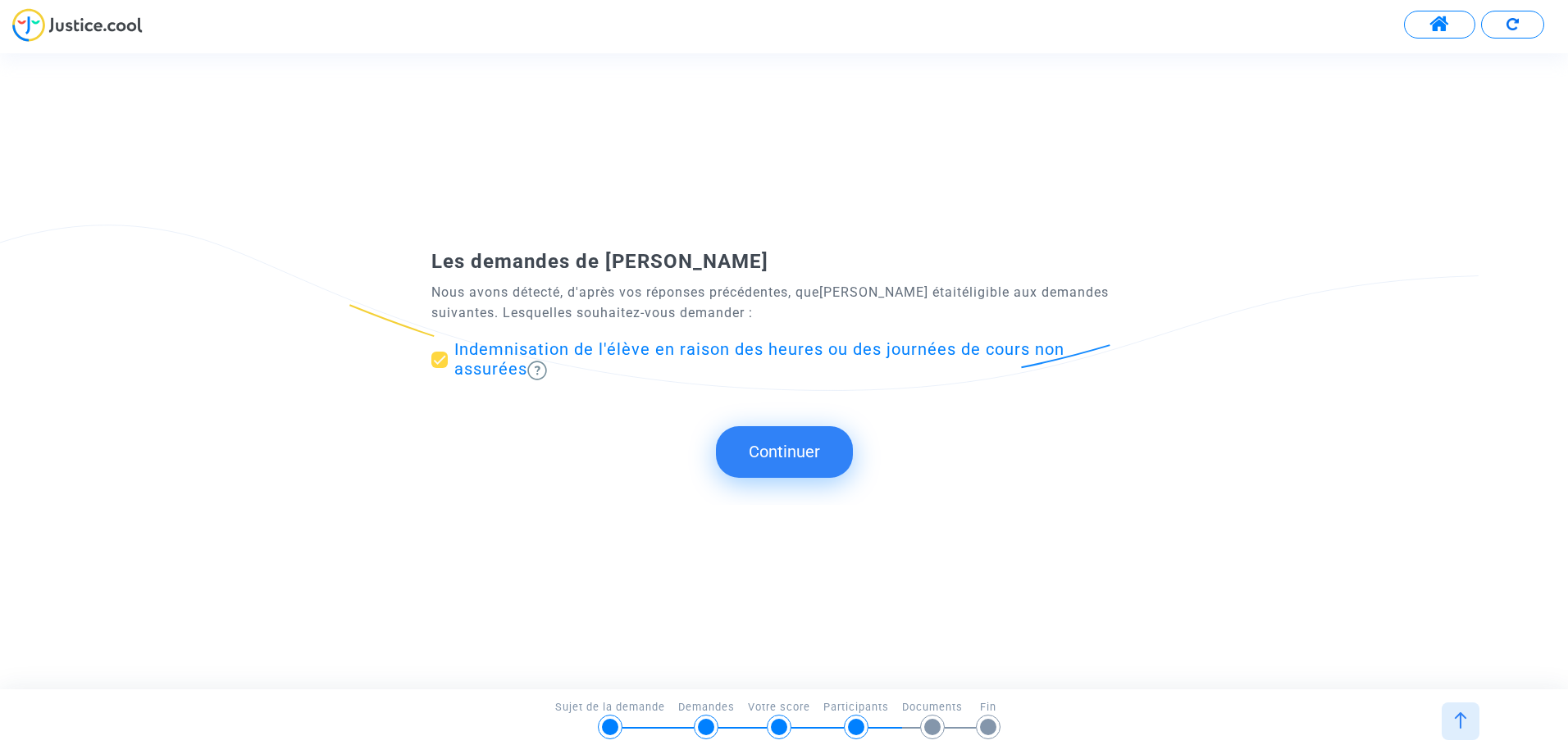
click at [859, 730] on div at bounding box center [856, 727] width 16 height 16
click at [787, 452] on button "Continuer" at bounding box center [784, 452] width 137 height 51
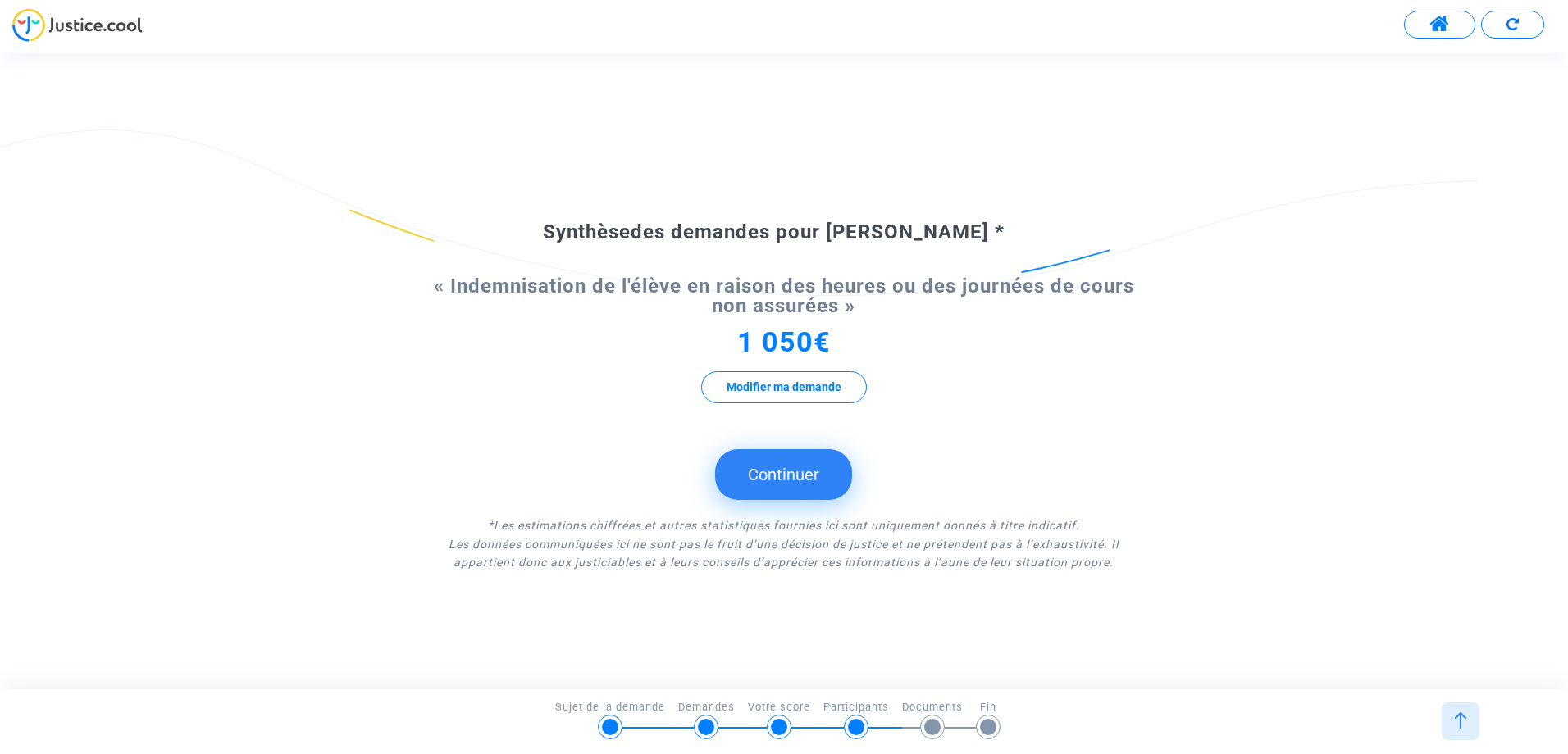
click at [787, 467] on button "Continuer" at bounding box center [783, 475] width 137 height 51
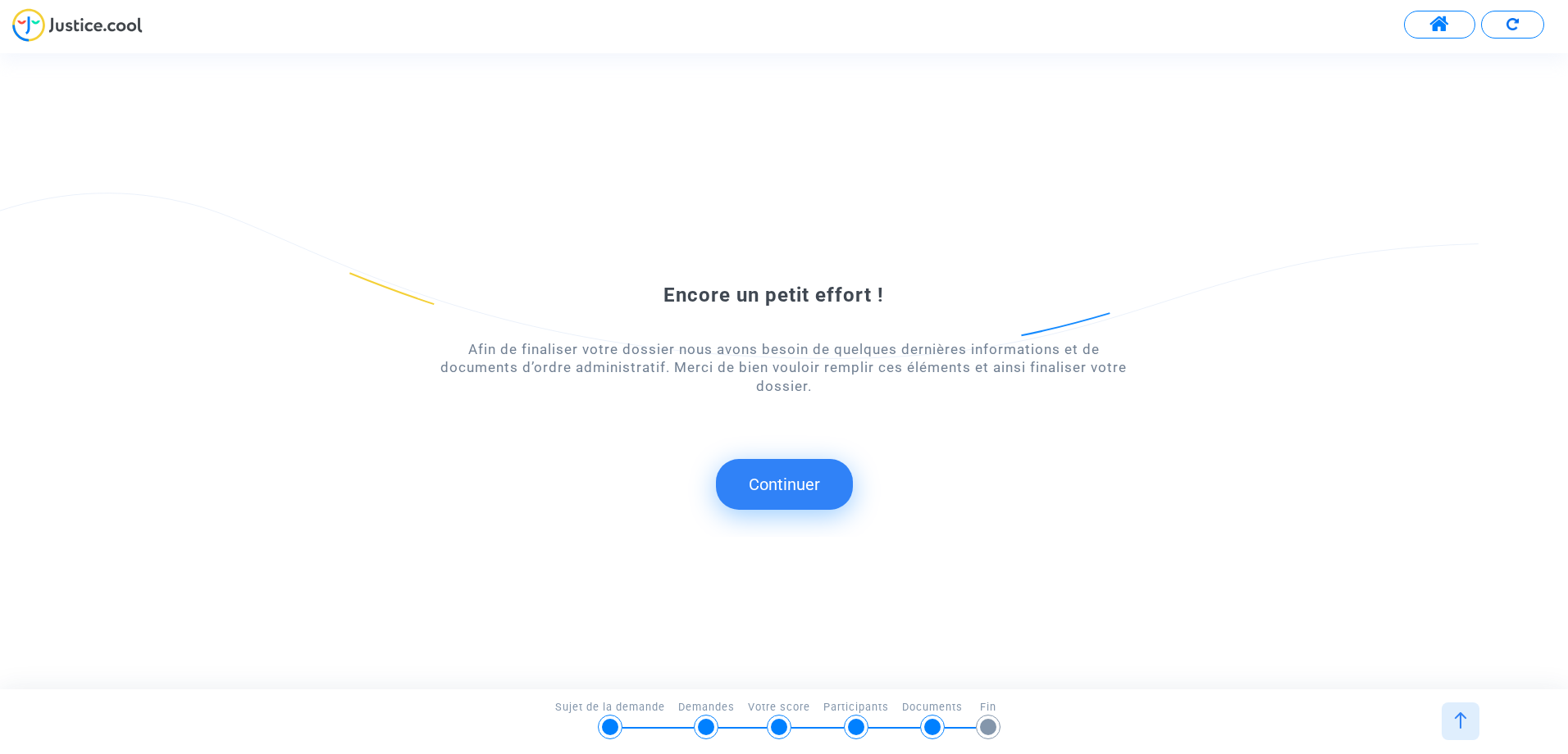
click at [790, 484] on button "Continuer" at bounding box center [784, 484] width 137 height 51
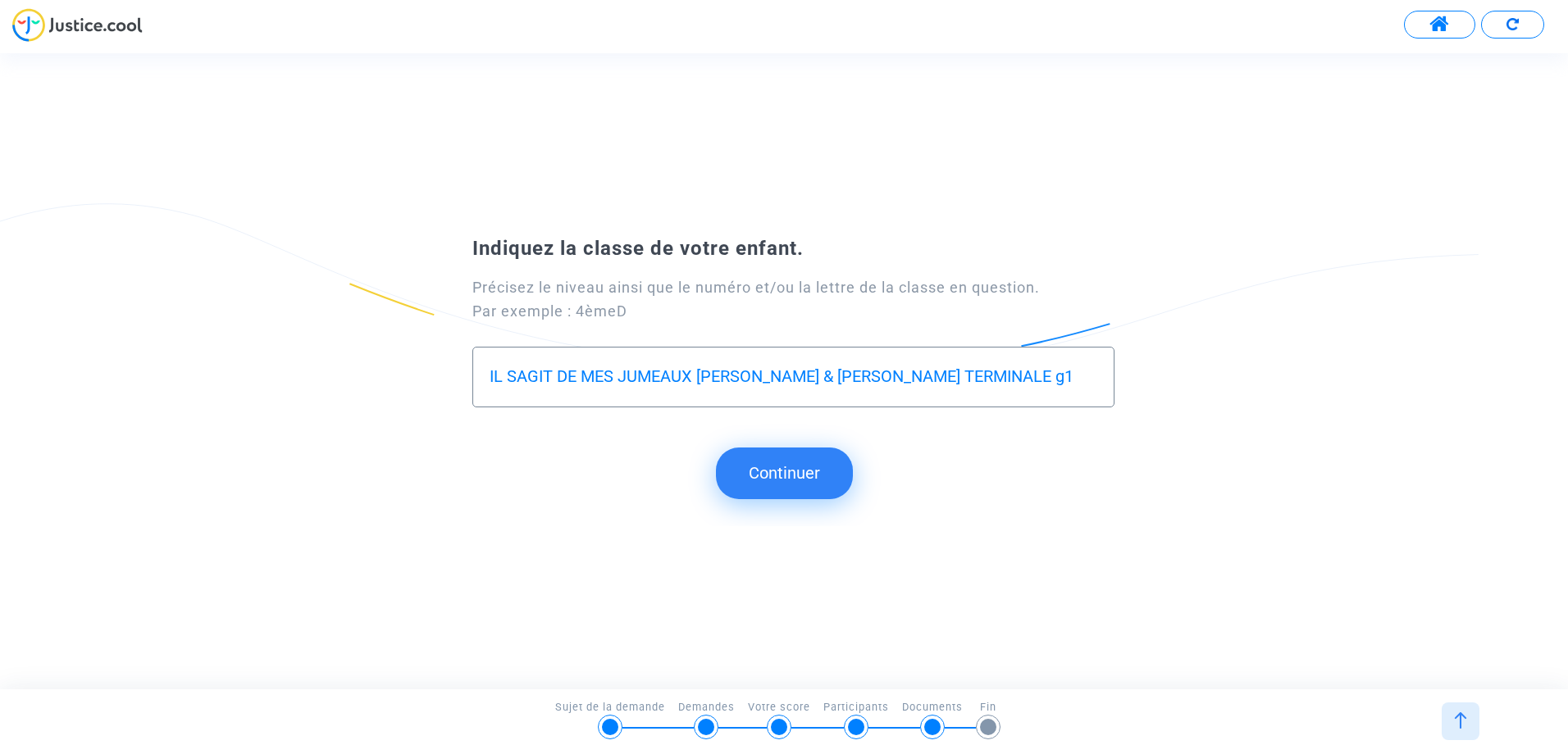
click at [517, 376] on input "IL SAGIT DE MES JUMEAUX EMMA & VICTOR LARMUSIAU TERMINALE g1" at bounding box center [794, 377] width 608 height 19
click at [917, 375] on input "IL S AGIT DE MES JUMEAUX EMMA & VICTOR LARMUSIAU TERMINALE g1" at bounding box center [794, 377] width 608 height 19
click at [1030, 379] on input "IL S AGIT DE MES JUMEAUX EMMA & VICTOR LARMUSIAUX TERMINALE g1" at bounding box center [794, 377] width 608 height 19
type input "IL S AGIT DE MES JUMEAUX EMMA & VICTOR LARMUSIAUX TERMINALE G1"
click at [811, 477] on button "Continuer" at bounding box center [784, 473] width 137 height 51
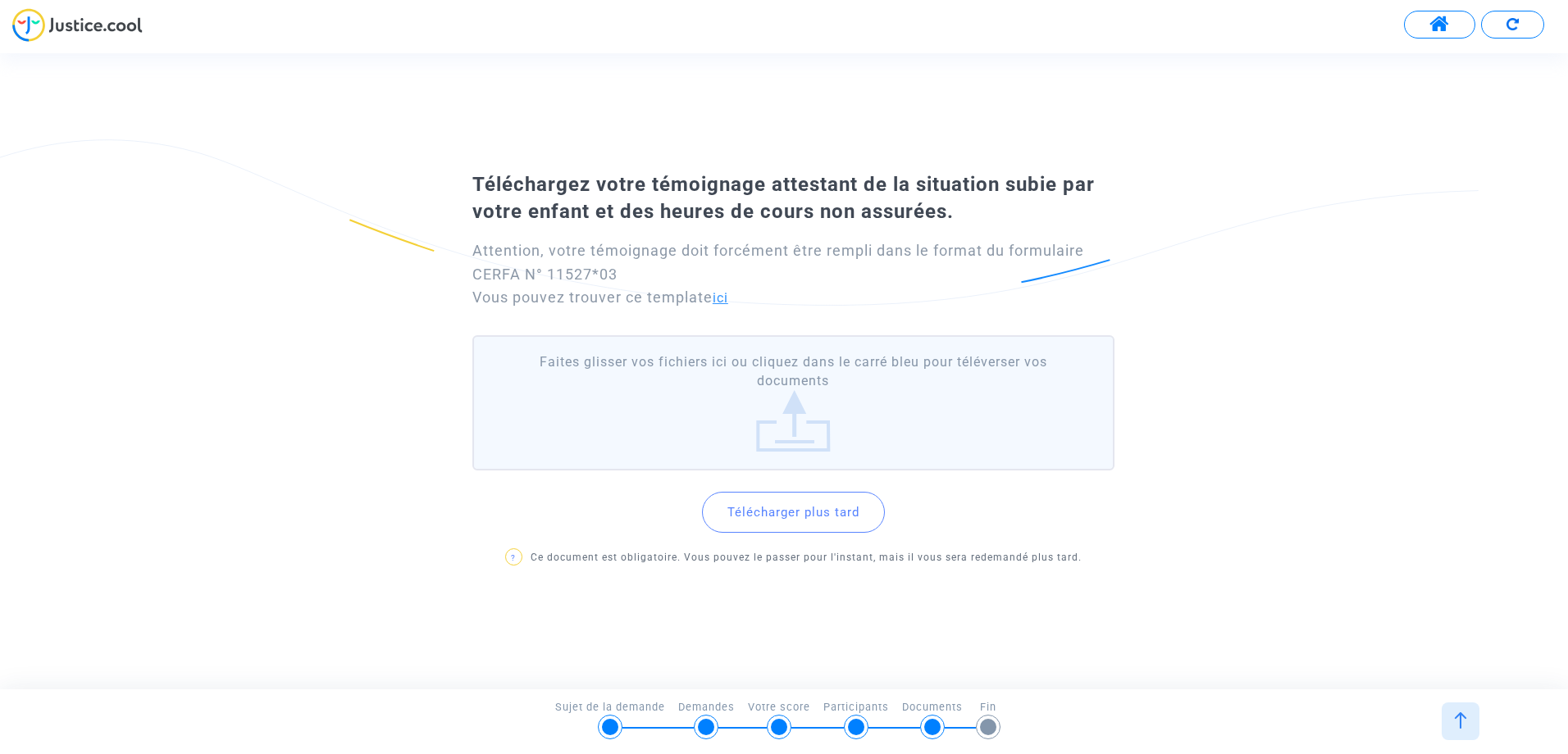
click at [727, 300] on link "ici" at bounding box center [721, 298] width 15 height 15
click at [805, 510] on button "Télécharger plus tard" at bounding box center [794, 512] width 183 height 41
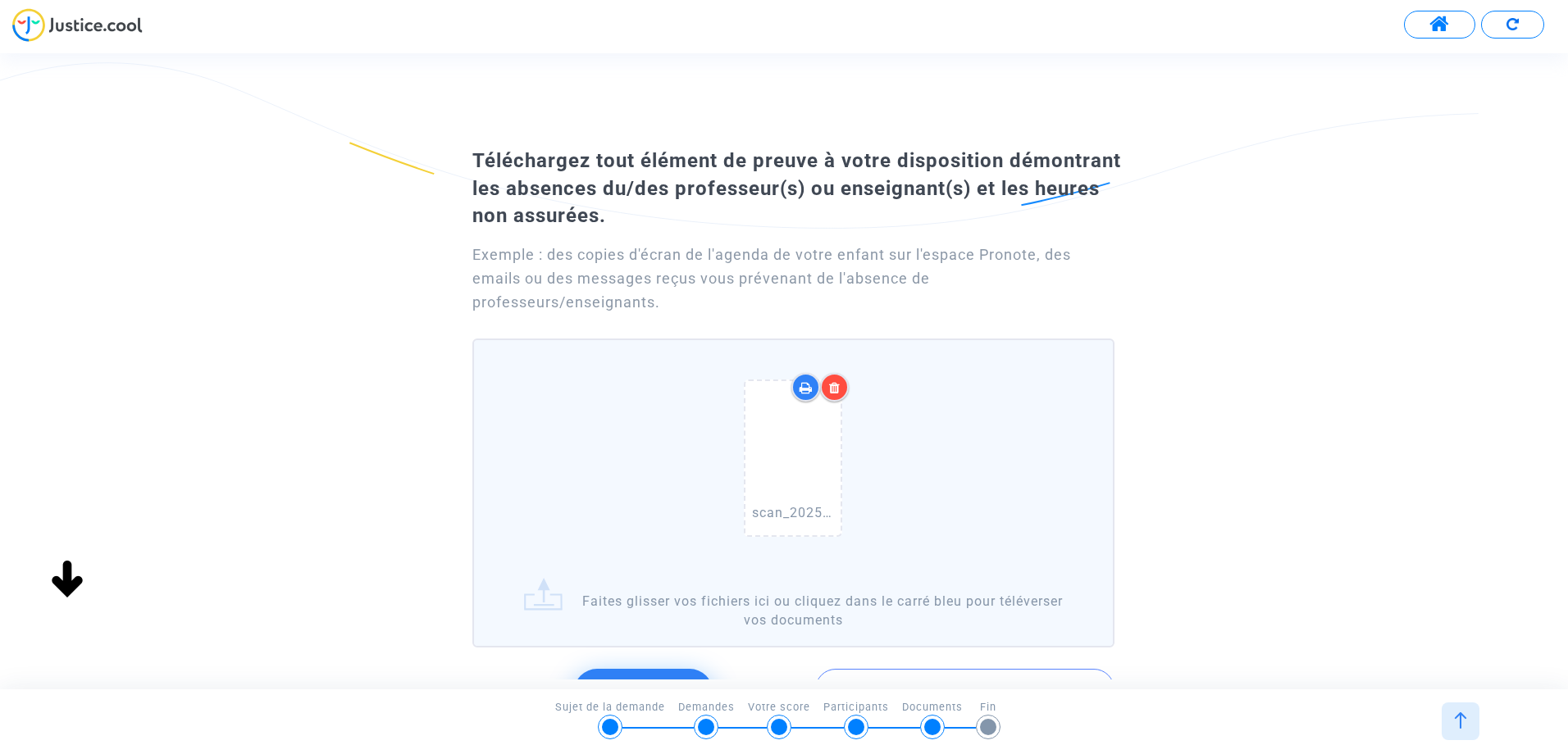
scroll to position [145, 0]
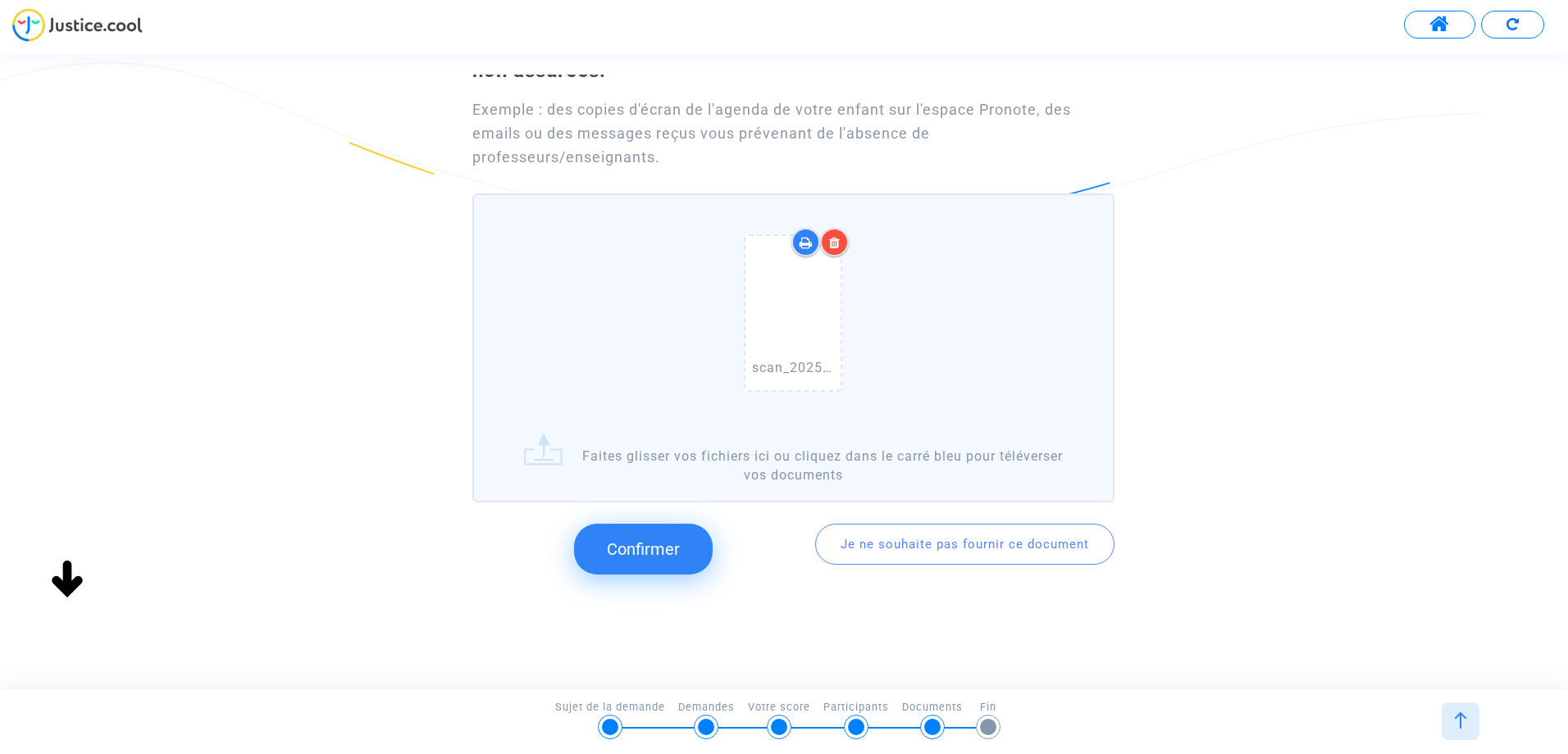
click at [674, 553] on span "Confirmer" at bounding box center [643, 549] width 73 height 20
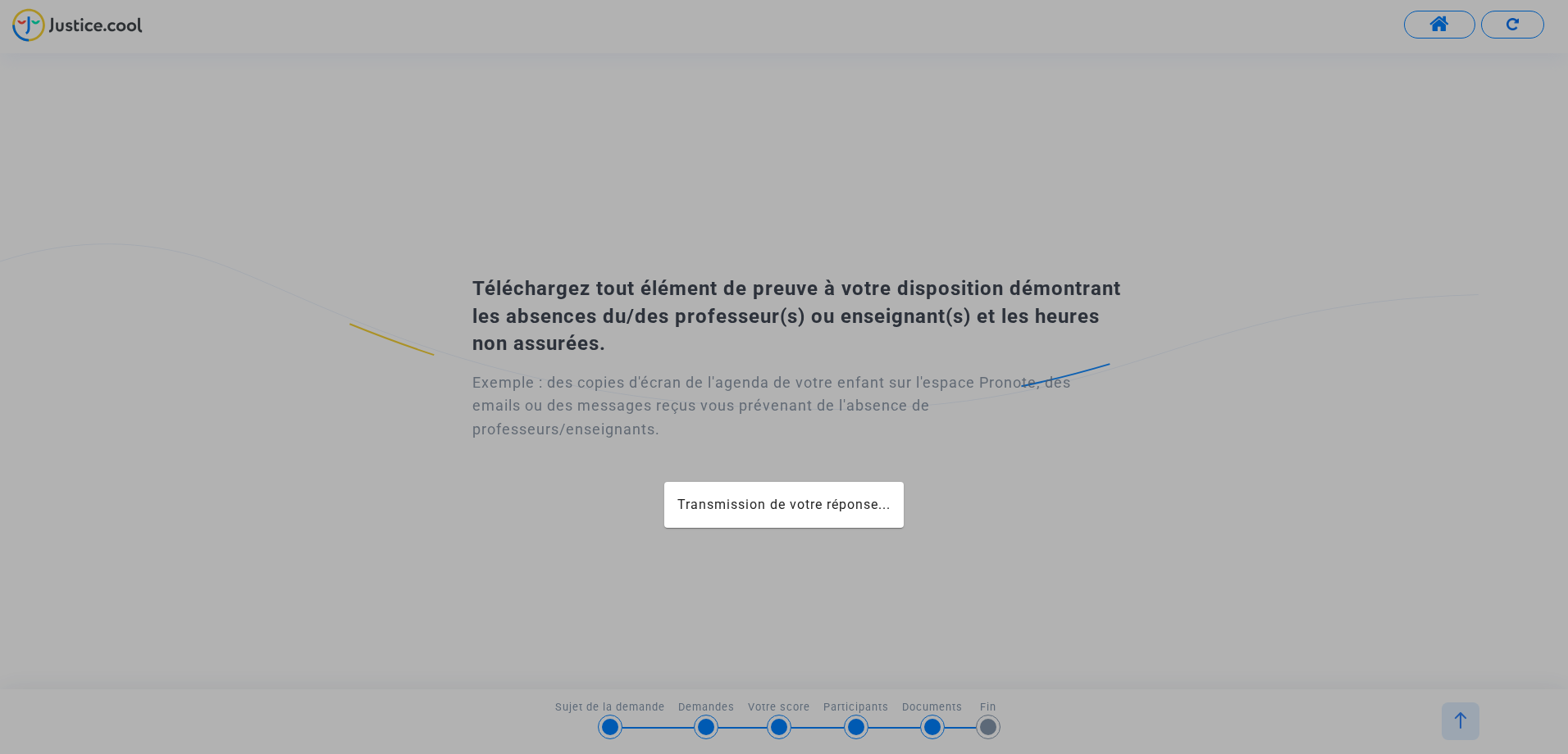
scroll to position [0, 0]
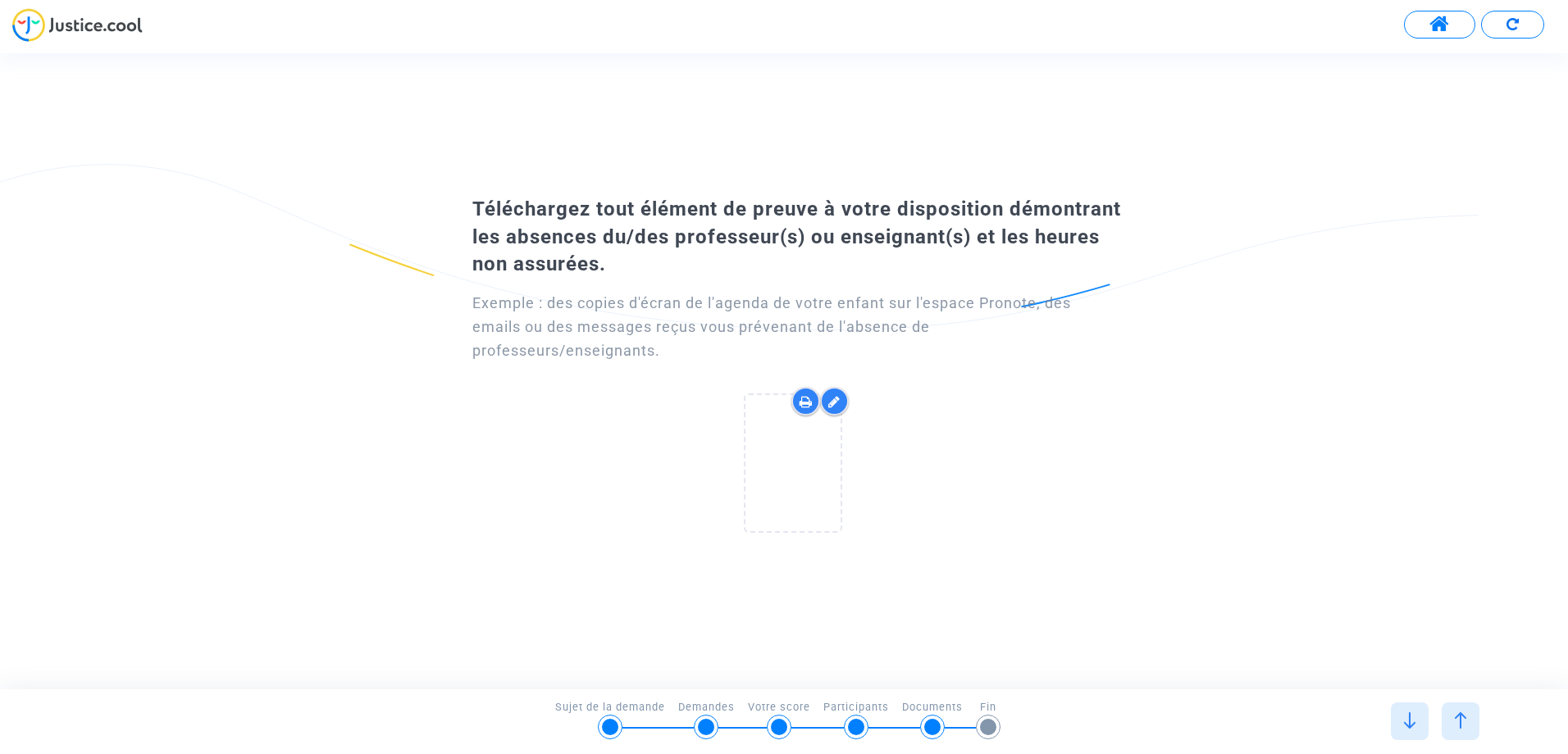
click at [805, 405] on icon at bounding box center [806, 402] width 13 height 13
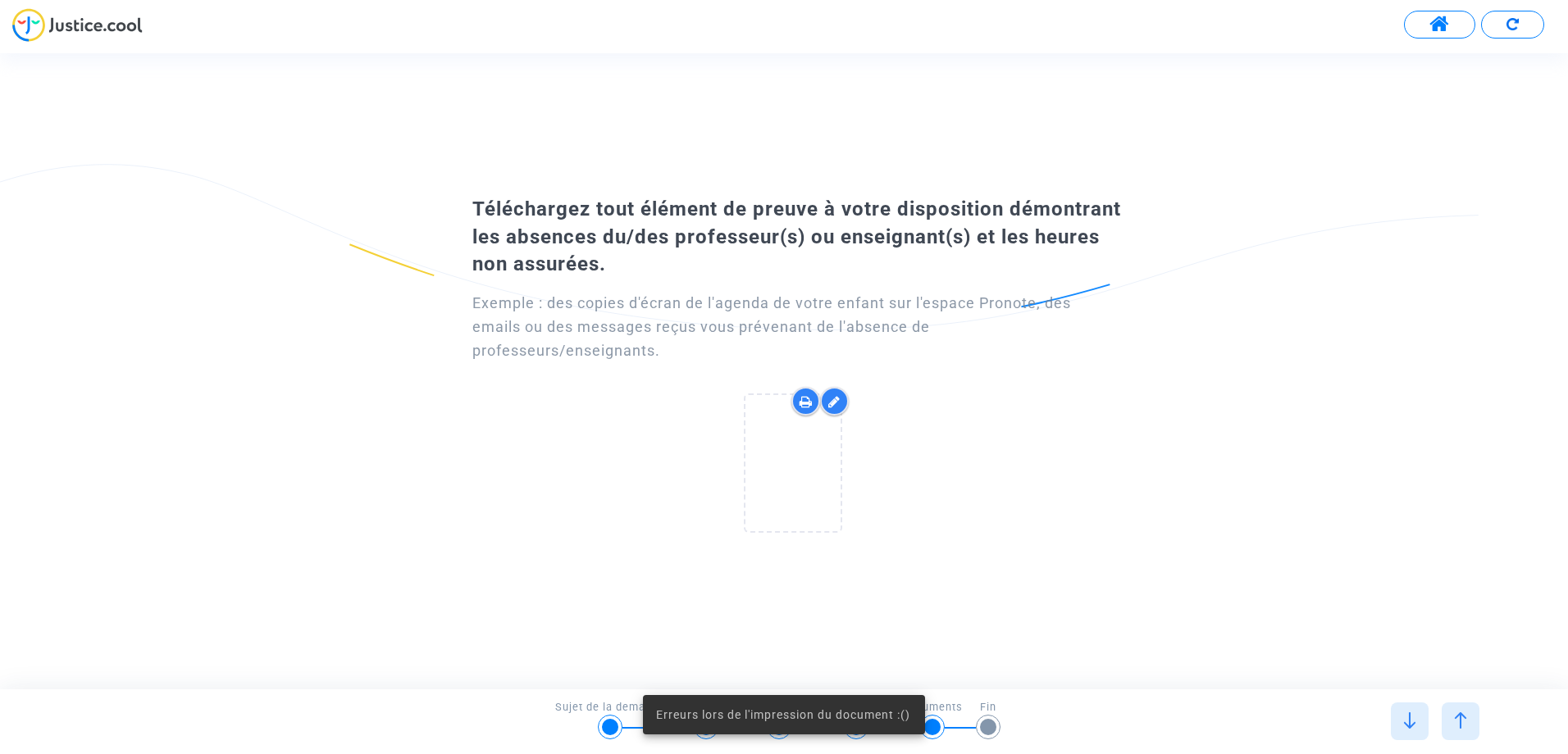
click at [839, 404] on icon at bounding box center [834, 402] width 12 height 13
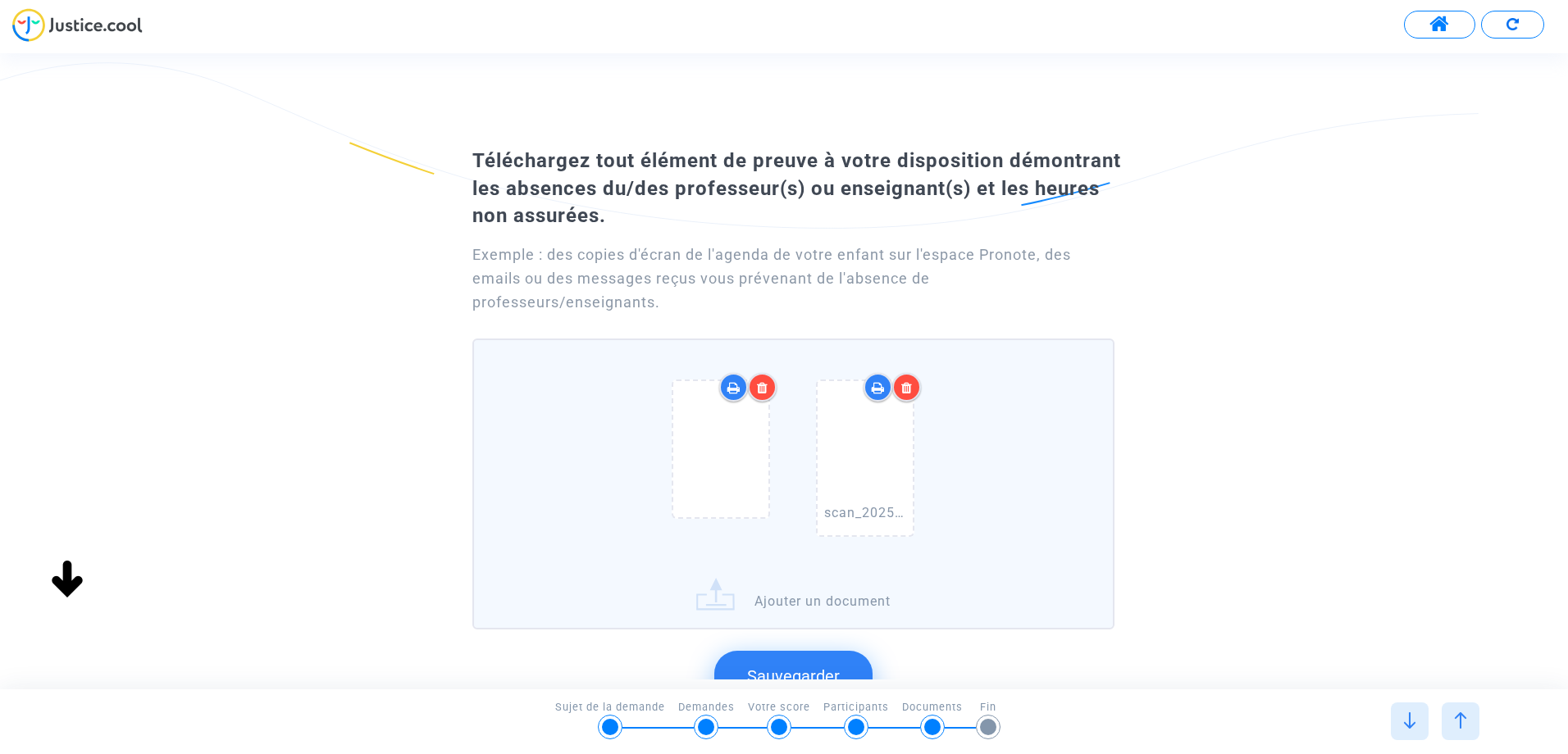
scroll to position [126, 0]
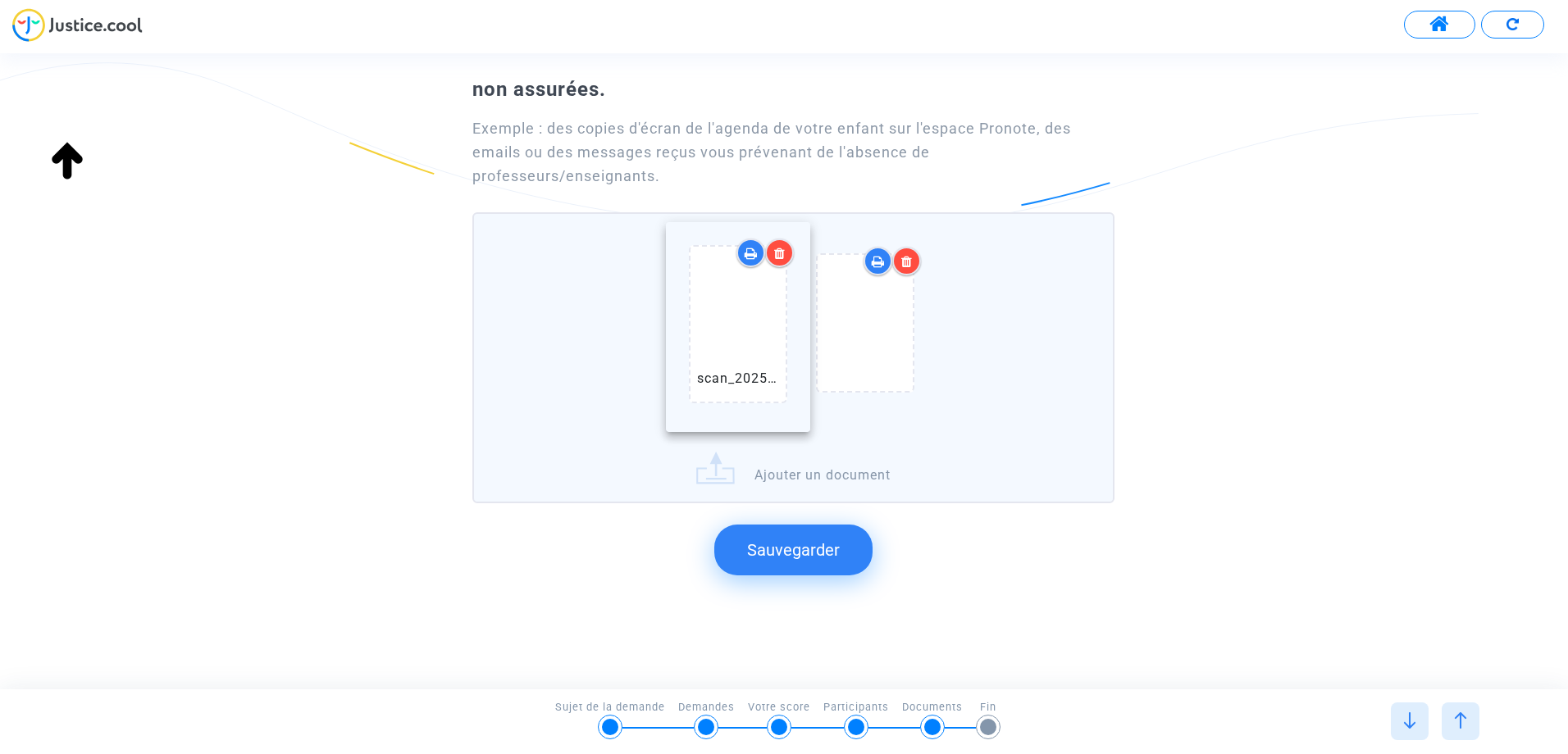
drag, startPoint x: 858, startPoint y: 329, endPoint x: 731, endPoint y: 320, distance: 127.3
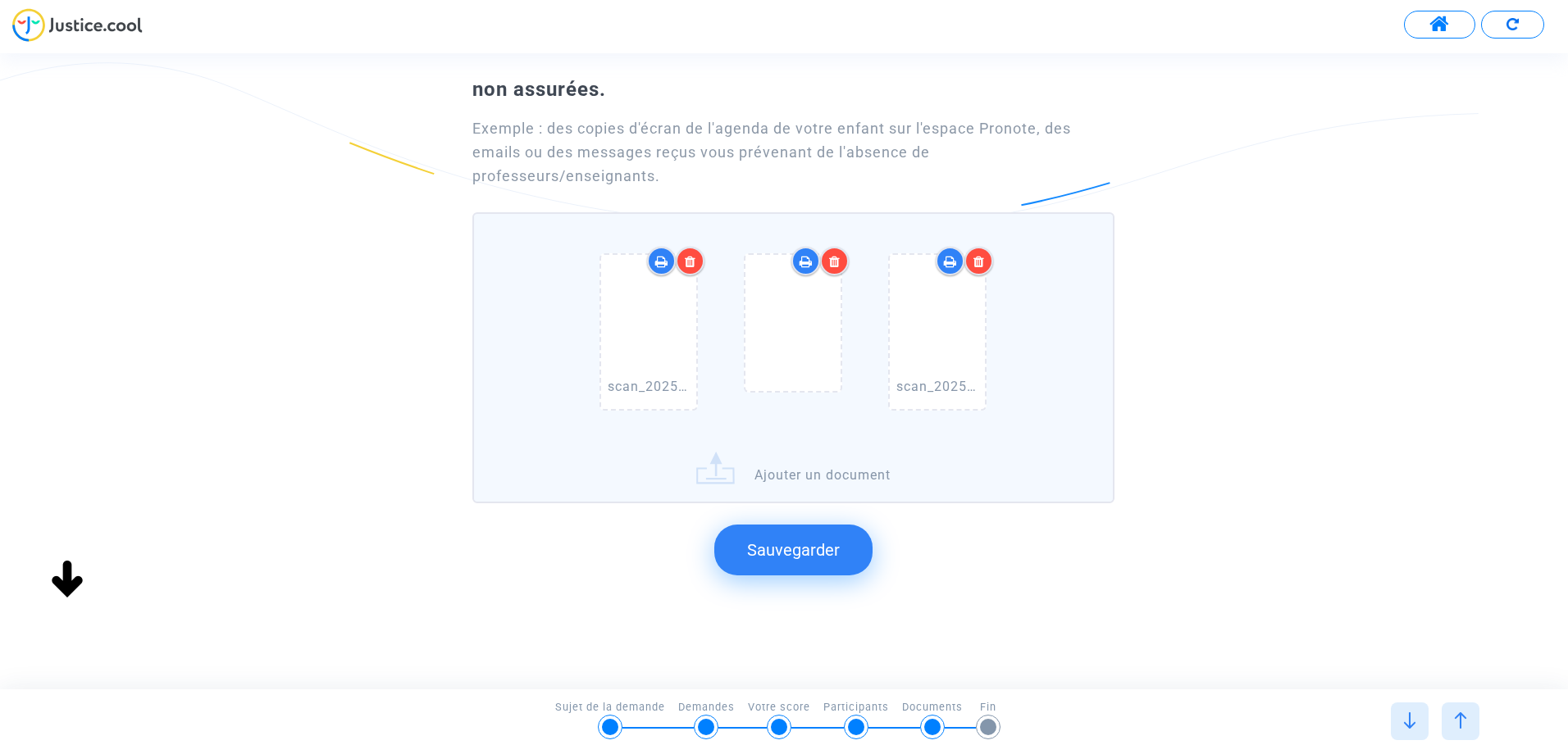
click at [788, 558] on span "Sauvegarder" at bounding box center [794, 550] width 93 height 20
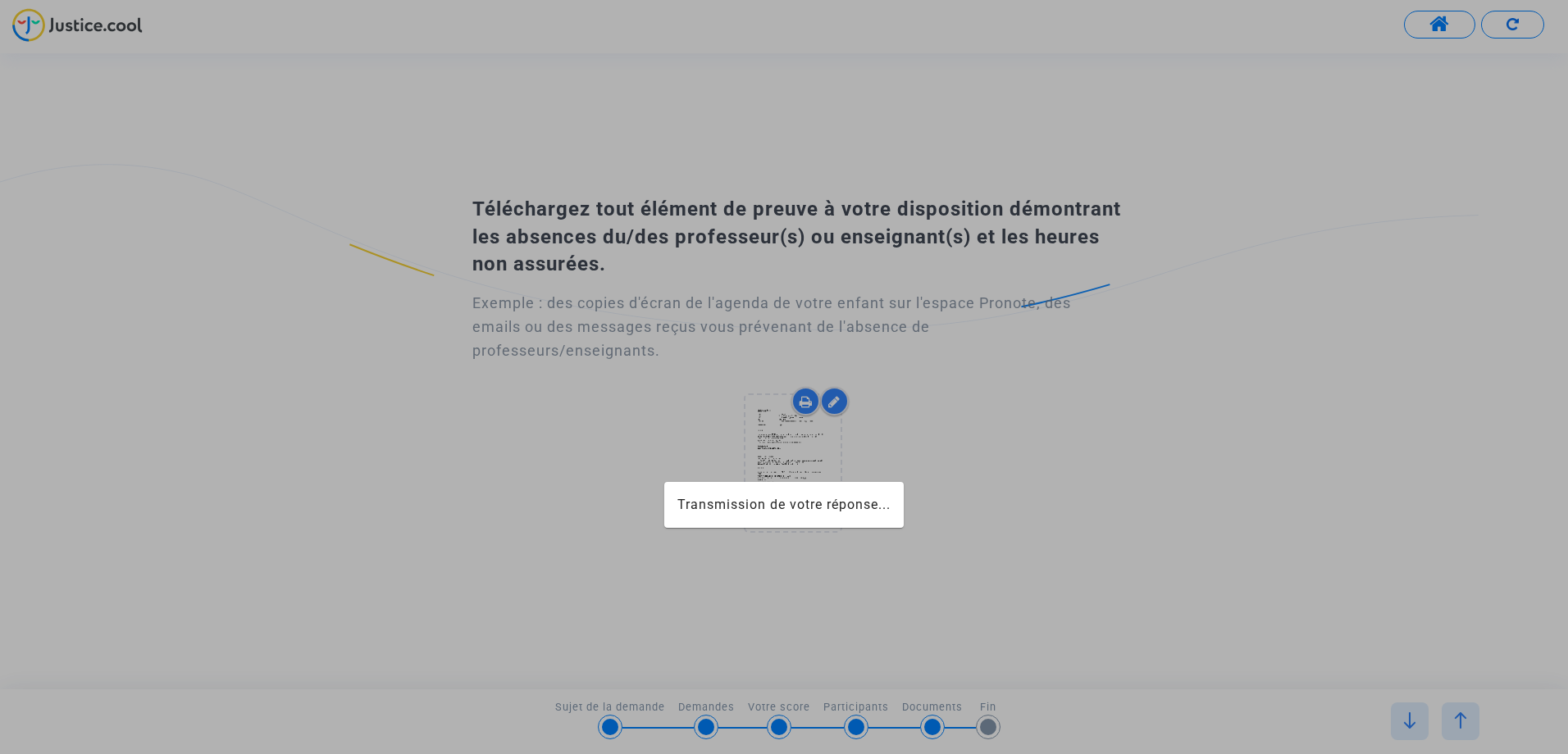
scroll to position [0, 0]
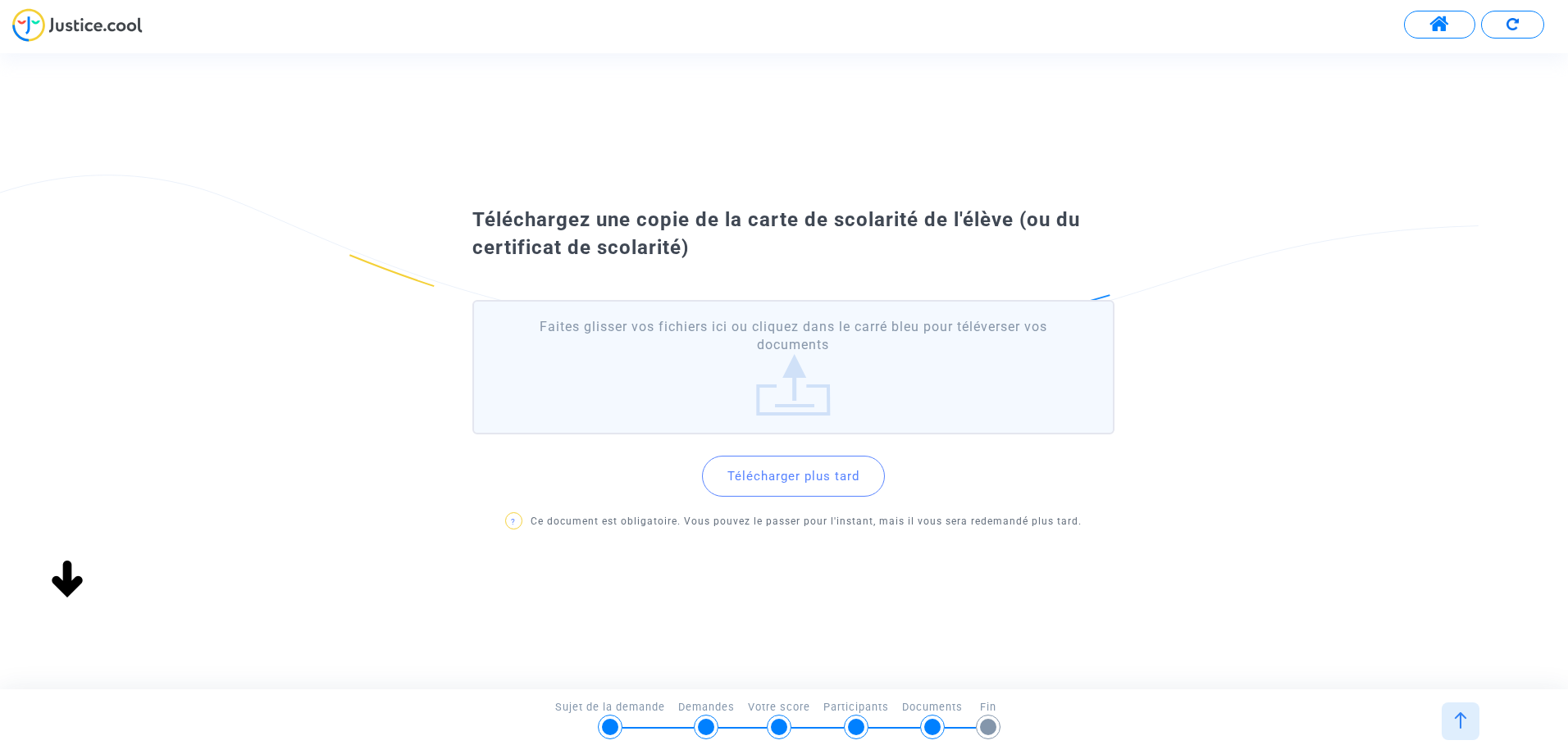
click at [789, 480] on button "Télécharger plus tard" at bounding box center [794, 476] width 183 height 41
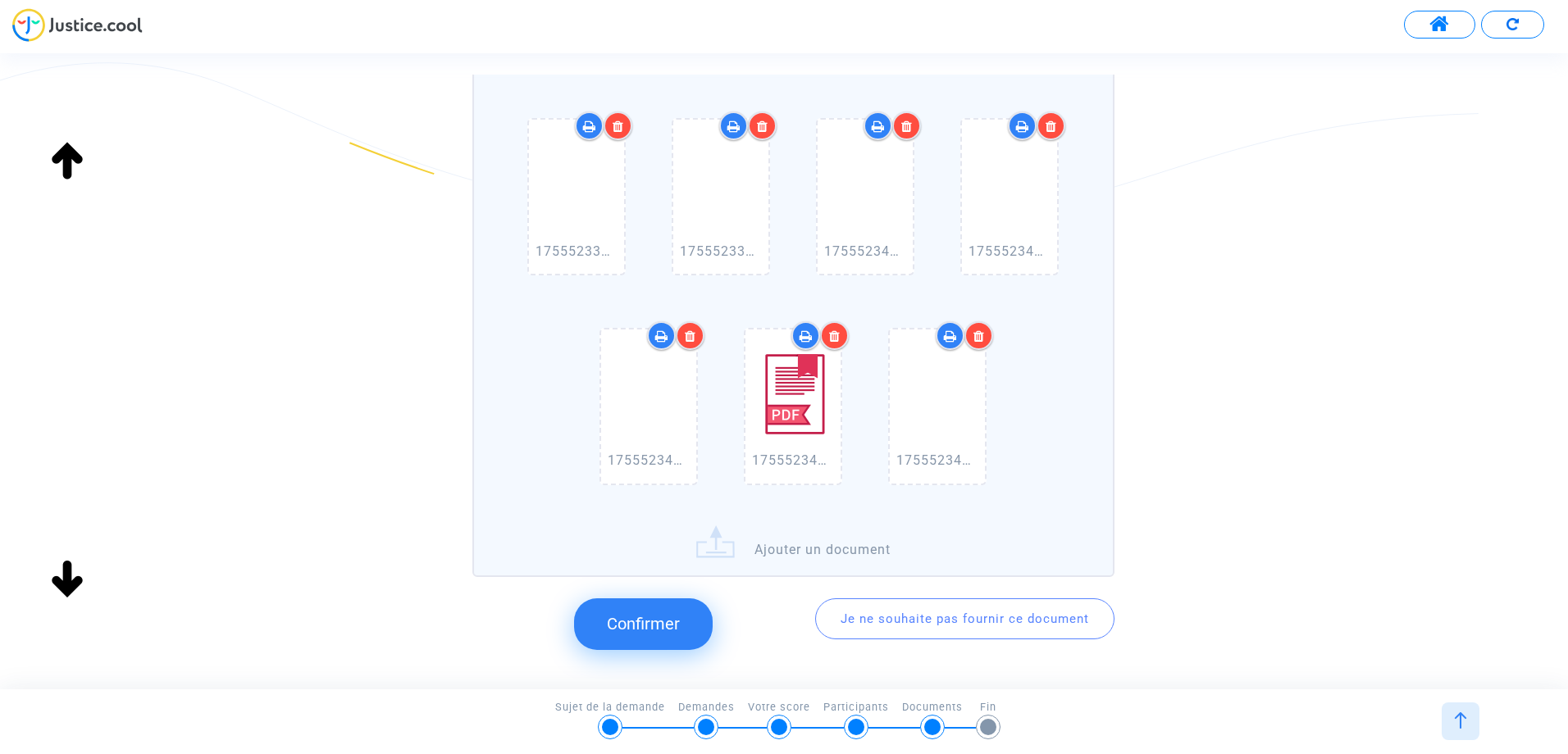
scroll to position [448, 0]
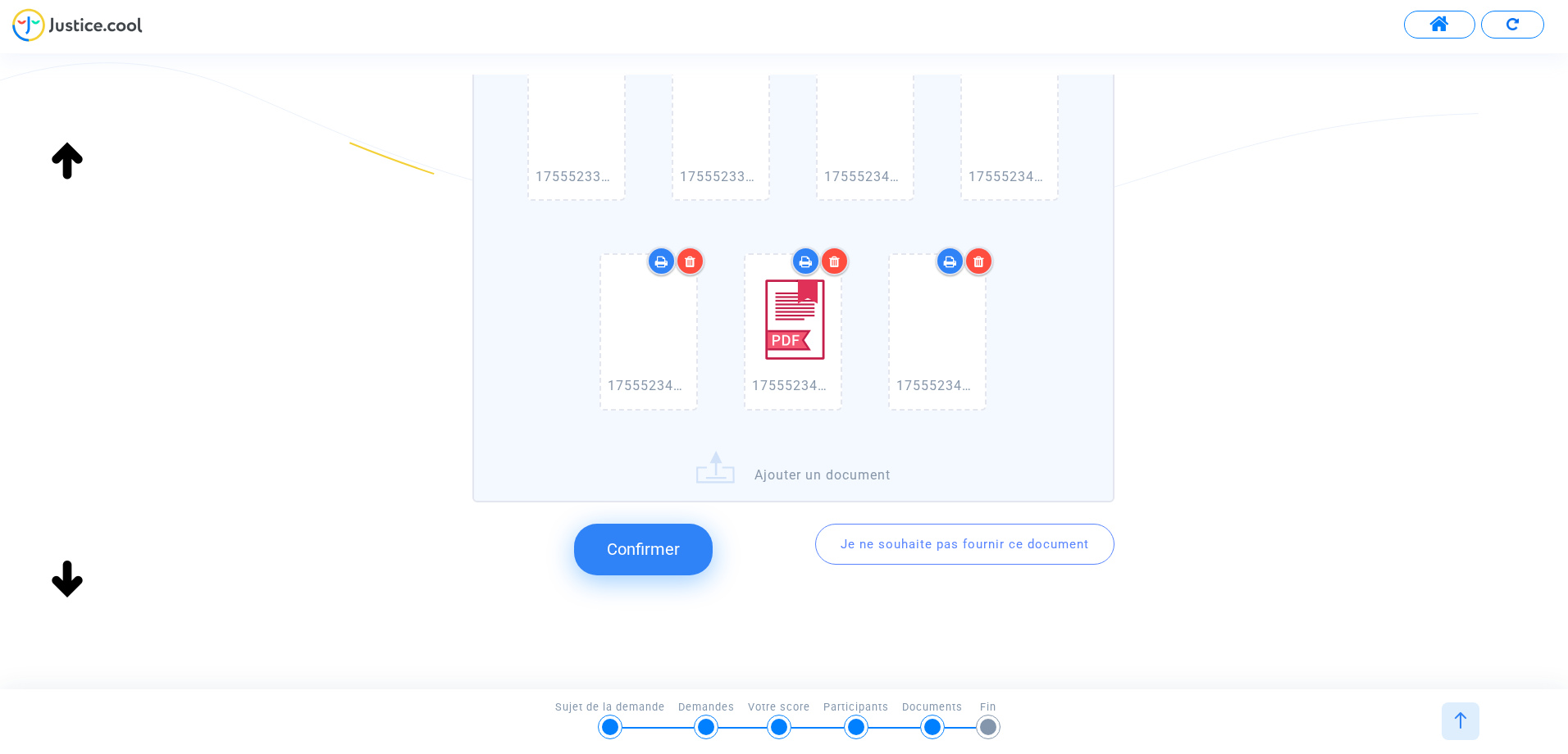
click at [644, 549] on span "Confirmer" at bounding box center [643, 549] width 73 height 20
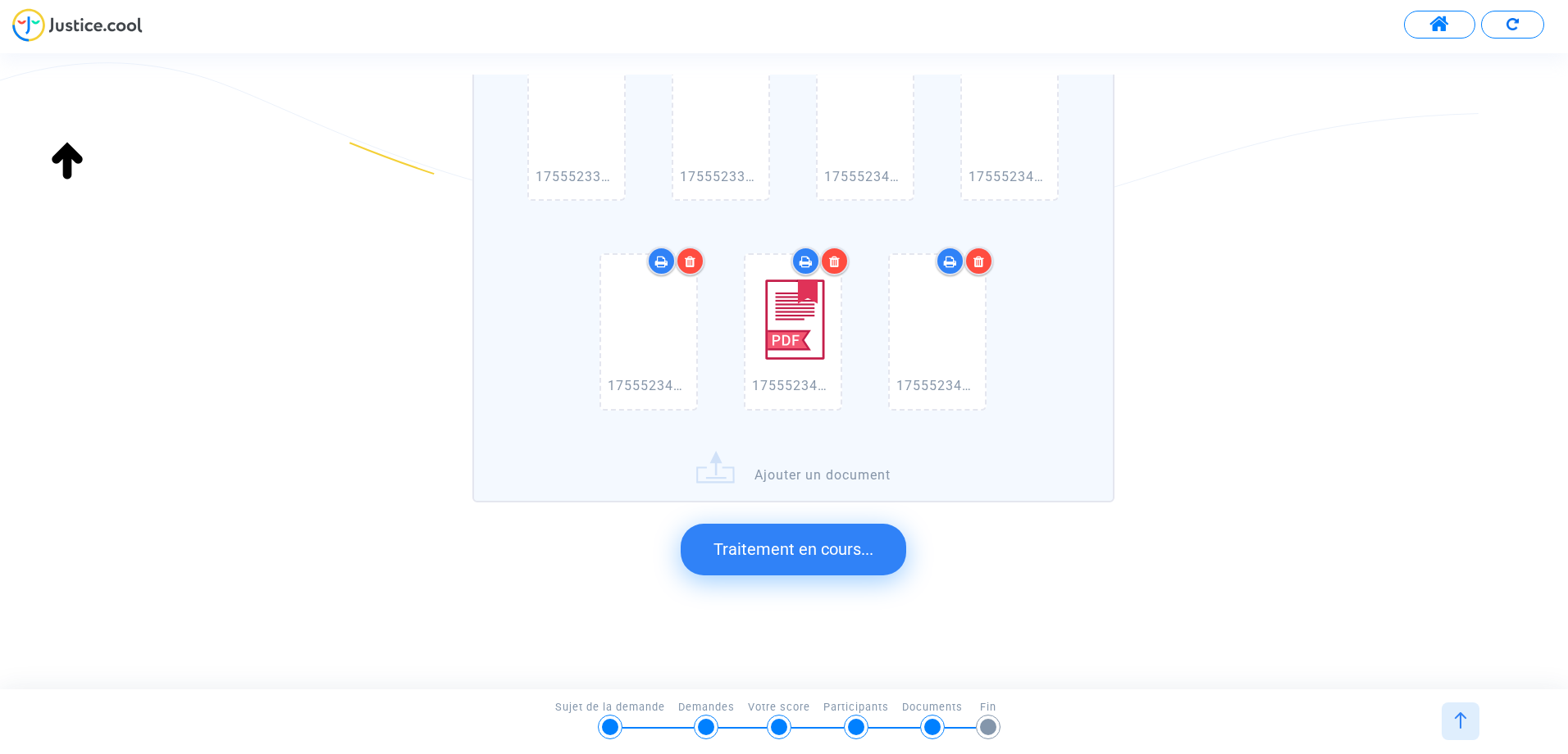
scroll to position [0, 0]
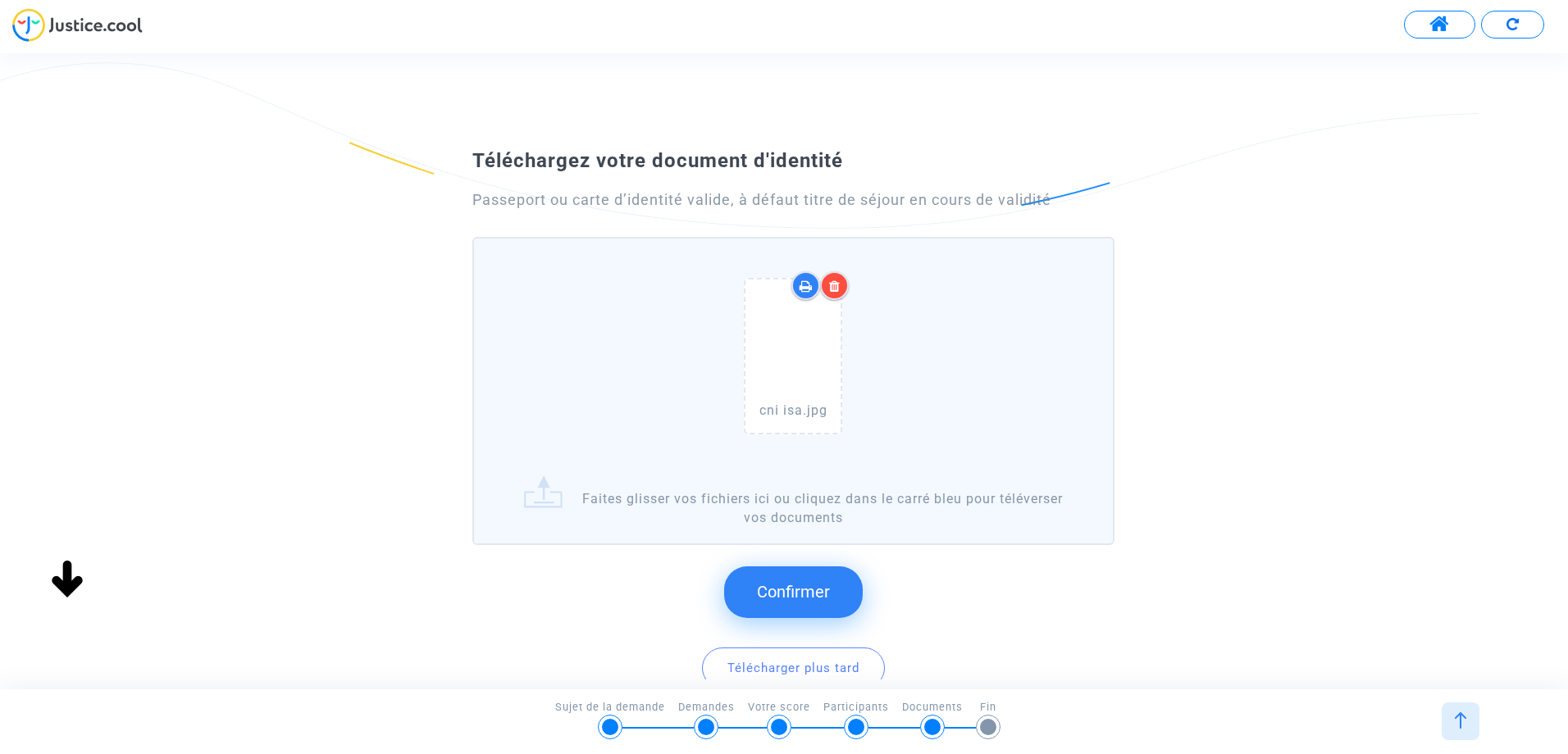
click at [804, 588] on span "Confirmer" at bounding box center [794, 591] width 73 height 20
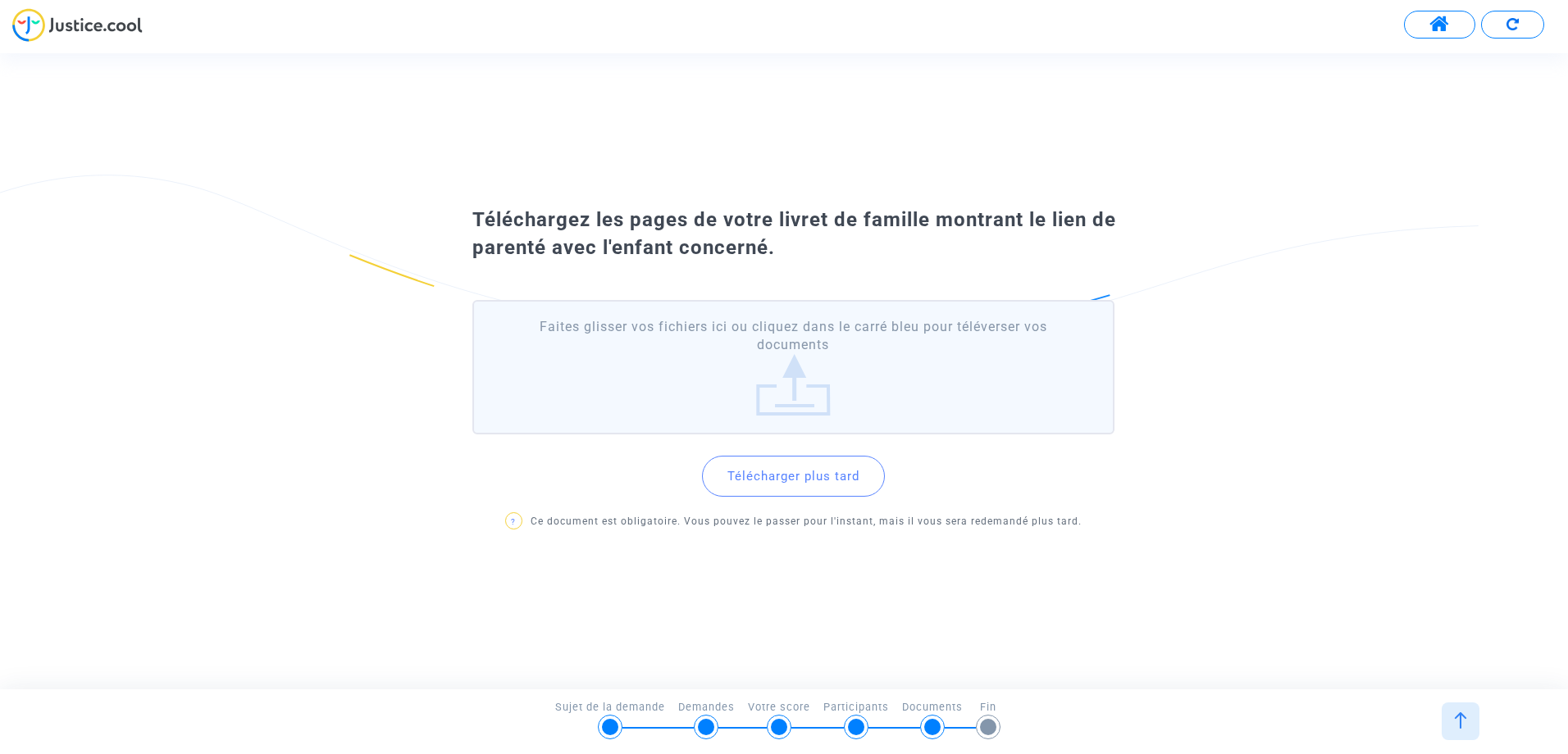
click at [799, 475] on button "Télécharger plus tard" at bounding box center [794, 476] width 183 height 41
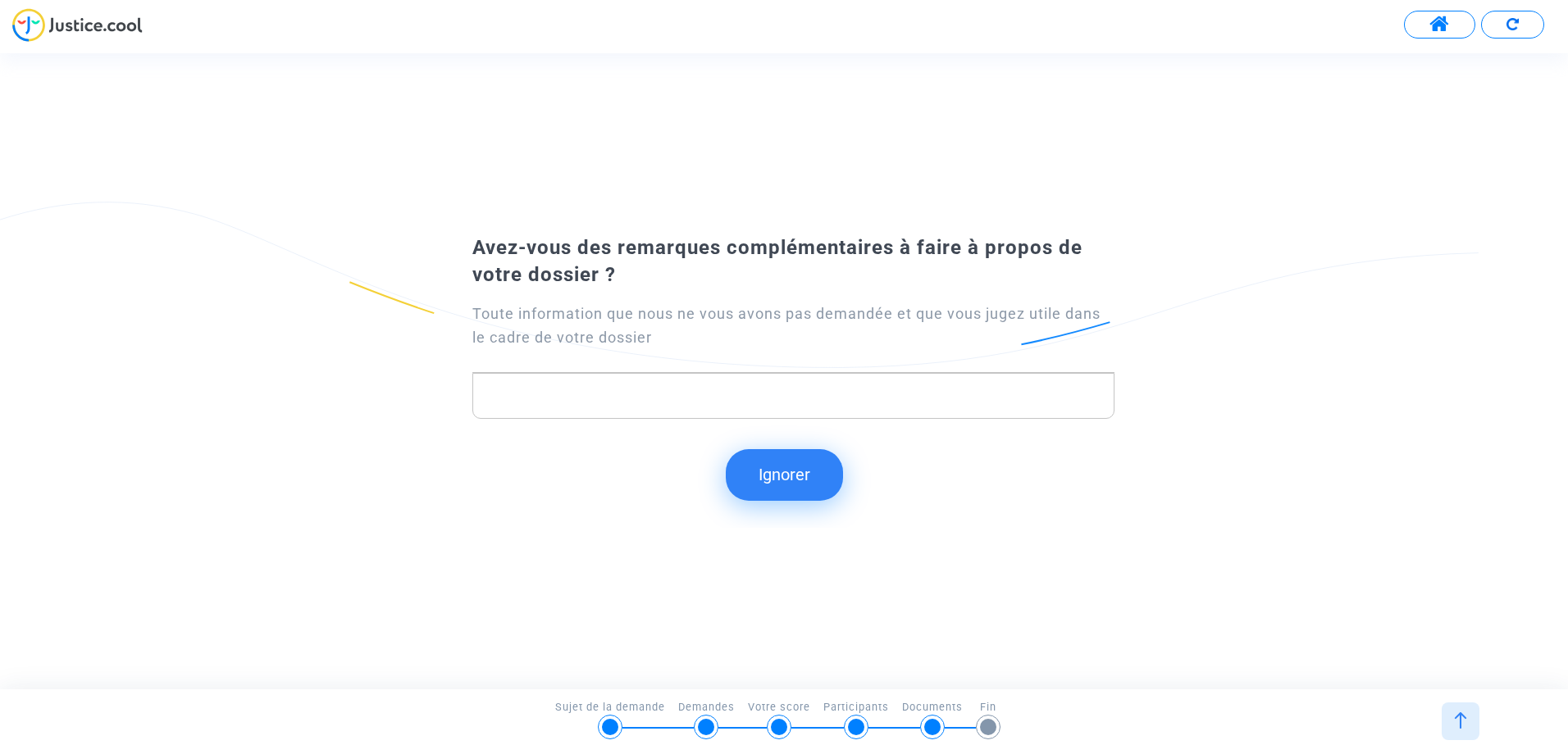
click at [544, 397] on p "Rich Text Editor, main" at bounding box center [793, 396] width 625 height 20
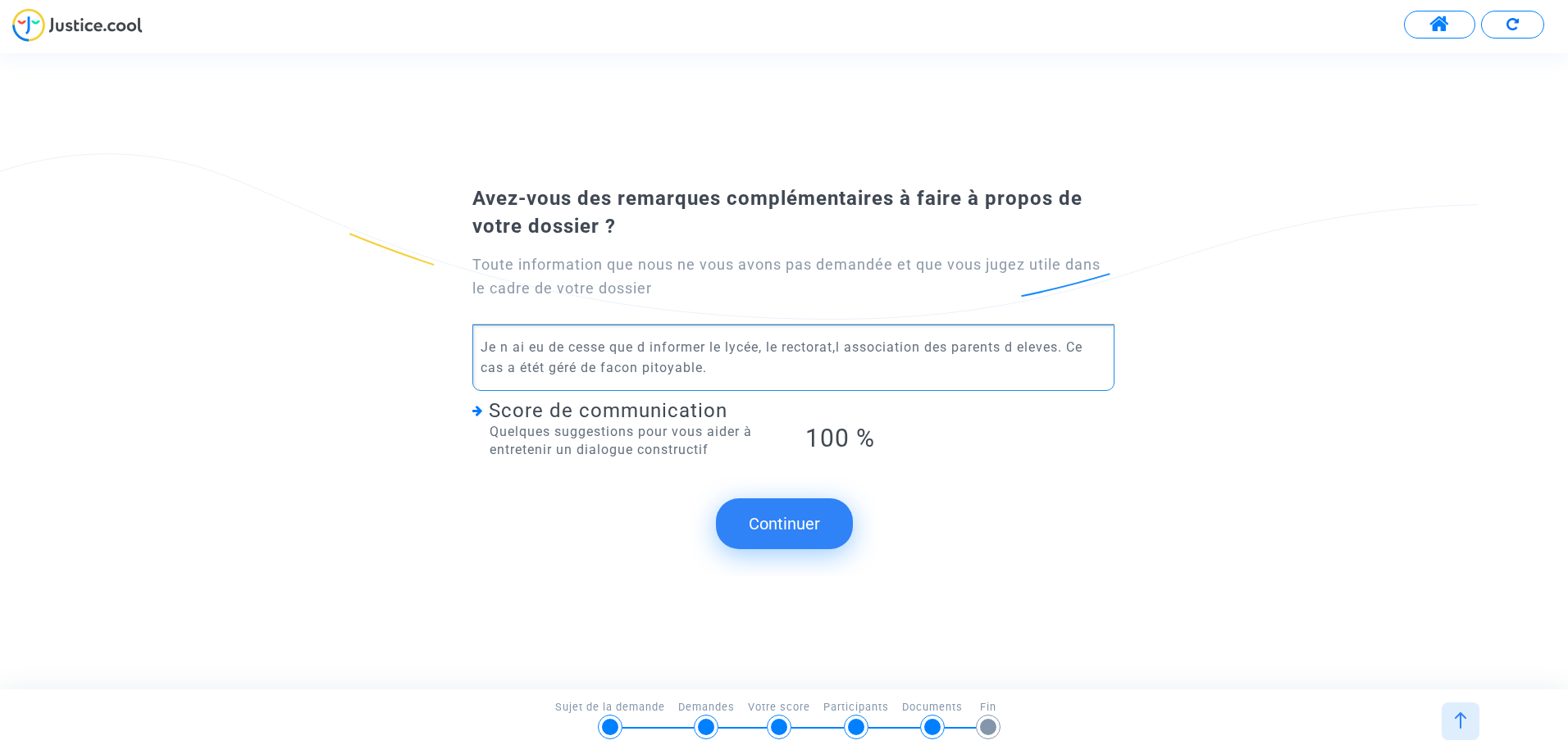
click at [840, 348] on p "Je n ai eu de cesse que d informer le lycée, le rectorat,l association des pare…" at bounding box center [793, 357] width 625 height 41
click at [541, 366] on p "Je n ai eu de cesse que d informer le lycée, le rectorat, l association des par…" at bounding box center [793, 357] width 625 height 41
click at [704, 365] on p "Je n ai eu de cesse que d informer le lycée, le rectorat, l association des par…" at bounding box center [793, 357] width 625 height 41
click at [612, 368] on p "Je n ai eu de cesse que d informer le lycée, le rectorat, l association des par…" at bounding box center [793, 357] width 625 height 41
click at [903, 362] on p "Je n ai eu de cesse que d informer le lycée, le rectorat, l association des par…" at bounding box center [793, 357] width 625 height 41
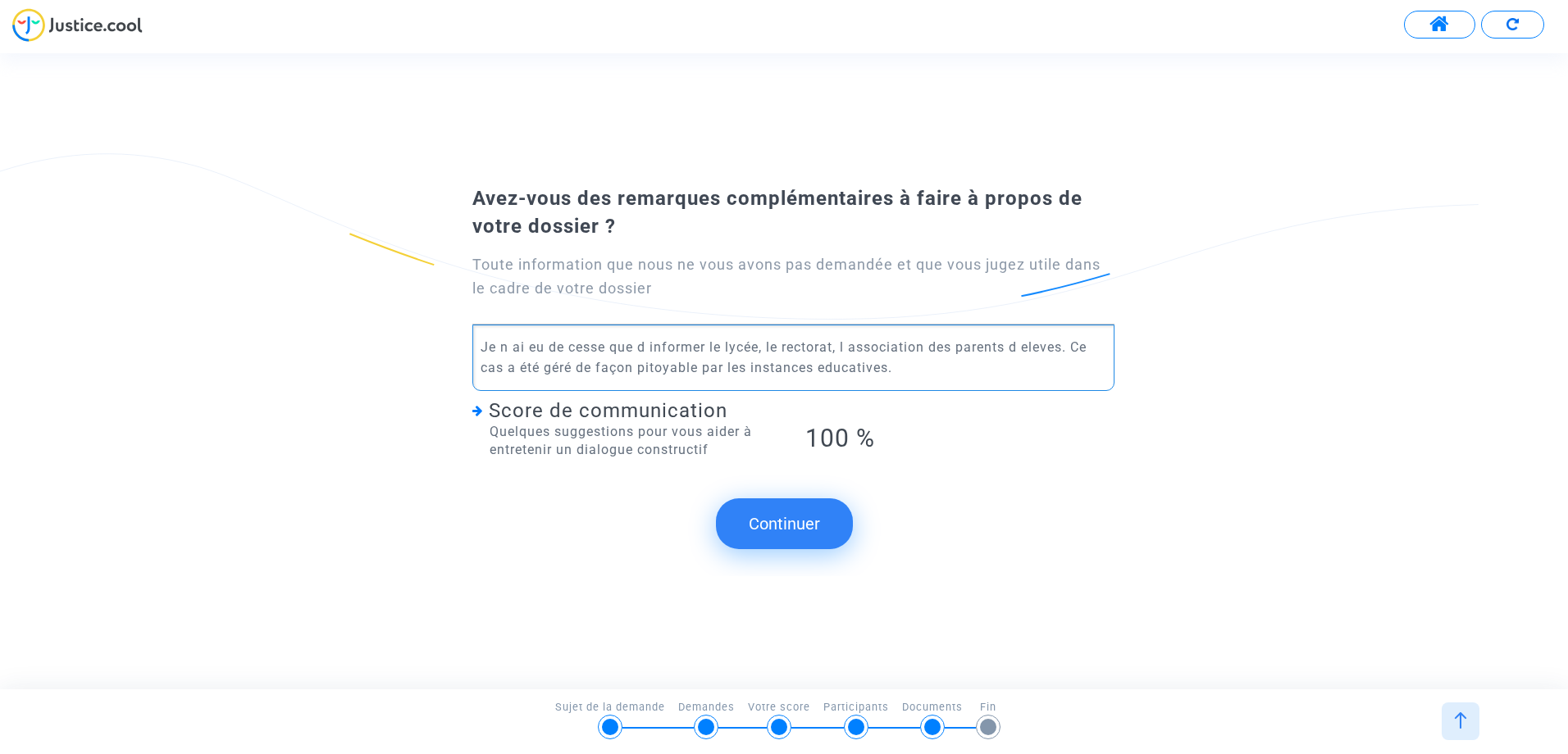
click at [823, 369] on p "Je n ai eu de cesse que d informer le lycée, le rectorat, l association des par…" at bounding box center [793, 357] width 625 height 41
click at [912, 367] on p "Je n ai eu de cesse que d informer le lycée, le rectorat, l association des par…" at bounding box center [793, 357] width 625 height 41
click at [907, 369] on p "Je n ai eu de cesse que d informer le lycée, le rectorat, l association des par…" at bounding box center [793, 357] width 625 height 41
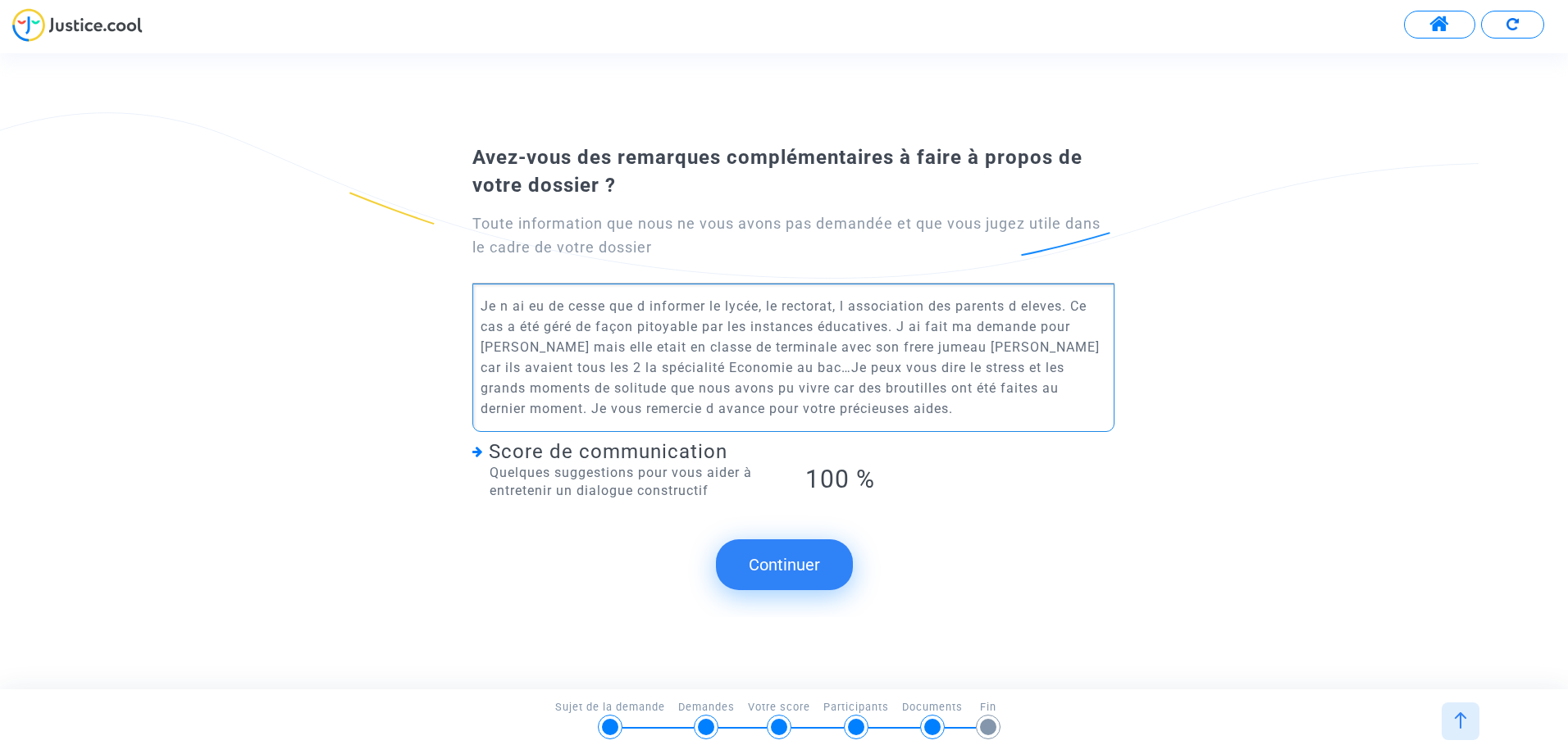
click at [483, 347] on p "Je n ai eu de cesse que d informer le lycée, le rectorat, l association des par…" at bounding box center [793, 357] width 625 height 123
click at [743, 405] on p "Je n ai eu de cesse que d informer le lycée, le rectorat, l association des par…" at bounding box center [793, 357] width 625 height 123
click at [777, 410] on p "Je n ai eu de cesse que d informer le lycée, le rectorat, l association des par…" at bounding box center [793, 357] width 625 height 123
click at [760, 307] on p "Je n ai eu de cesse que d informer le lycée, le rectorat, l association des par…" at bounding box center [793, 357] width 625 height 123
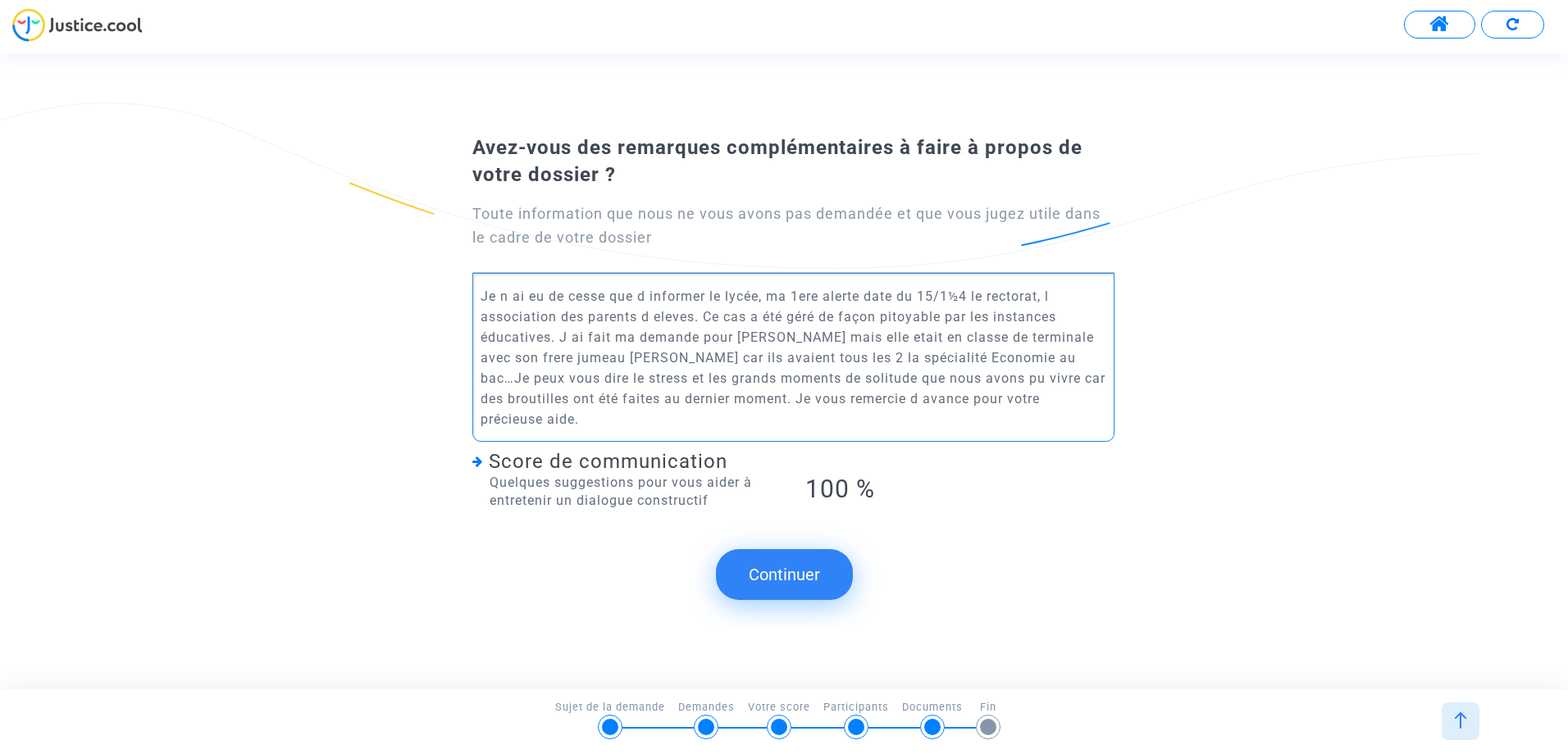
click at [794, 561] on button "Continuer" at bounding box center [784, 574] width 137 height 51
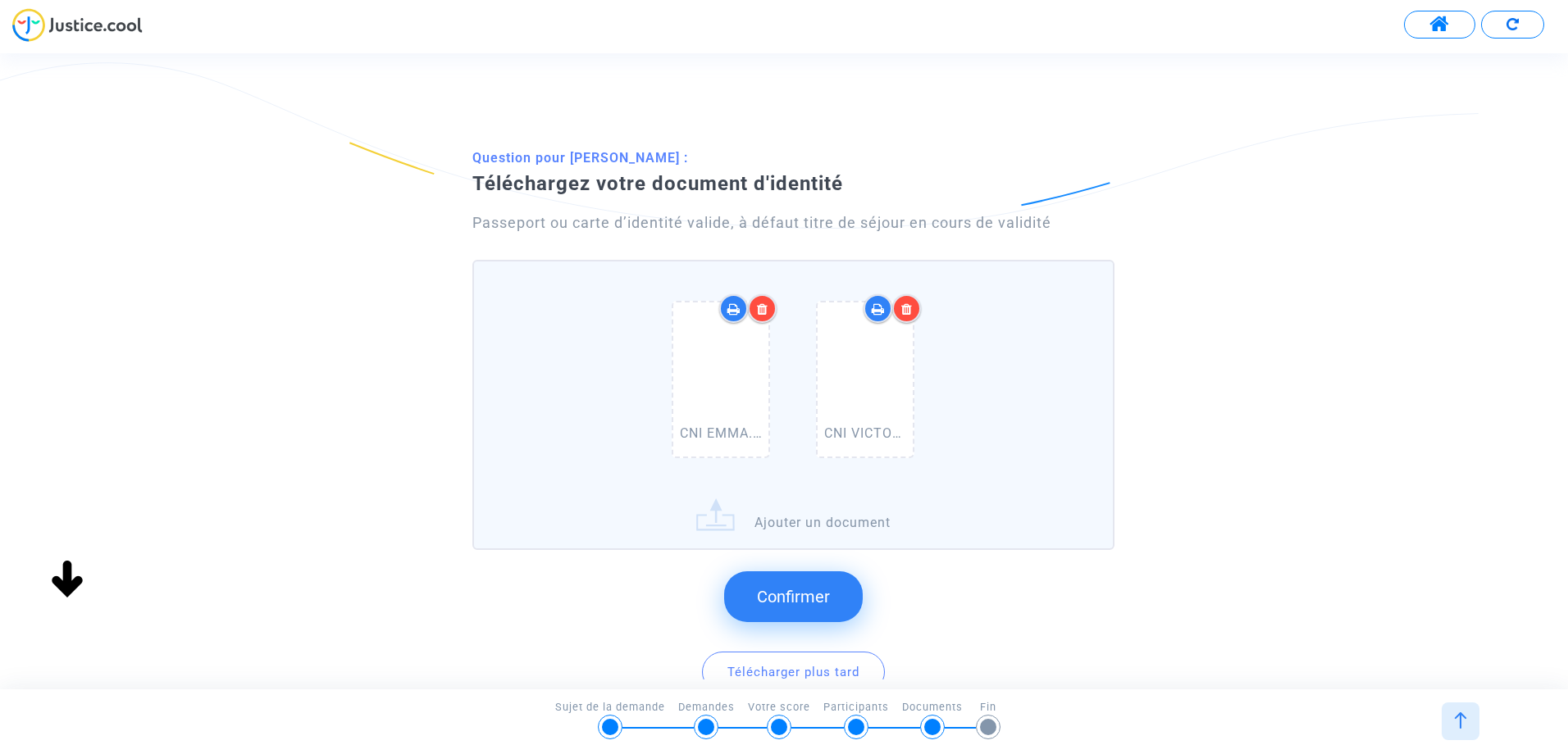
click at [788, 591] on span "Confirmer" at bounding box center [794, 597] width 73 height 20
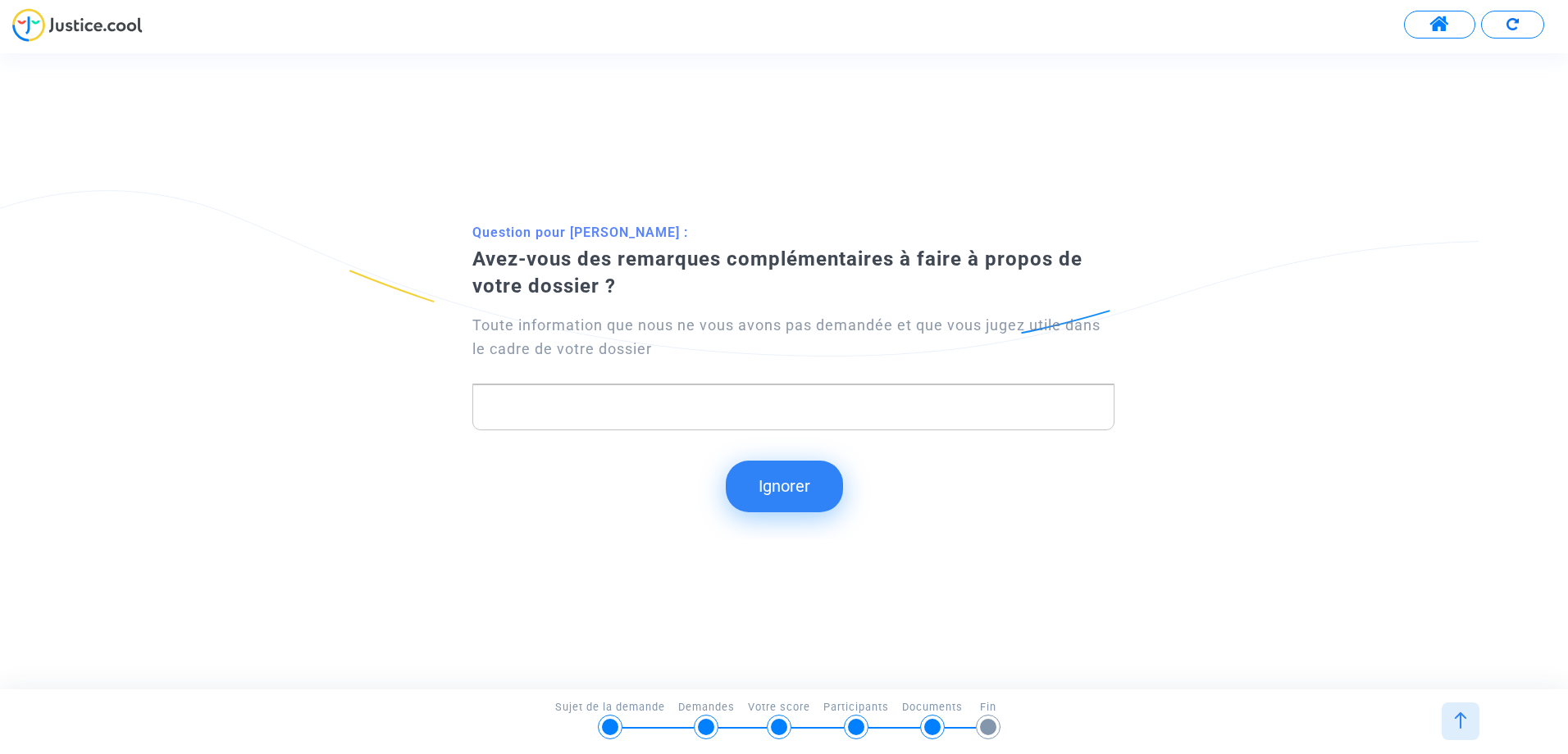
click at [801, 485] on button "Ignorer" at bounding box center [784, 486] width 118 height 51
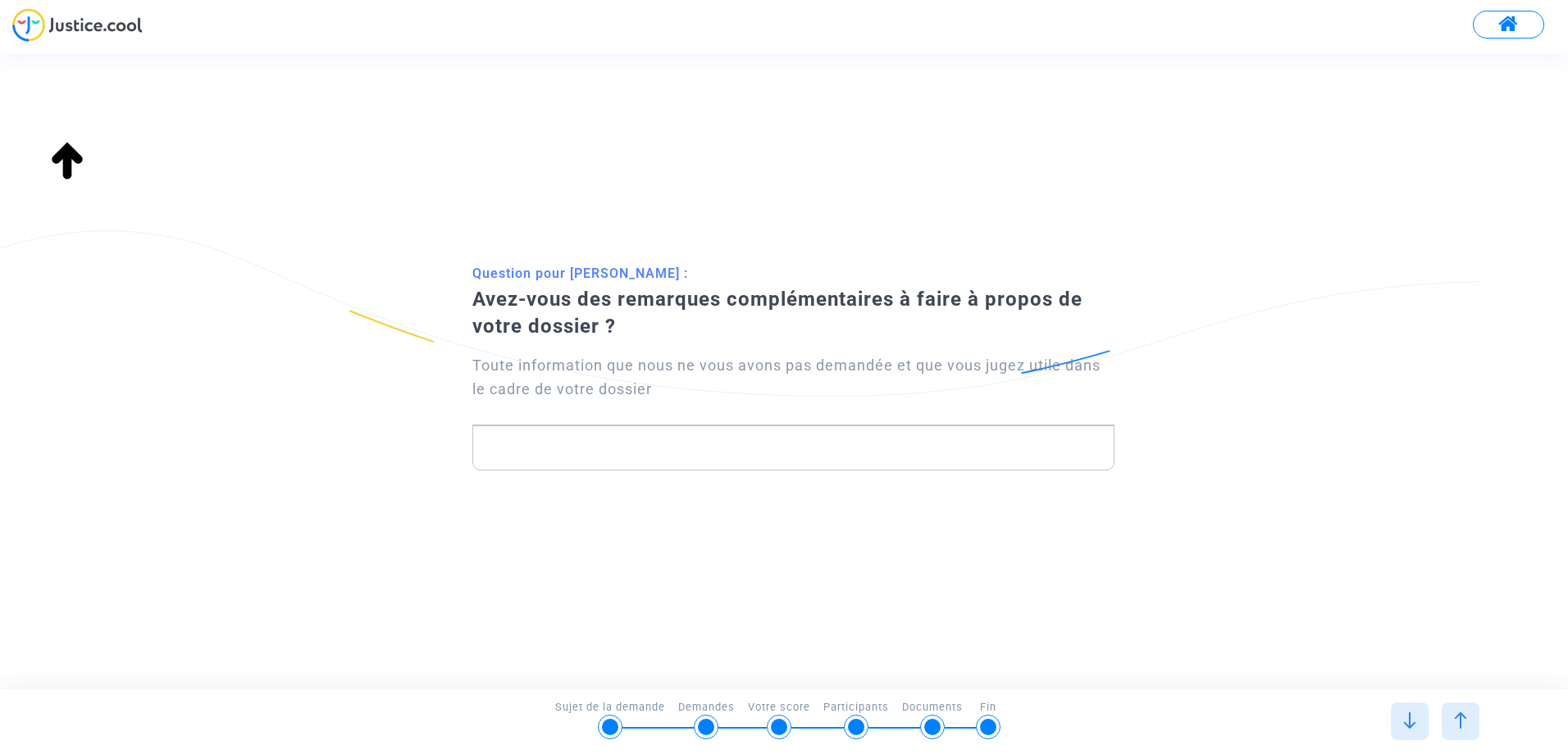
click at [1514, 24] on span at bounding box center [1509, 25] width 20 height 21
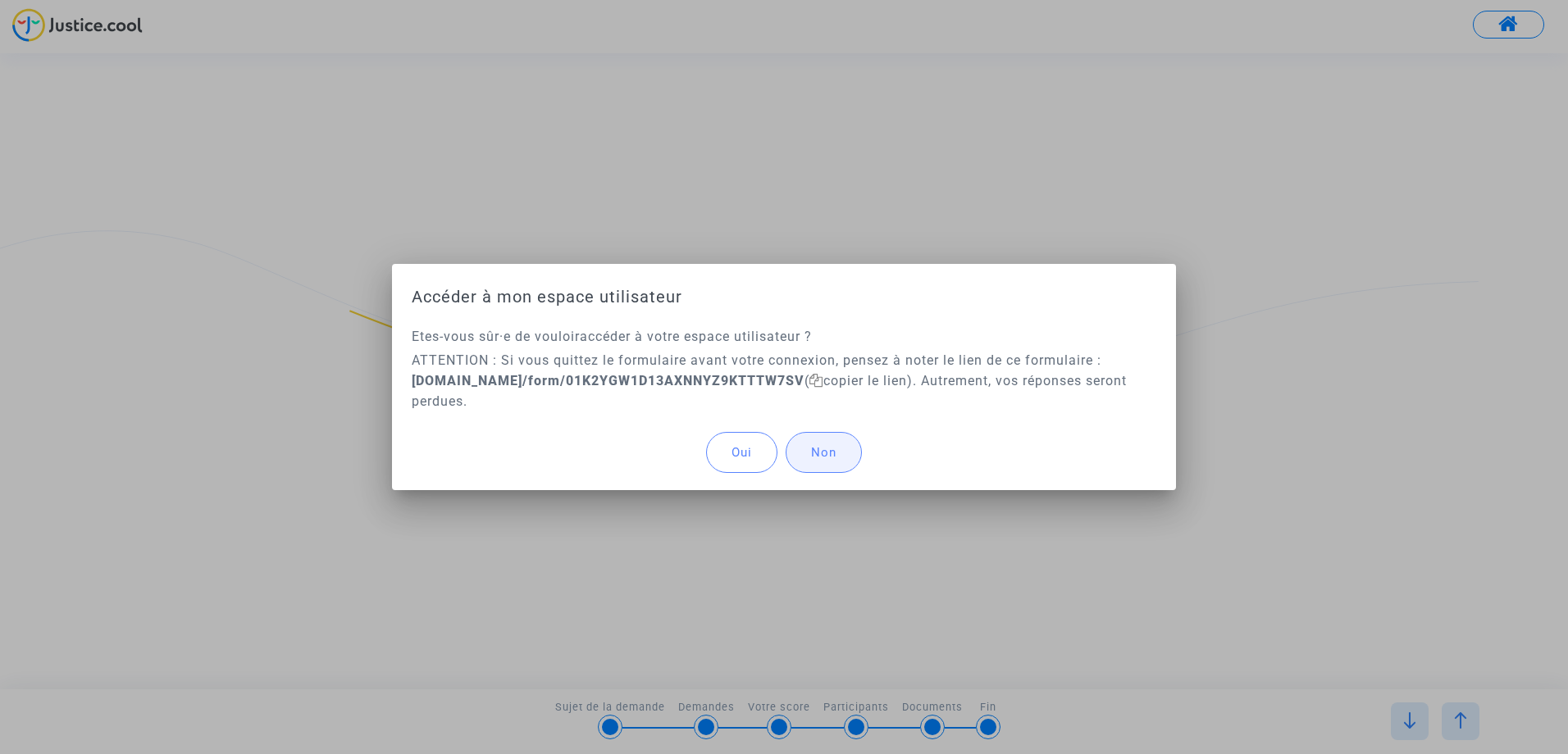
click at [817, 455] on span "Non" at bounding box center [823, 452] width 26 height 14
